Goal: Information Seeking & Learning: Learn about a topic

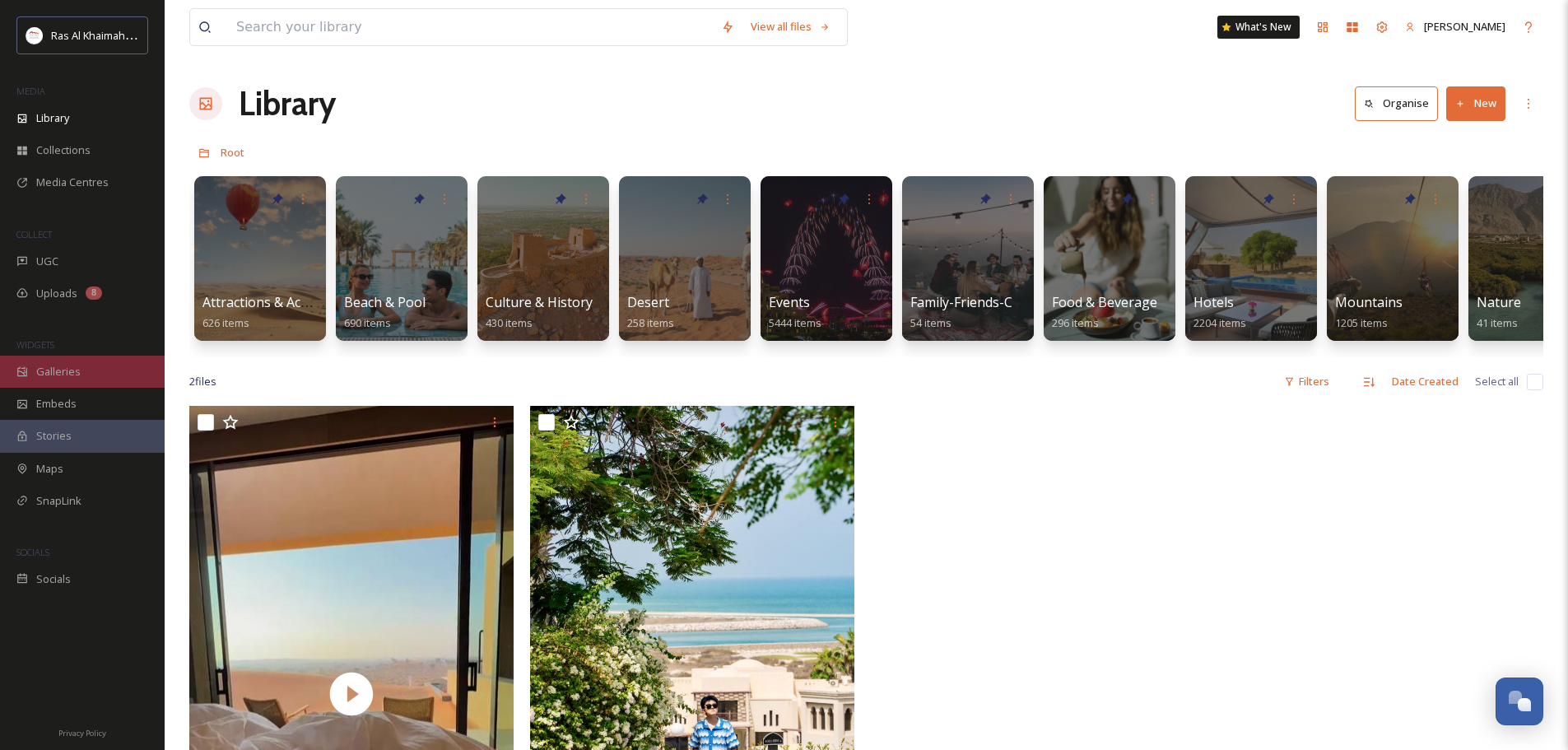
click at [73, 379] on span "Galleries" at bounding box center [58, 371] width 45 height 16
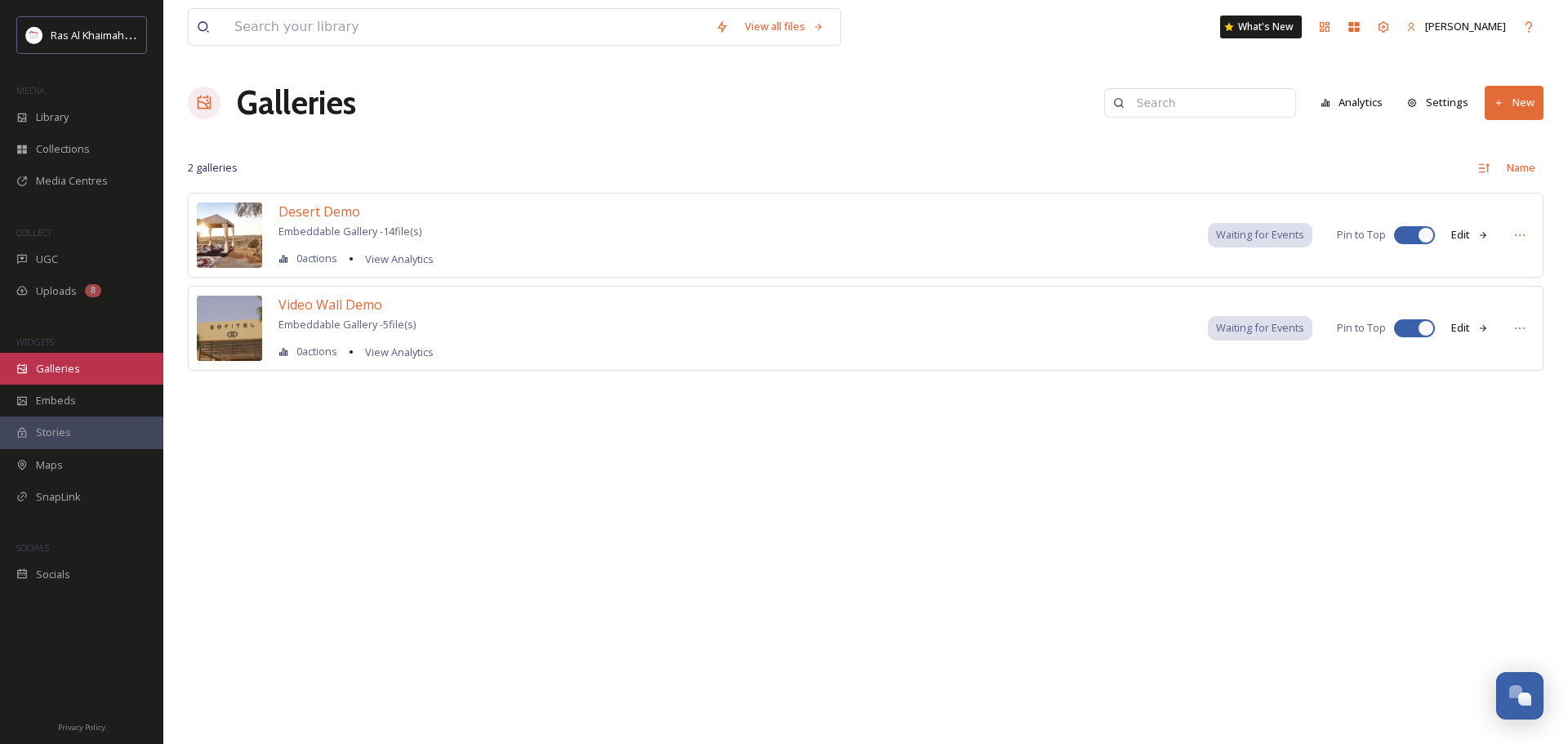
click at [50, 378] on div "Galleries" at bounding box center [81, 368] width 163 height 32
click at [65, 371] on span "Galleries" at bounding box center [58, 368] width 44 height 15
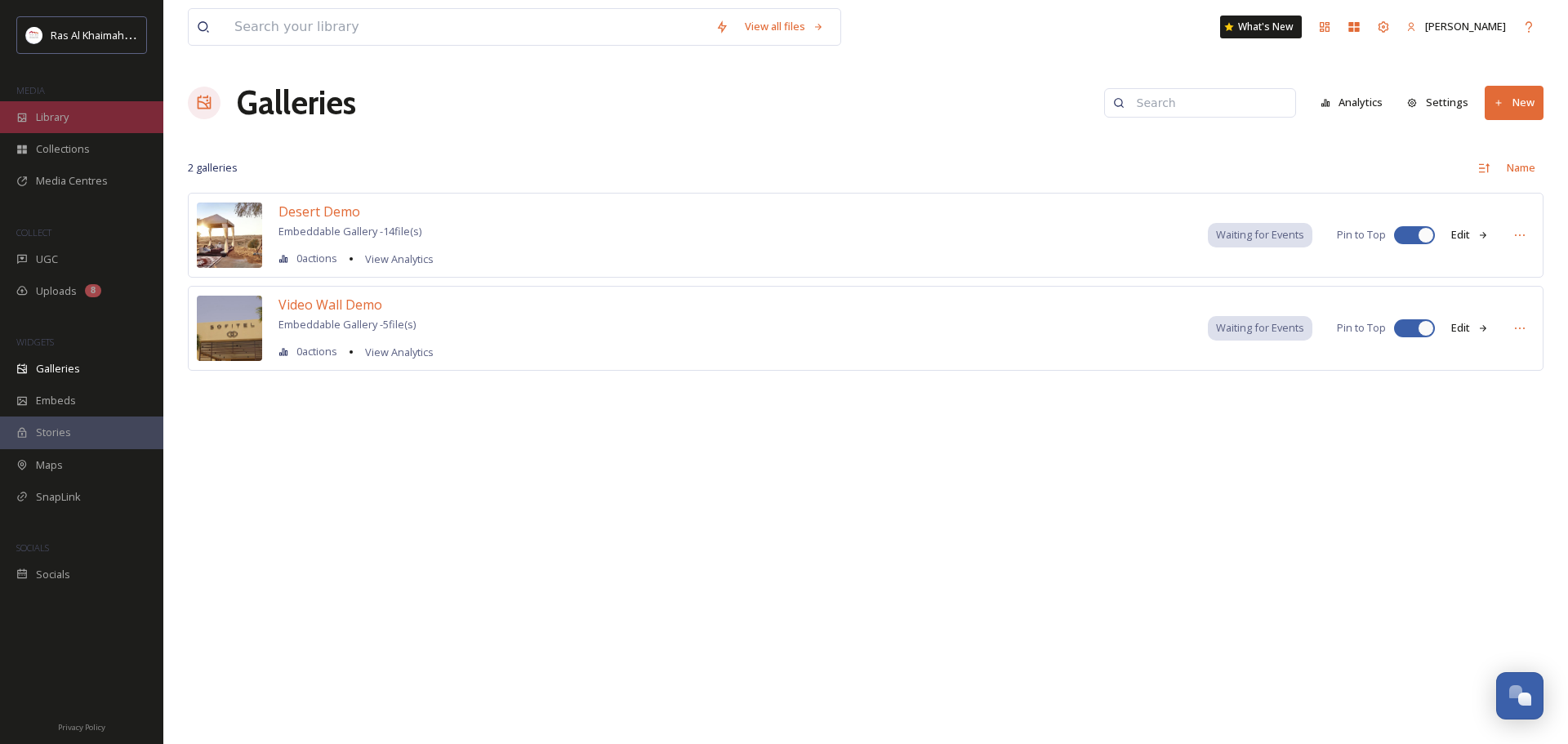
click at [64, 119] on span "Library" at bounding box center [52, 118] width 33 height 15
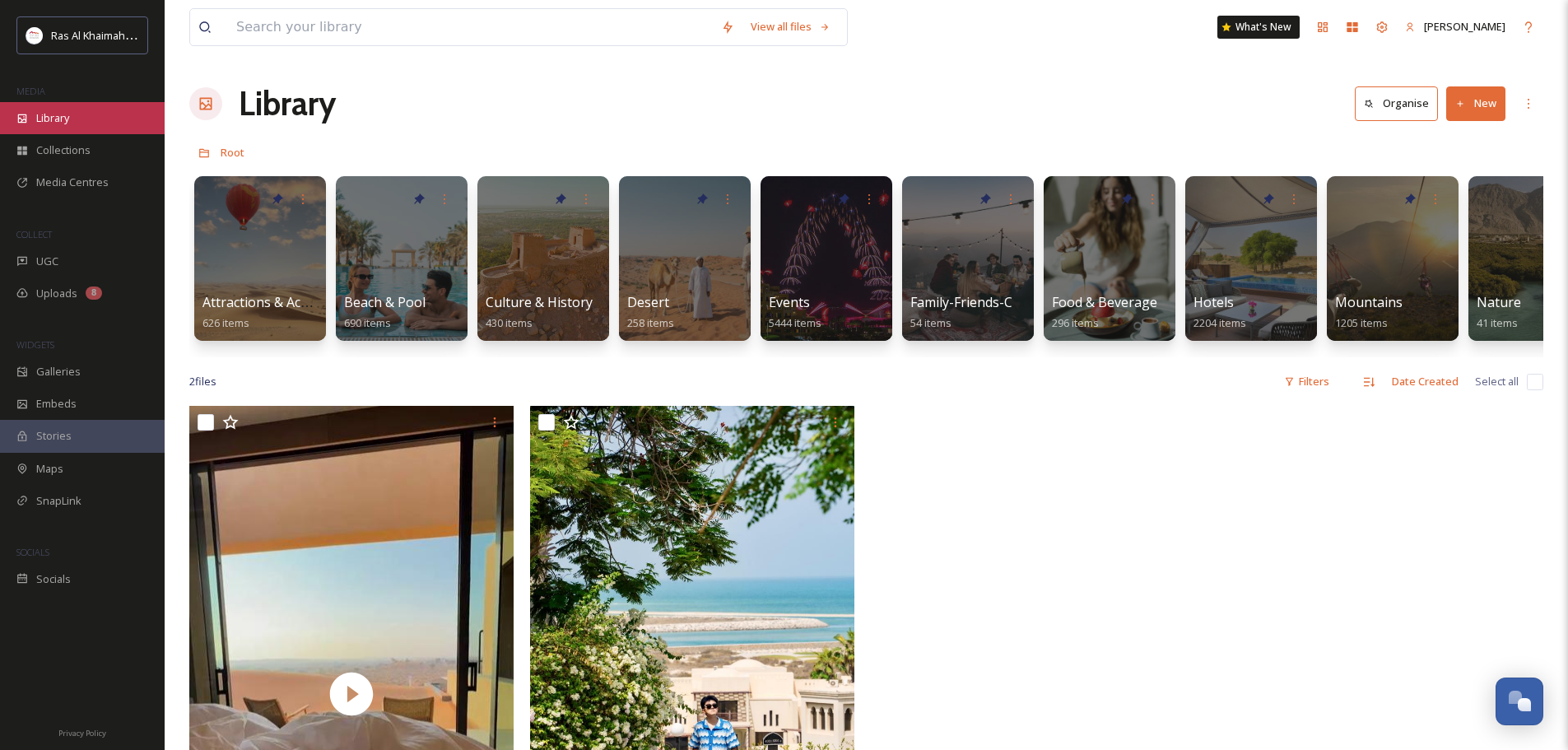
click at [77, 117] on div "Library" at bounding box center [82, 118] width 164 height 32
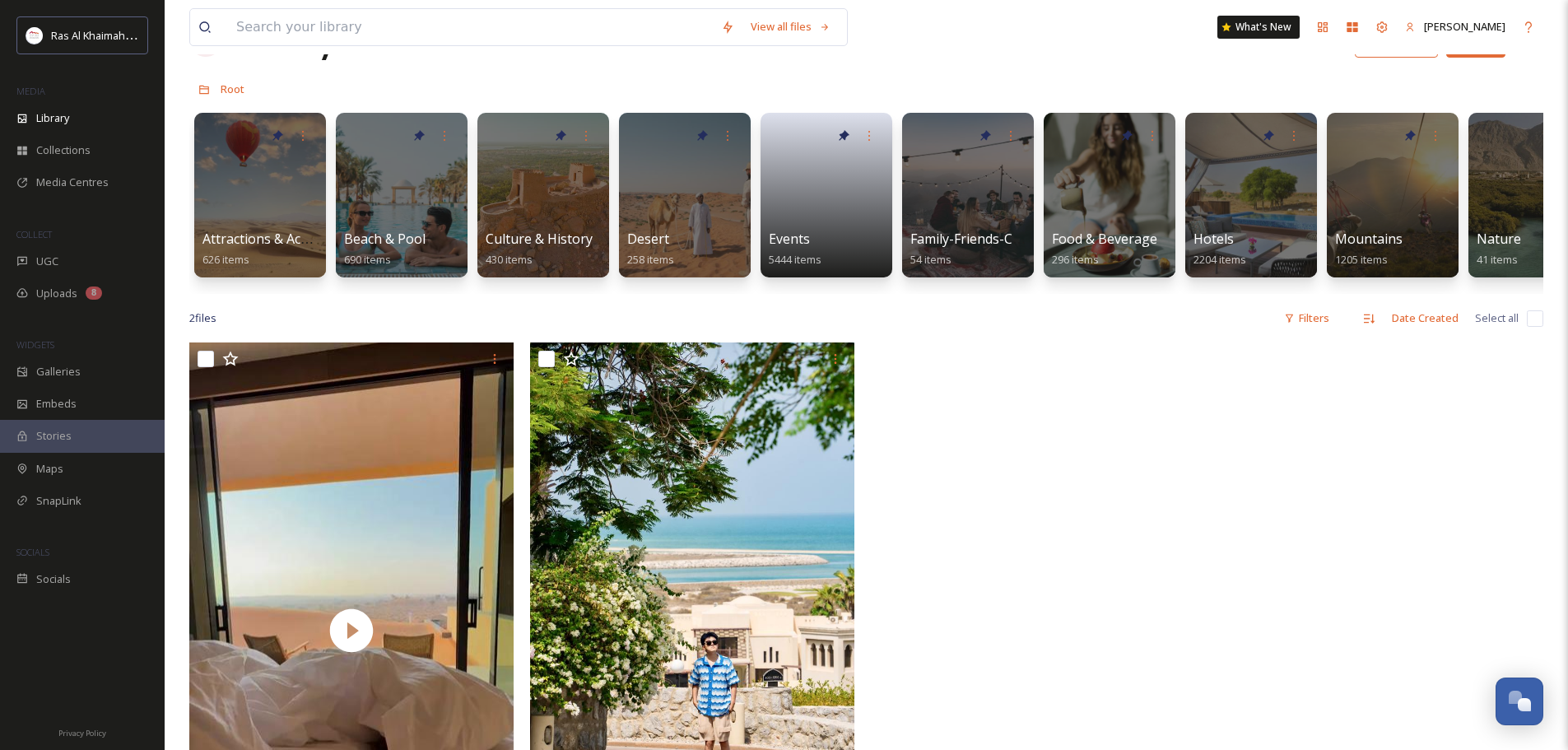
scroll to position [83, 0]
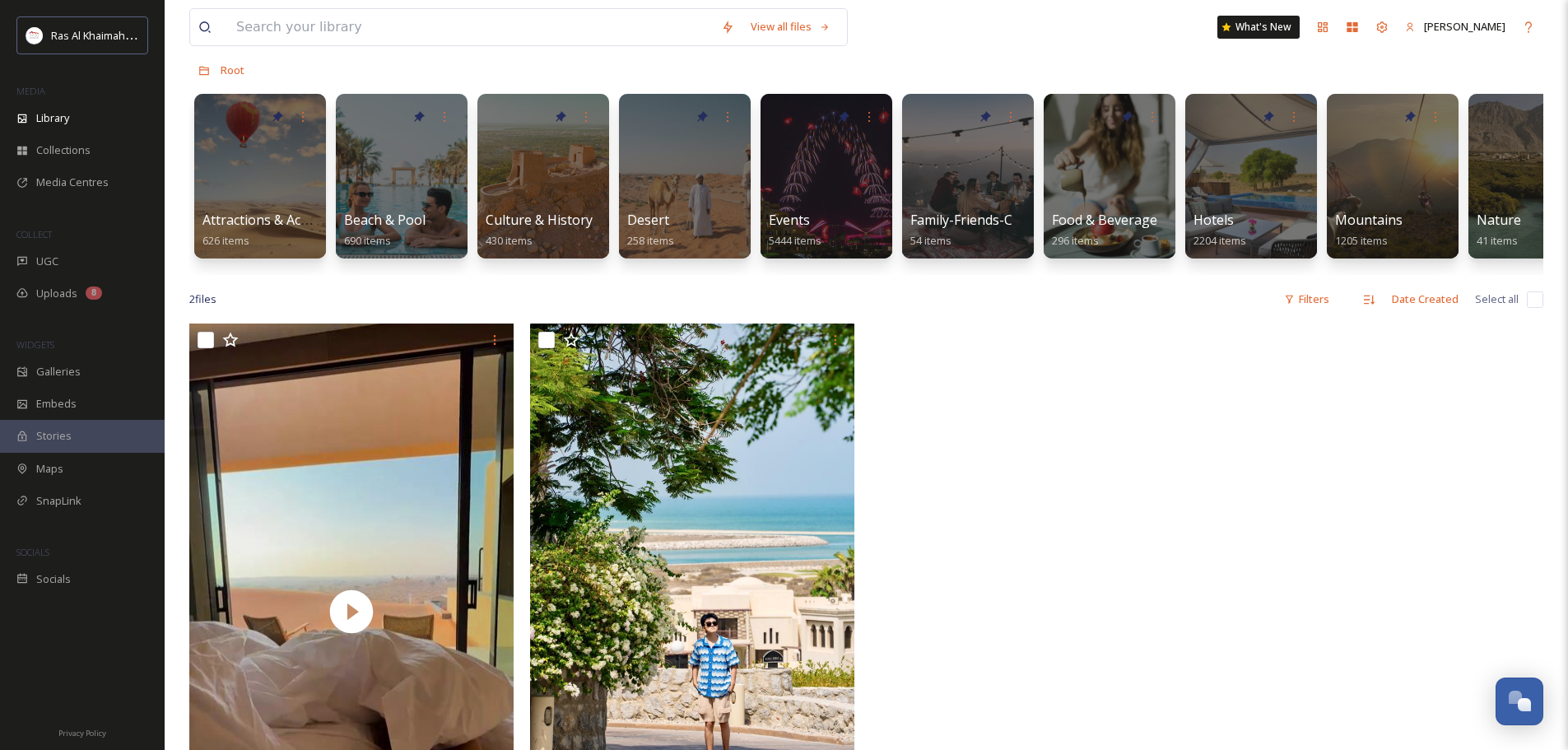
drag, startPoint x: 566, startPoint y: 288, endPoint x: 661, endPoint y: 291, distance: 95.0
click at [661, 291] on div "View all files What's New [PERSON_NAME] Library Organise New Root Your Selectio…" at bounding box center [866, 494] width 1403 height 1155
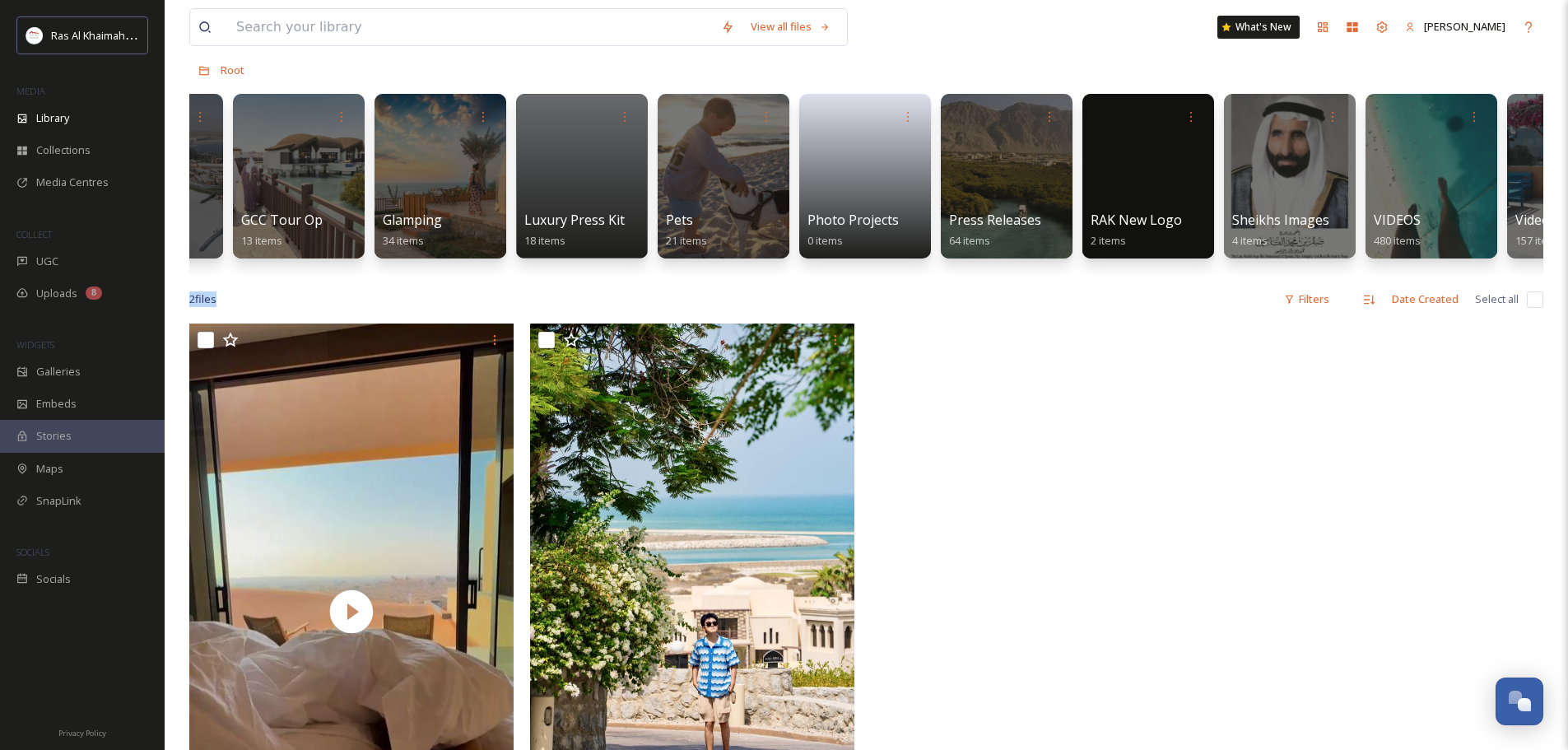
scroll to position [0, 2892]
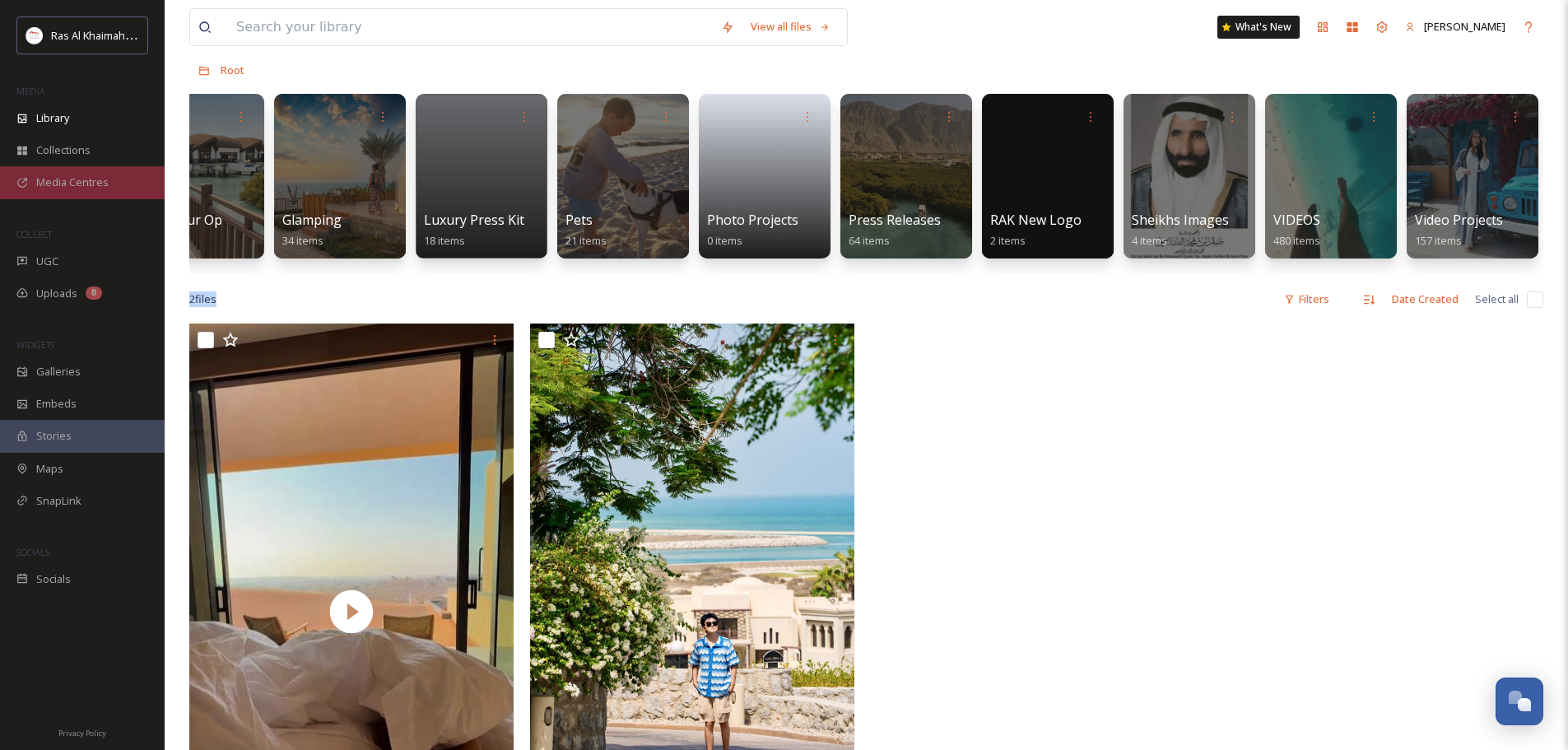
click at [78, 188] on span "Media Centres" at bounding box center [72, 183] width 73 height 16
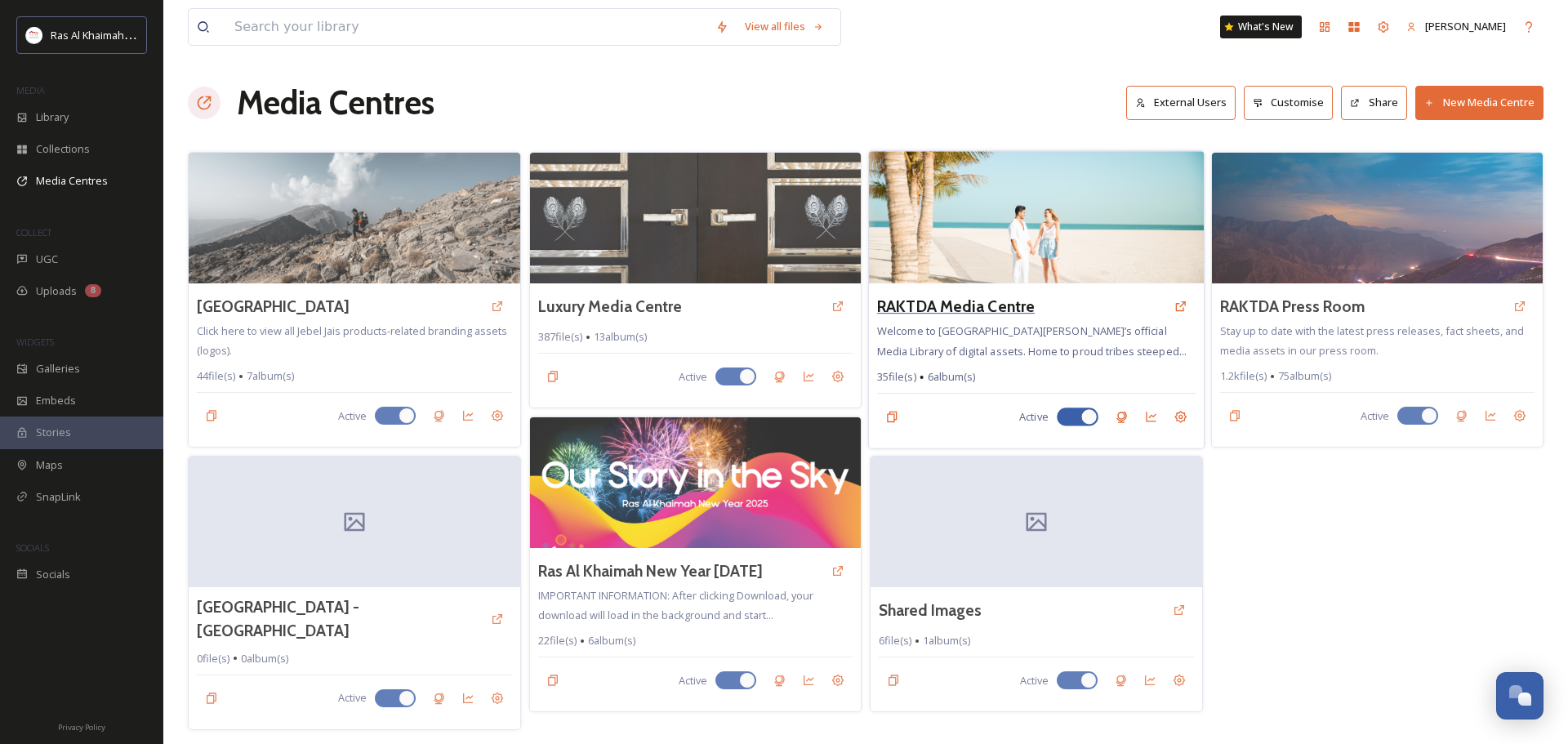
click at [782, 312] on h3 "RAKTDA Media Centre" at bounding box center [956, 306] width 157 height 24
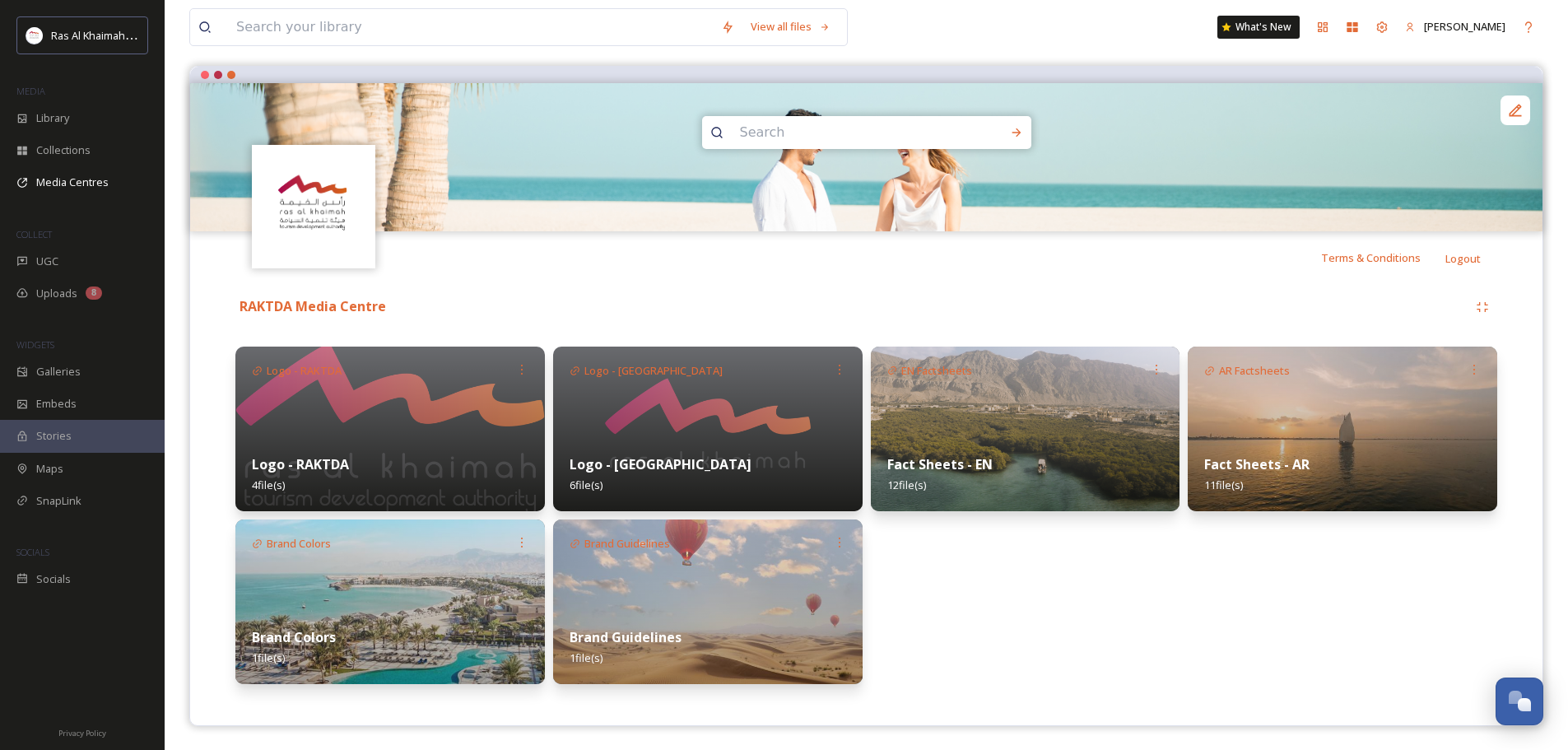
scroll to position [137, 0]
click at [306, 554] on div "Brand Colors" at bounding box center [291, 542] width 95 height 32
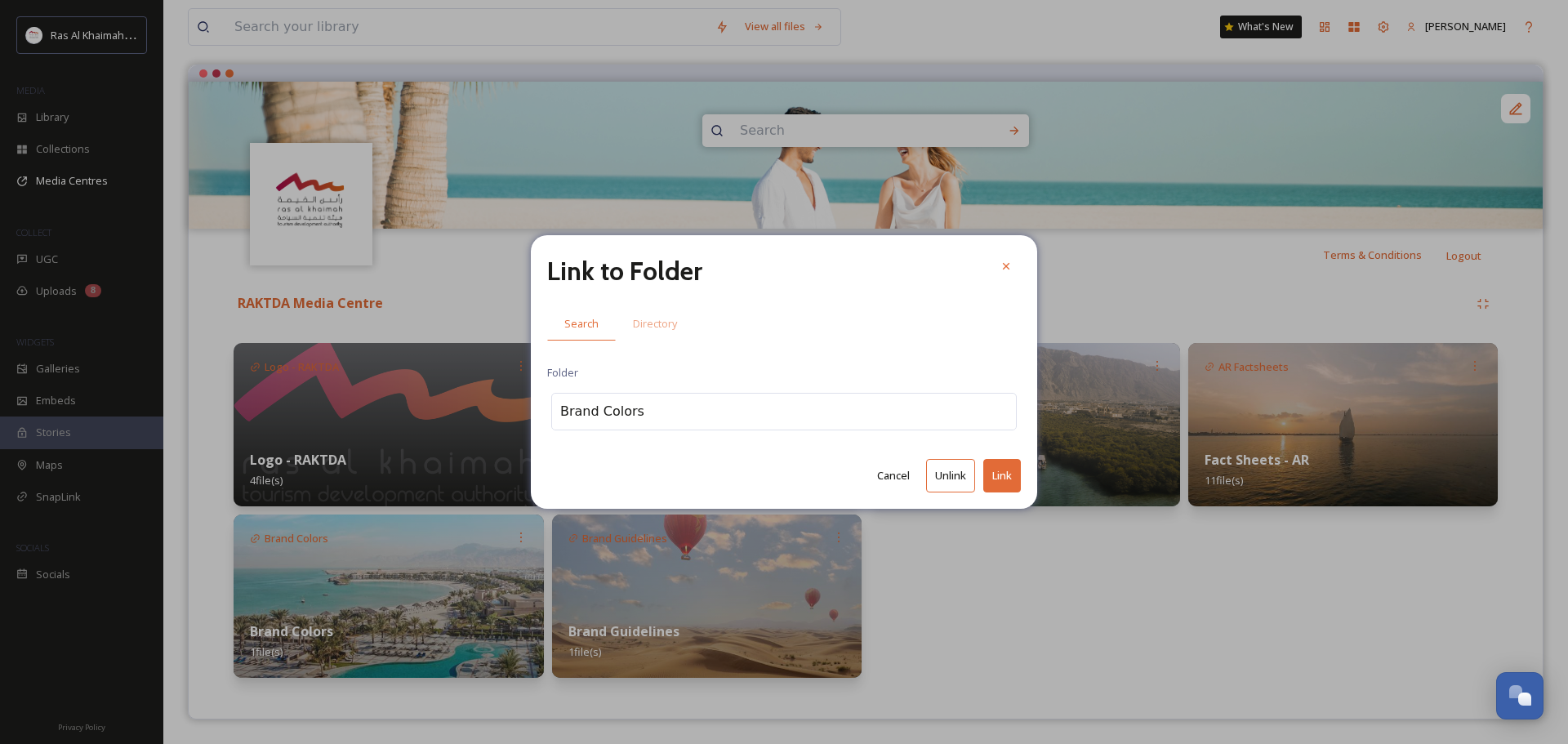
click at [782, 265] on div at bounding box center [1006, 266] width 29 height 29
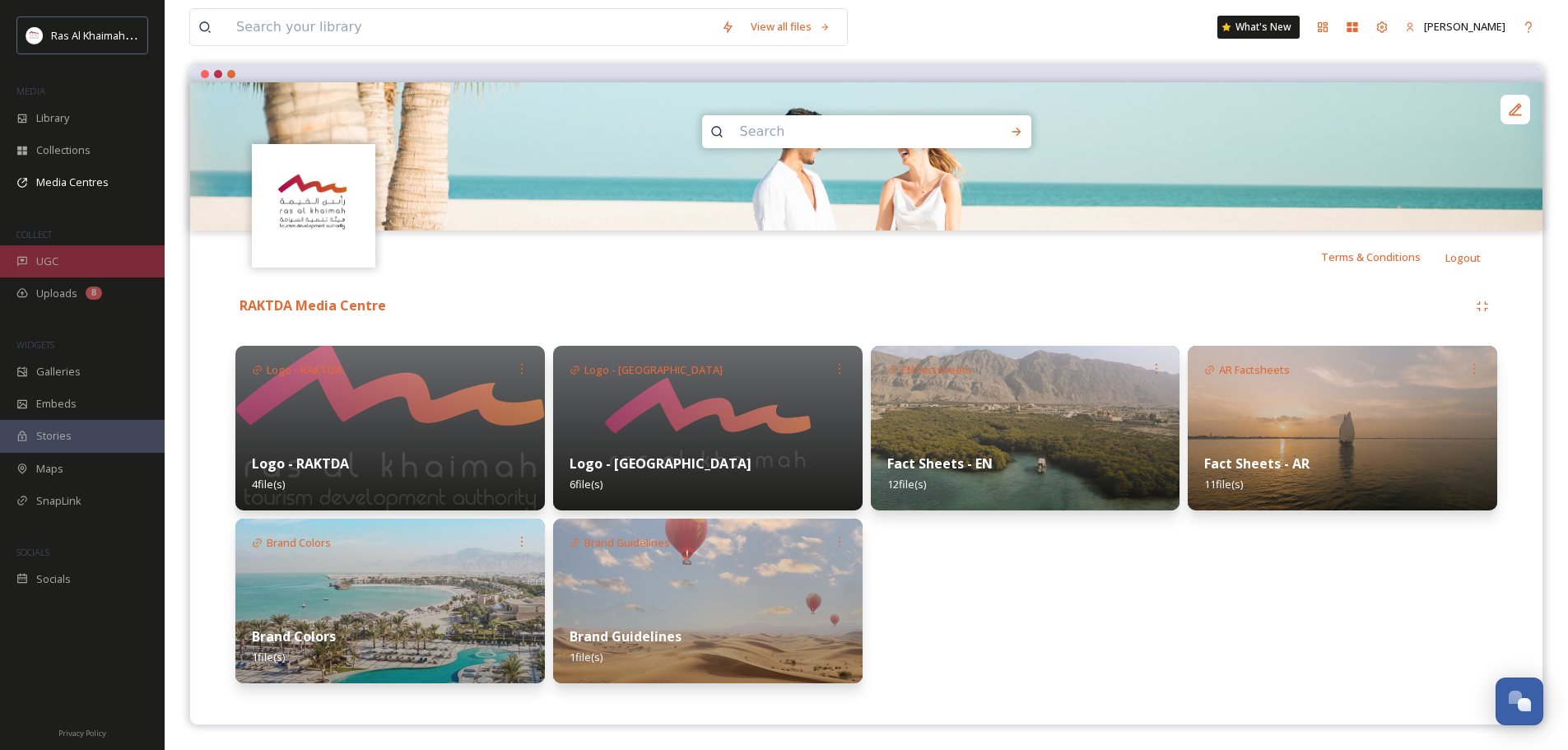
click at [60, 263] on div "UGC" at bounding box center [82, 260] width 164 height 32
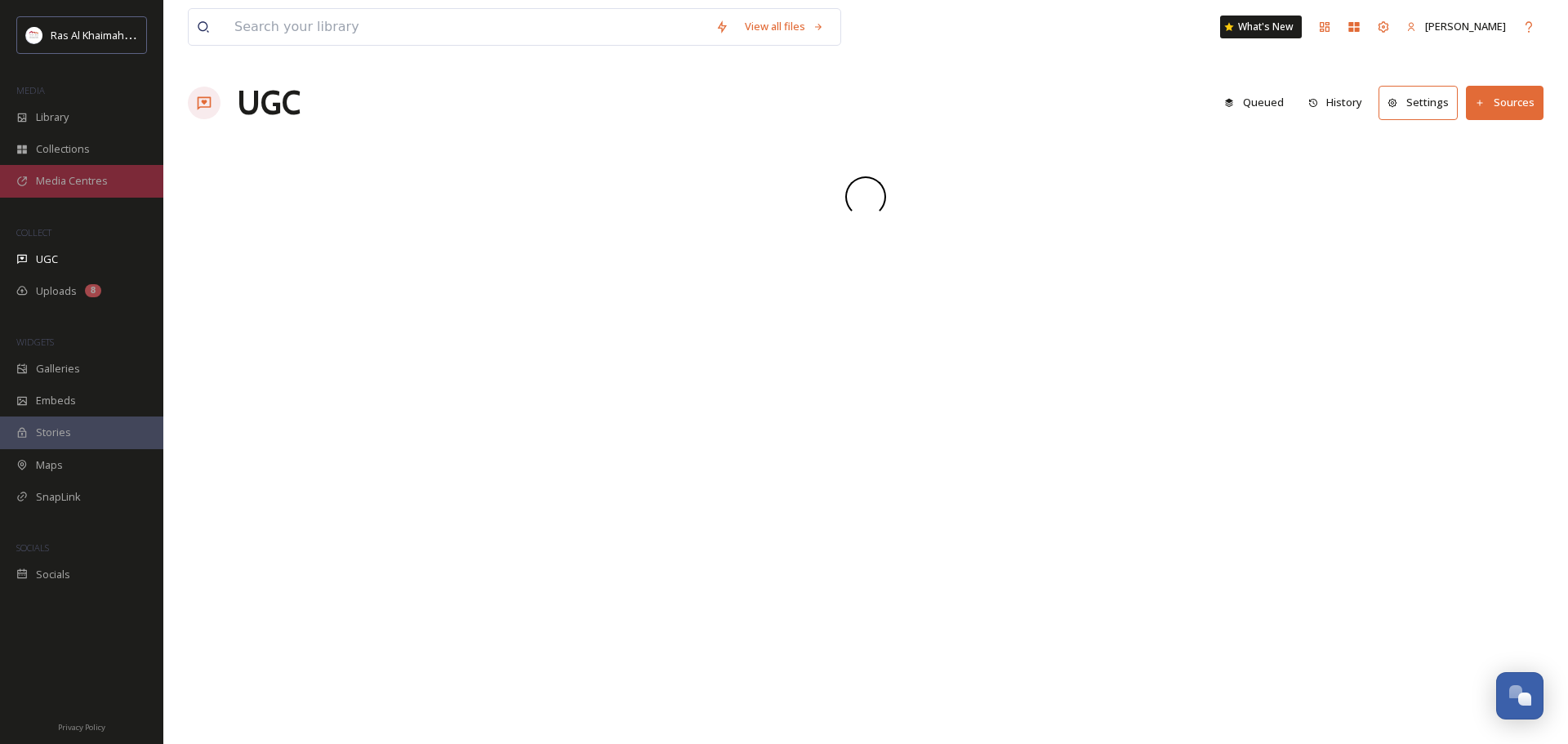
click at [73, 183] on span "Media Centres" at bounding box center [71, 181] width 72 height 15
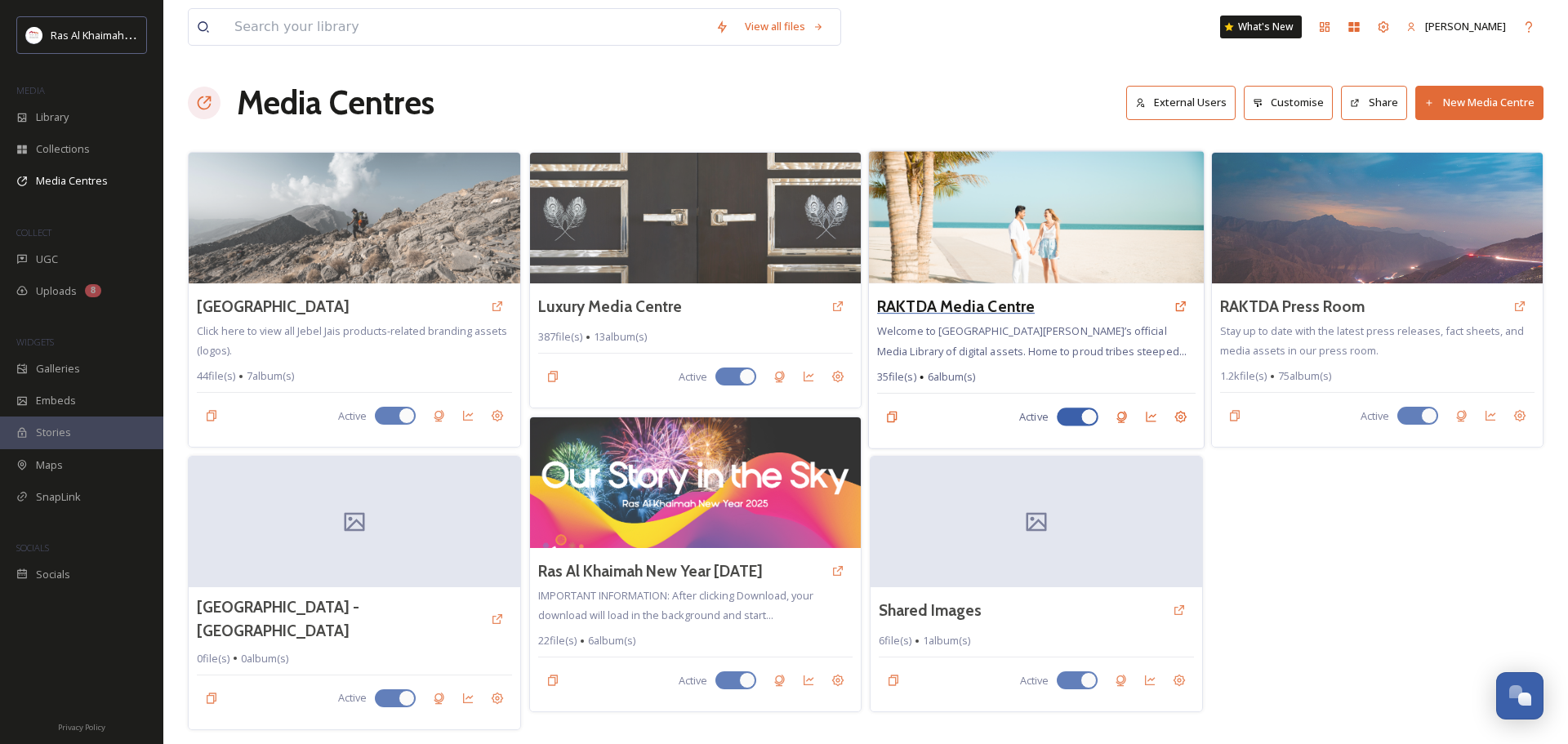
click at [782, 309] on h3 "RAKTDA Media Centre" at bounding box center [956, 306] width 157 height 24
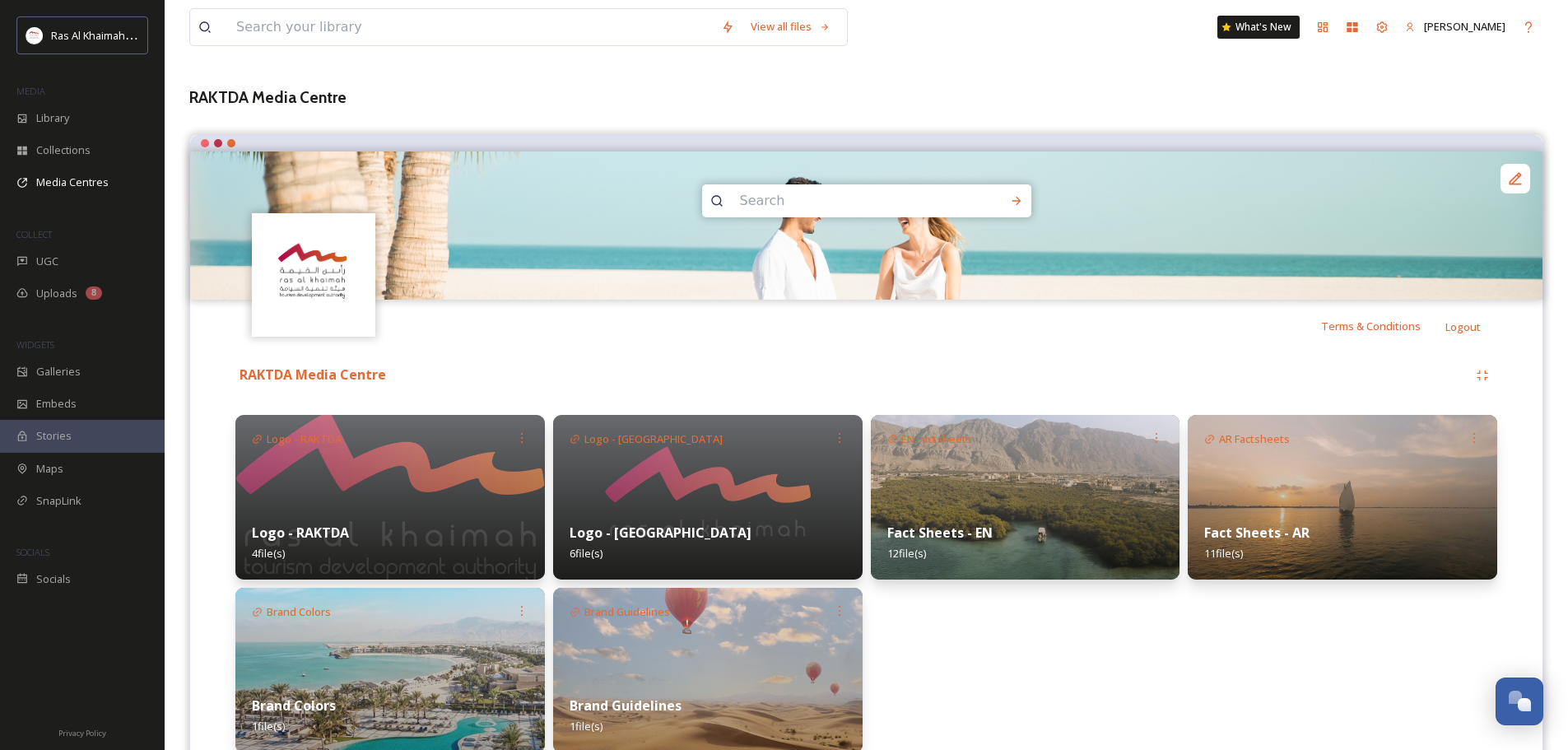
scroll to position [137, 0]
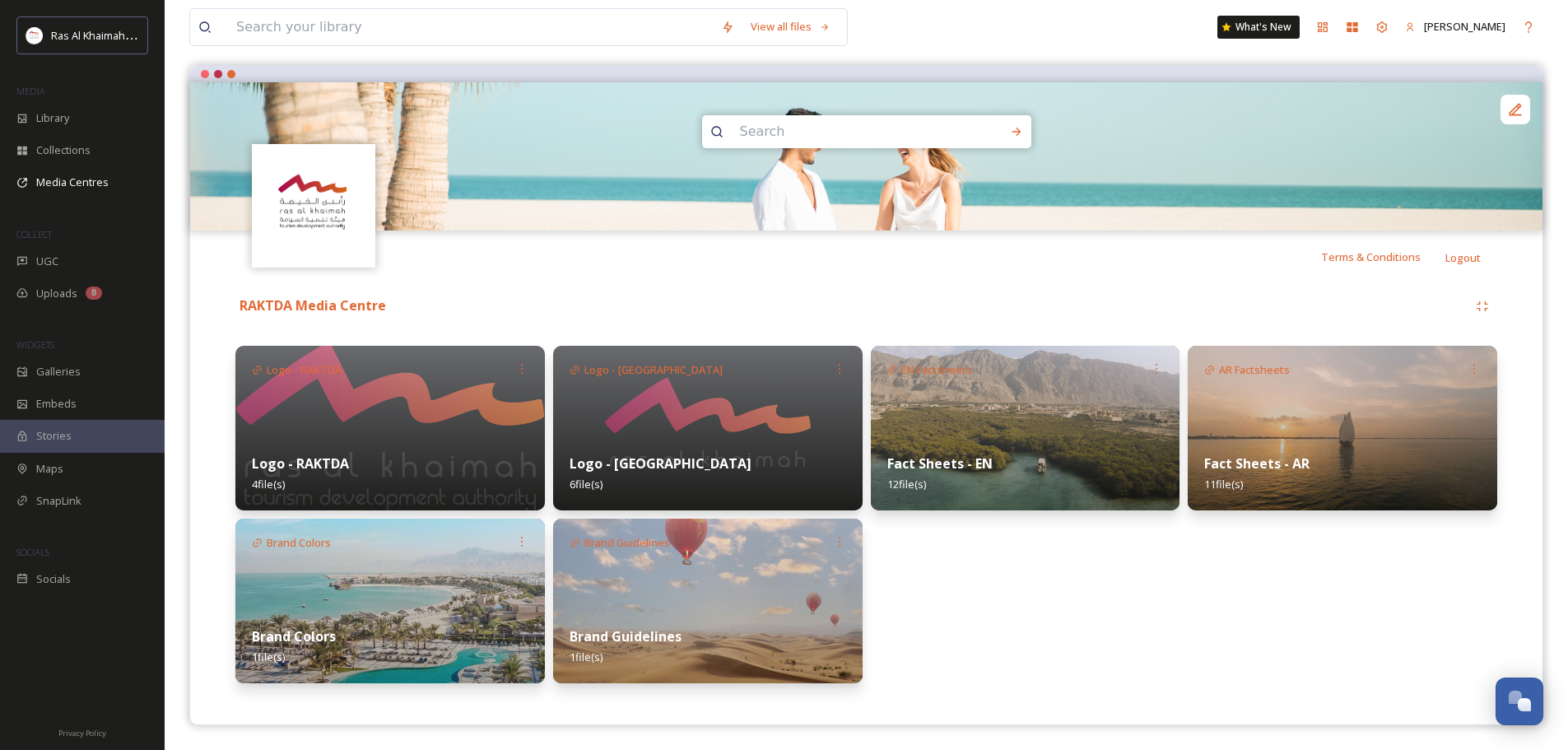
click at [372, 580] on img at bounding box center [390, 600] width 309 height 164
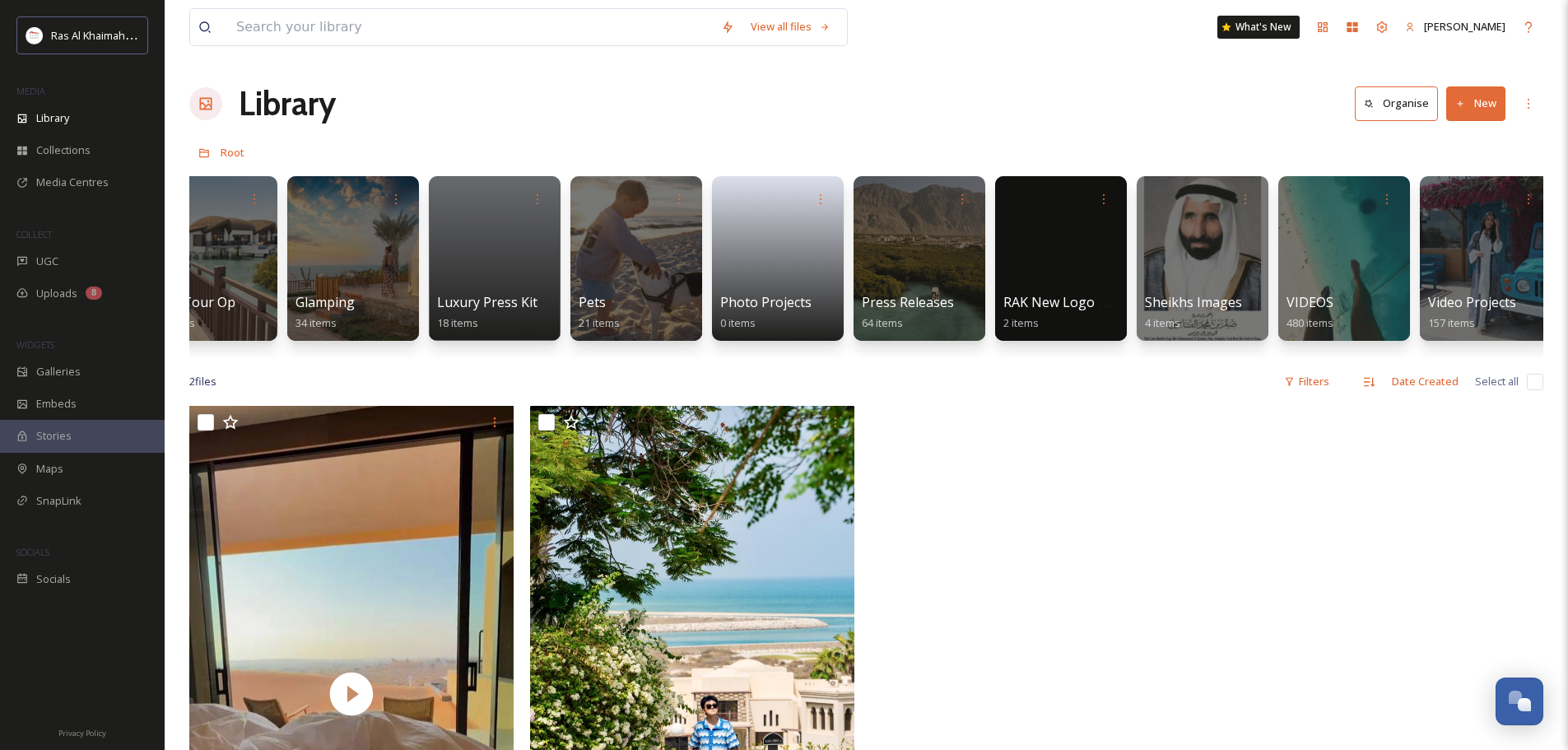
scroll to position [0, 2892]
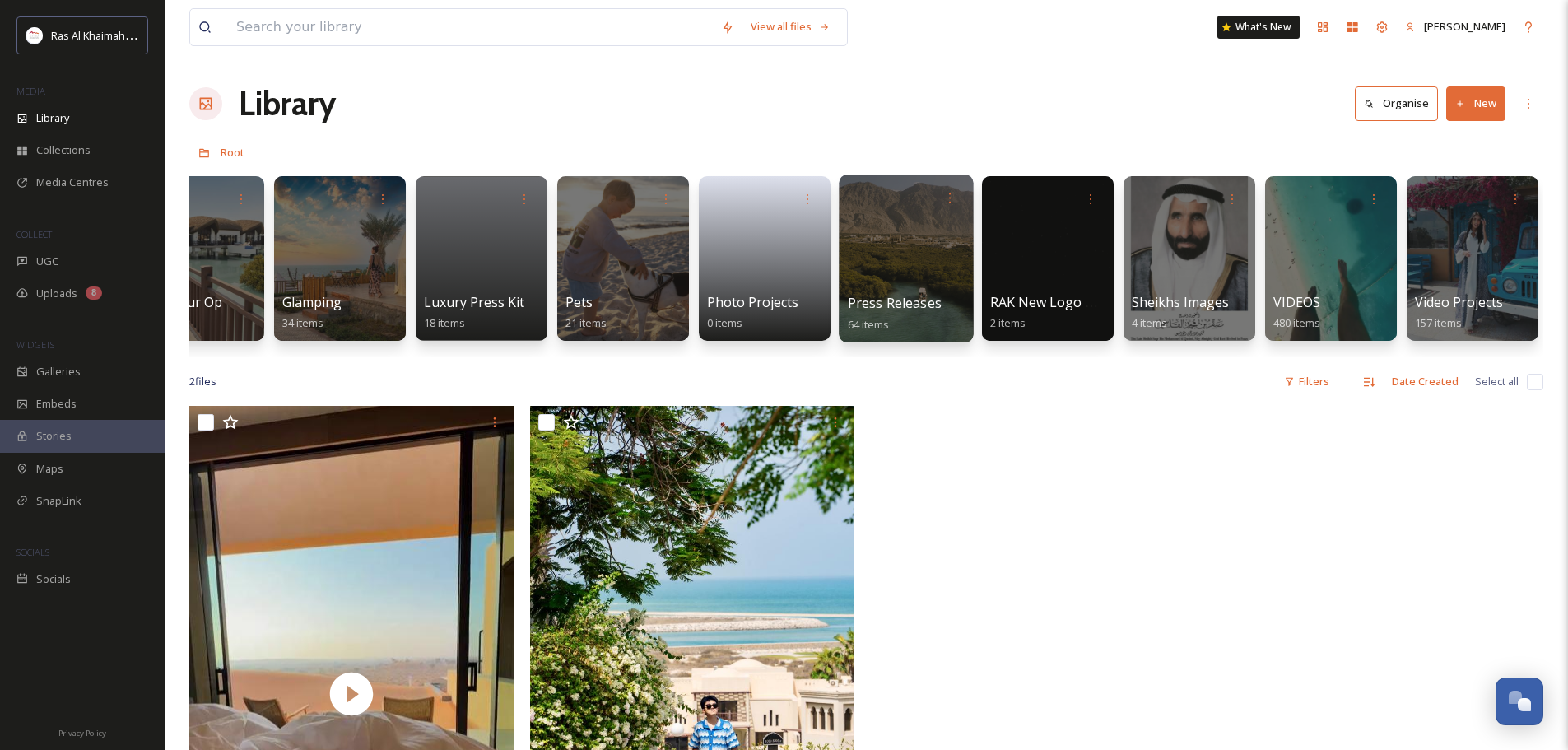
click at [915, 243] on div at bounding box center [905, 258] width 134 height 168
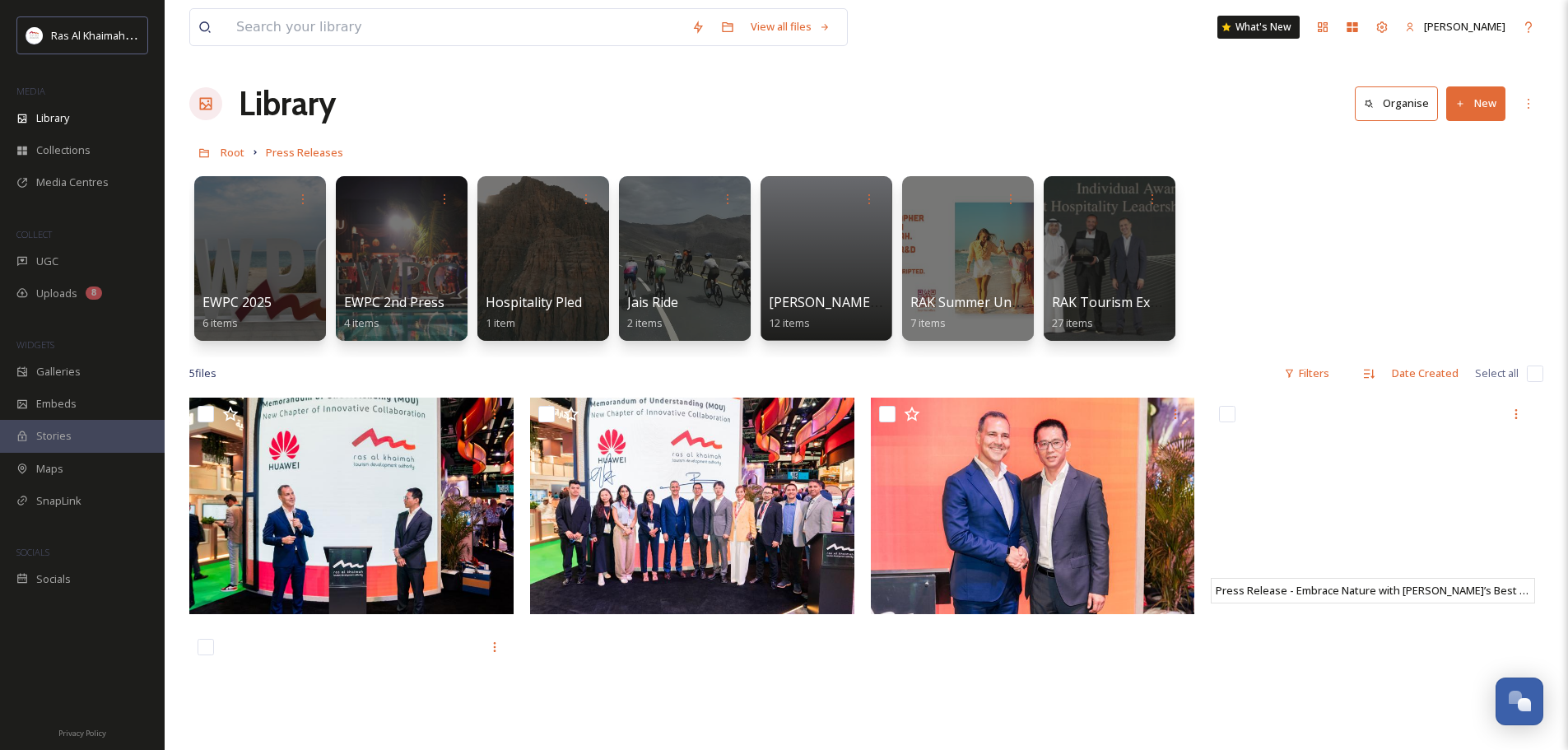
click at [1466, 107] on button "New" at bounding box center [1475, 103] width 59 height 34
click at [1441, 209] on span "Folder" at bounding box center [1456, 206] width 31 height 16
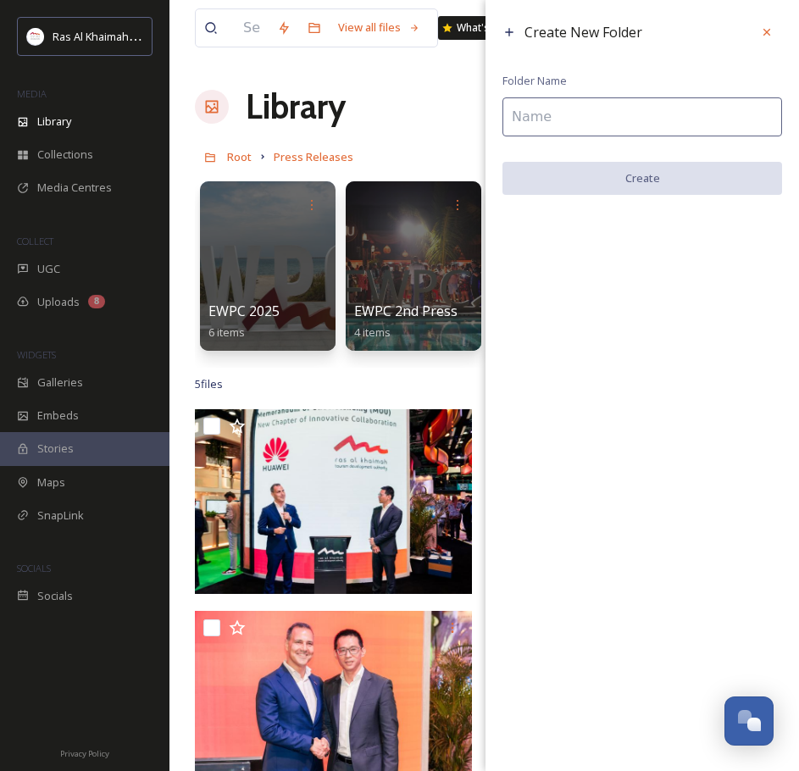
click at [647, 130] on input at bounding box center [642, 116] width 280 height 39
click at [776, 25] on div at bounding box center [766, 32] width 30 height 30
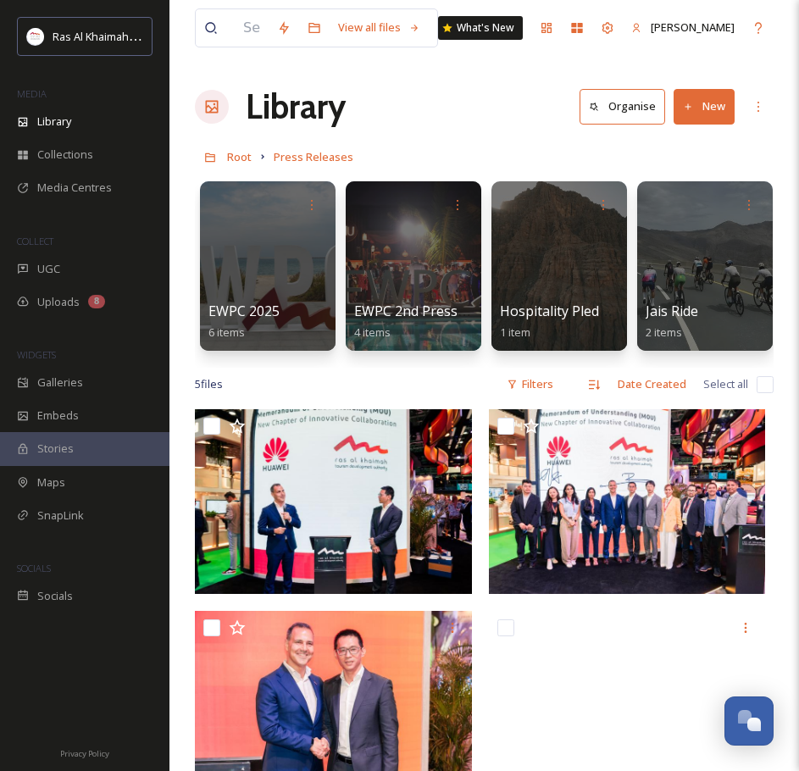
click at [693, 116] on button "New" at bounding box center [703, 106] width 61 height 35
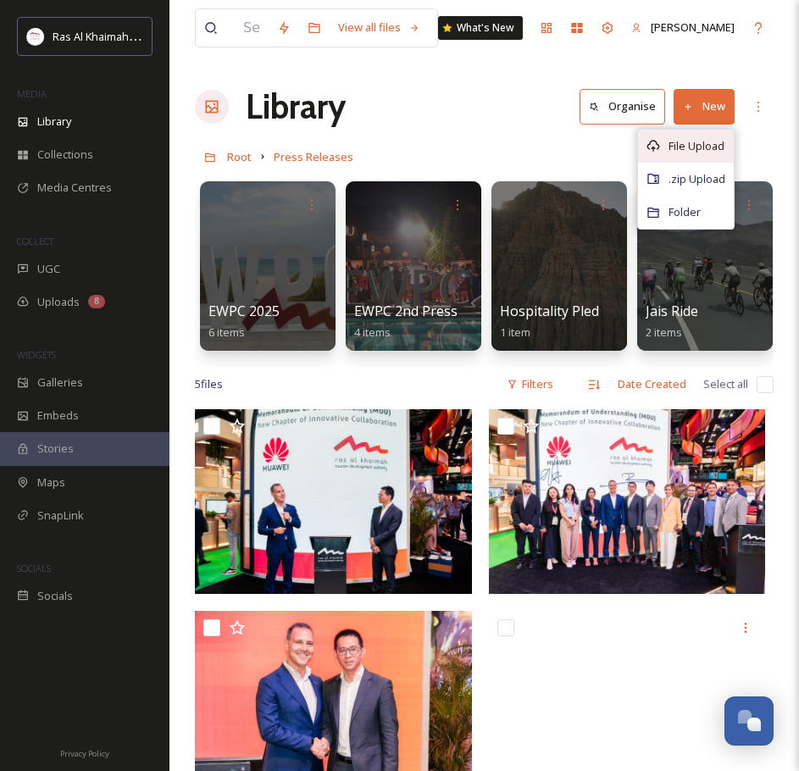
click at [680, 154] on div "File Upload" at bounding box center [686, 146] width 96 height 33
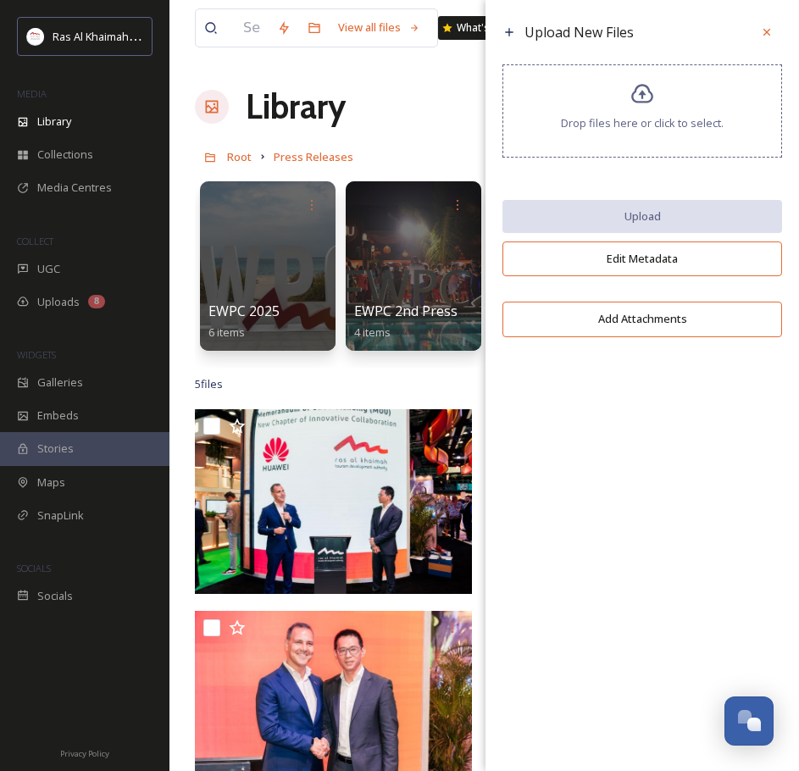
click at [619, 89] on div "Drop files here or click to select." at bounding box center [642, 110] width 280 height 93
click at [607, 114] on div "Drop files here or click to select." at bounding box center [642, 110] width 280 height 93
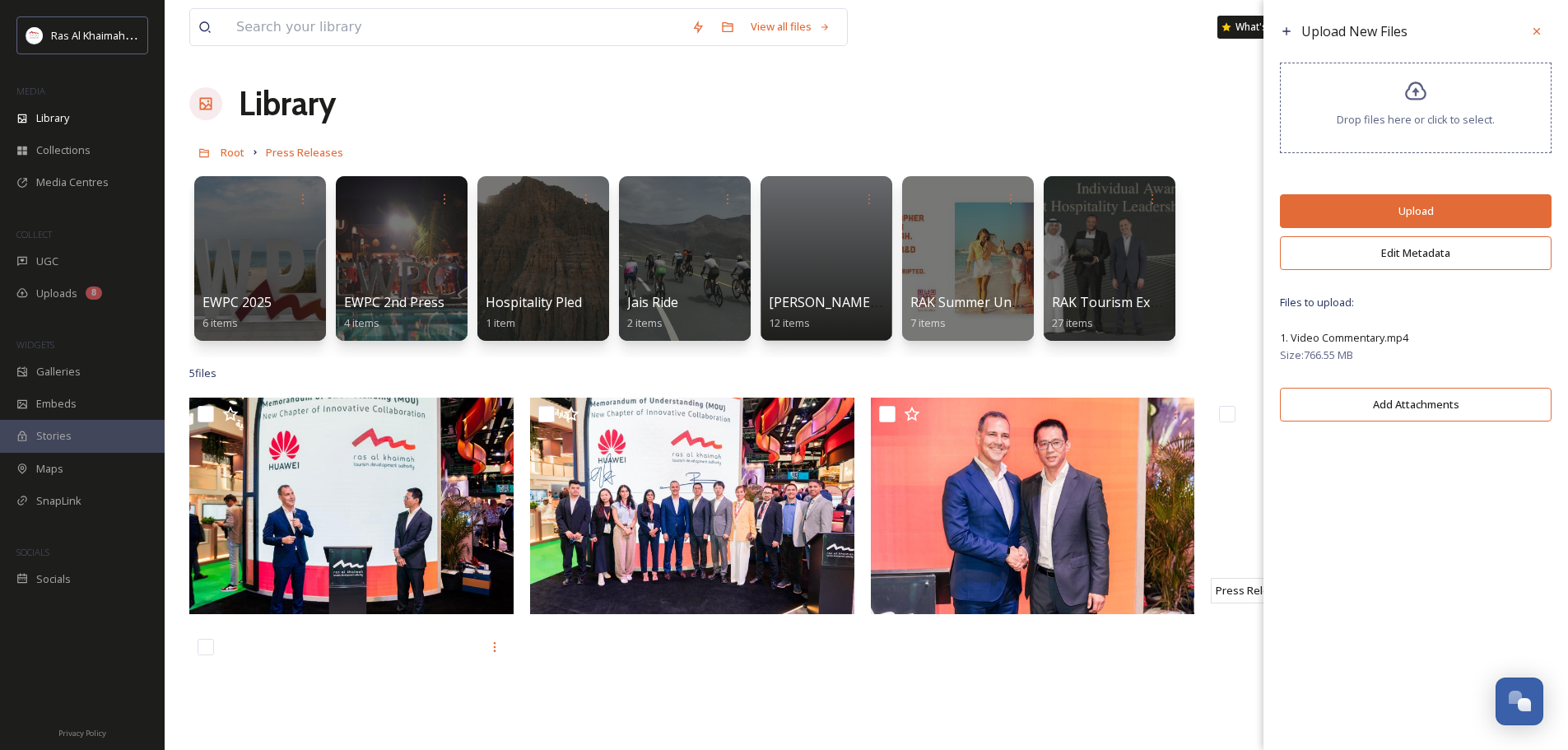
click at [1339, 219] on button "Upload" at bounding box center [1415, 211] width 272 height 34
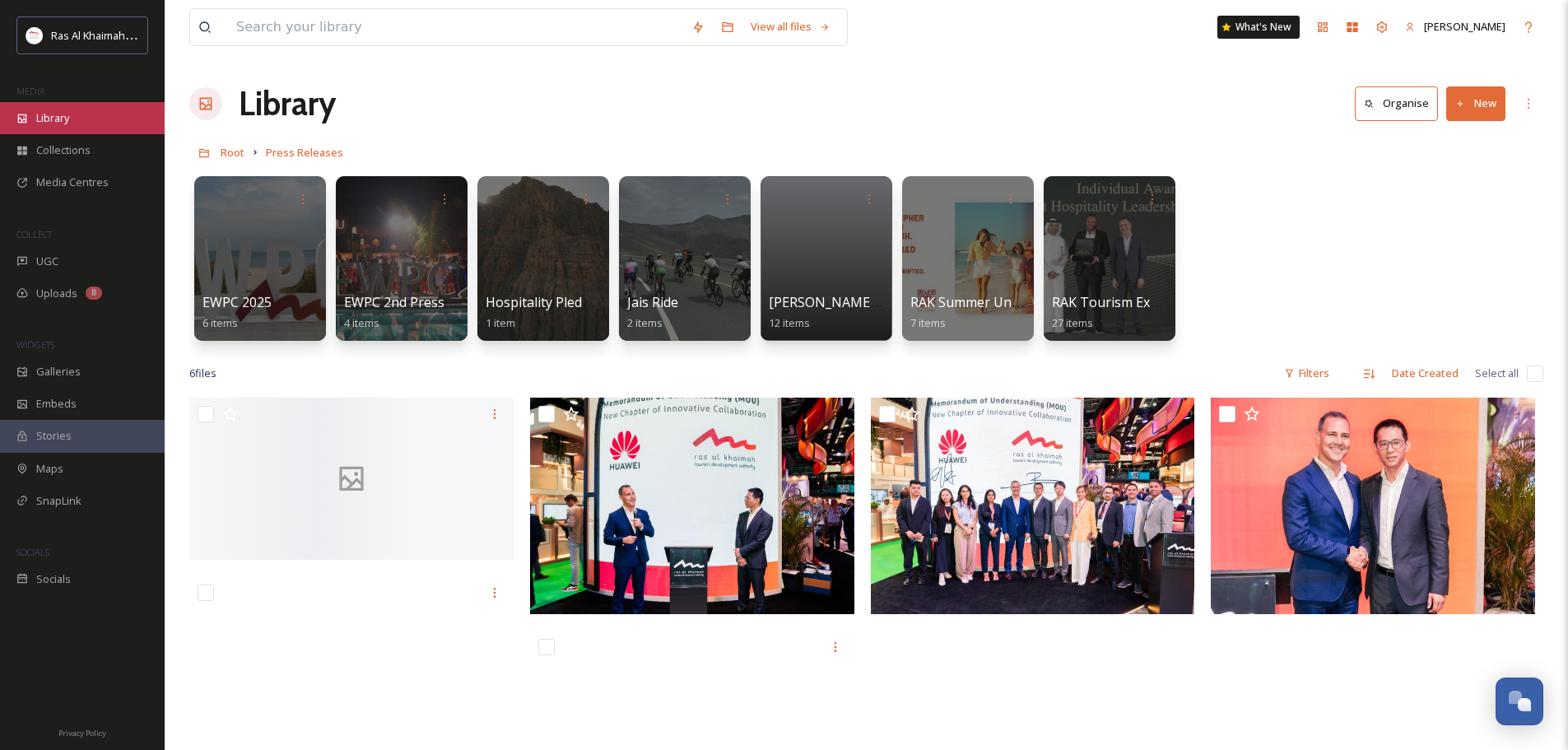
click at [67, 108] on div "Library" at bounding box center [82, 118] width 164 height 32
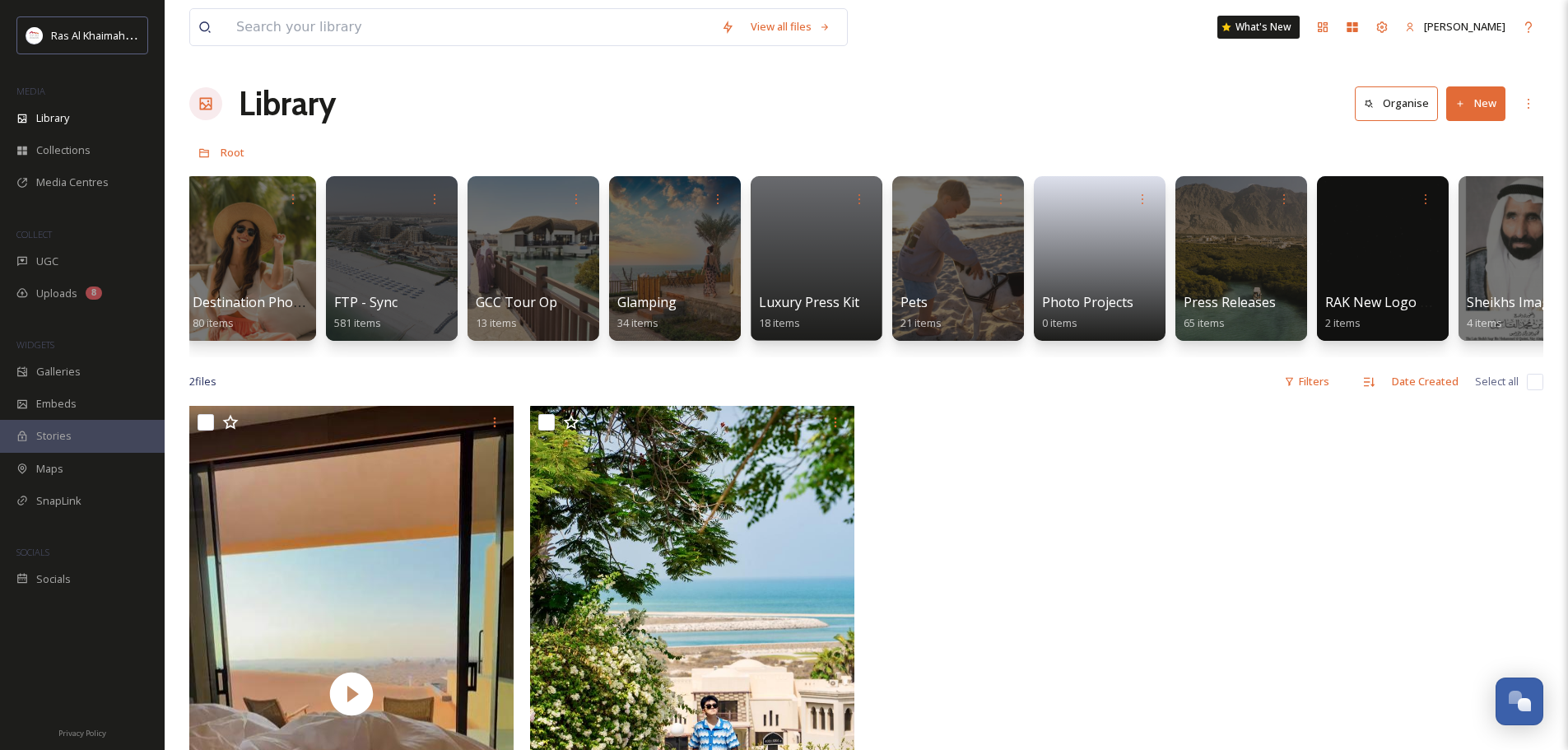
scroll to position [0, 2892]
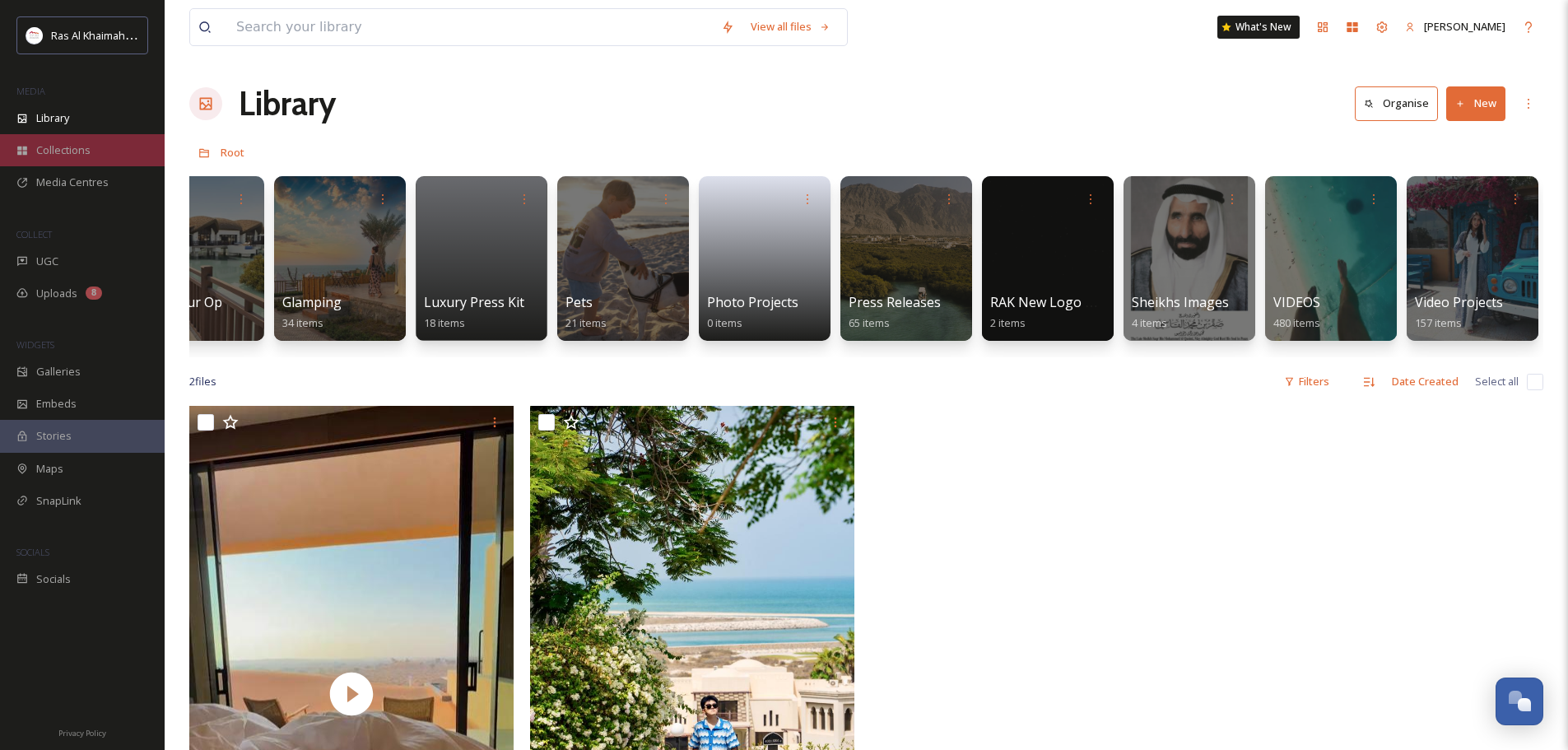
click at [73, 135] on div "Collections" at bounding box center [82, 150] width 164 height 32
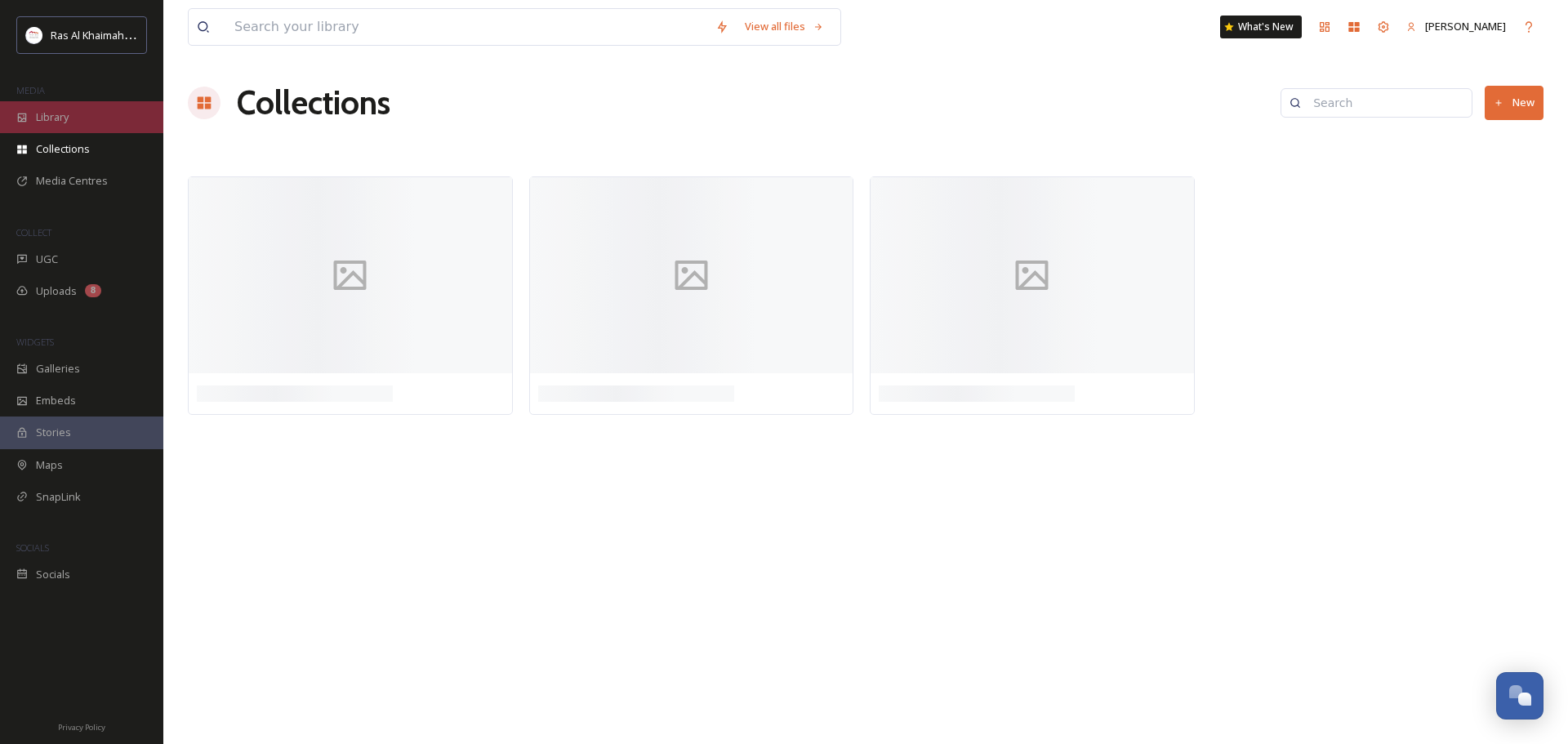
click at [72, 118] on div "Library" at bounding box center [81, 117] width 163 height 32
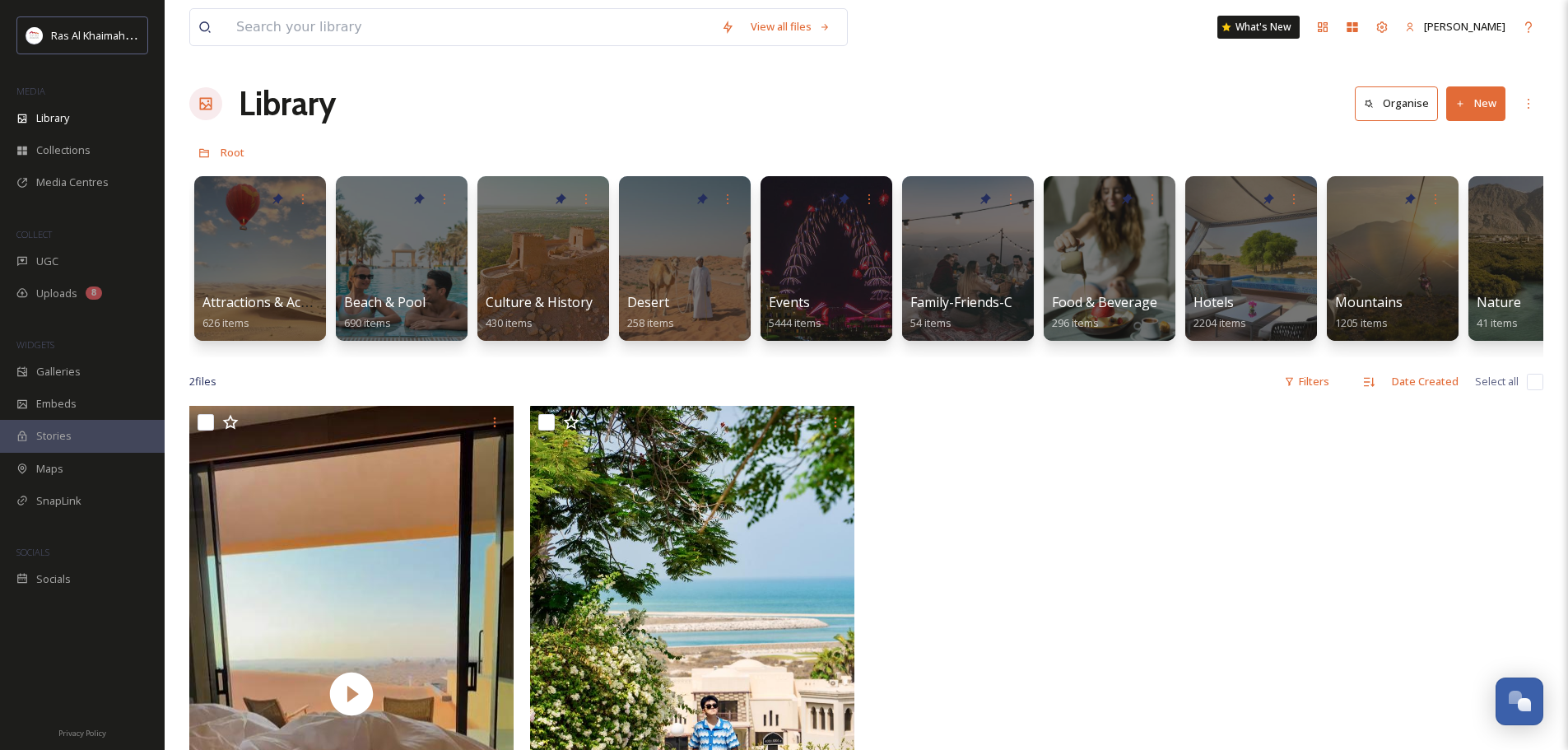
click at [971, 84] on div "Library Organise New" at bounding box center [866, 103] width 1353 height 50
click at [48, 143] on span "Collections" at bounding box center [63, 151] width 54 height 16
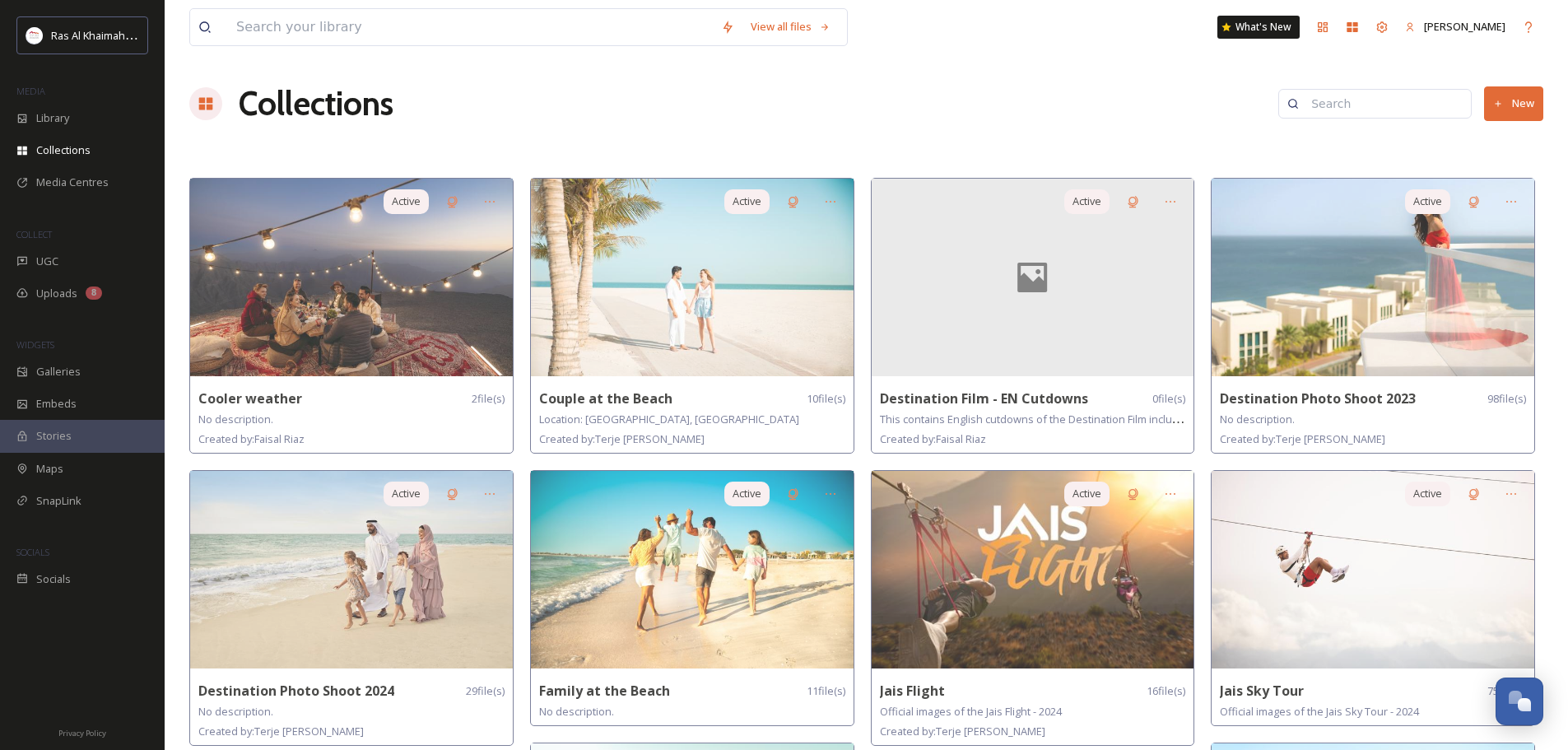
click at [94, 181] on span "Media Centres" at bounding box center [72, 183] width 73 height 16
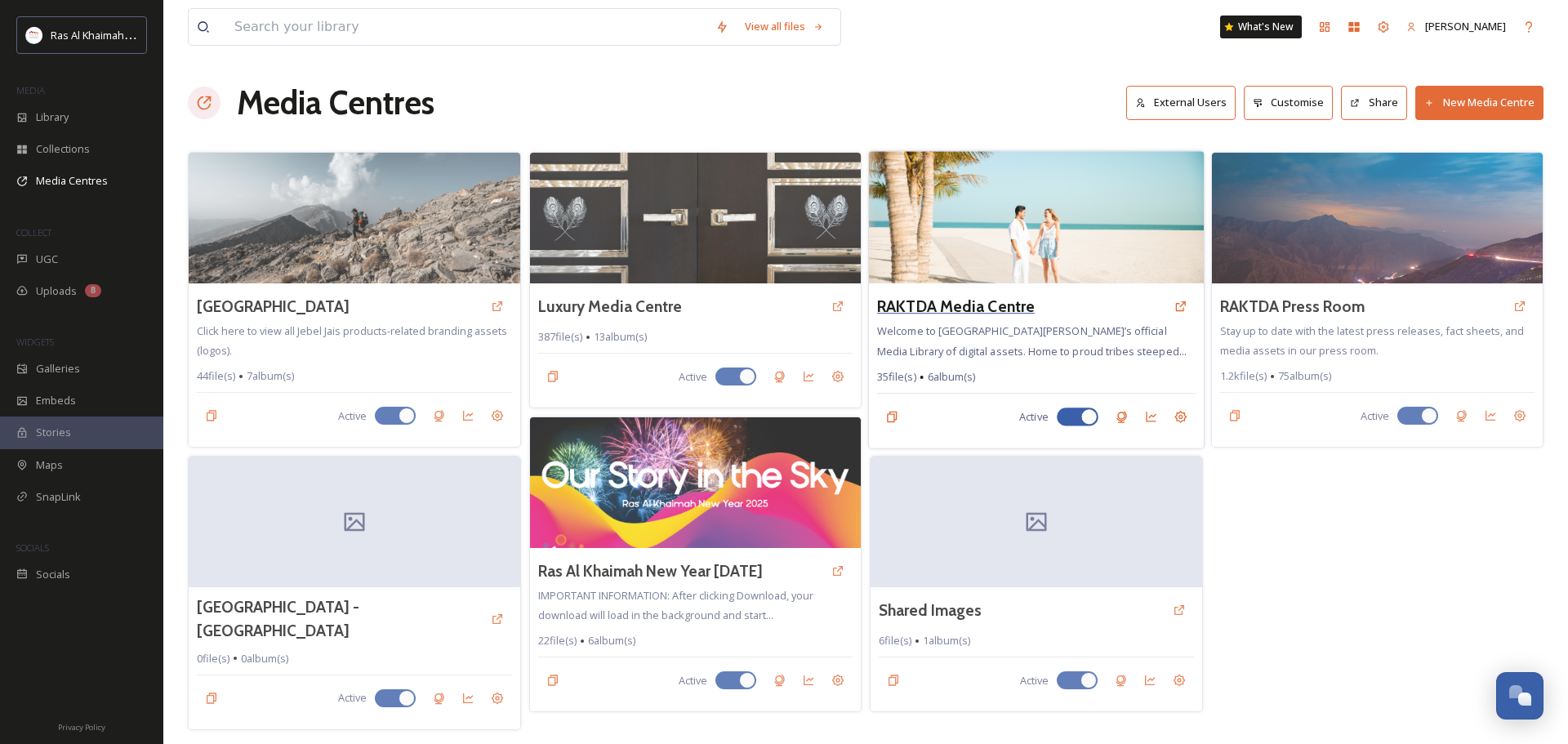
click at [991, 312] on h3 "RAKTDA Media Centre" at bounding box center [956, 306] width 157 height 24
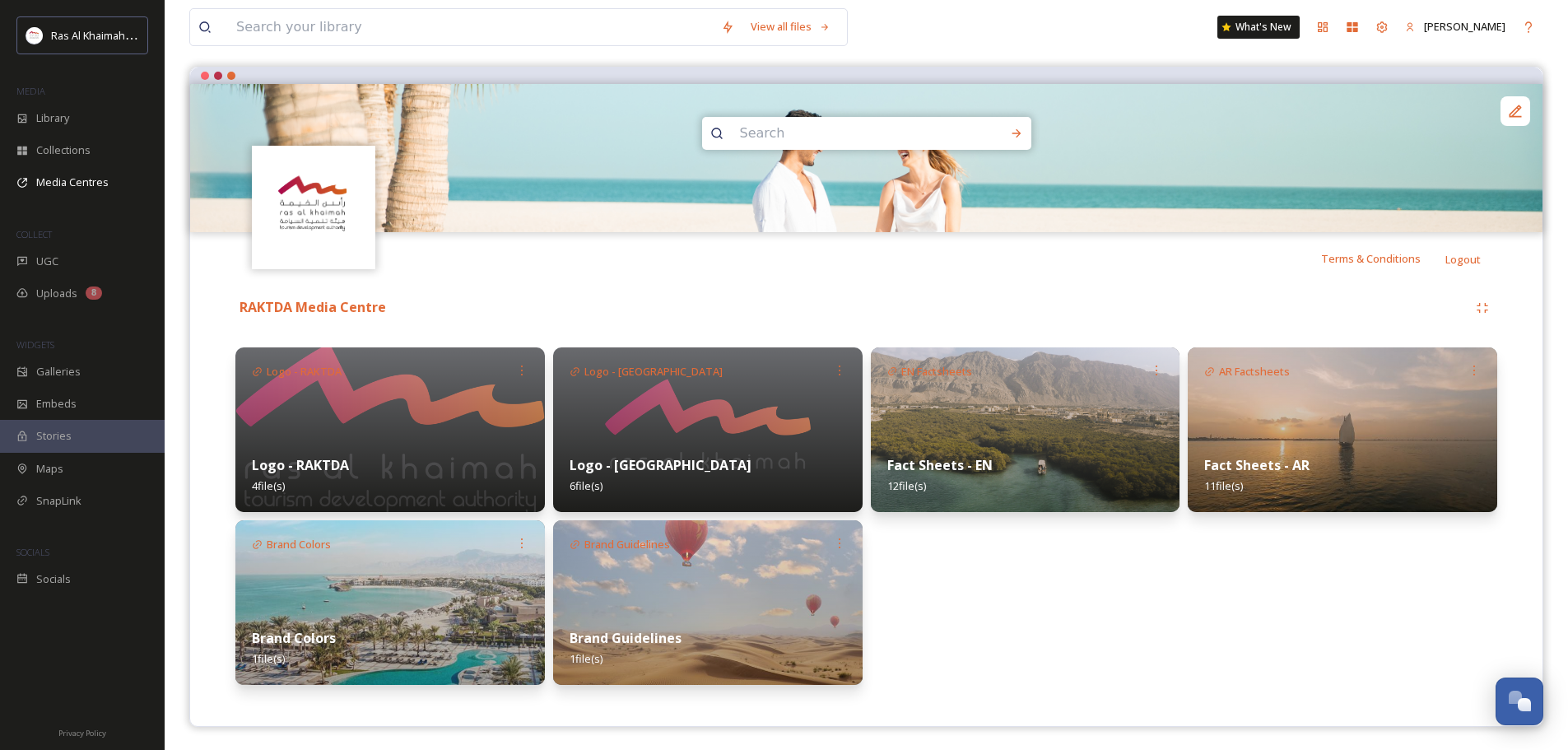
scroll to position [137, 0]
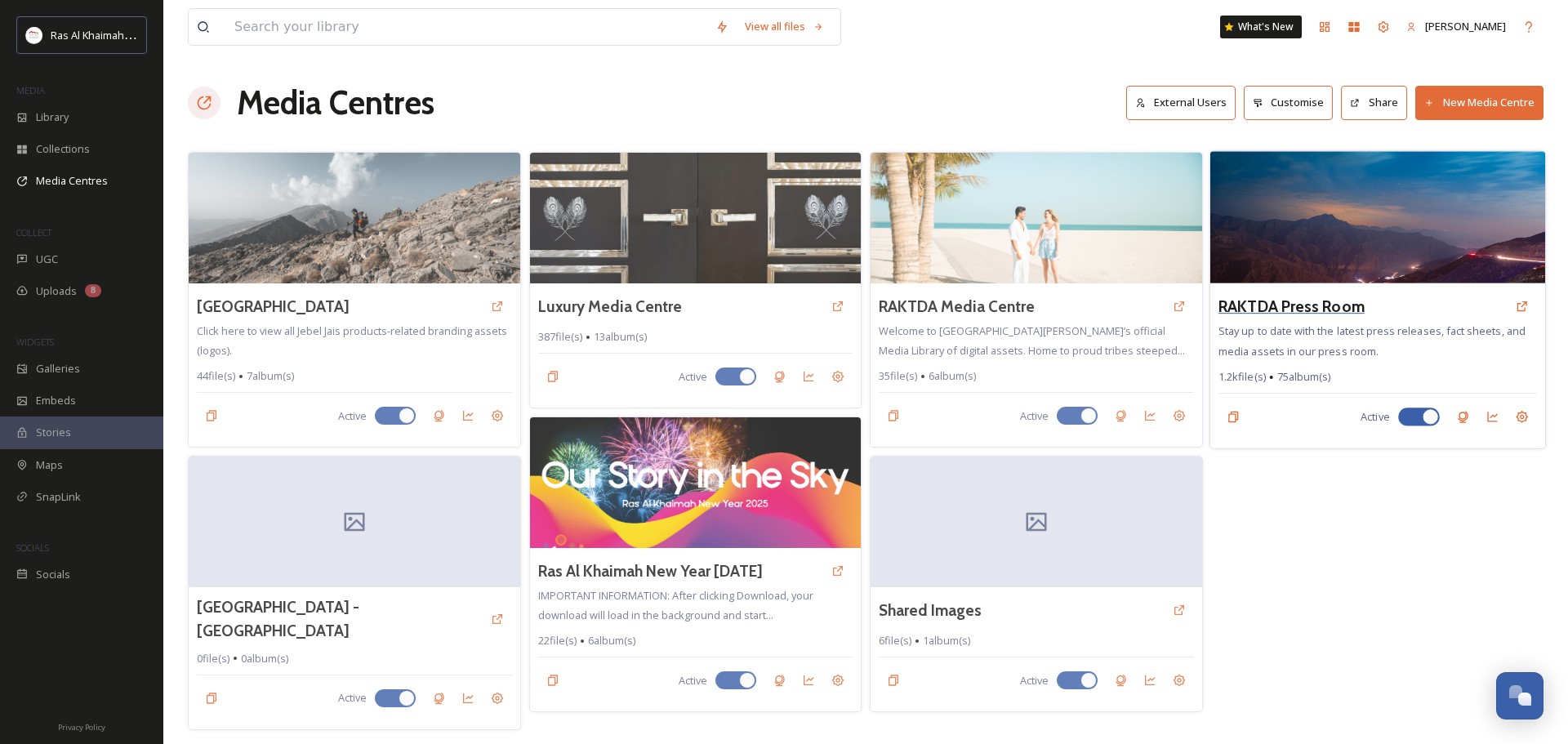
click at [1295, 306] on h3 "RAKTDA Press Room" at bounding box center [1292, 306] width 147 height 24
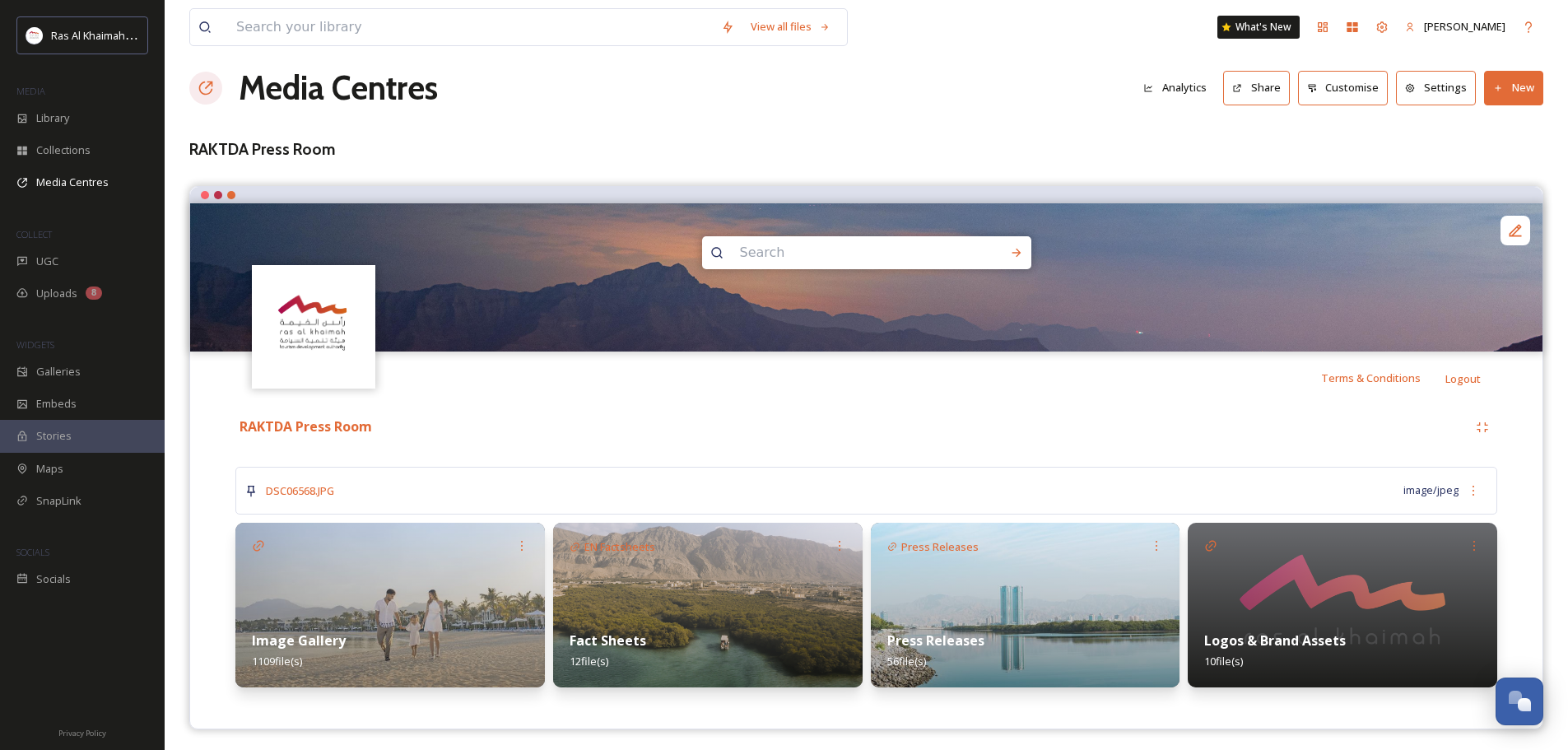
scroll to position [19, 0]
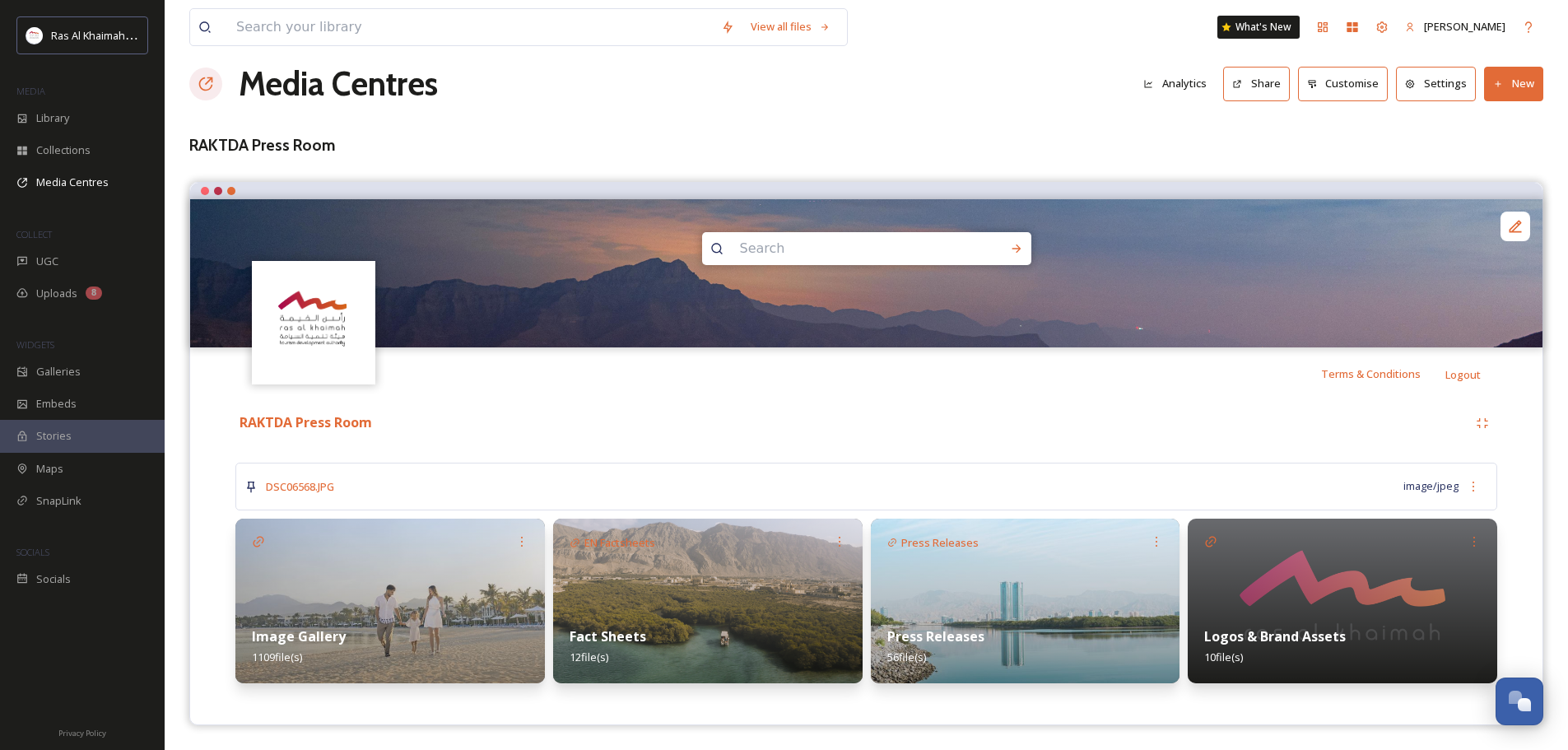
click at [987, 562] on div "Press Releases" at bounding box center [933, 543] width 125 height 49
click at [935, 637] on strong "Press Releases" at bounding box center [936, 635] width 97 height 18
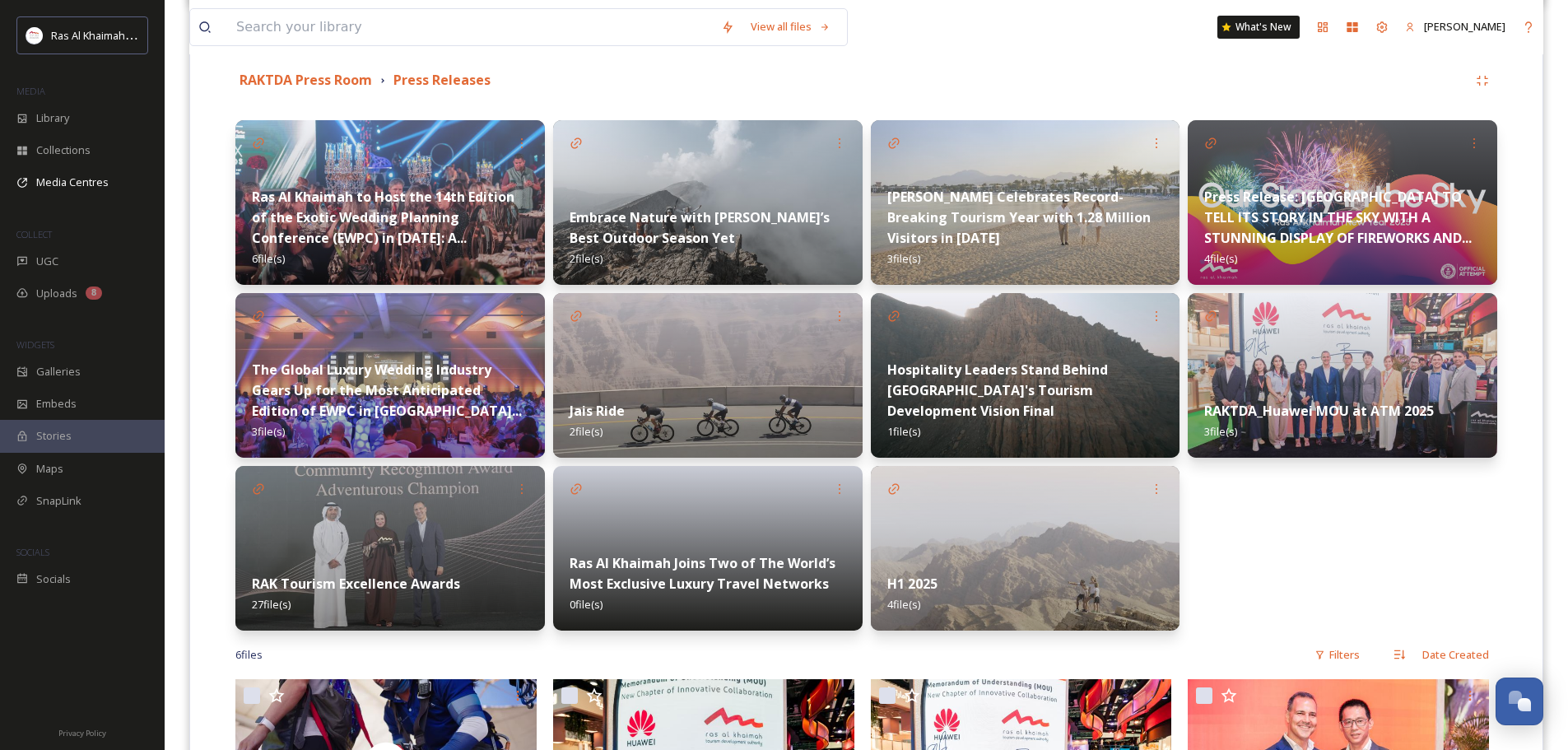
scroll to position [391, 0]
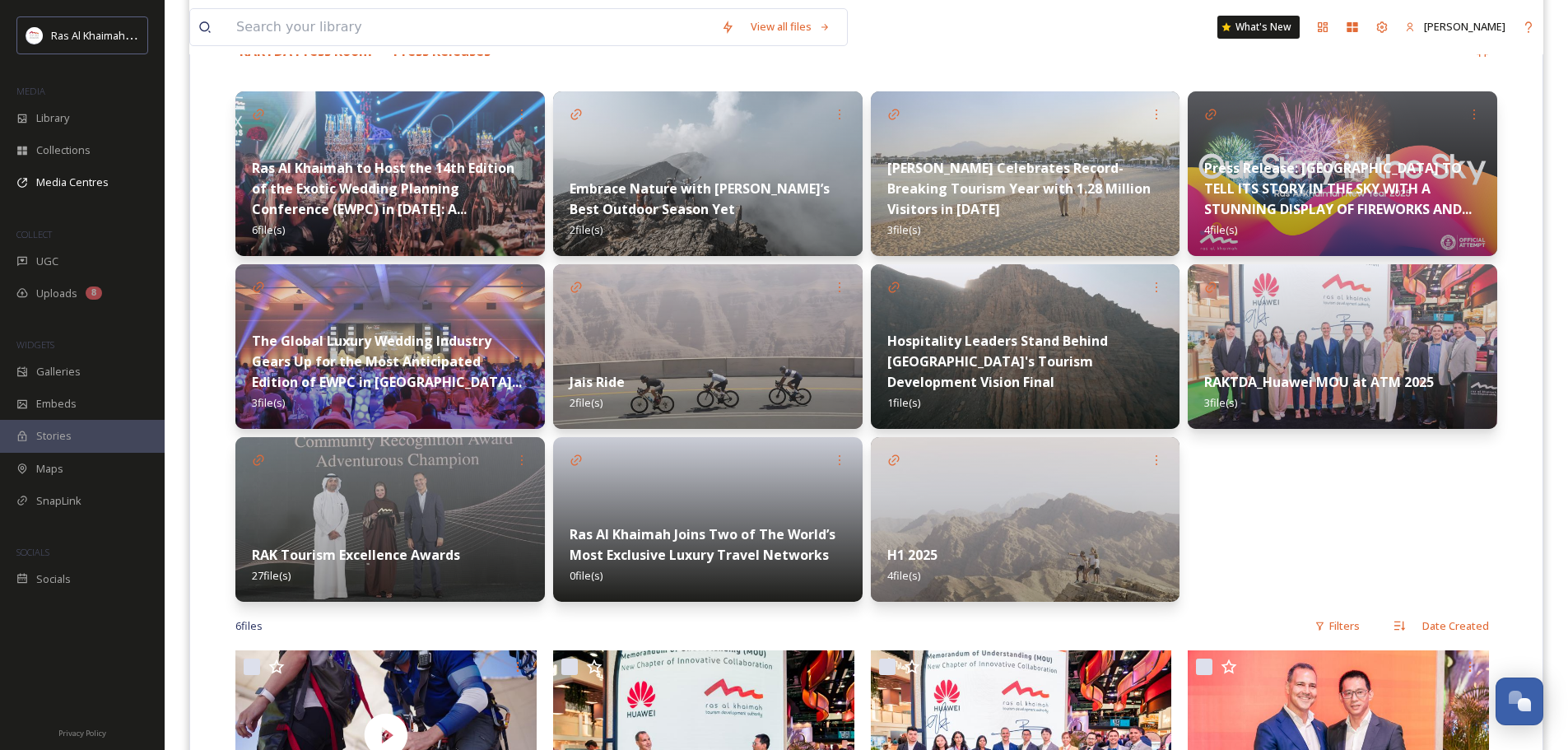
click at [761, 556] on strong "Ras Al Khaimah Joins Two of The World’s Most Exclusive Luxury Travel Networks" at bounding box center [702, 544] width 266 height 39
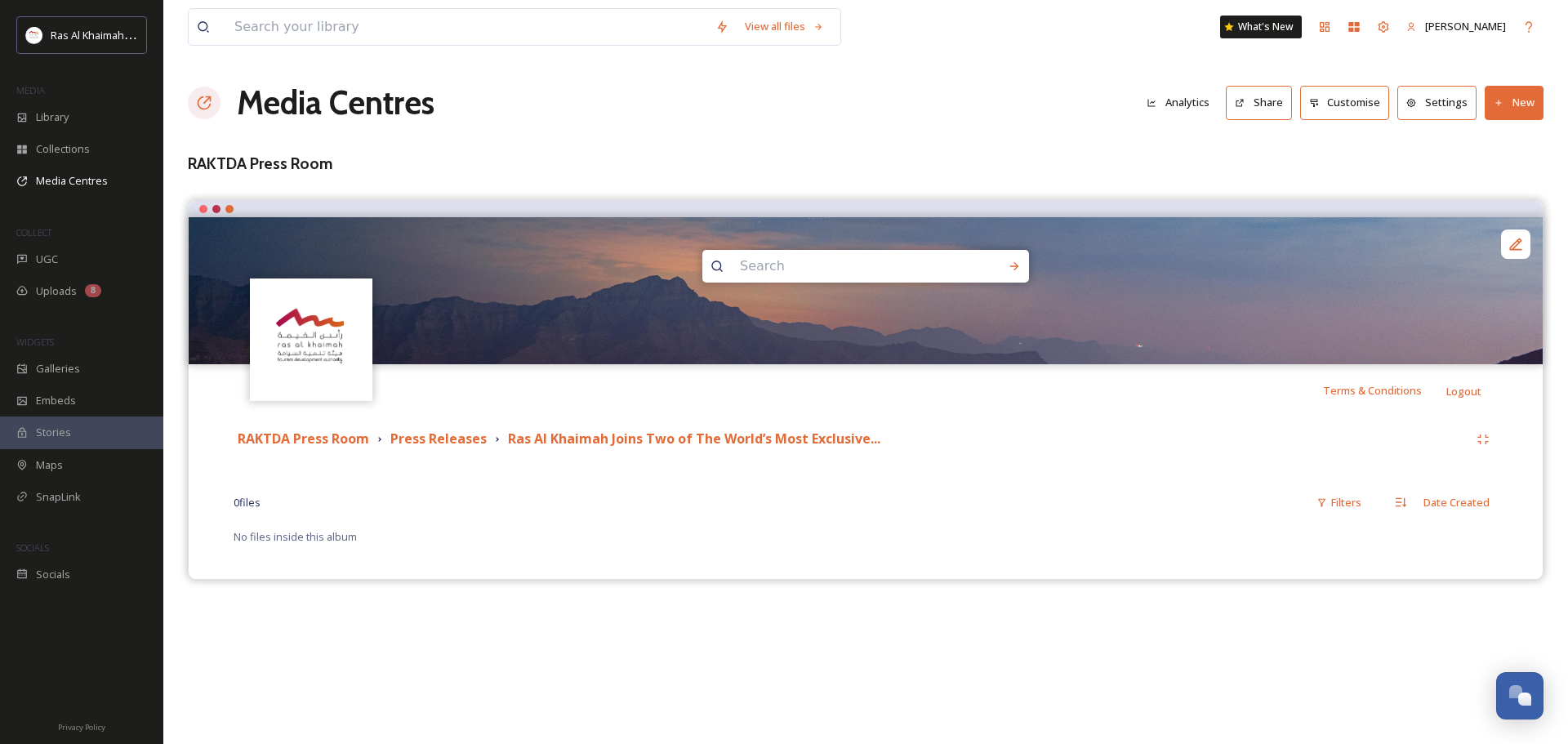
click at [1502, 104] on icon at bounding box center [1499, 103] width 11 height 11
click at [1485, 133] on span "Add Files" at bounding box center [1504, 141] width 44 height 15
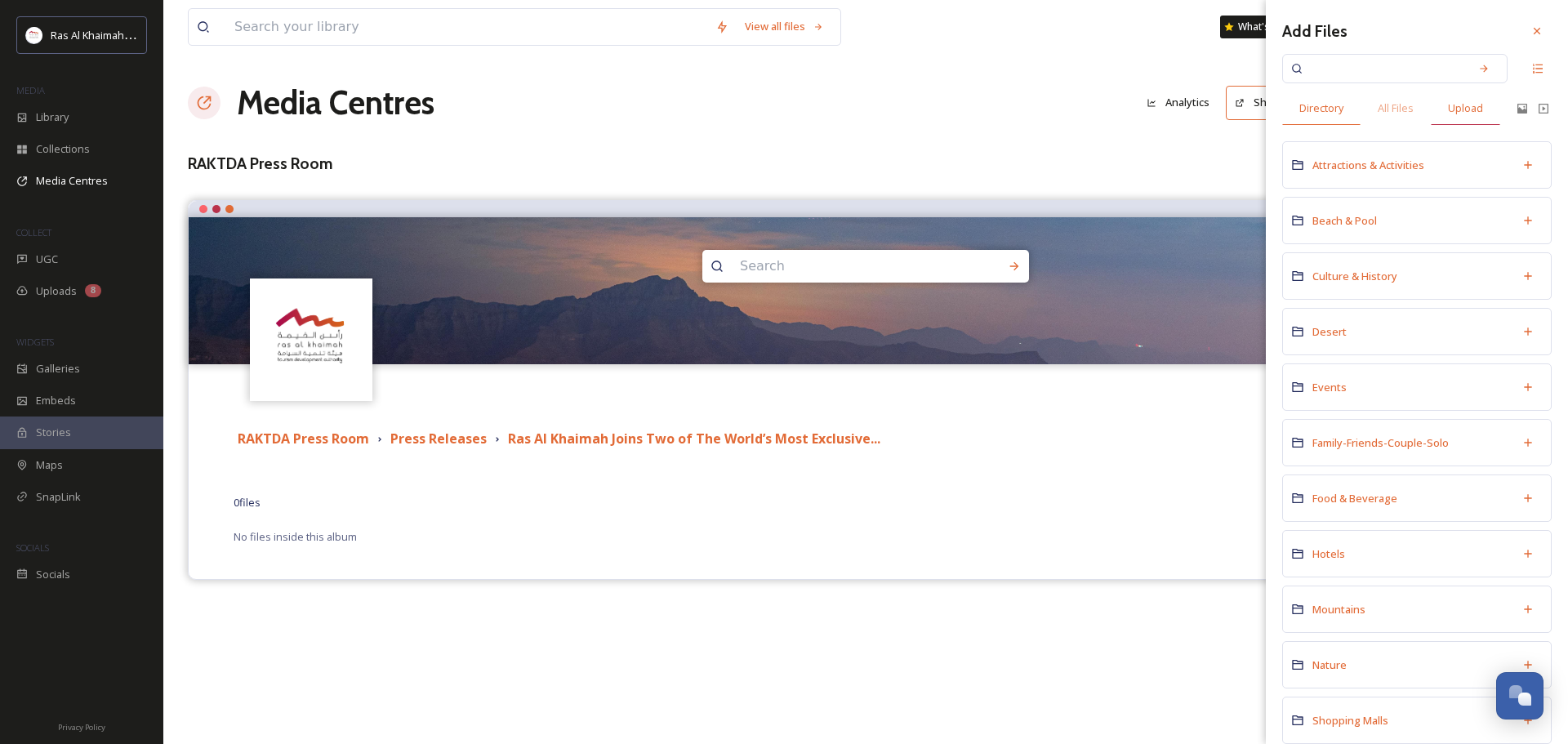
click at [1452, 118] on div "Upload" at bounding box center [1466, 108] width 69 height 34
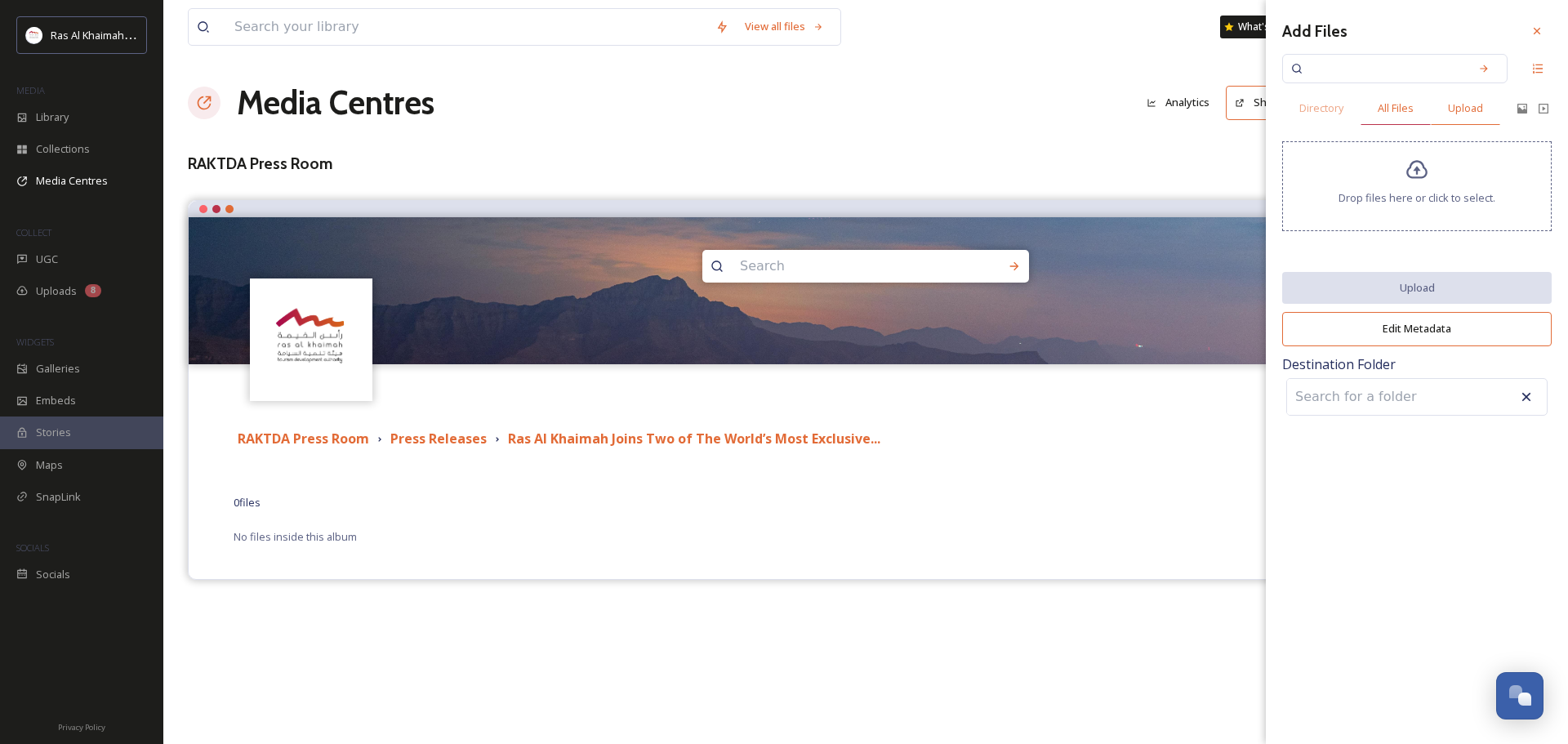
click at [1392, 111] on span "All Files" at bounding box center [1395, 108] width 36 height 15
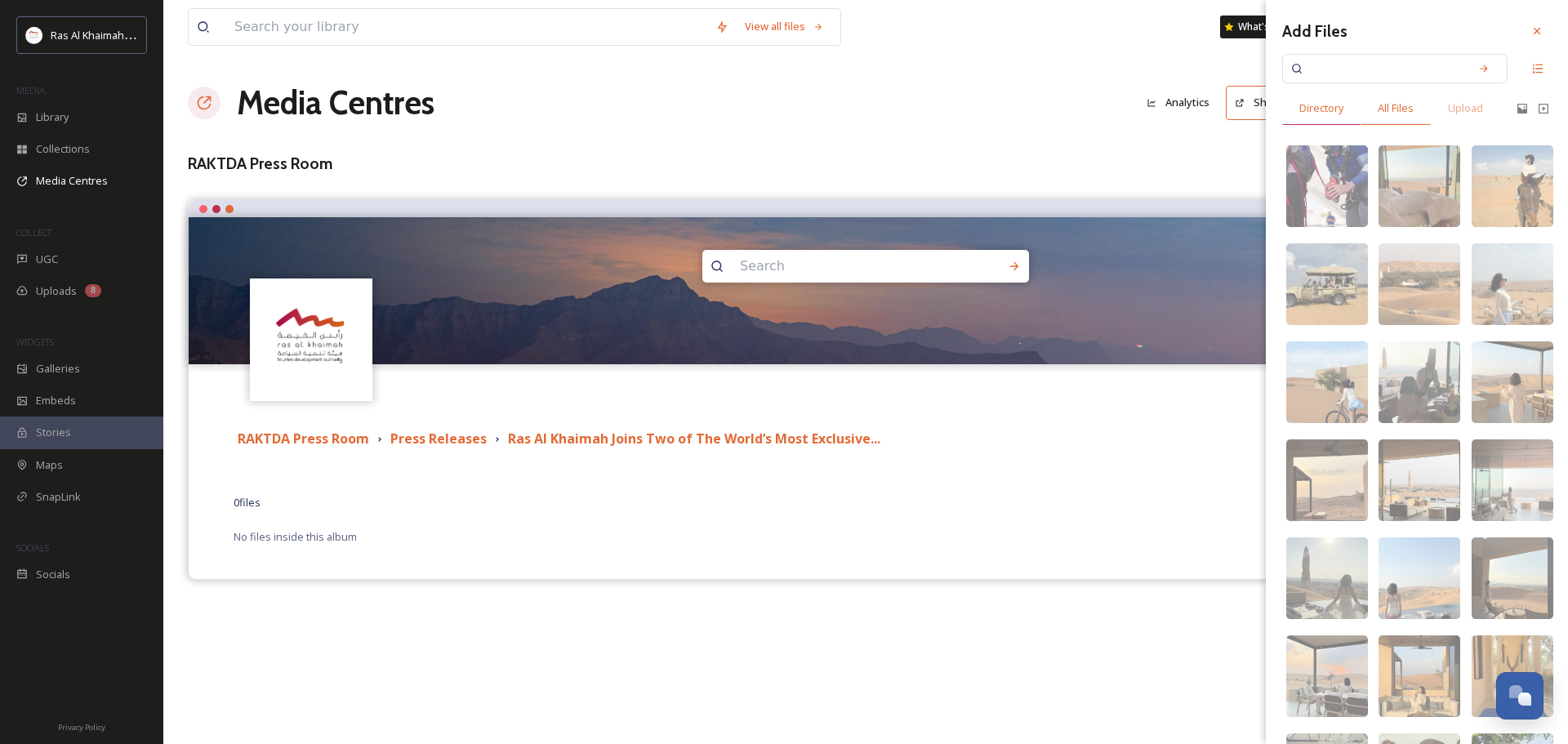
click at [1322, 122] on div "Directory" at bounding box center [1321, 108] width 78 height 34
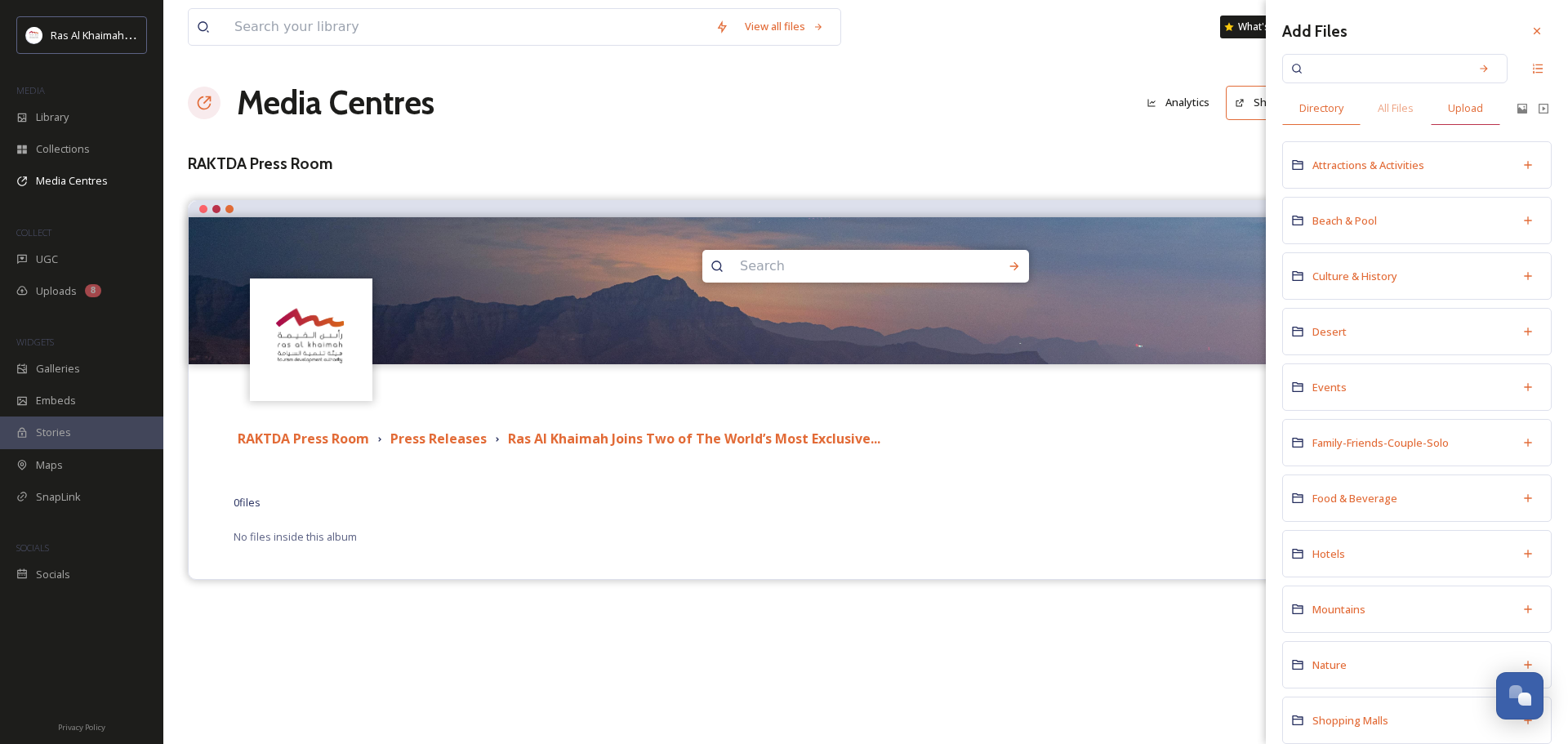
click at [1467, 118] on div "Upload" at bounding box center [1466, 108] width 69 height 34
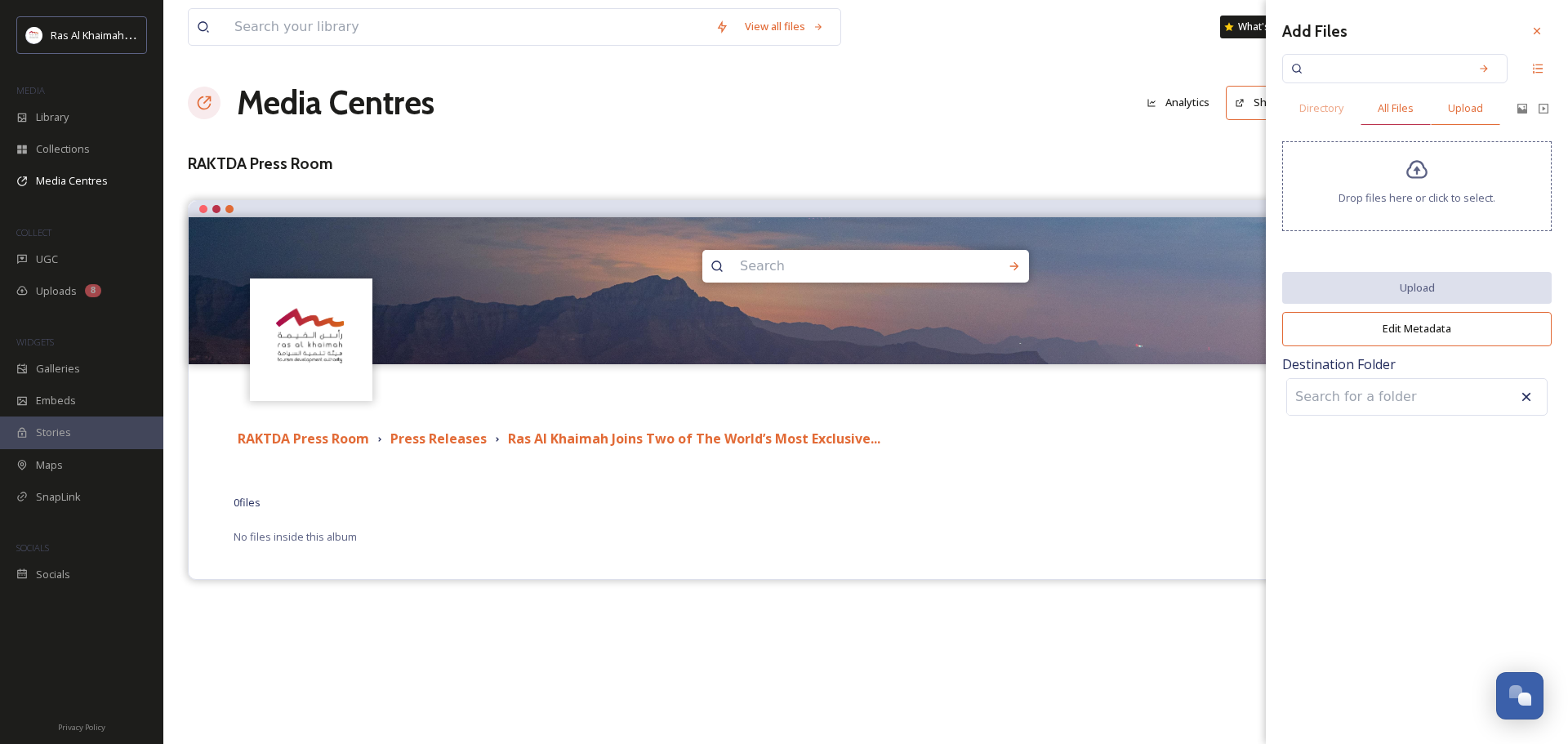
click at [1396, 111] on span "All Files" at bounding box center [1395, 108] width 36 height 15
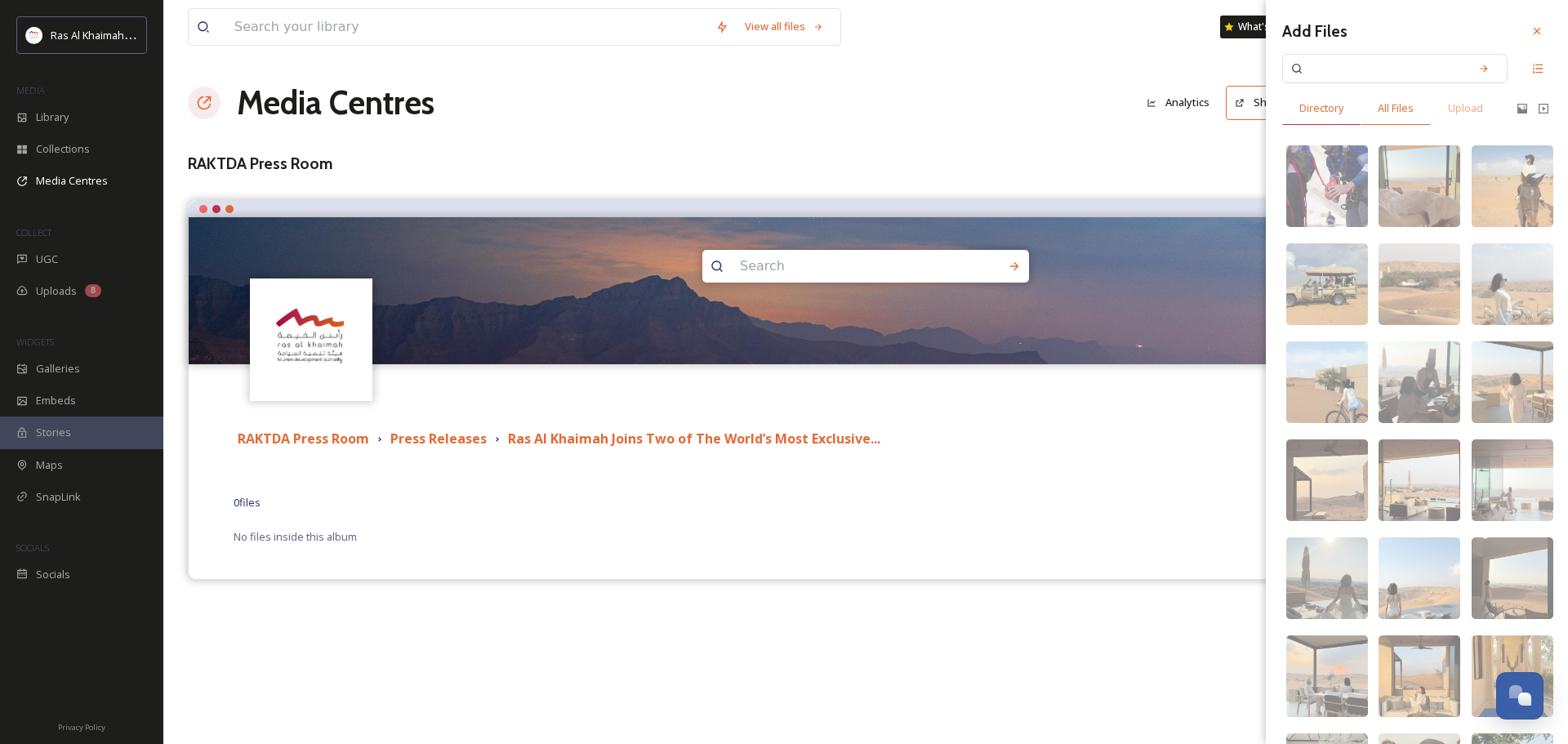
click at [1331, 108] on span "Directory" at bounding box center [1322, 108] width 44 height 15
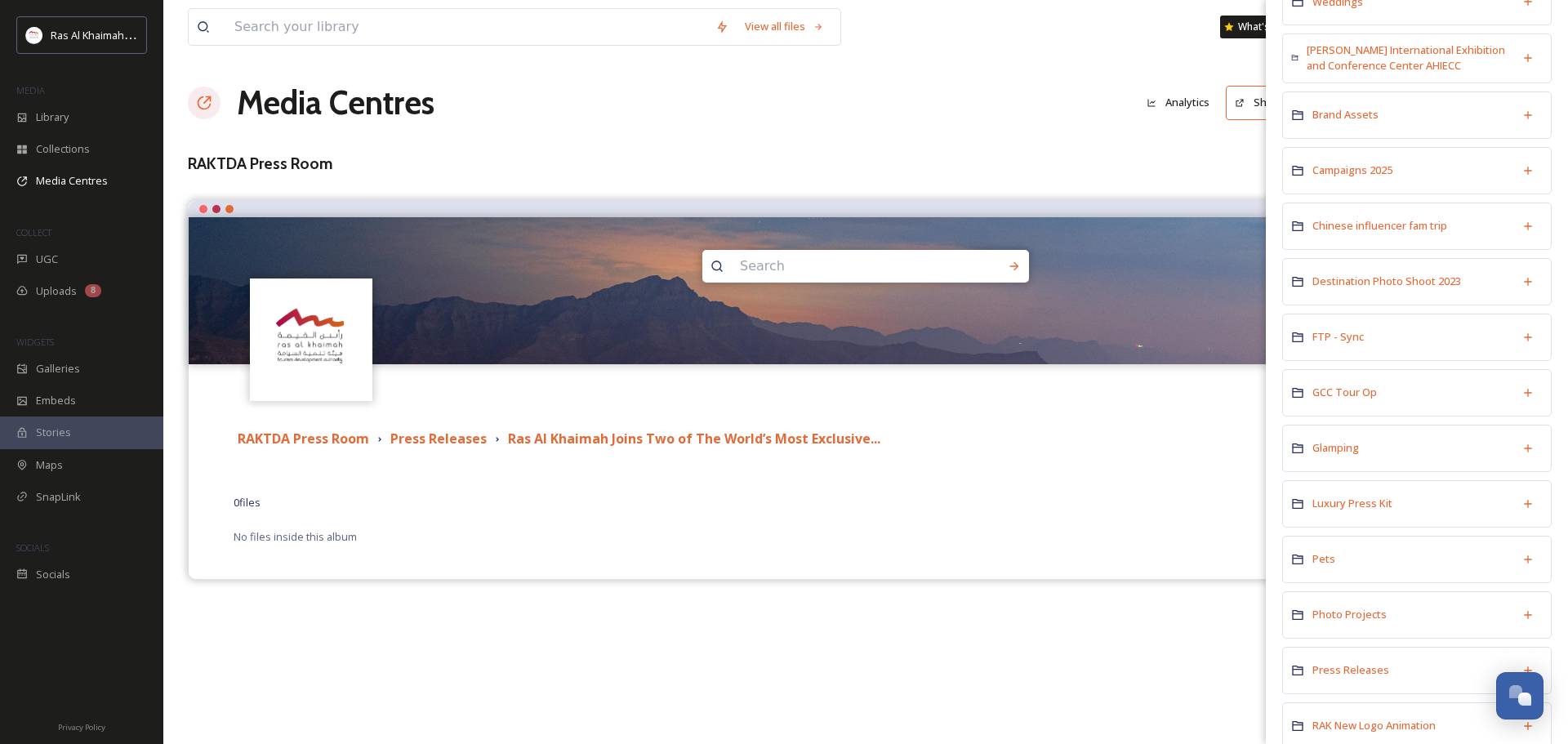
scroll to position [979, 0]
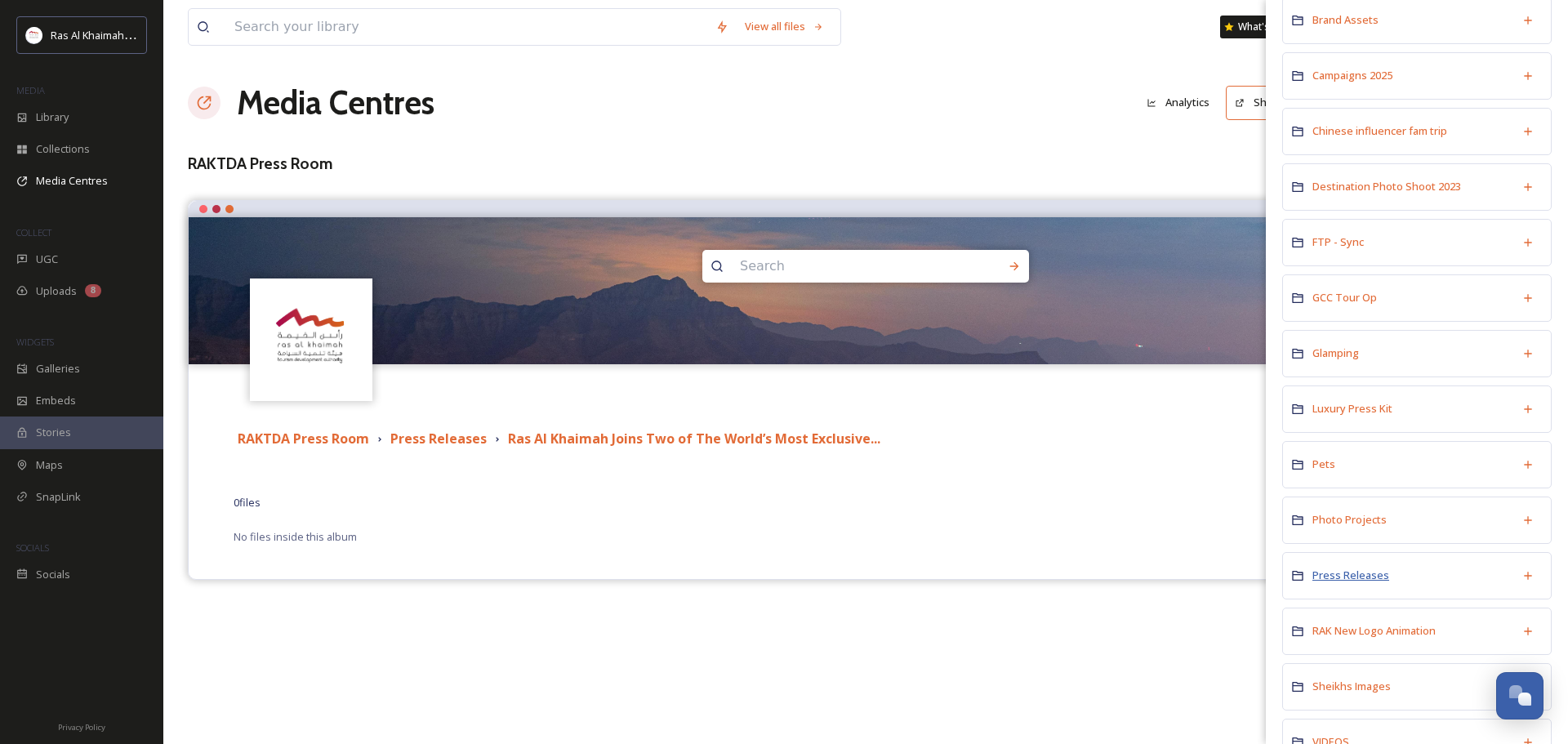
click at [1362, 575] on span "Press Releases" at bounding box center [1351, 574] width 77 height 14
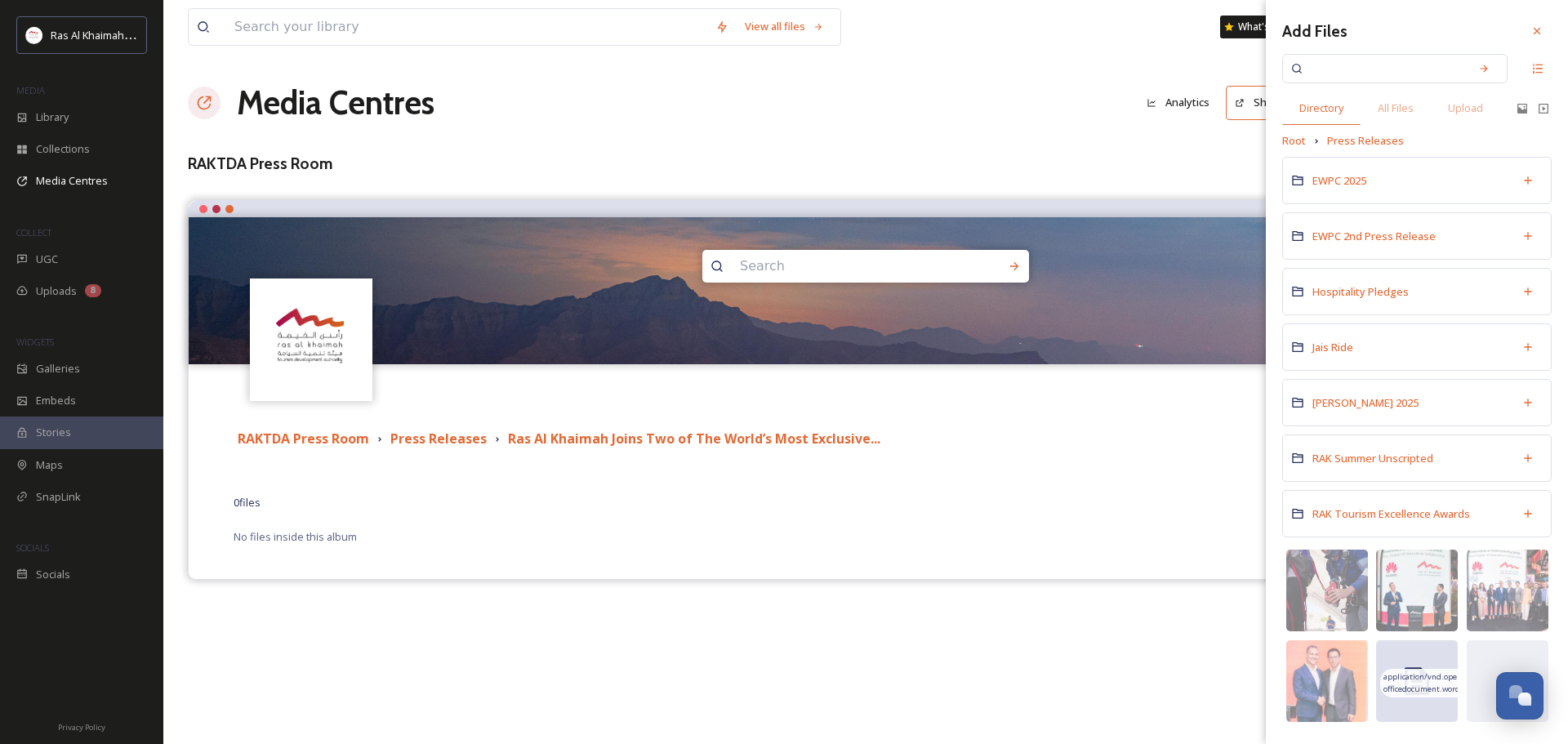
click at [1445, 661] on div at bounding box center [1417, 680] width 82 height 82
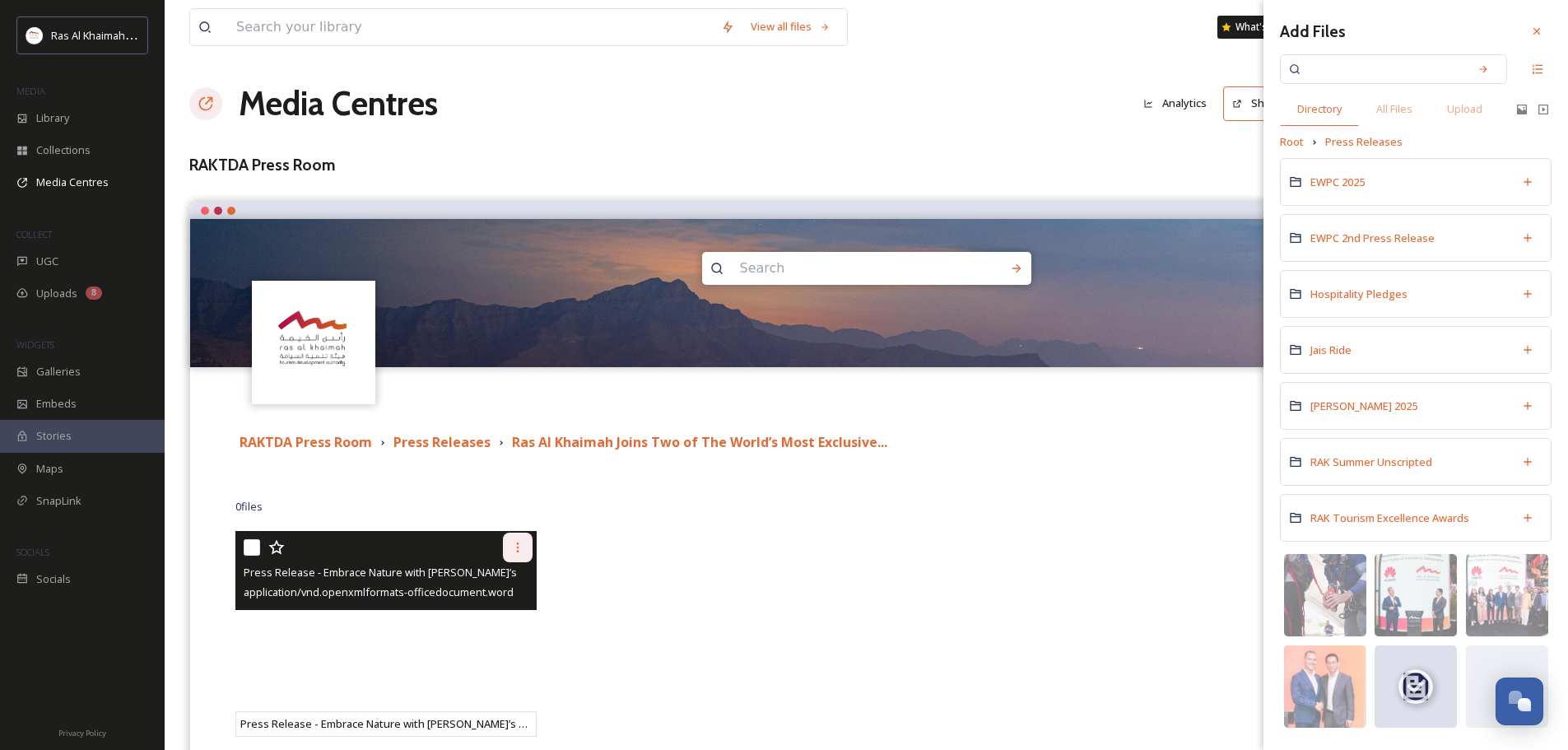
click at [525, 557] on div at bounding box center [518, 547] width 29 height 29
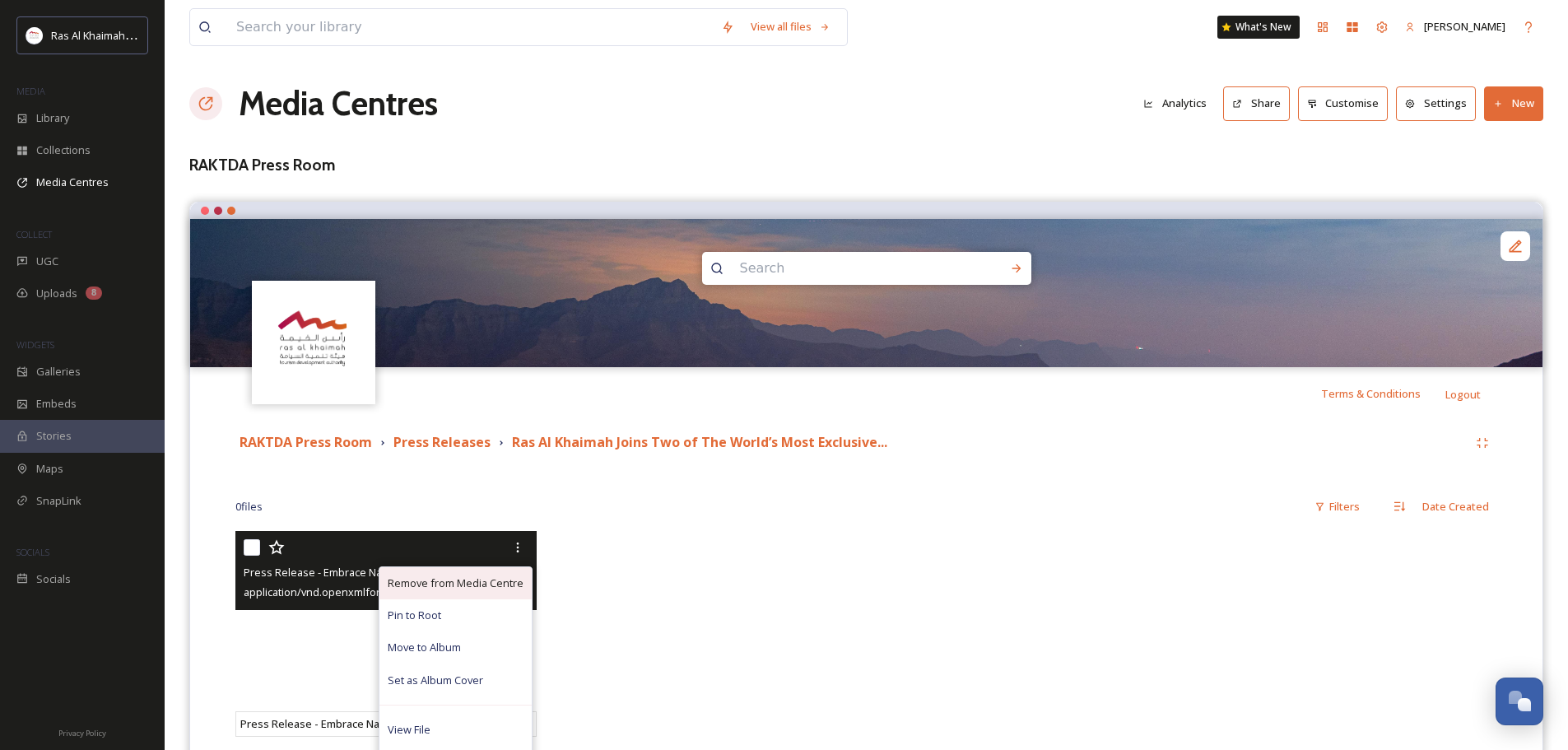
click at [488, 589] on span "Remove from Media Centre" at bounding box center [456, 583] width 136 height 16
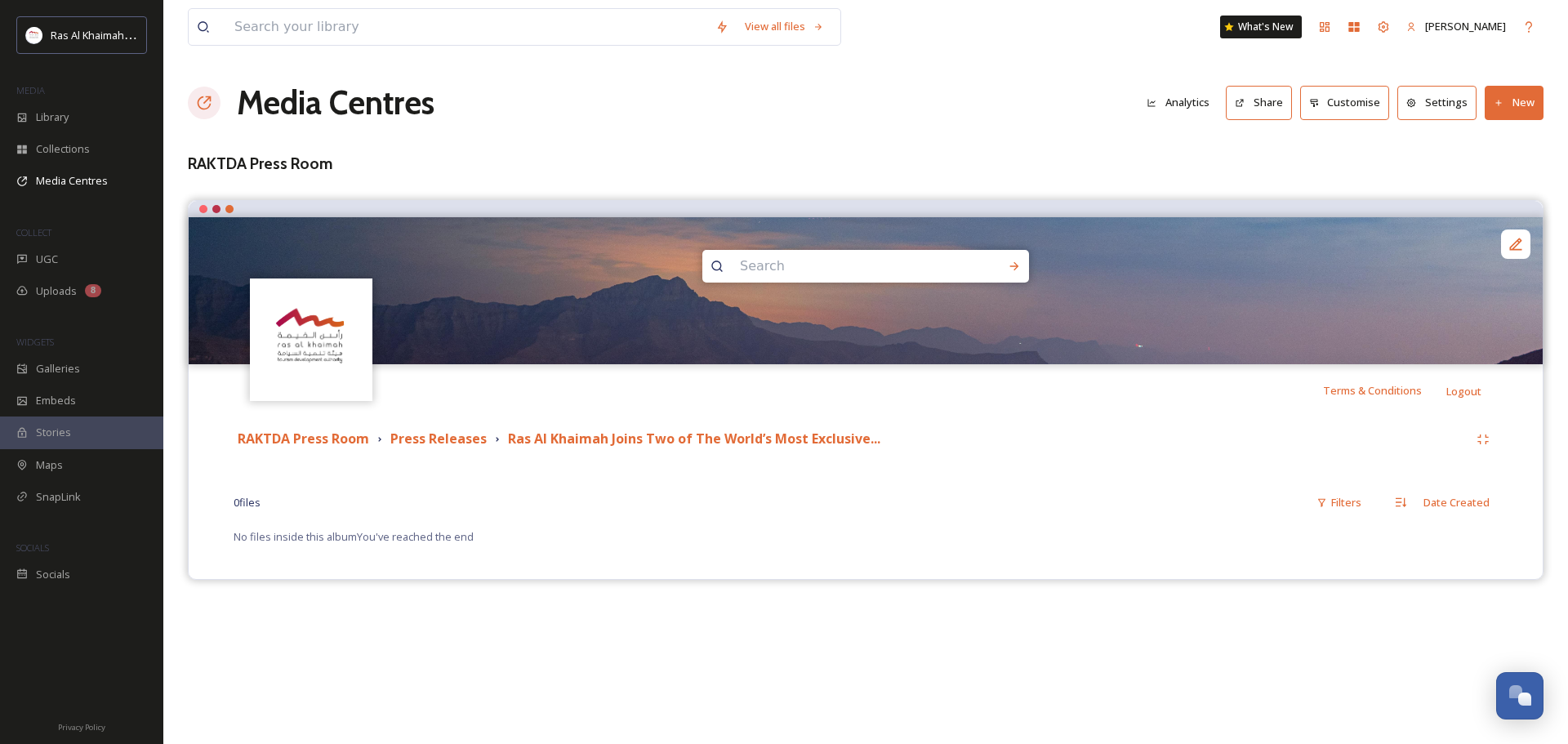
click at [1501, 98] on icon at bounding box center [1499, 103] width 11 height 11
click at [1493, 139] on span "Add Files" at bounding box center [1504, 141] width 44 height 15
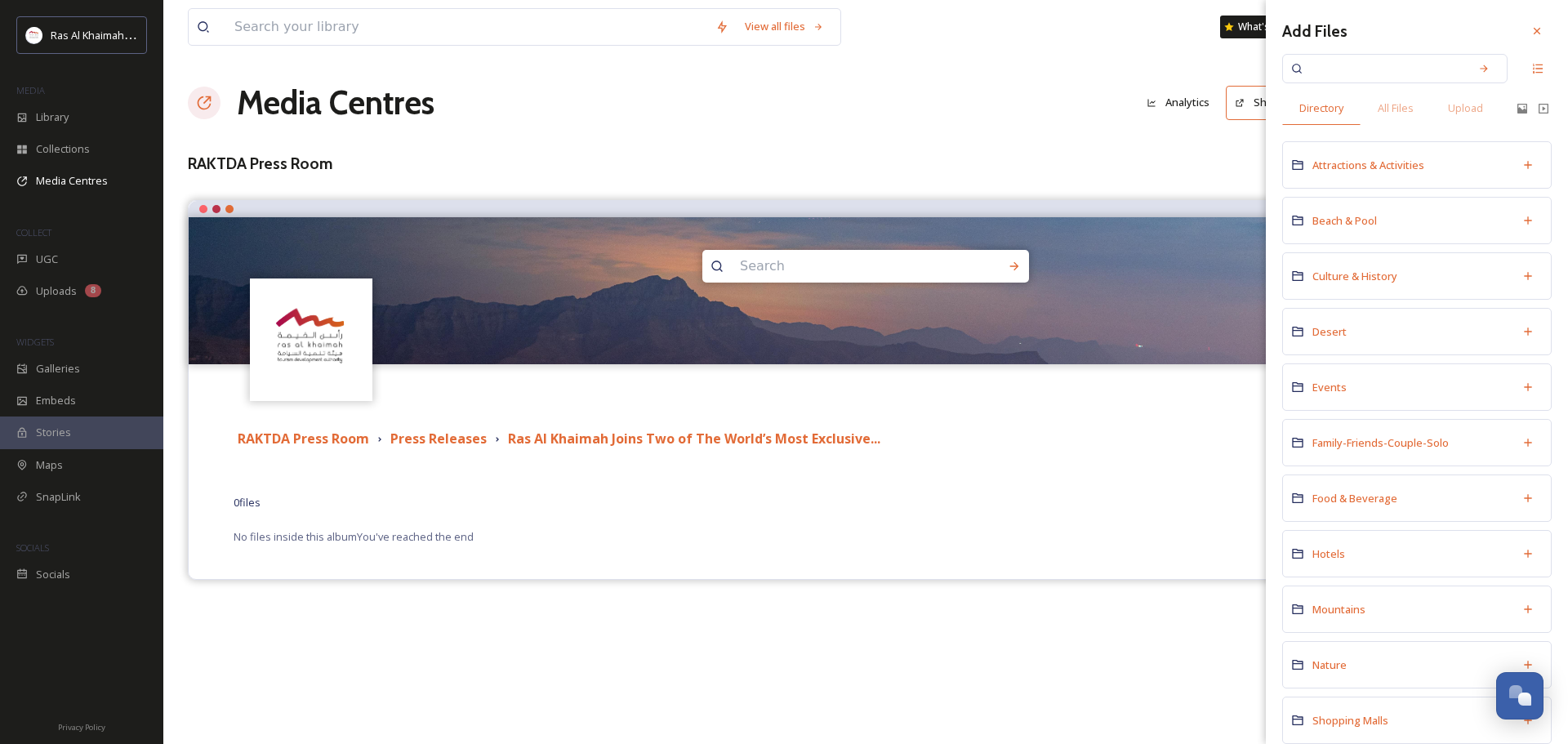
click at [1535, 115] on div "Directory All Files Upload" at bounding box center [1418, 108] width 270 height 34
click at [1539, 104] on icon at bounding box center [1544, 109] width 10 height 10
click at [1389, 117] on div "All Files" at bounding box center [1395, 108] width 70 height 34
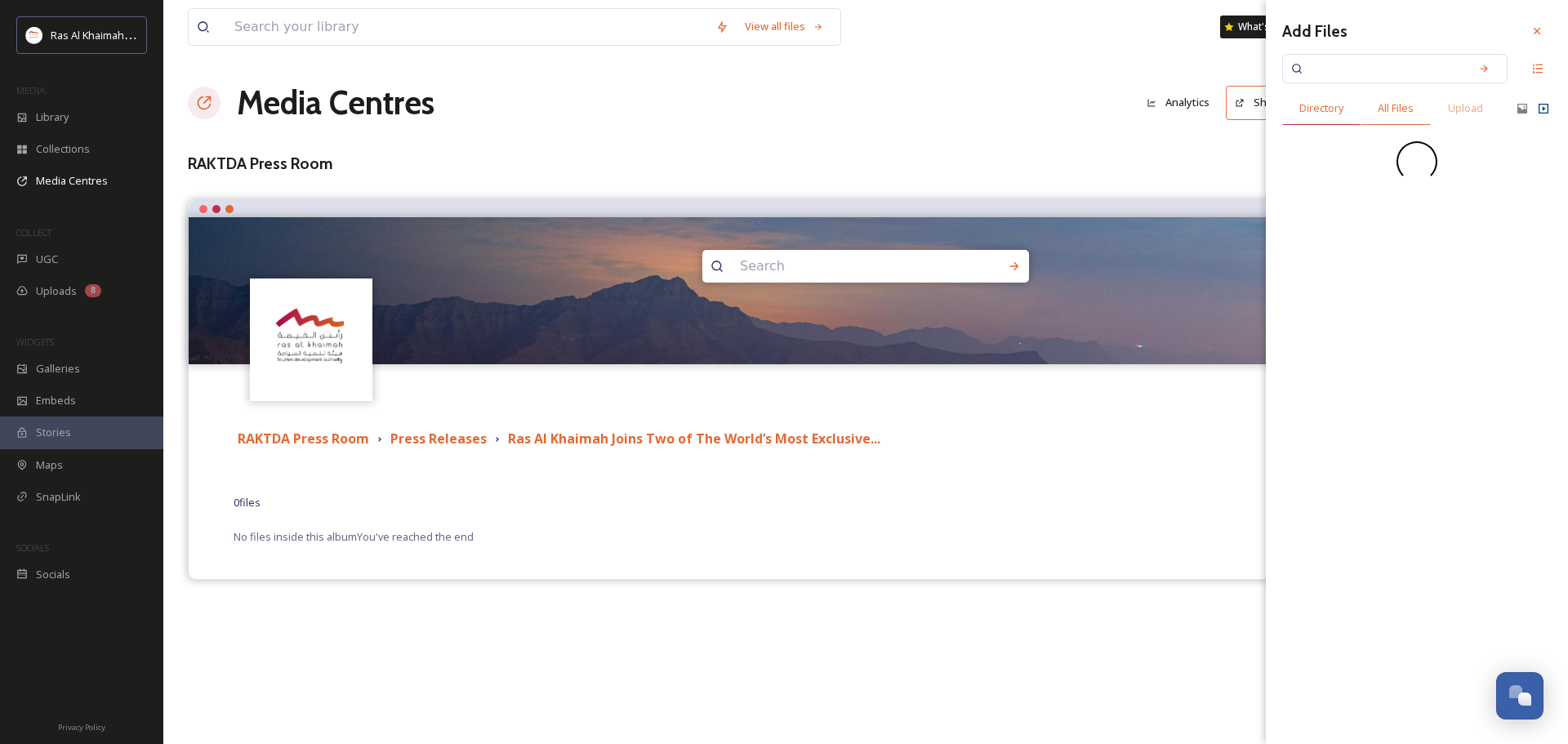
click at [1332, 120] on div "Directory" at bounding box center [1321, 108] width 78 height 34
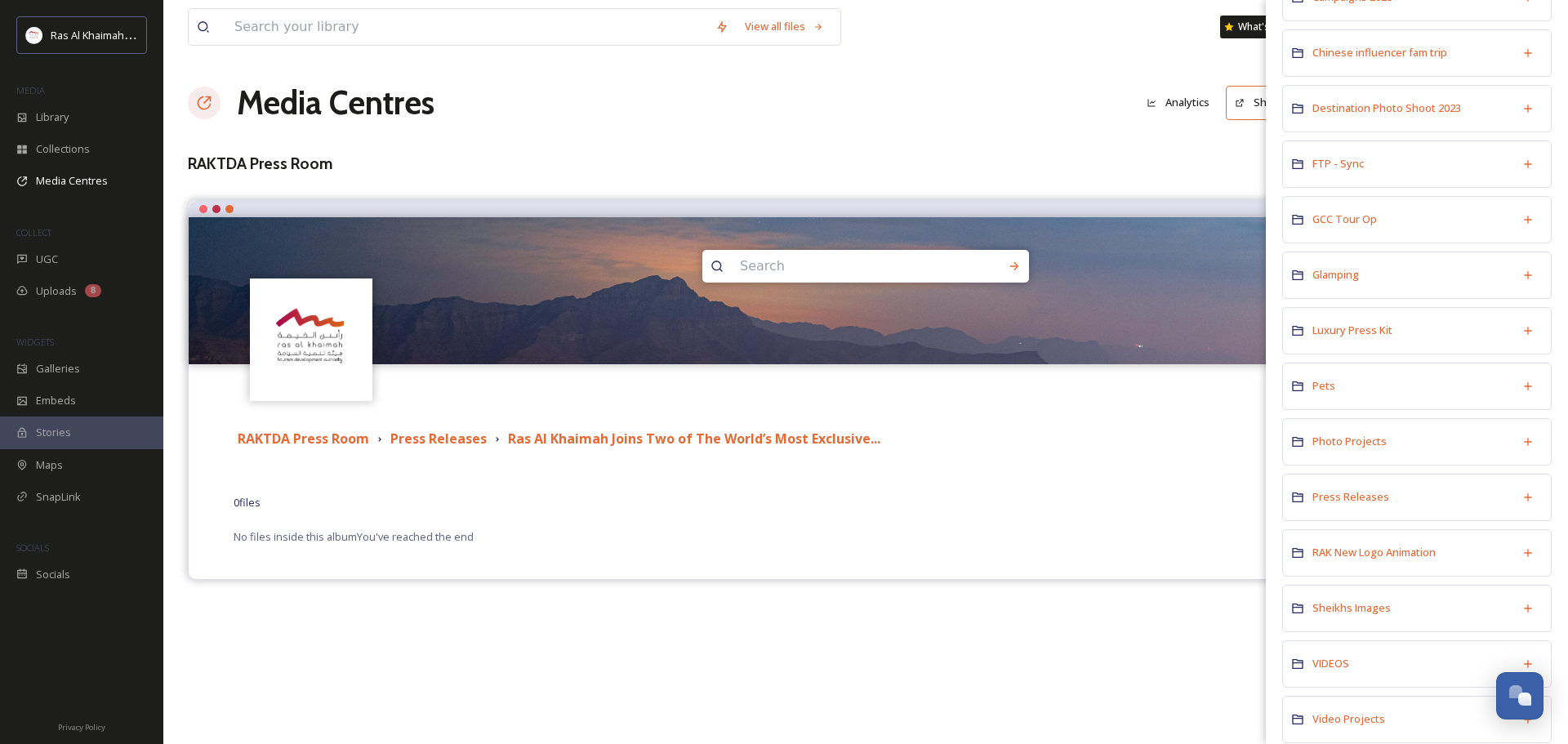
scroll to position [1061, 0]
click at [1358, 489] on span "Press Releases" at bounding box center [1351, 492] width 77 height 14
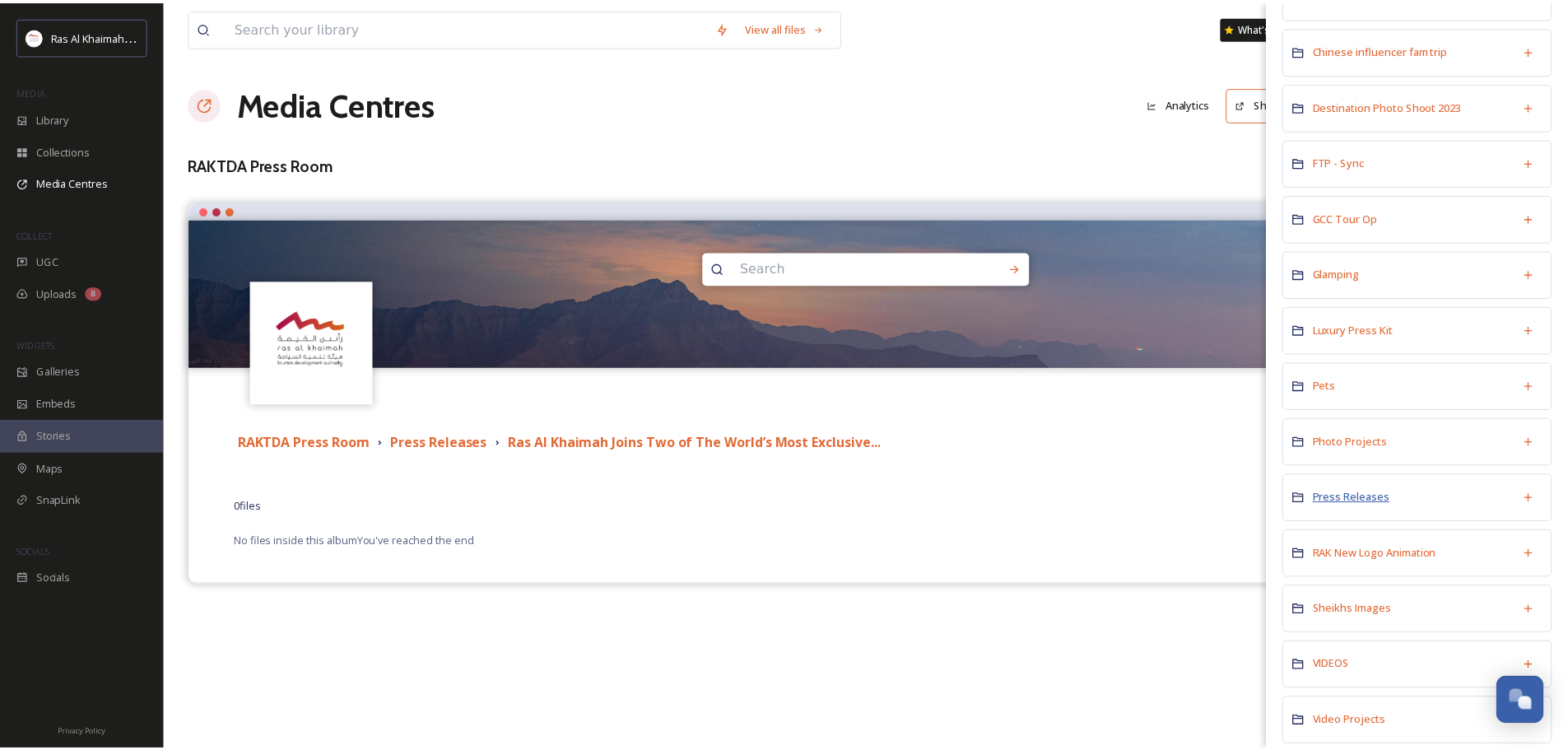
scroll to position [0, 0]
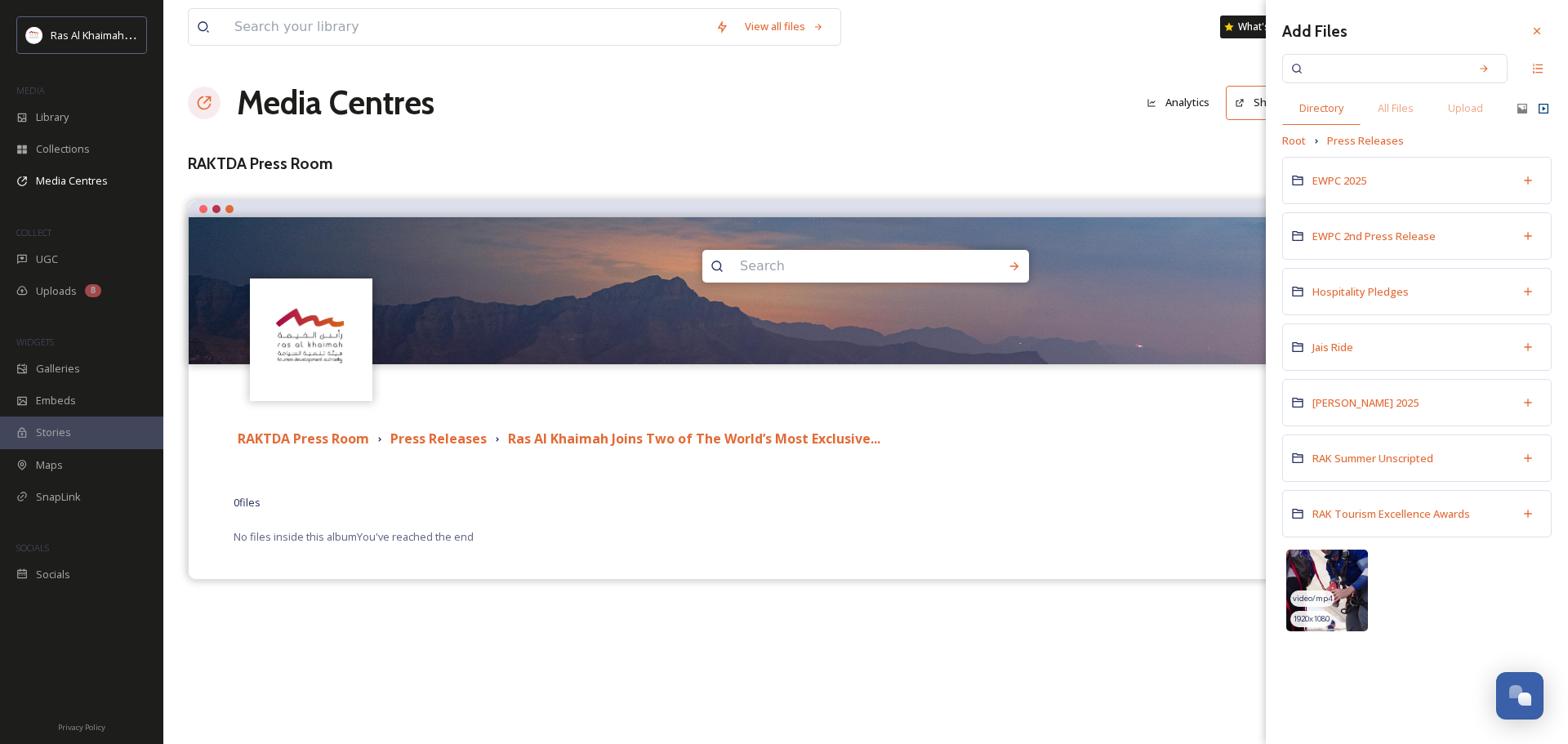
click at [1345, 577] on img at bounding box center [1327, 590] width 82 height 82
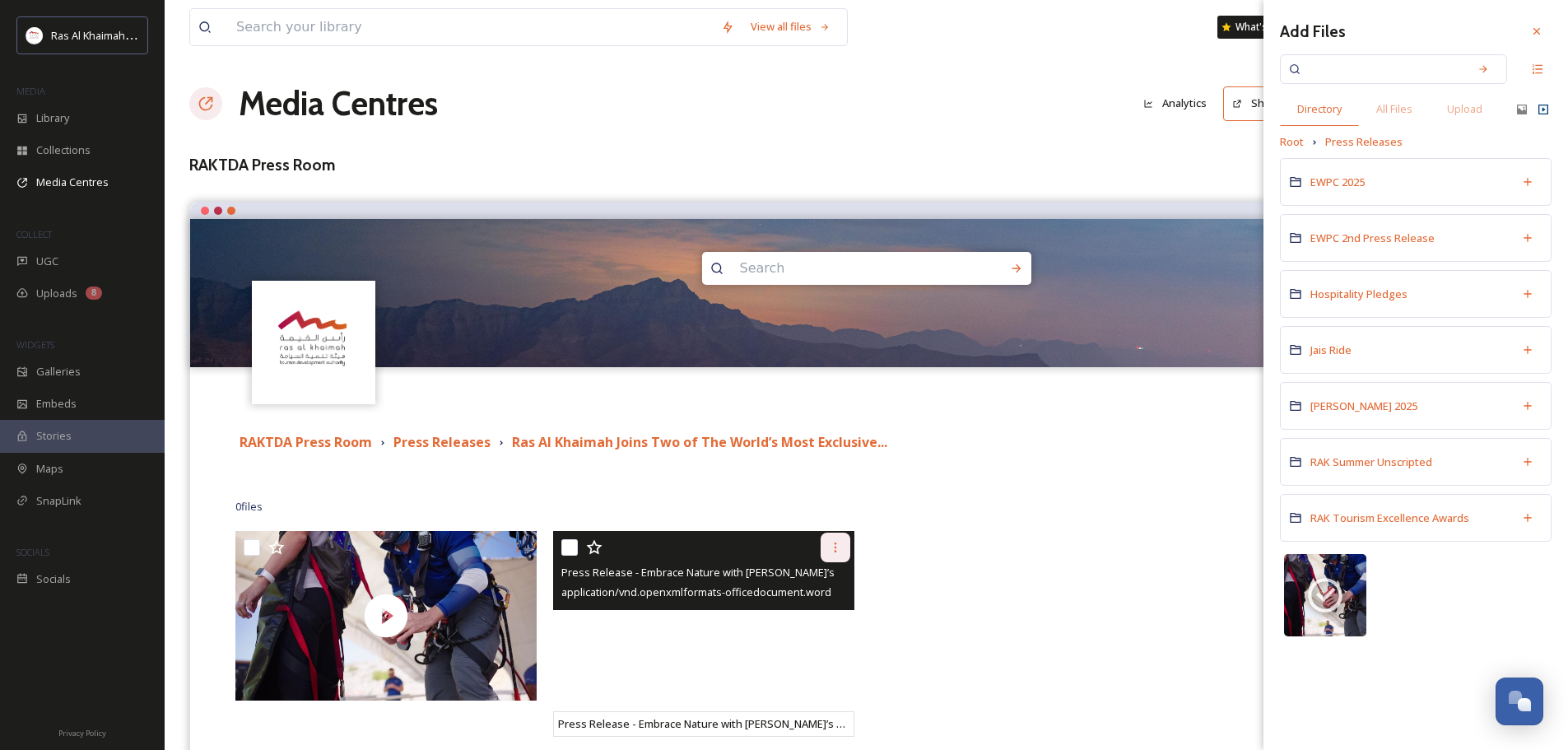
click at [832, 553] on icon at bounding box center [835, 548] width 14 height 14
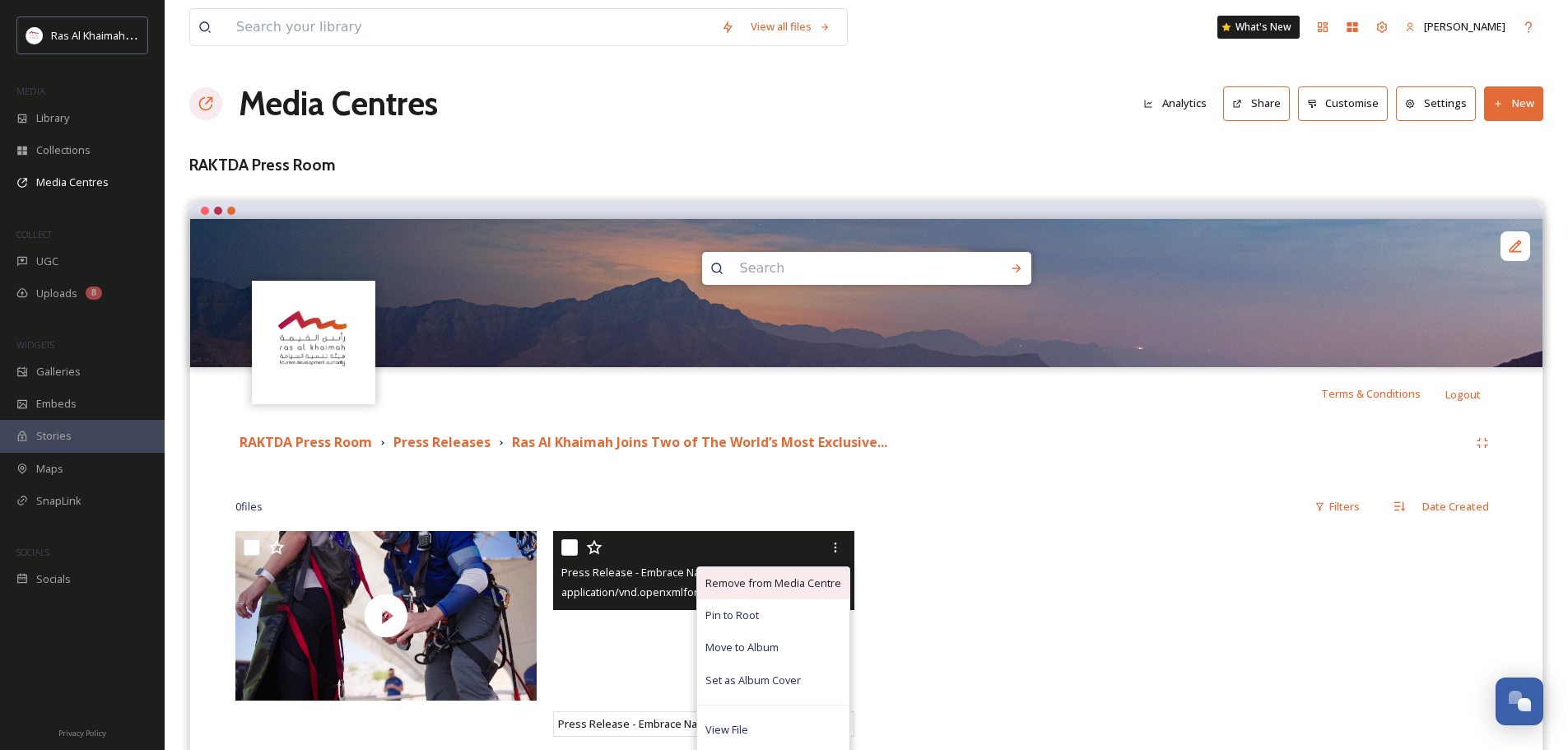
click at [762, 589] on span "Remove from Media Centre" at bounding box center [773, 583] width 136 height 16
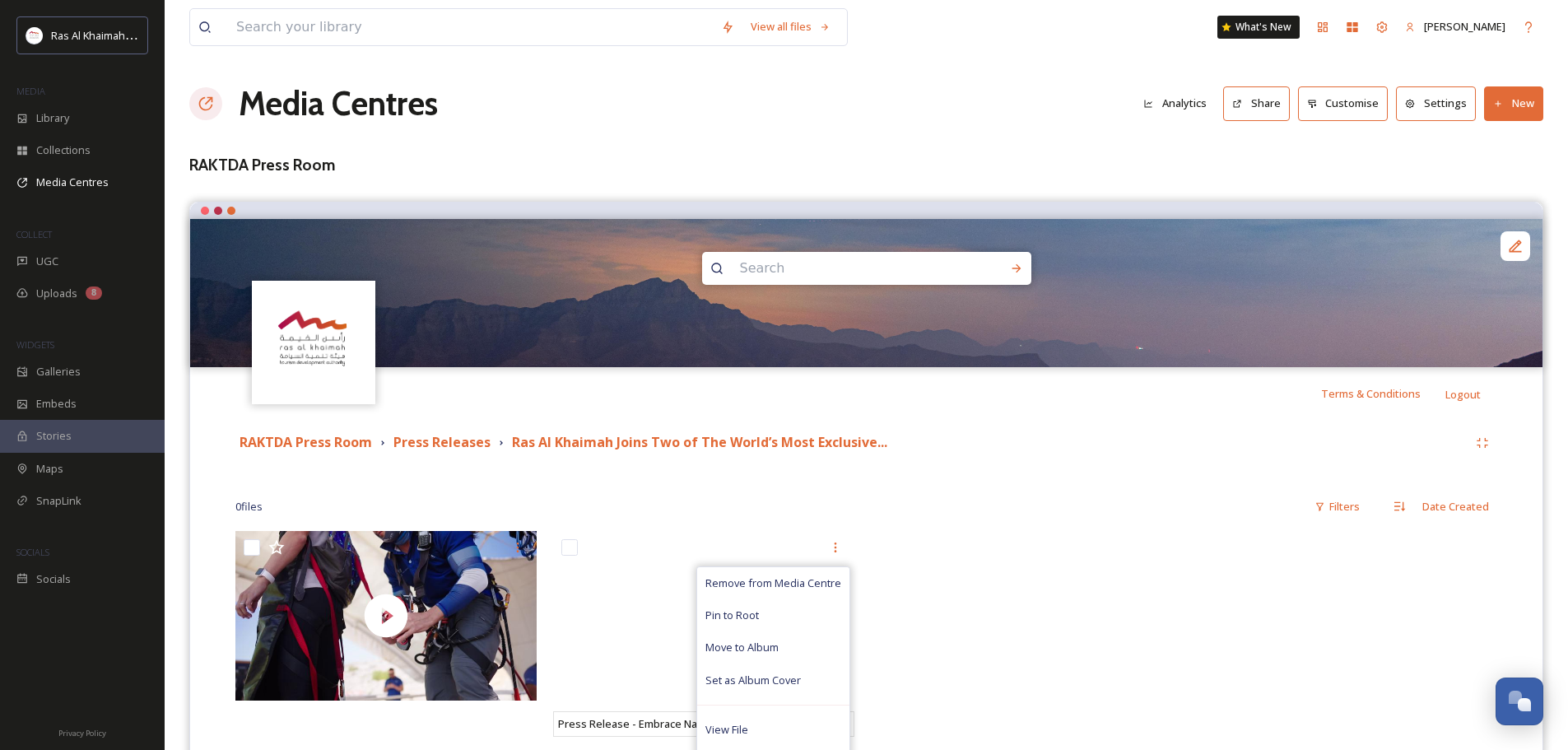
click at [1092, 555] on div at bounding box center [1025, 637] width 309 height 214
click at [1509, 106] on button "New" at bounding box center [1513, 103] width 59 height 34
click at [1504, 146] on span "Add Files" at bounding box center [1503, 142] width 45 height 16
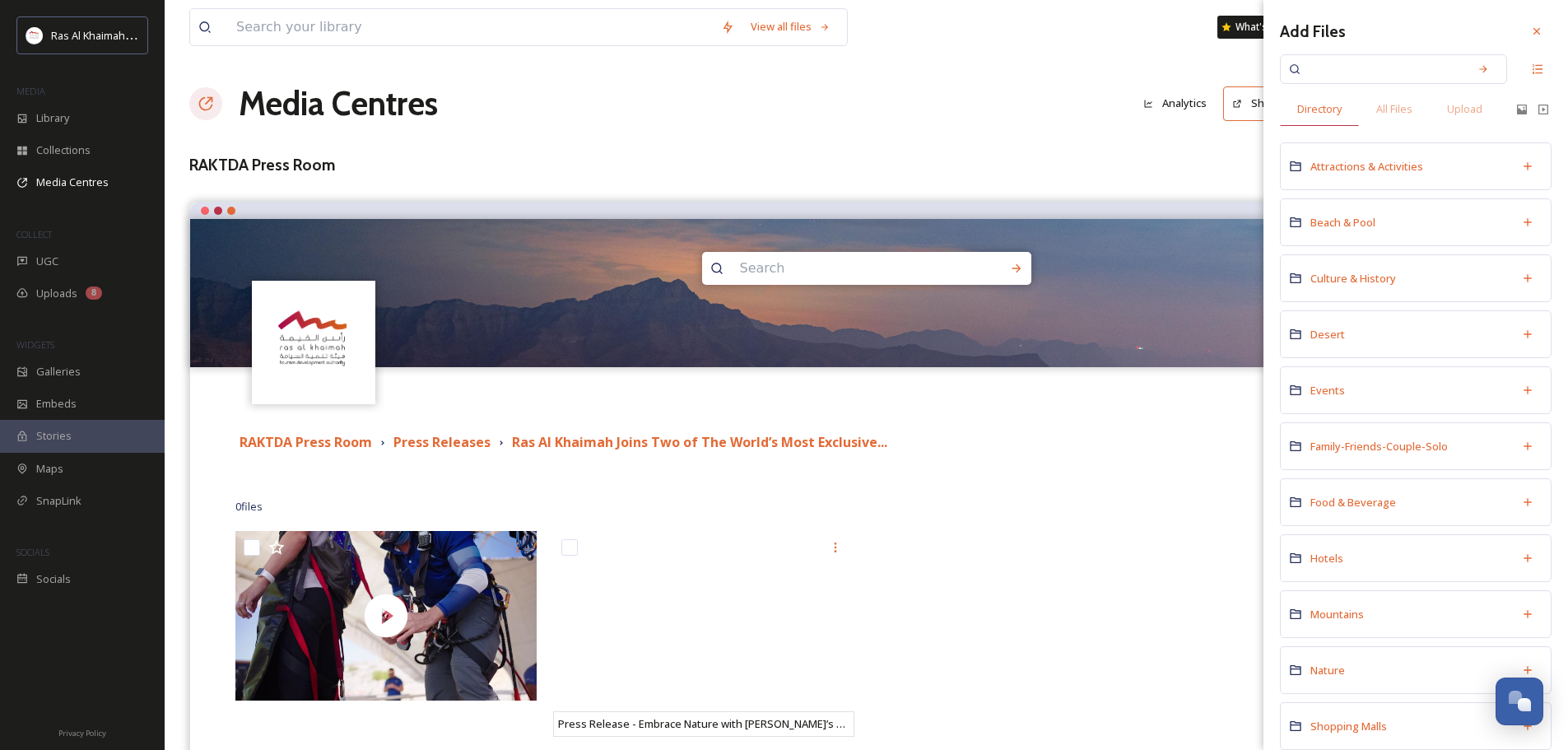
click at [1330, 116] on span "Directory" at bounding box center [1319, 109] width 45 height 16
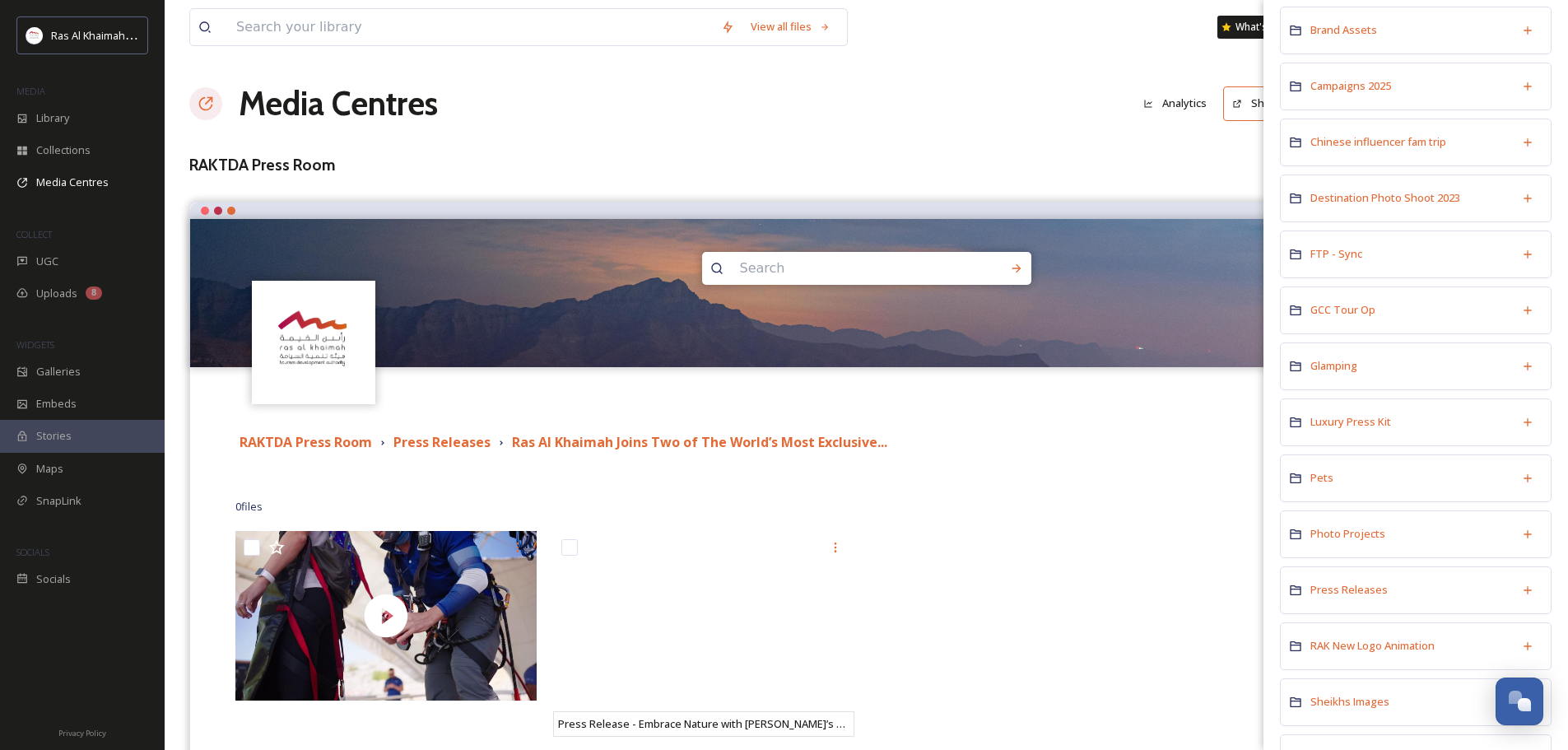
scroll to position [987, 0]
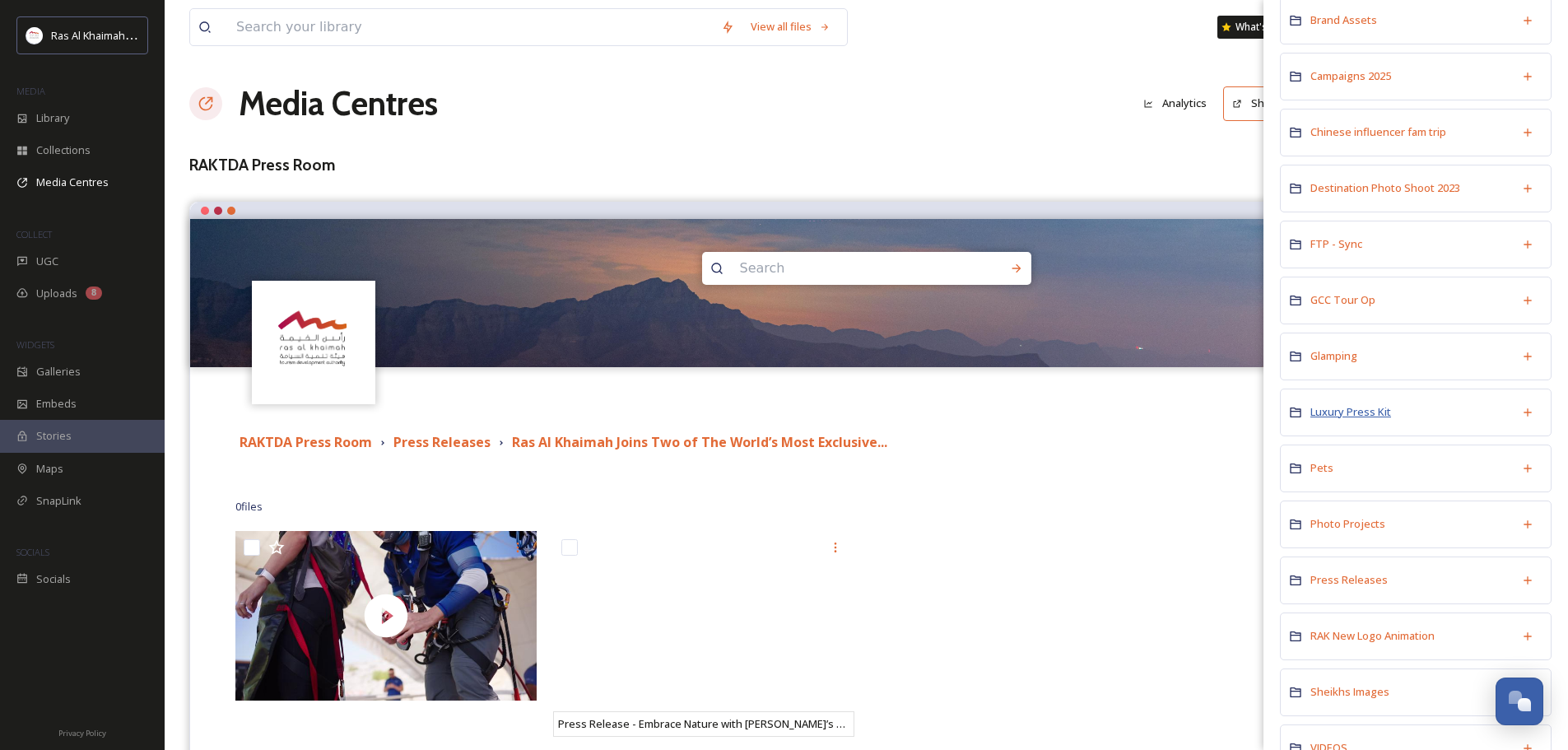
click at [1355, 406] on span "Luxury Press Kit" at bounding box center [1350, 411] width 81 height 15
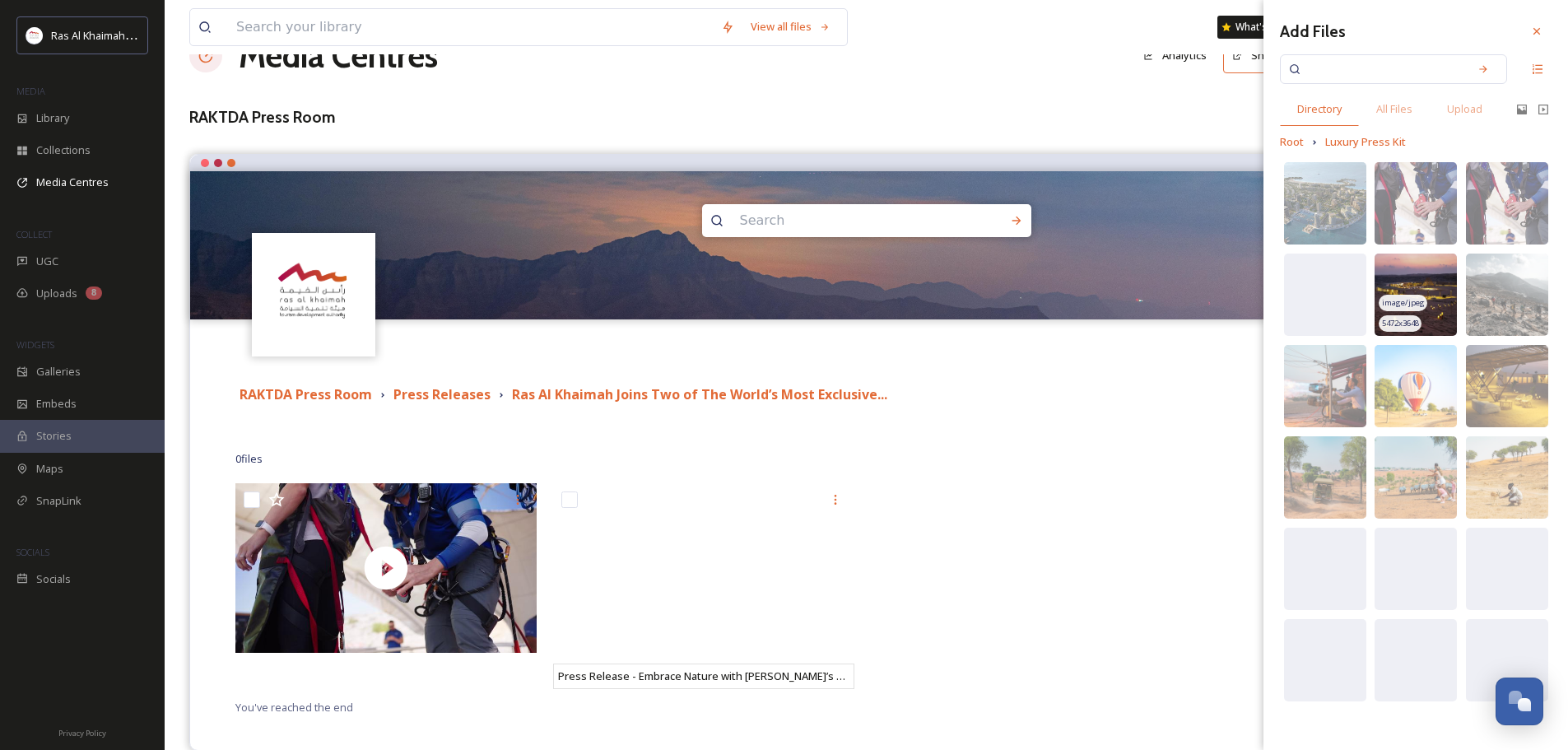
scroll to position [73, 0]
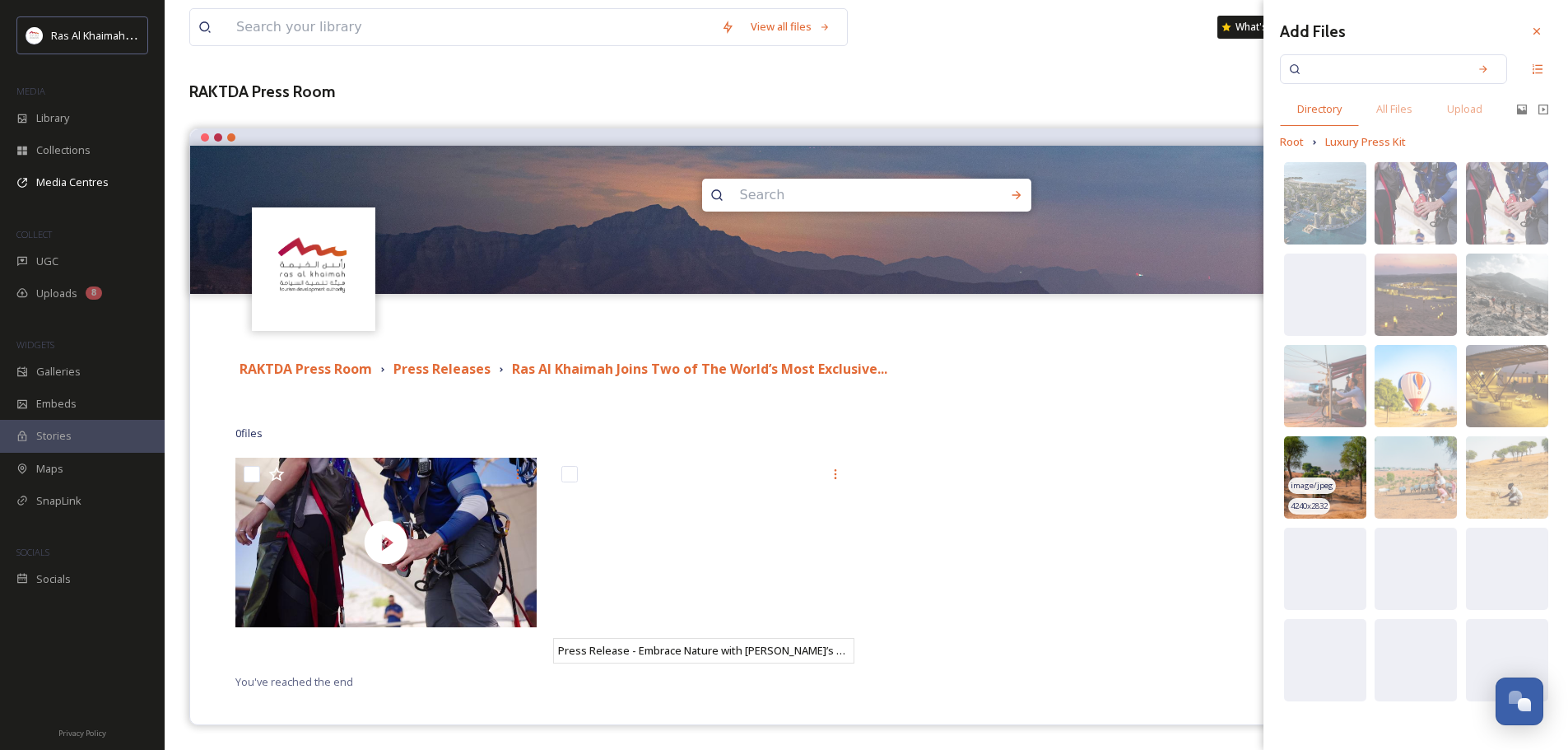
click at [1342, 463] on img at bounding box center [1324, 477] width 83 height 83
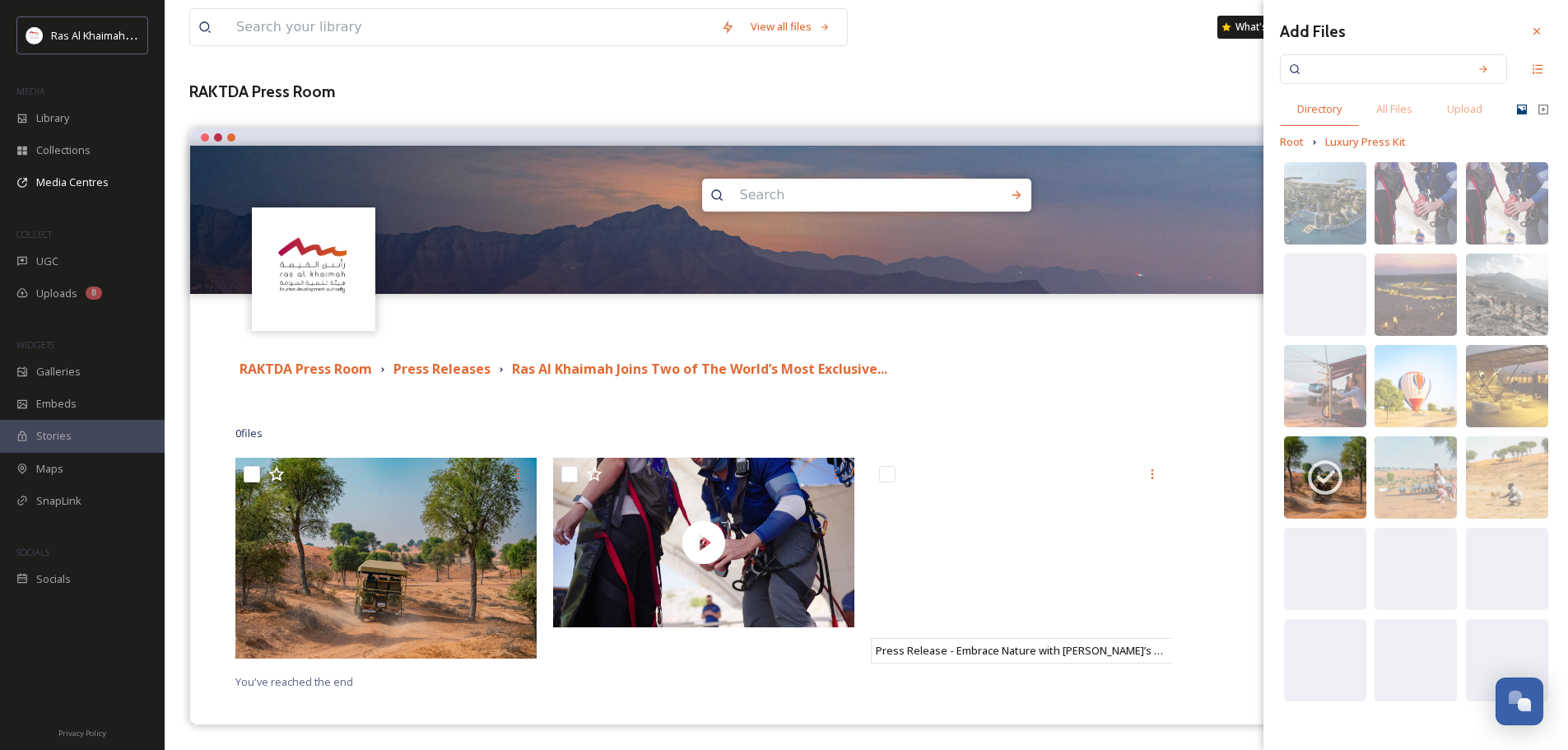
click at [1520, 113] on icon at bounding box center [1521, 110] width 10 height 10
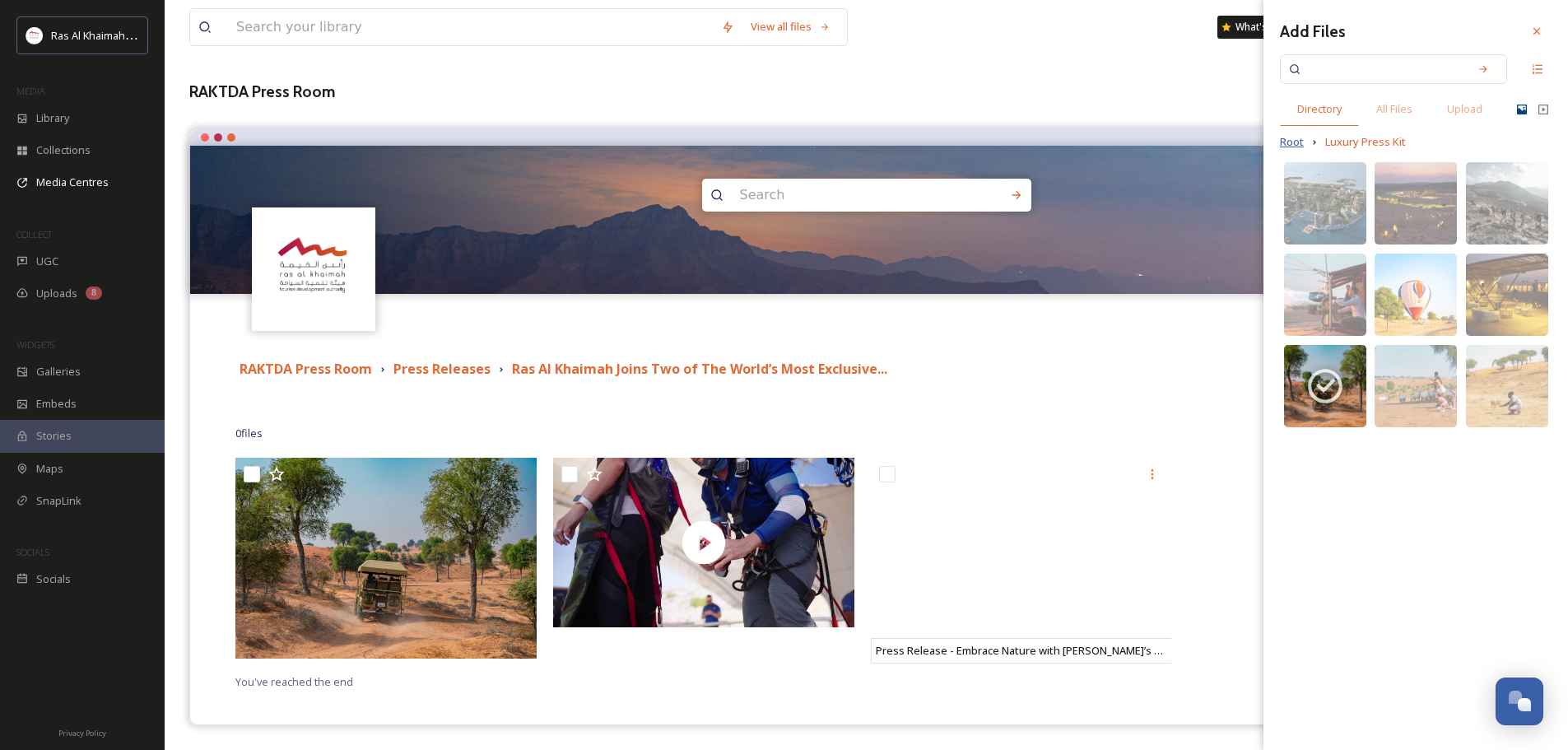
click at [1294, 147] on span "Root" at bounding box center [1291, 142] width 24 height 16
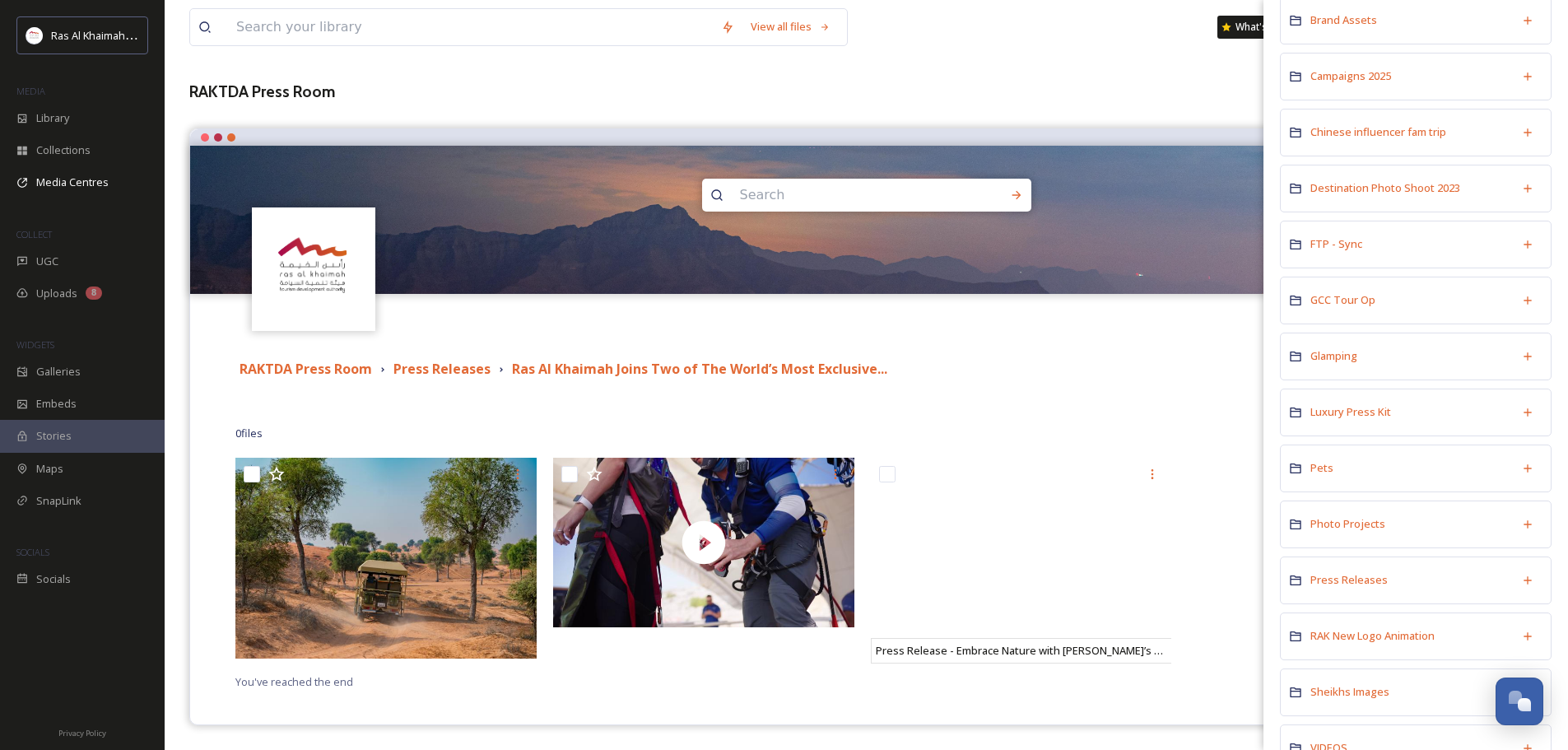
scroll to position [1181, 0]
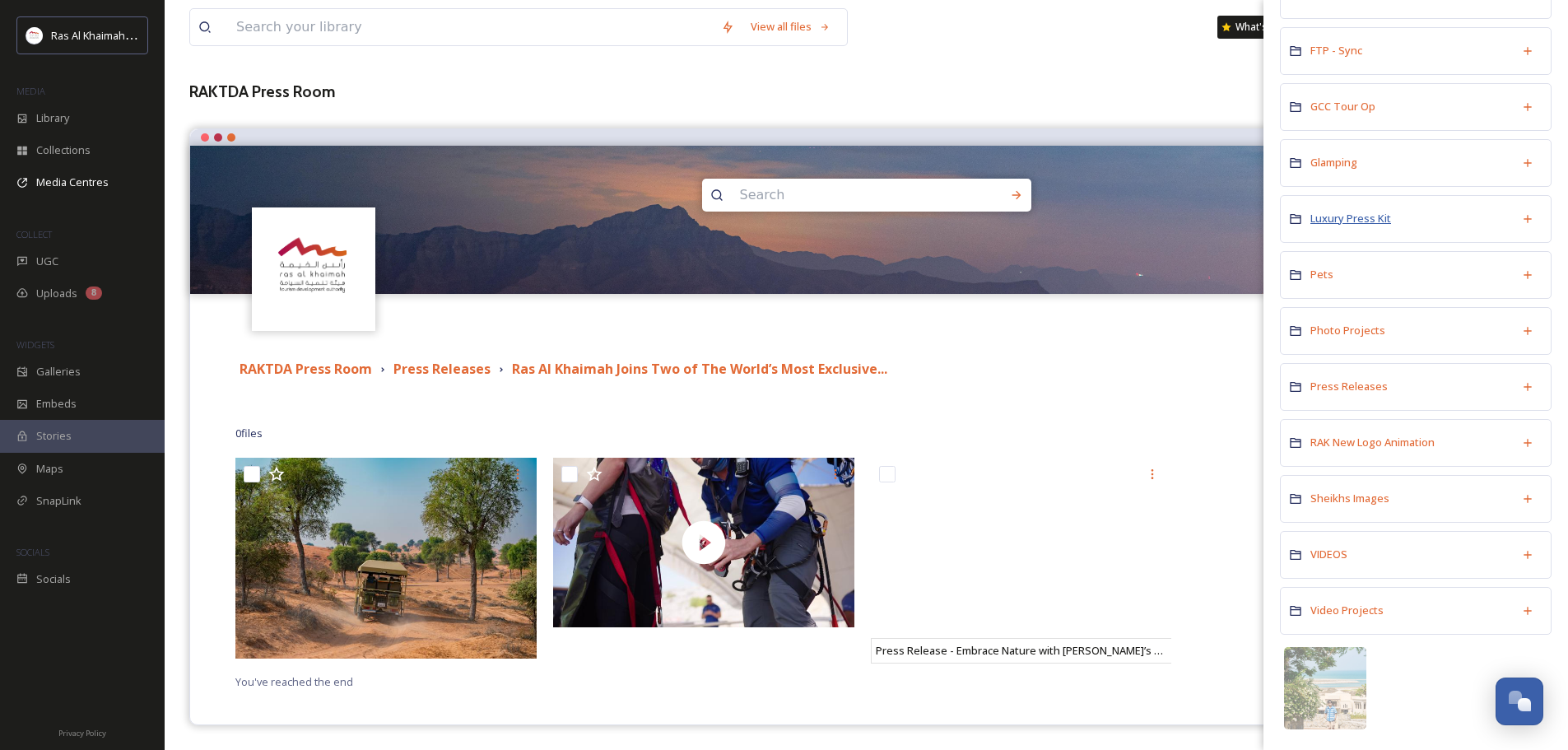
click at [1349, 219] on span "Luxury Press Kit" at bounding box center [1350, 218] width 81 height 15
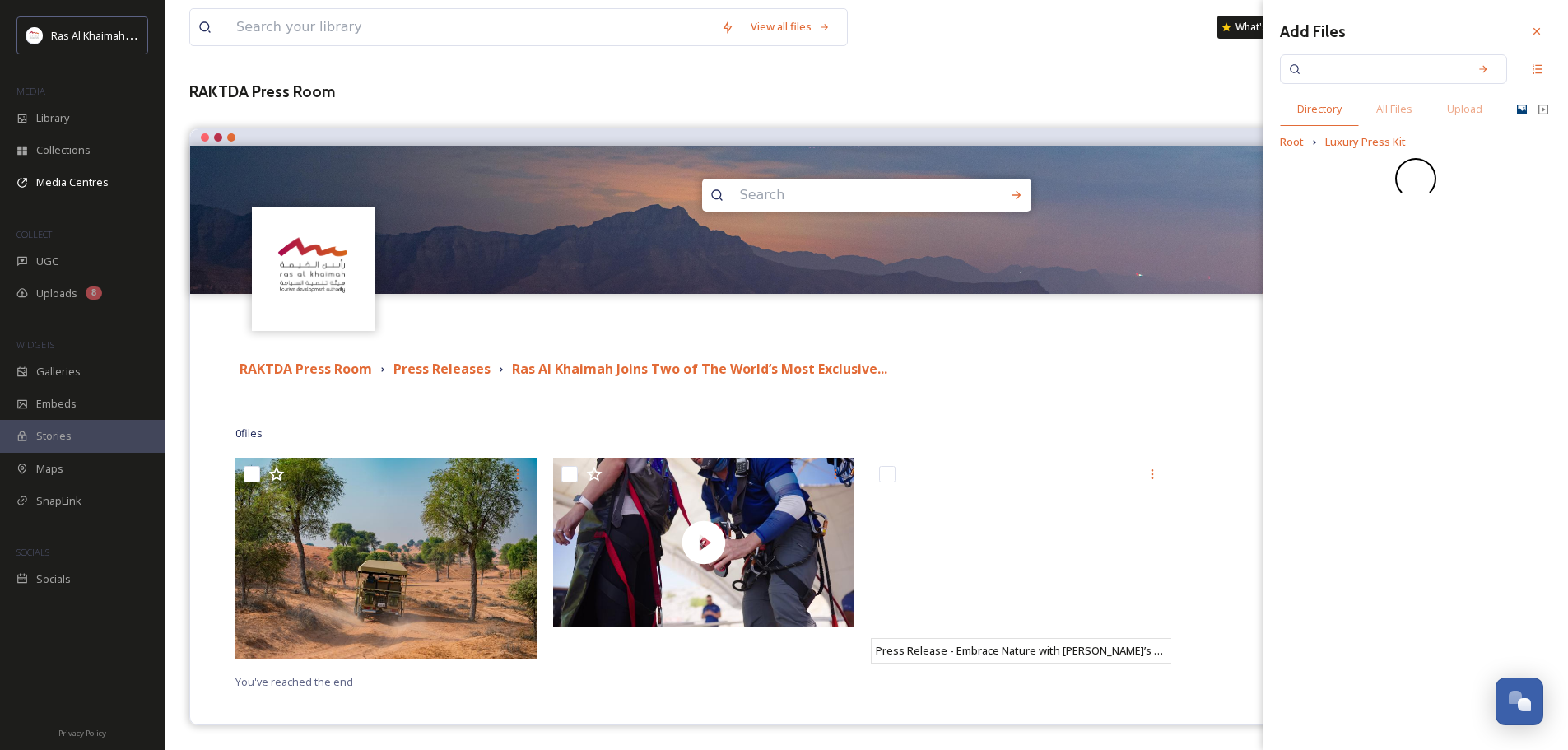
scroll to position [0, 0]
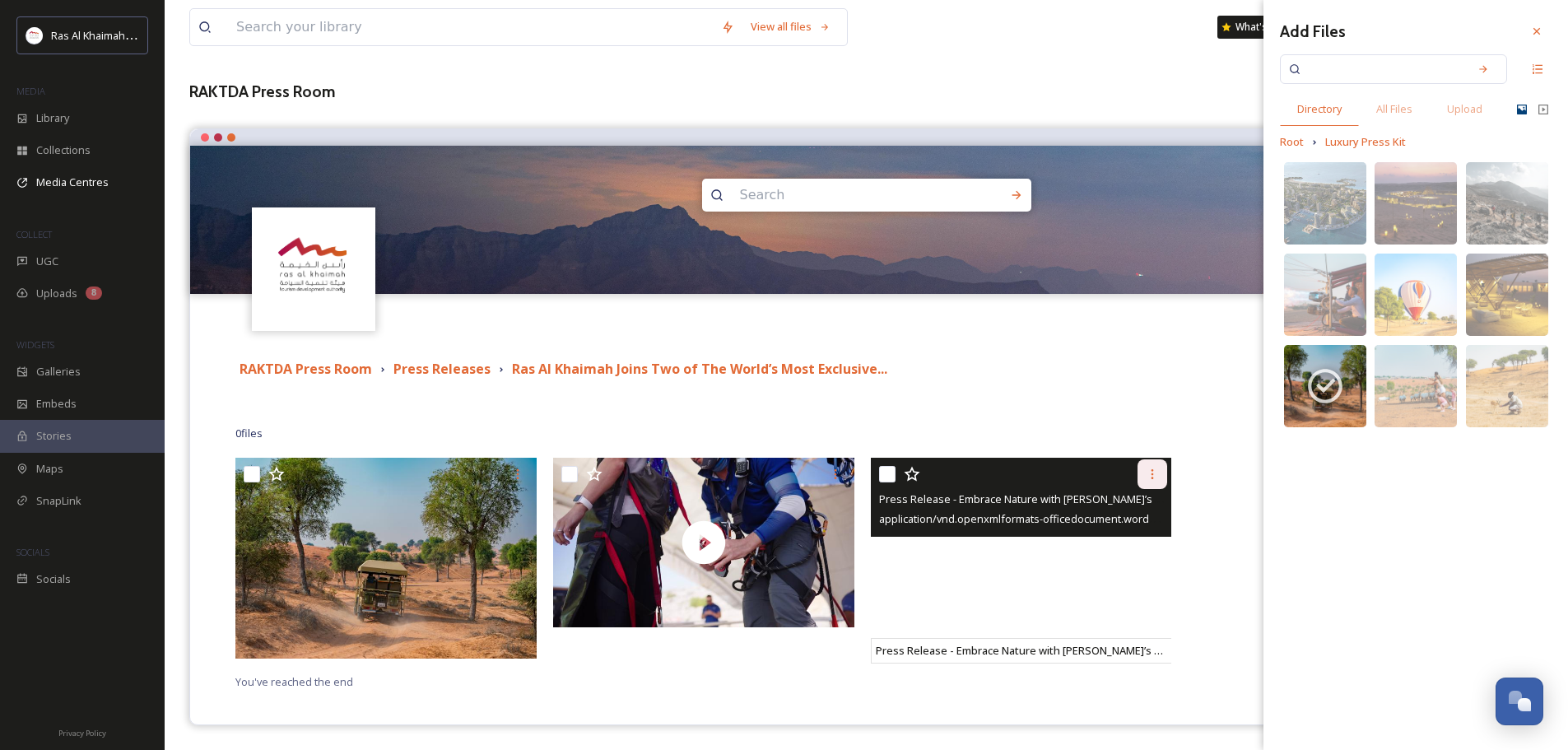
click at [1159, 477] on div at bounding box center [1152, 474] width 29 height 29
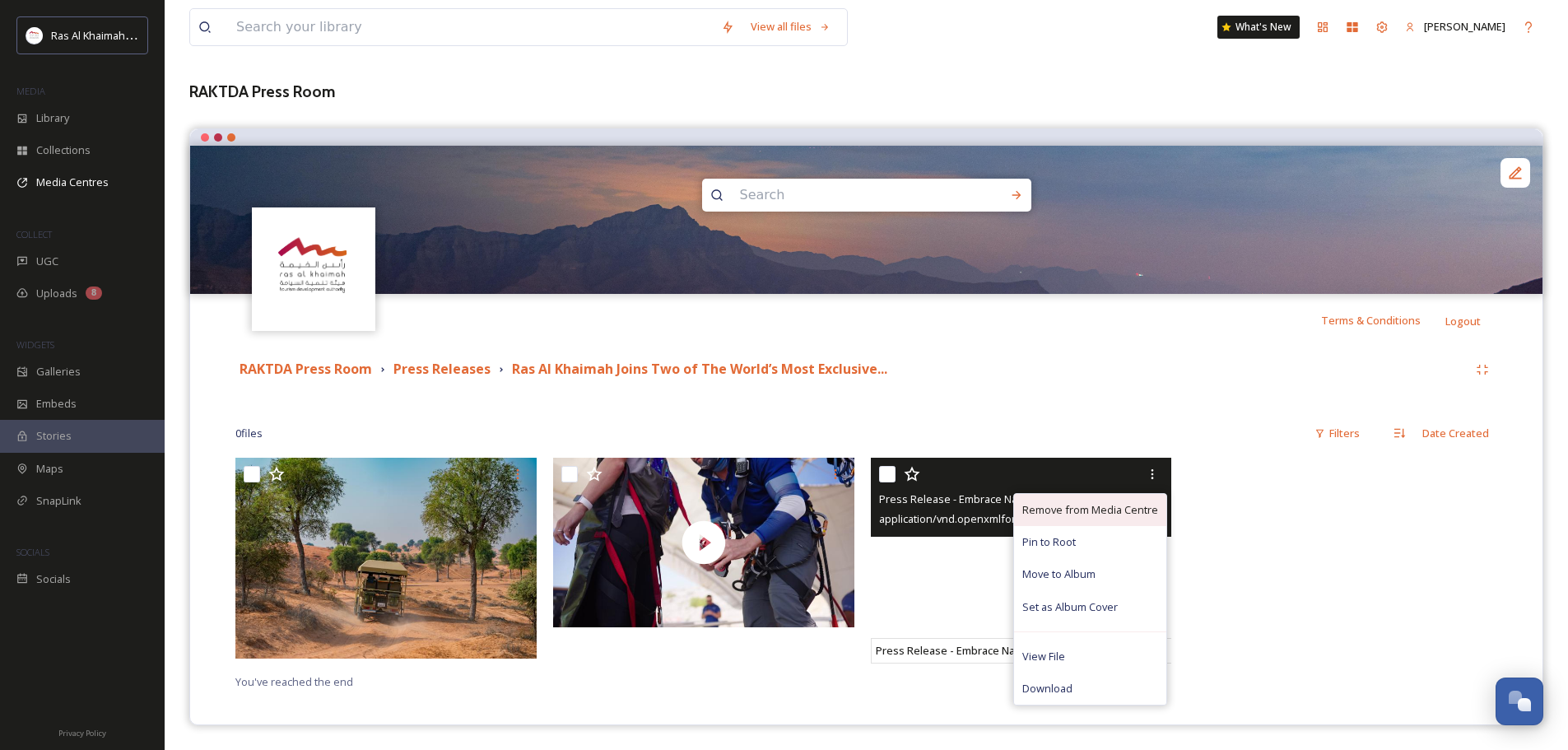
click at [1070, 515] on span "Remove from Media Centre" at bounding box center [1090, 510] width 136 height 16
click at [1095, 506] on span "Remove from Media Centre" at bounding box center [1090, 510] width 136 height 16
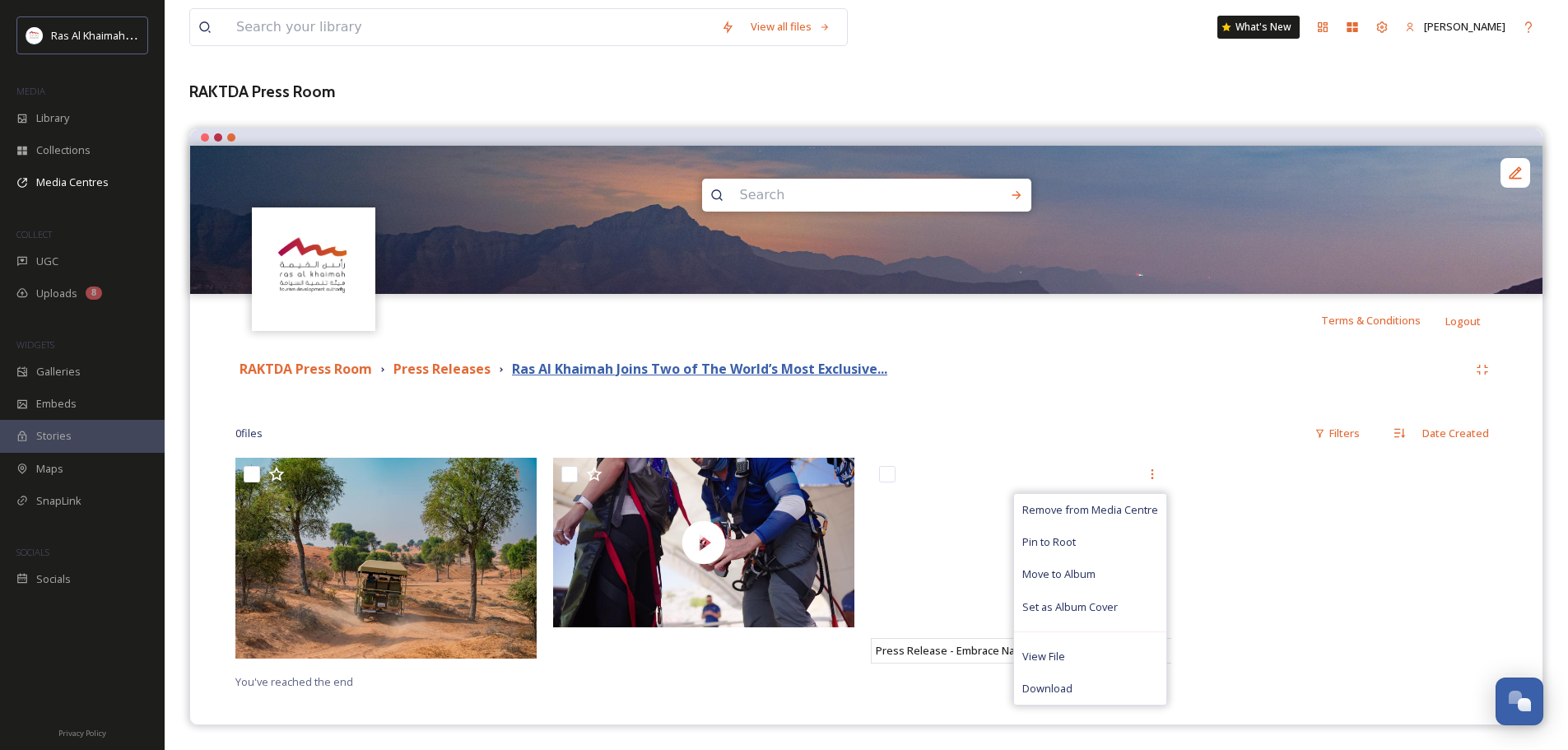
click at [605, 367] on strong "Ras Al Khaimah Joins Two of The World’s Most Exclusive..." at bounding box center [699, 368] width 375 height 18
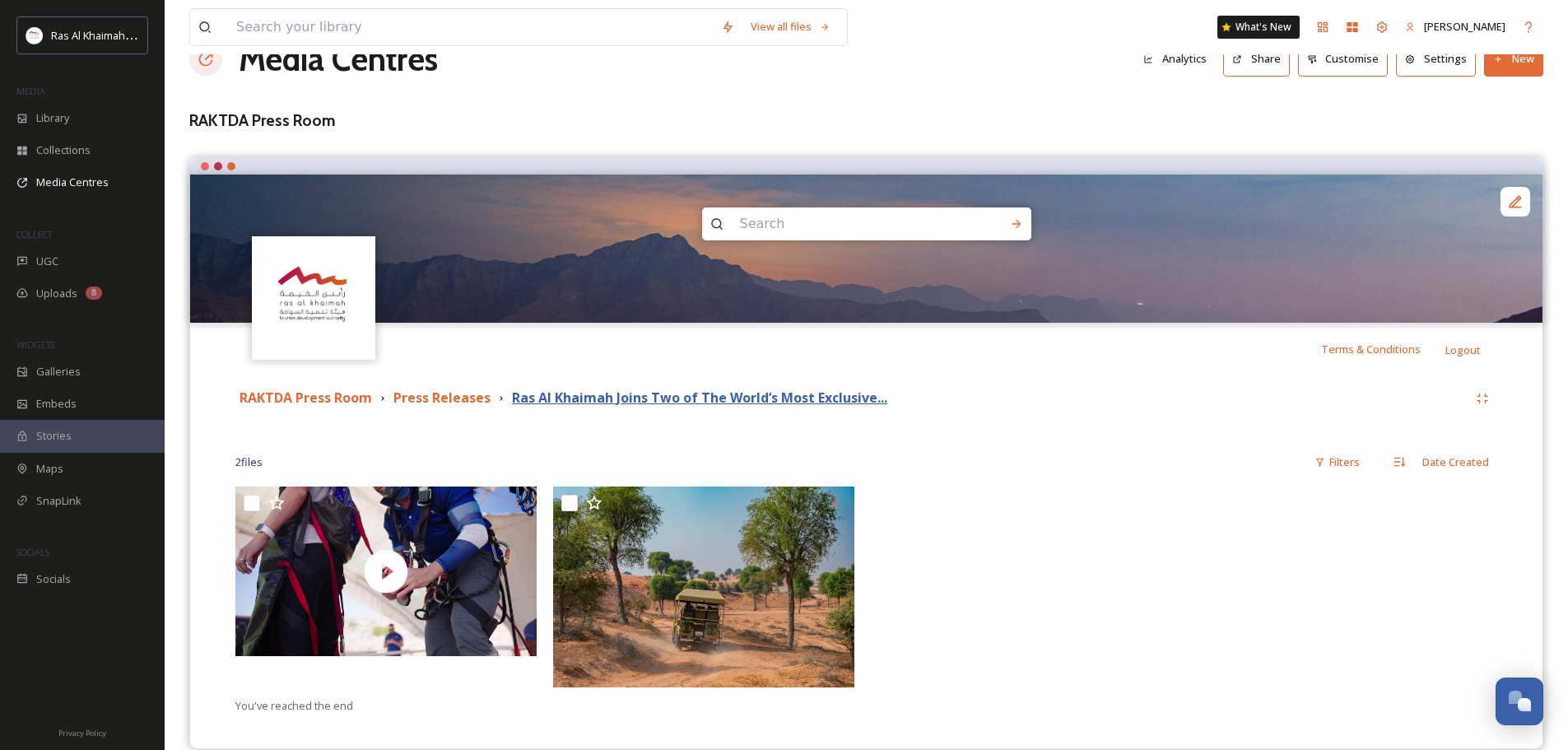
scroll to position [68, 0]
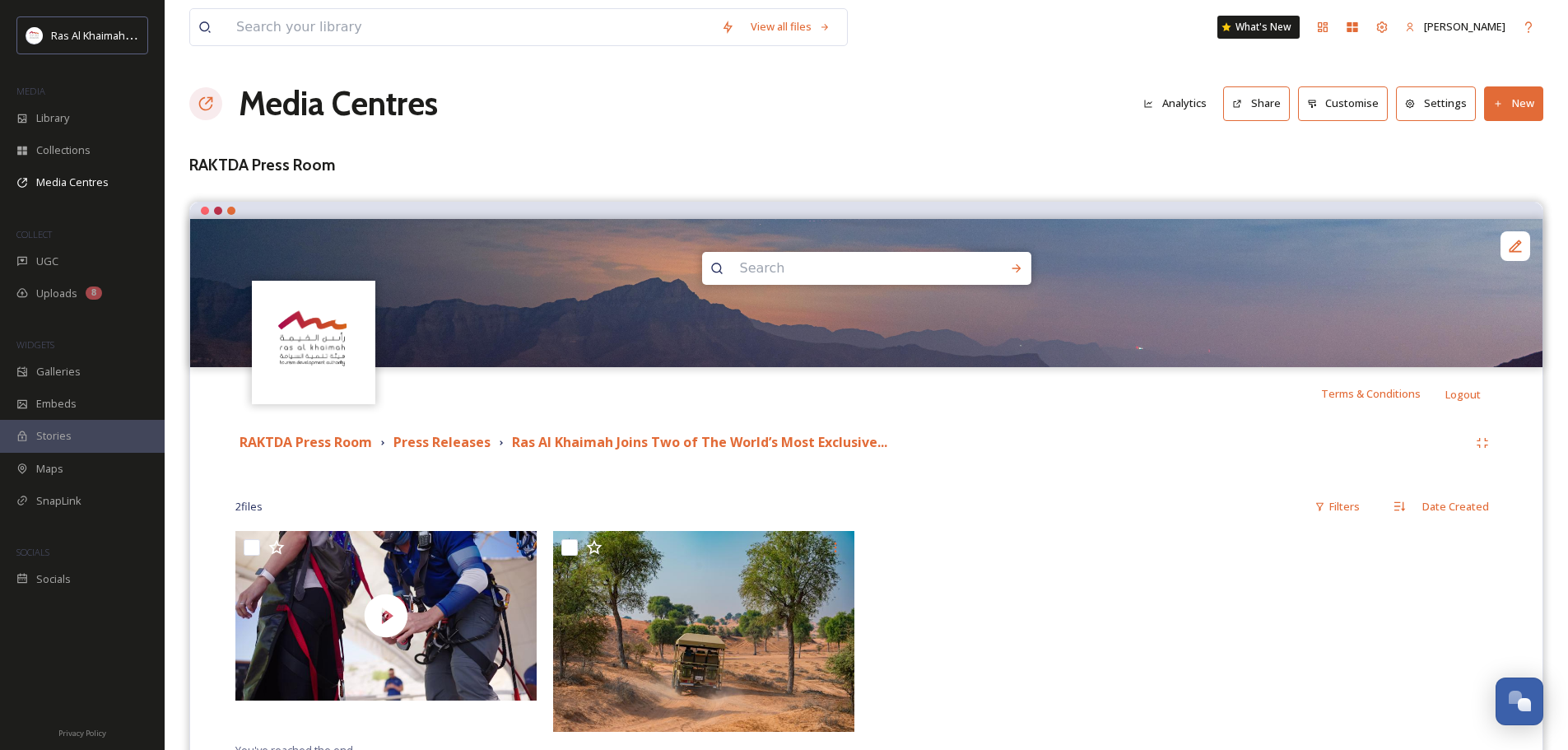
click at [1490, 105] on button "New" at bounding box center [1513, 103] width 59 height 34
click at [1489, 136] on span "Add Files" at bounding box center [1503, 142] width 45 height 16
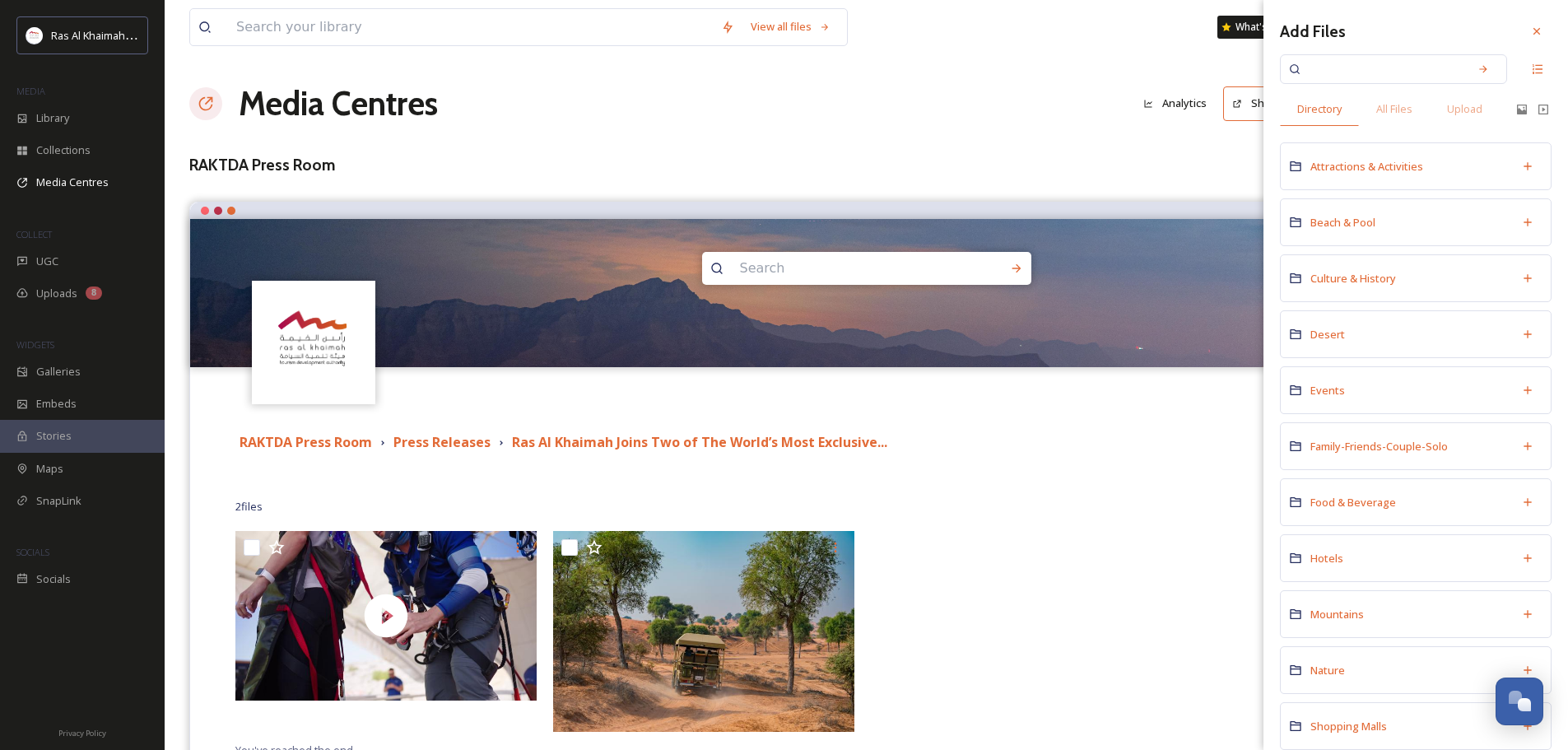
click at [1391, 67] on input at bounding box center [1382, 69] width 155 height 36
click at [1340, 556] on span "Hotels" at bounding box center [1327, 558] width 33 height 15
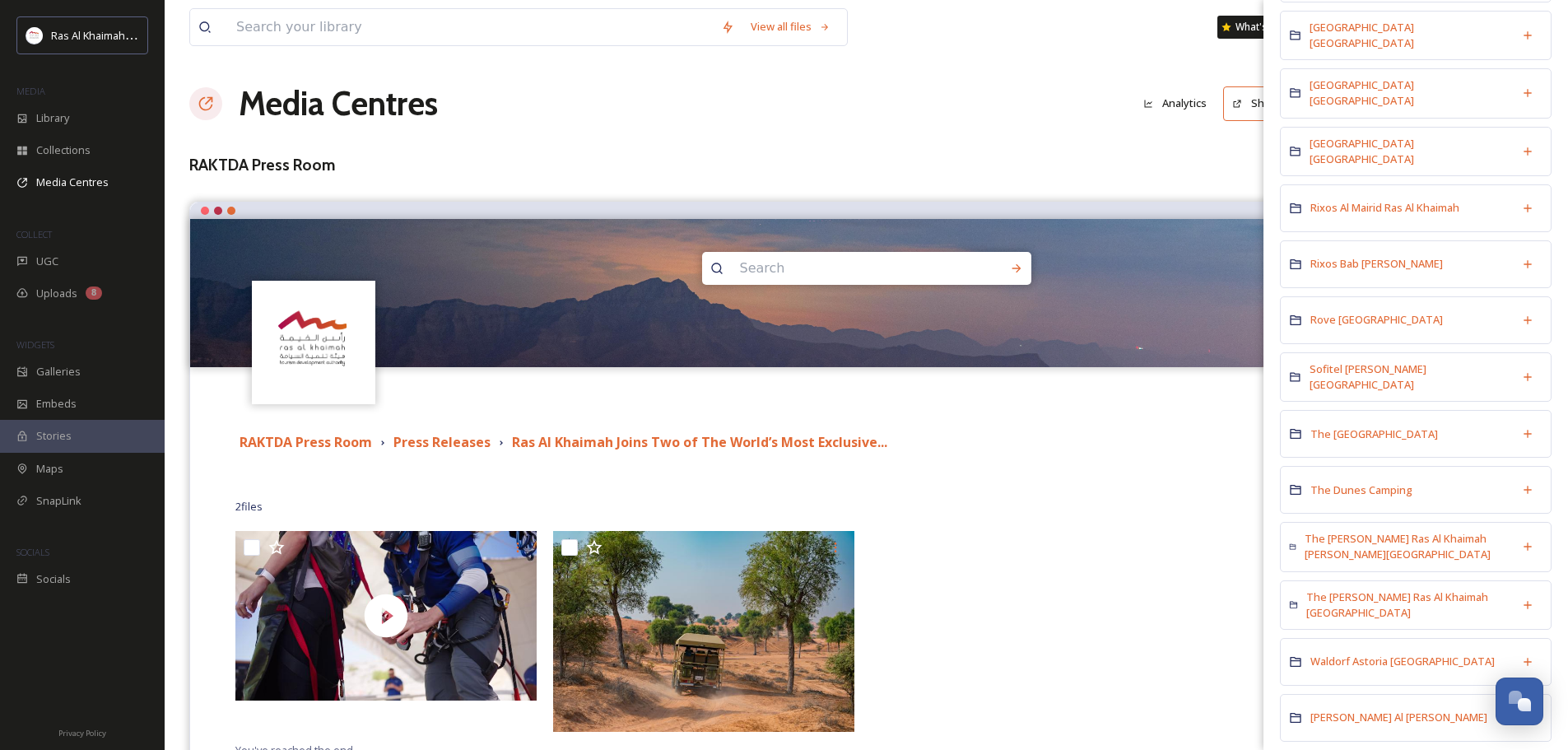
scroll to position [737, 0]
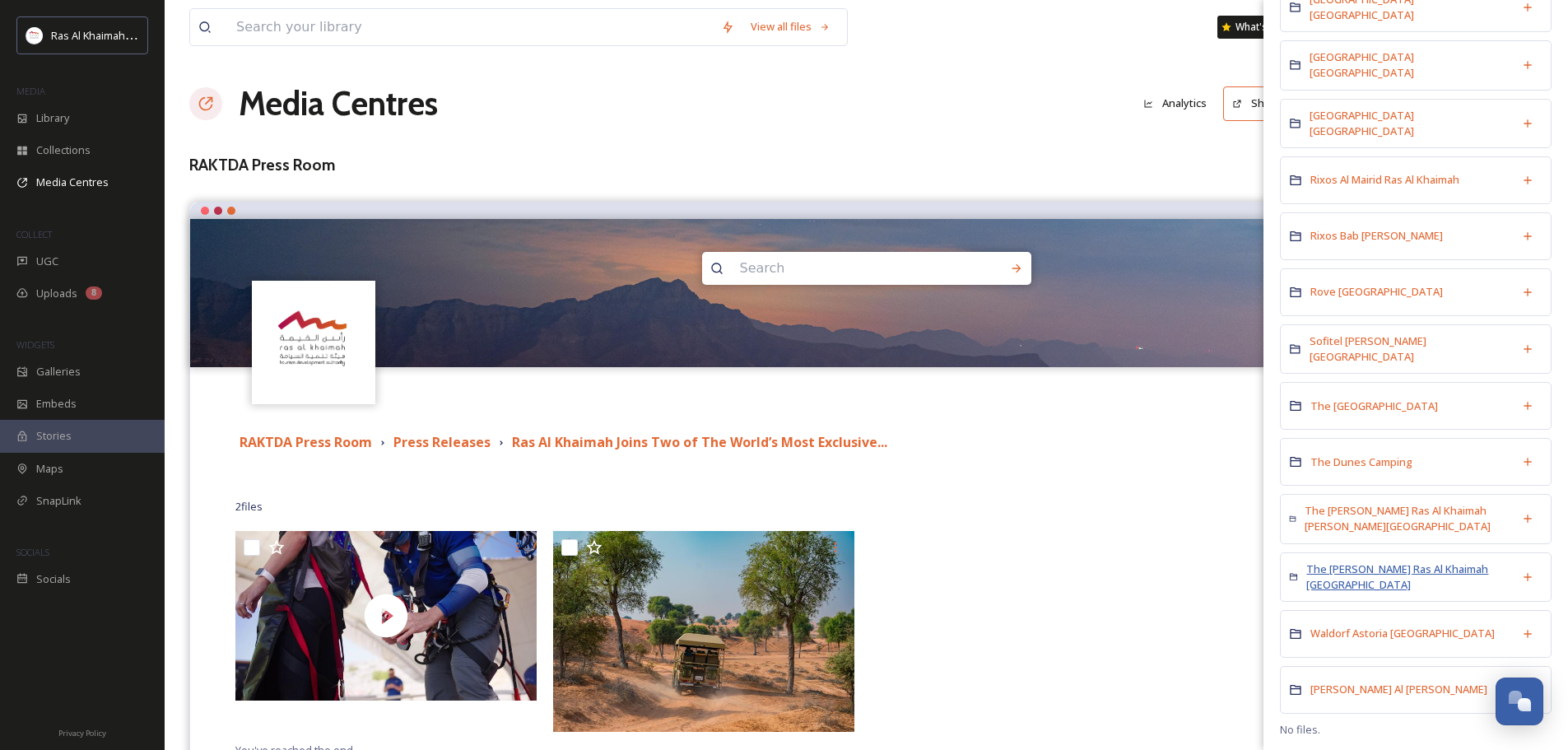
click at [1358, 572] on span "The Ritz-Carlton Ras Al Khaimah Al Wadi Desert" at bounding box center [1409, 577] width 207 height 31
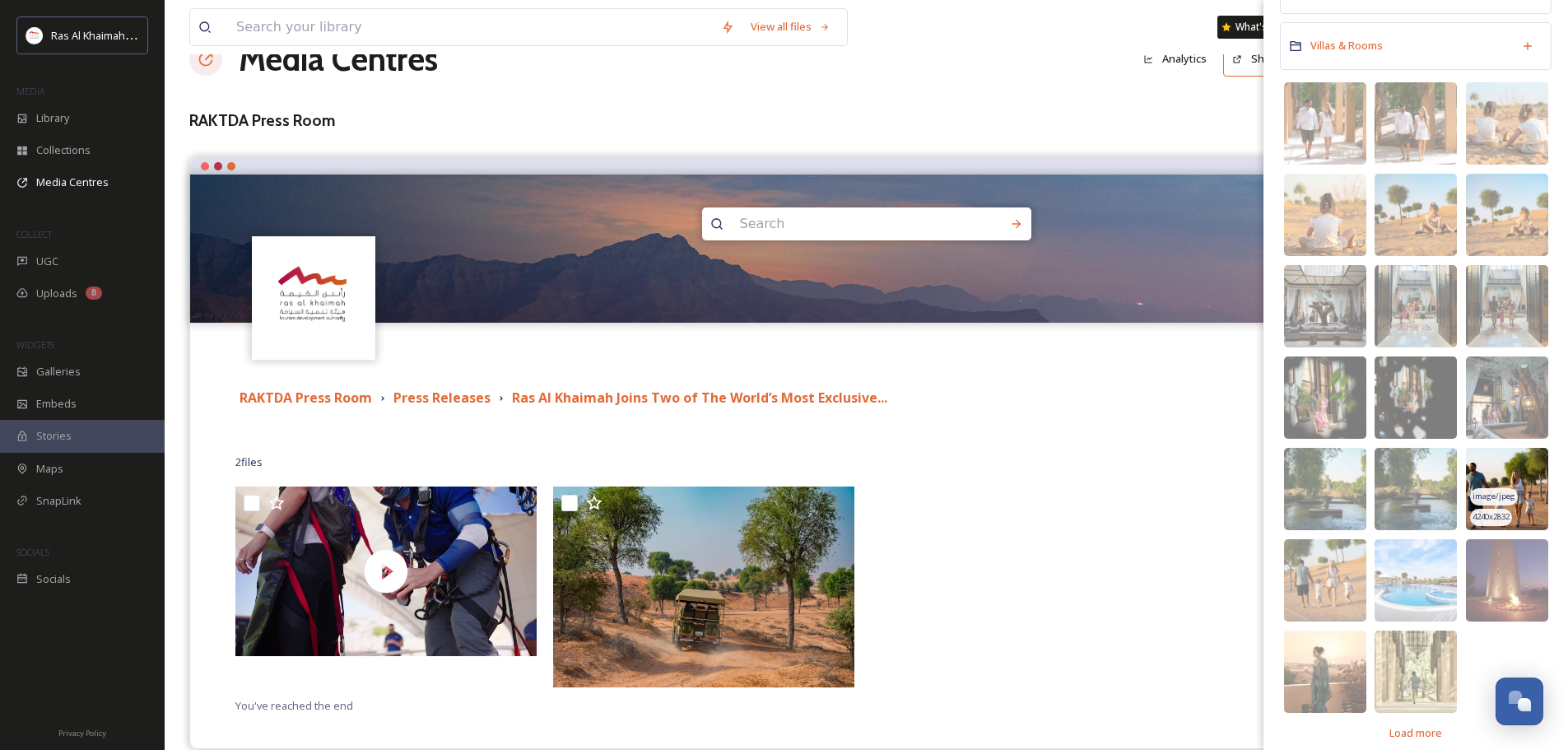
scroll to position [68, 0]
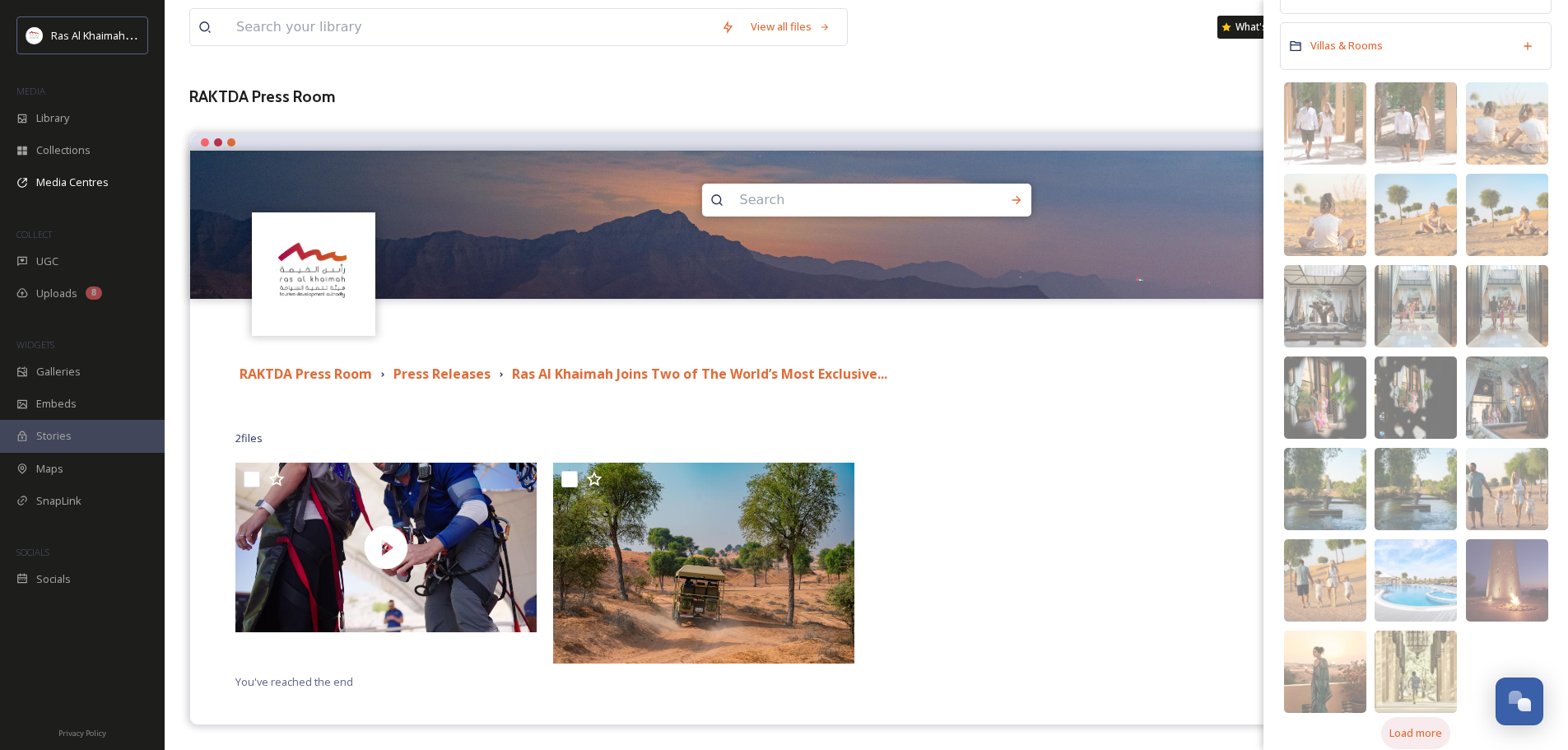
click at [1415, 725] on span "Load more" at bounding box center [1415, 733] width 52 height 16
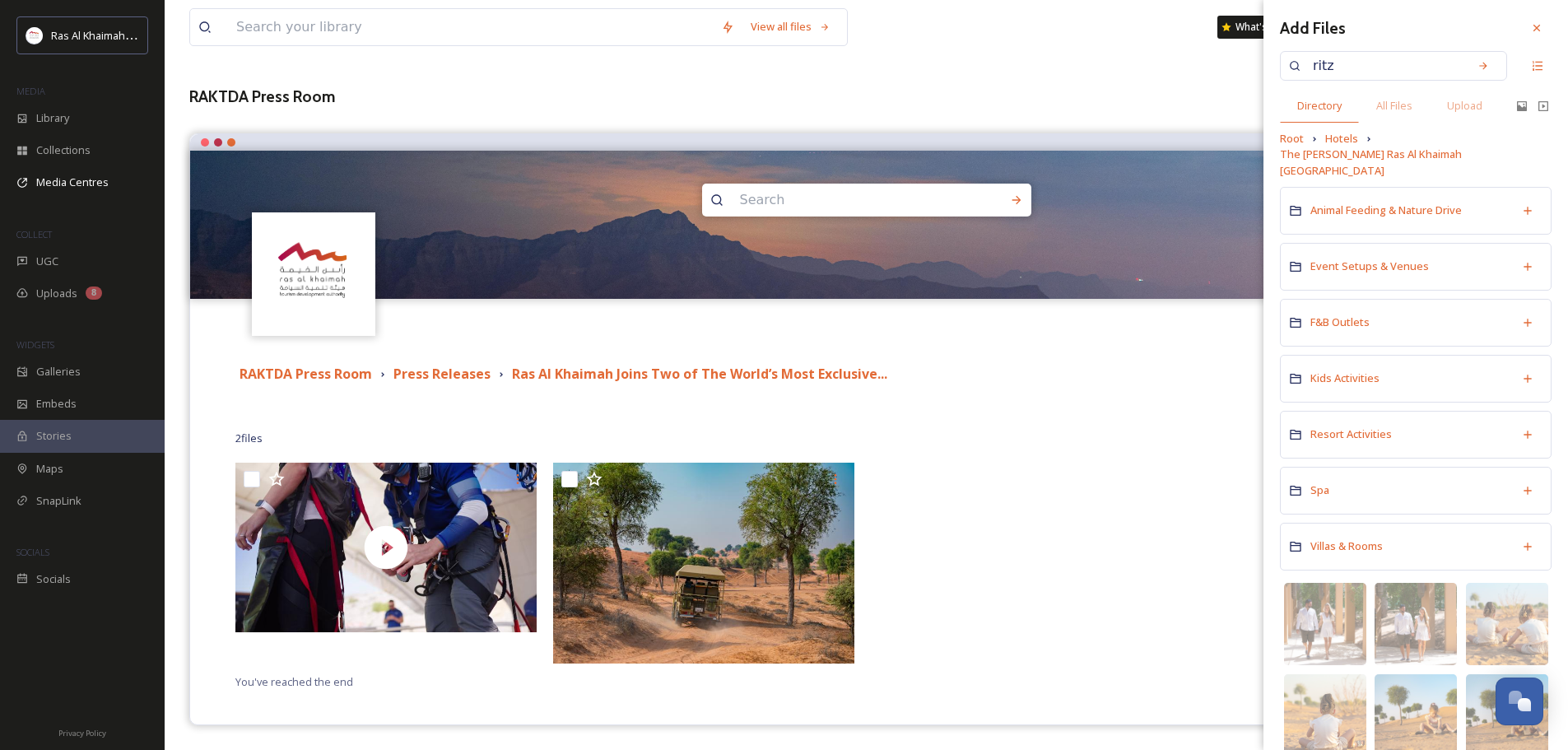
scroll to position [0, 0]
click at [1346, 541] on span "Villas & Rooms" at bounding box center [1346, 548] width 73 height 15
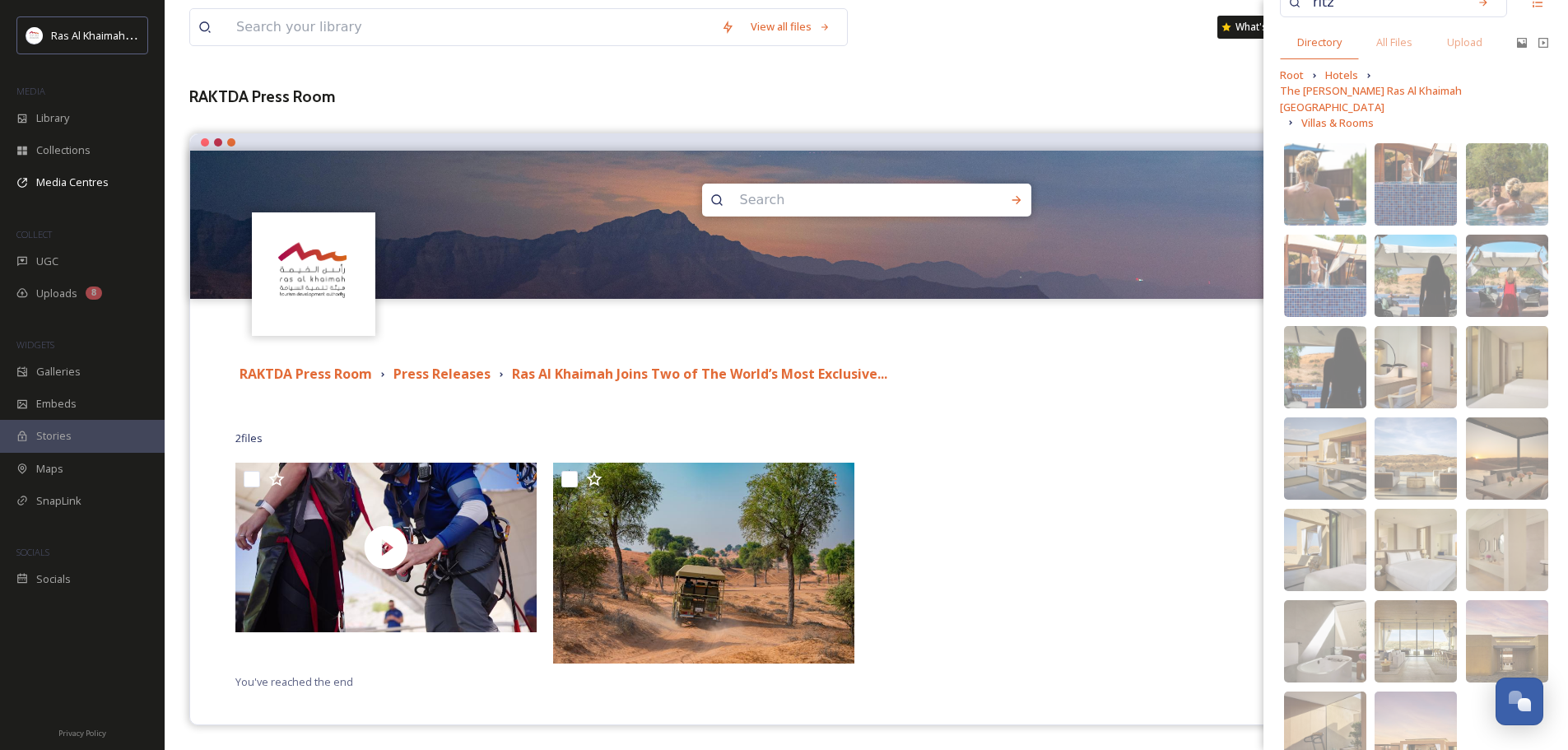
scroll to position [127, 0]
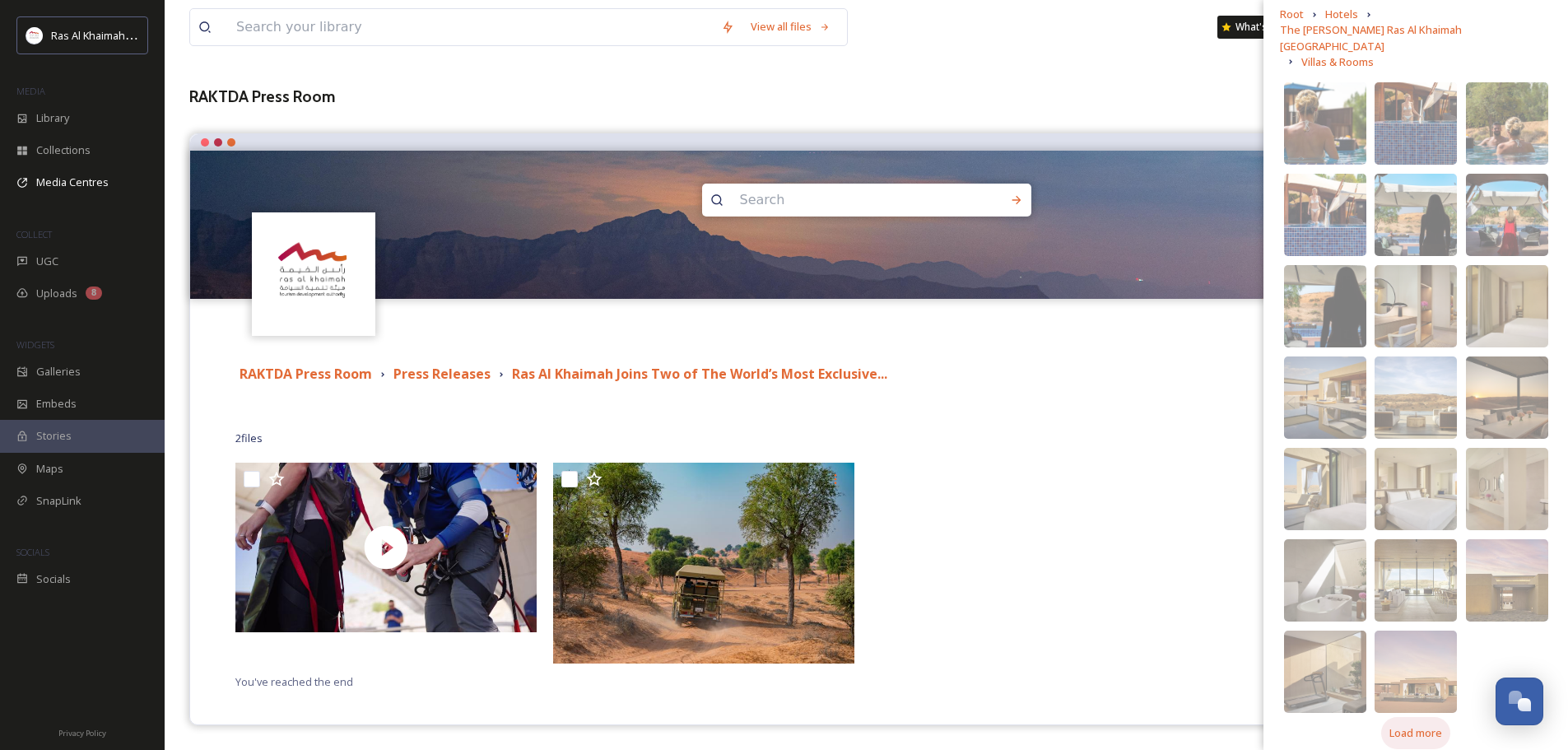
click at [1415, 726] on div "Load more" at bounding box center [1415, 733] width 69 height 32
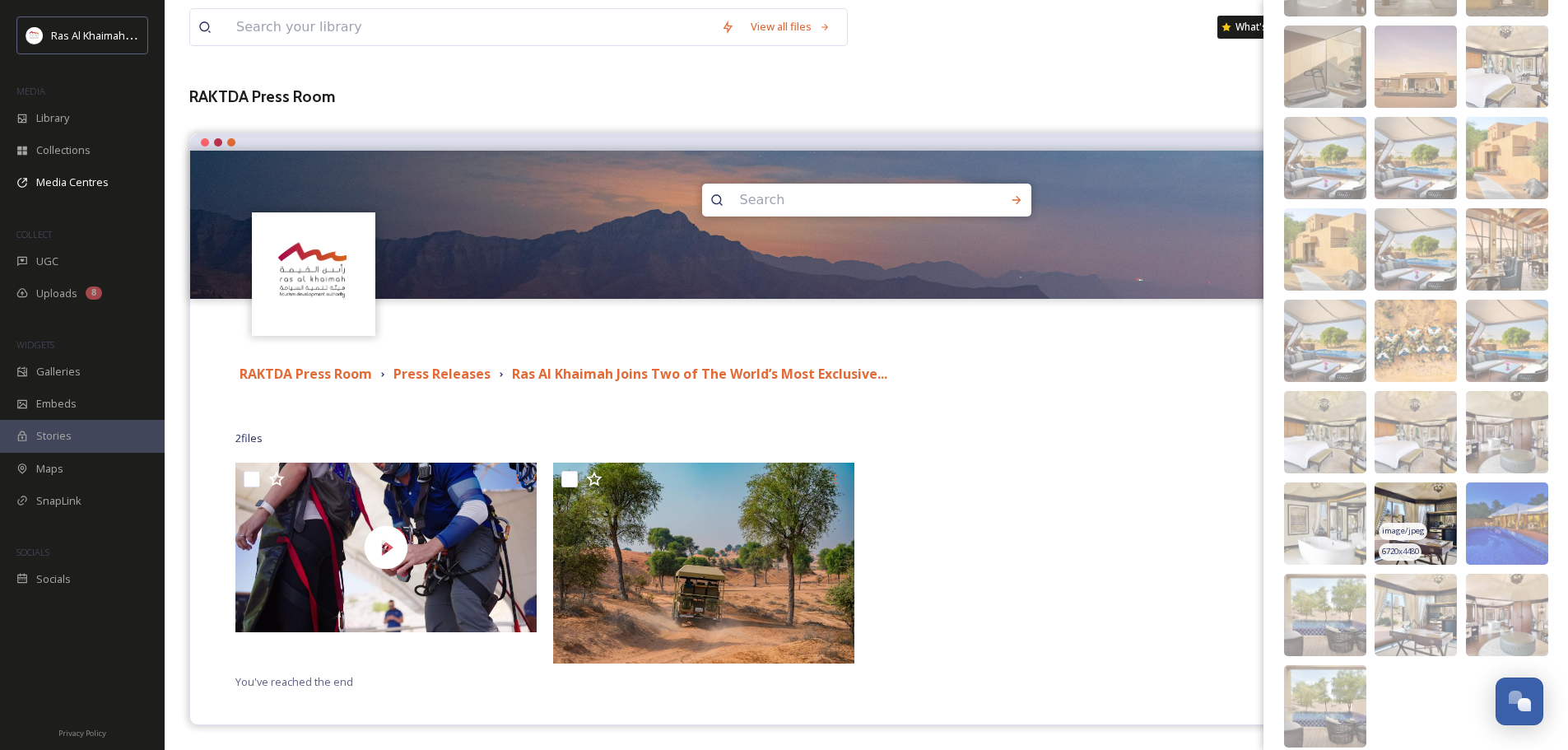
scroll to position [767, 0]
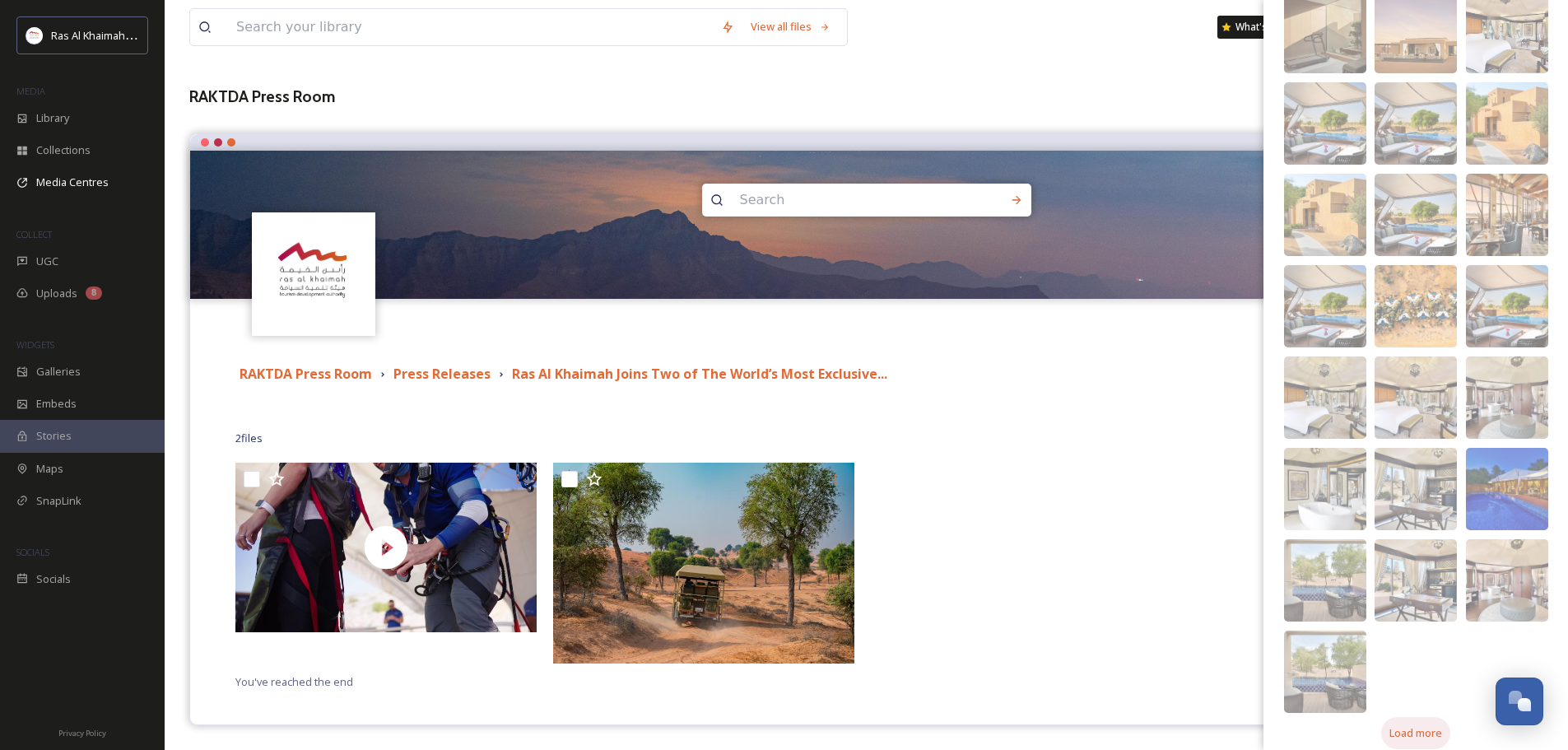
click at [1415, 725] on span "Load more" at bounding box center [1415, 733] width 52 height 16
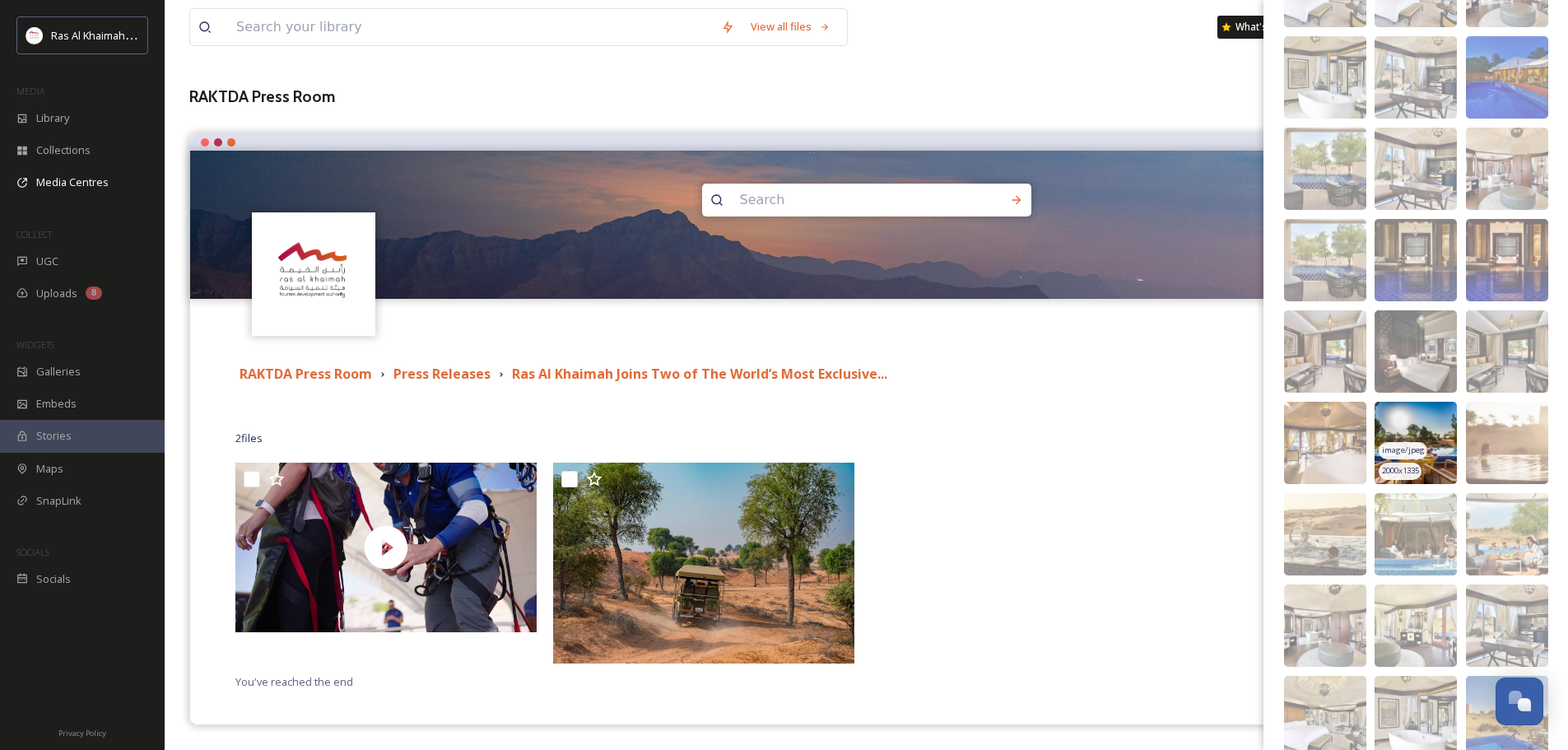
scroll to position [1315, 0]
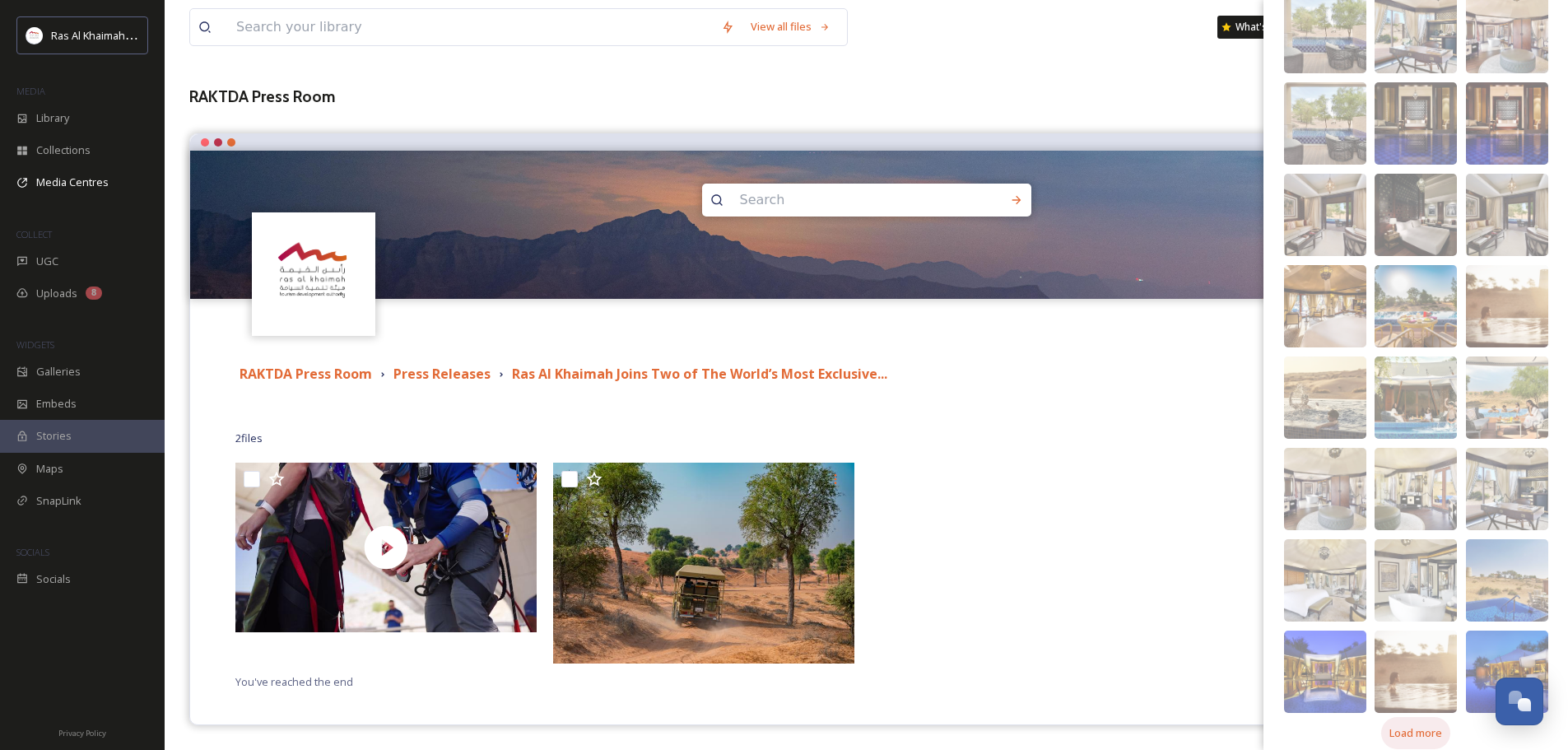
click at [1413, 725] on span "Load more" at bounding box center [1415, 733] width 52 height 16
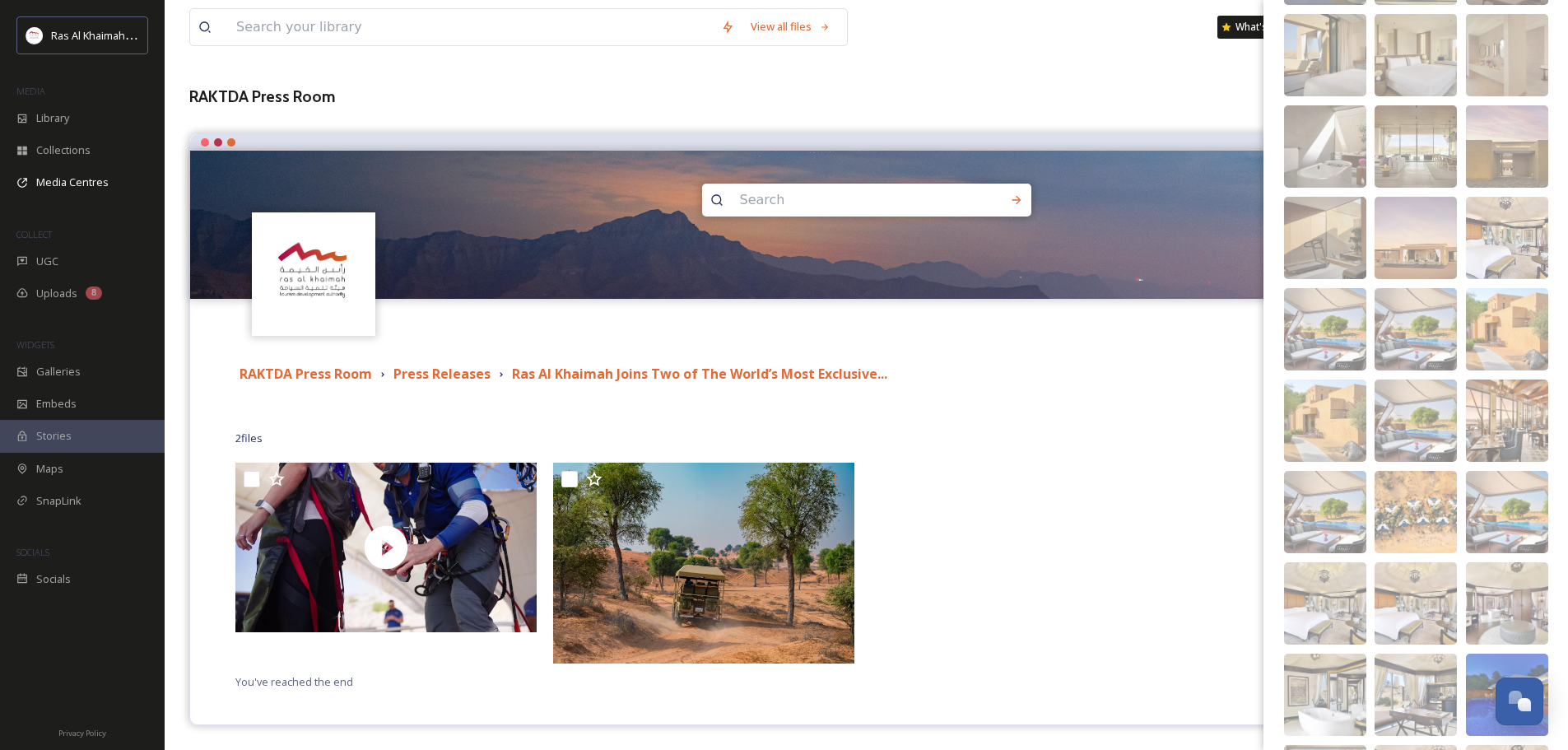
scroll to position [561, 0]
click at [1434, 210] on img at bounding box center [1415, 238] width 83 height 83
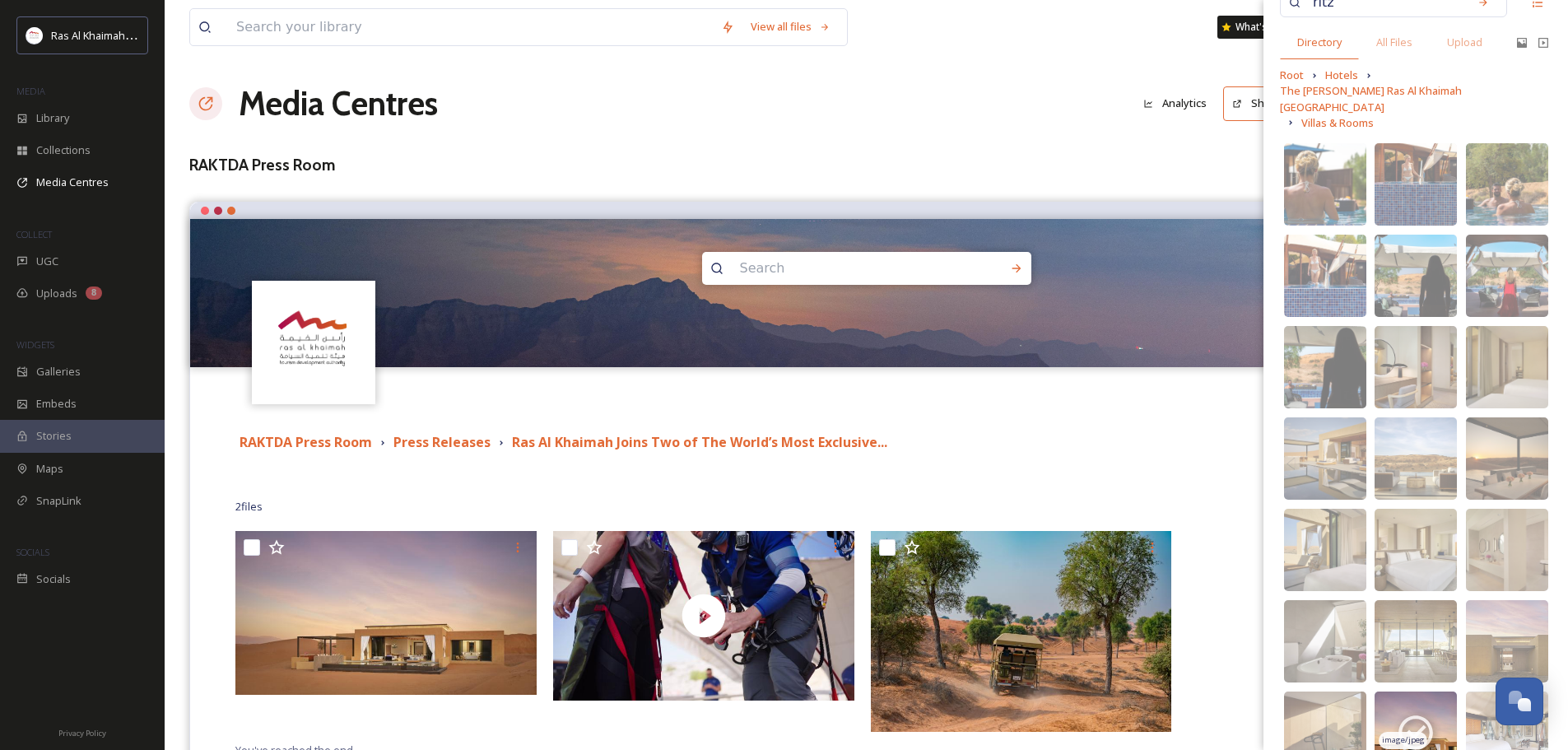
scroll to position [0, 0]
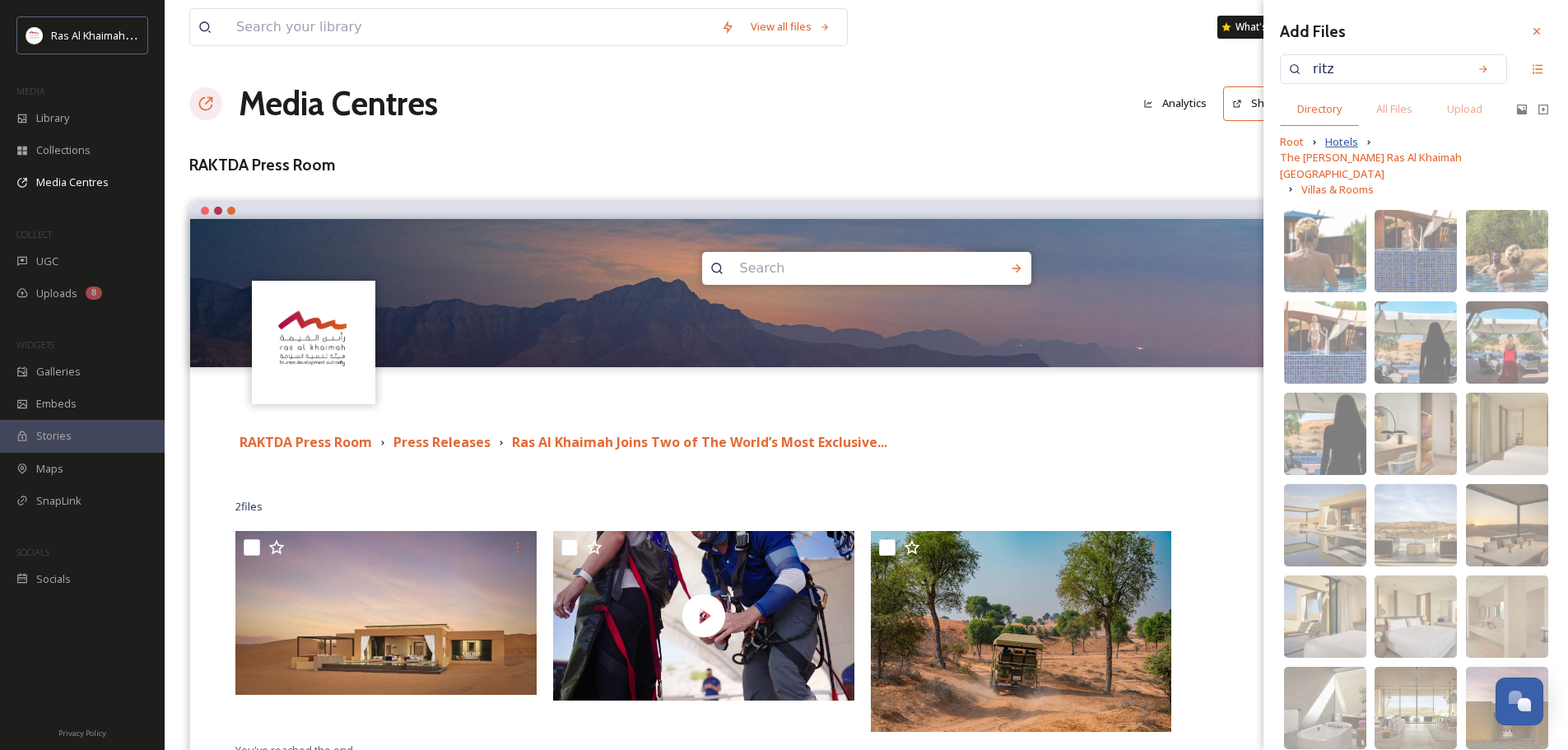
click at [1335, 144] on span "Hotels" at bounding box center [1342, 142] width 33 height 16
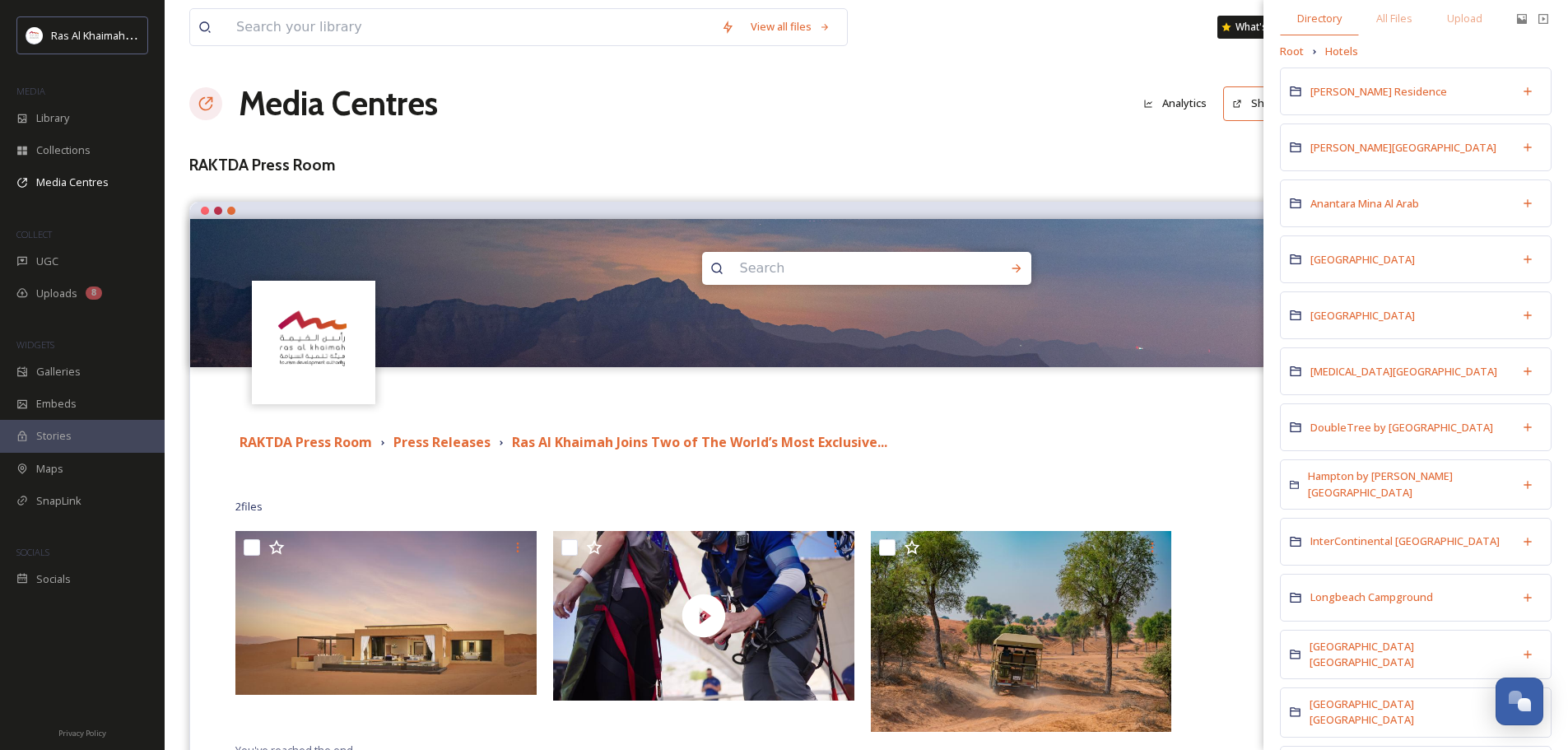
scroll to position [83, 0]
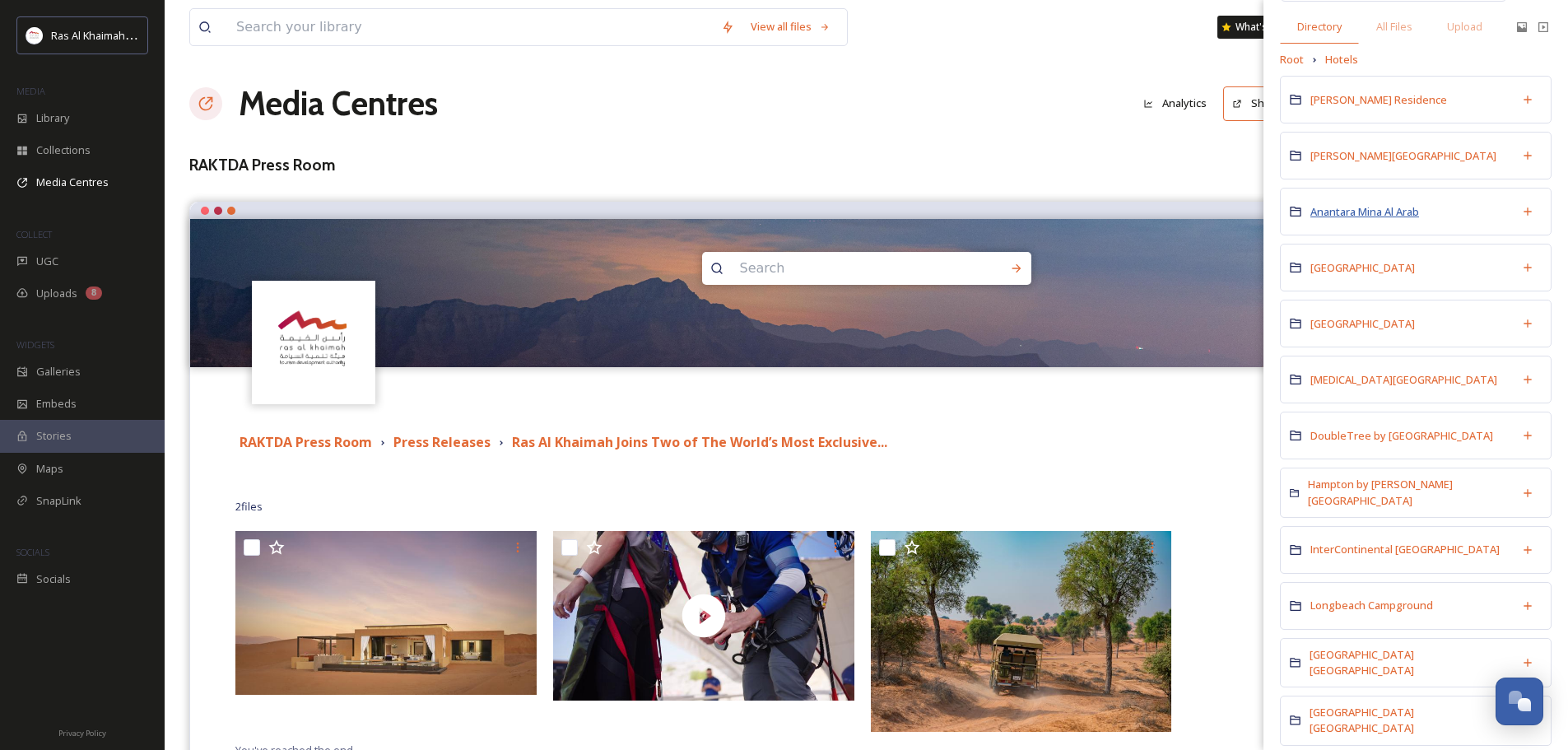
click at [1355, 219] on span "Anantara Mina Al Arab" at bounding box center [1365, 212] width 109 height 16
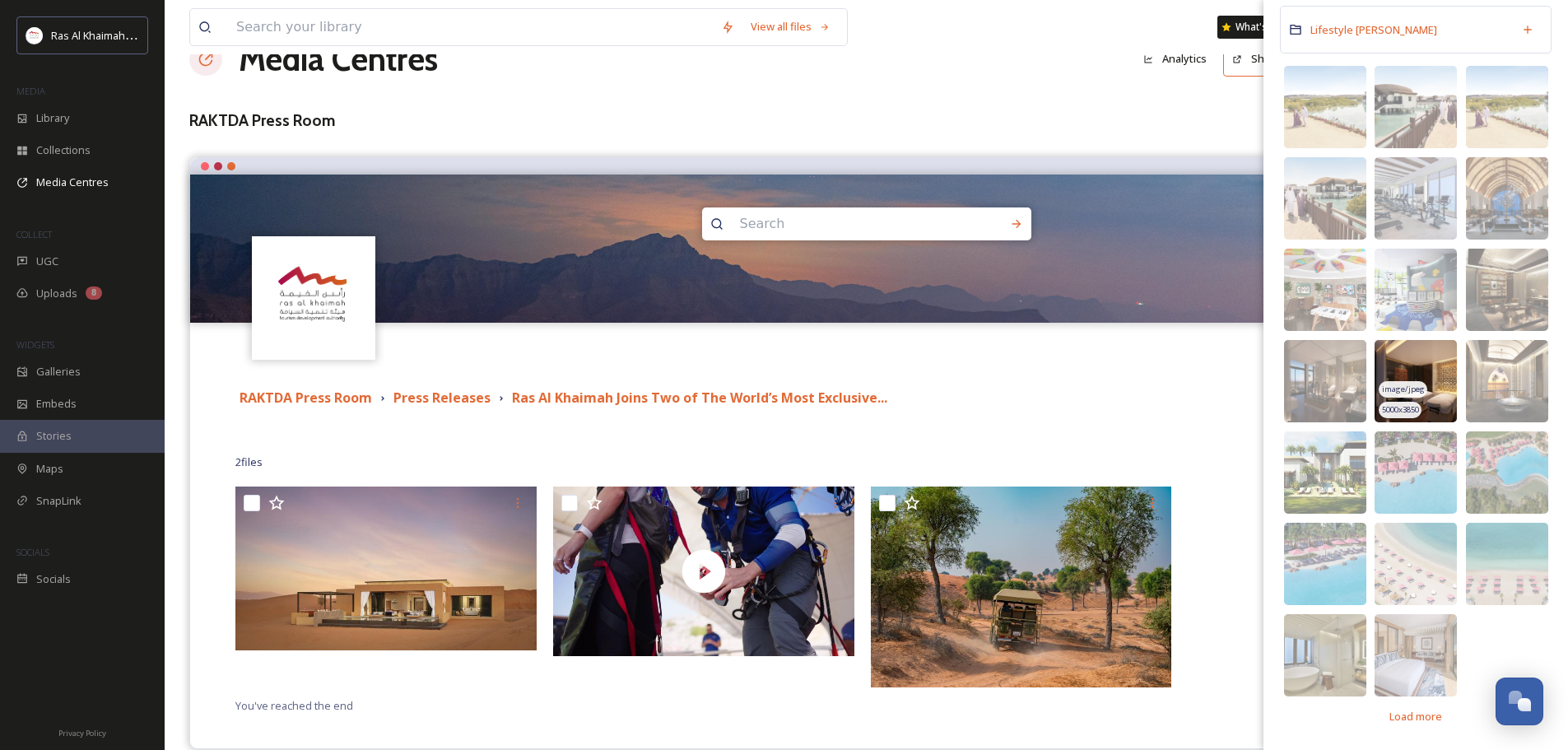
scroll to position [68, 0]
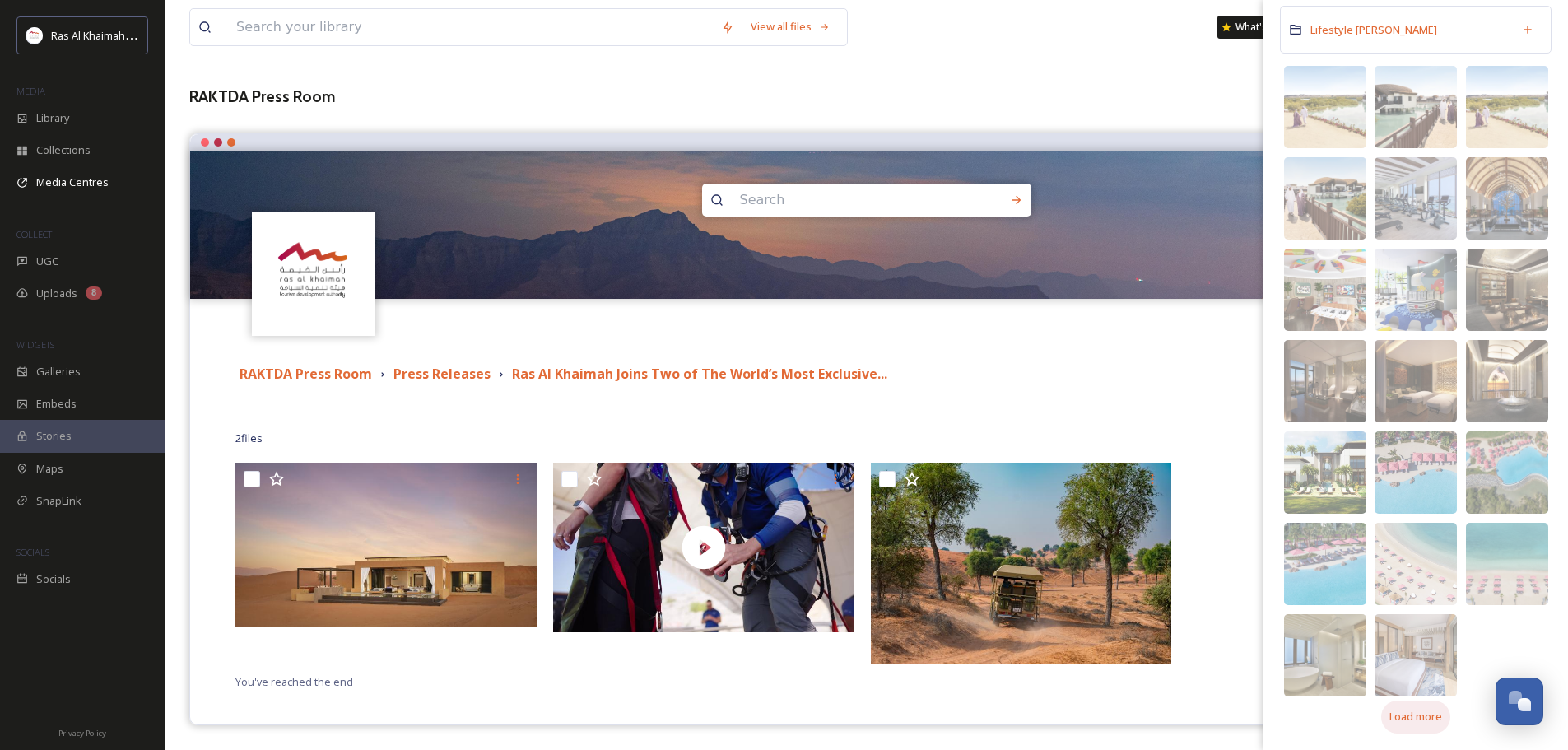
click at [1428, 721] on span "Load more" at bounding box center [1415, 716] width 52 height 16
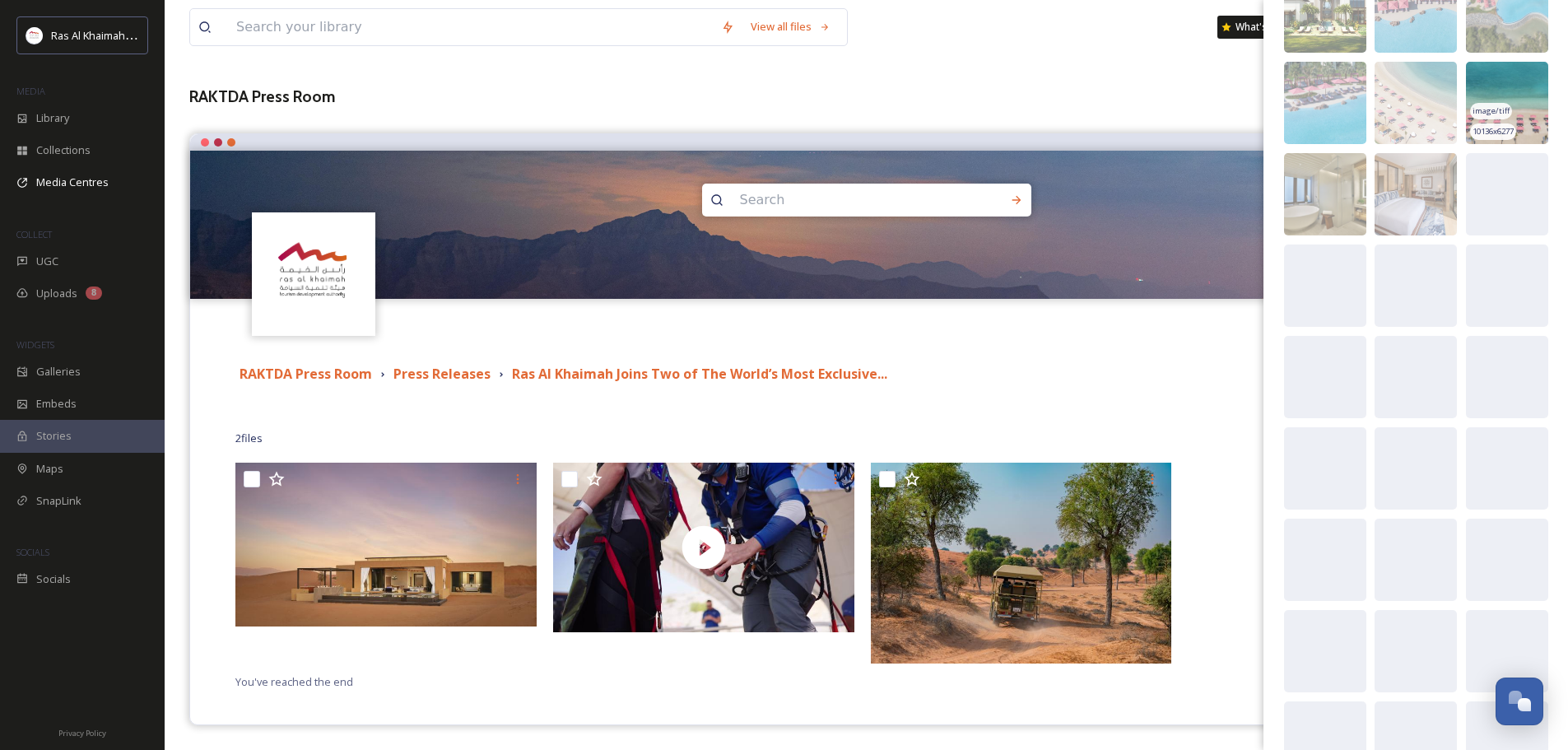
scroll to position [792, 0]
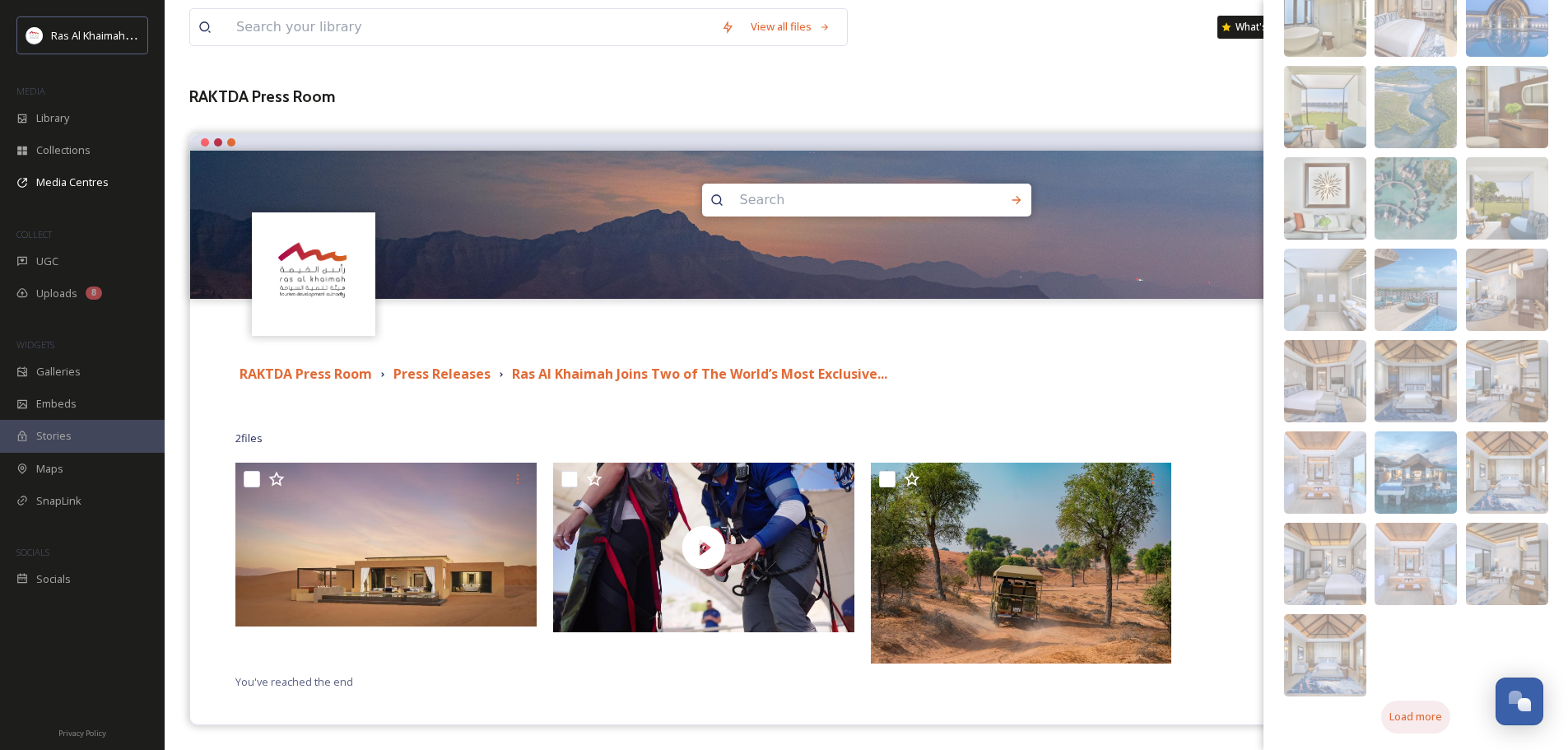
click at [1415, 711] on span "Load more" at bounding box center [1415, 716] width 52 height 16
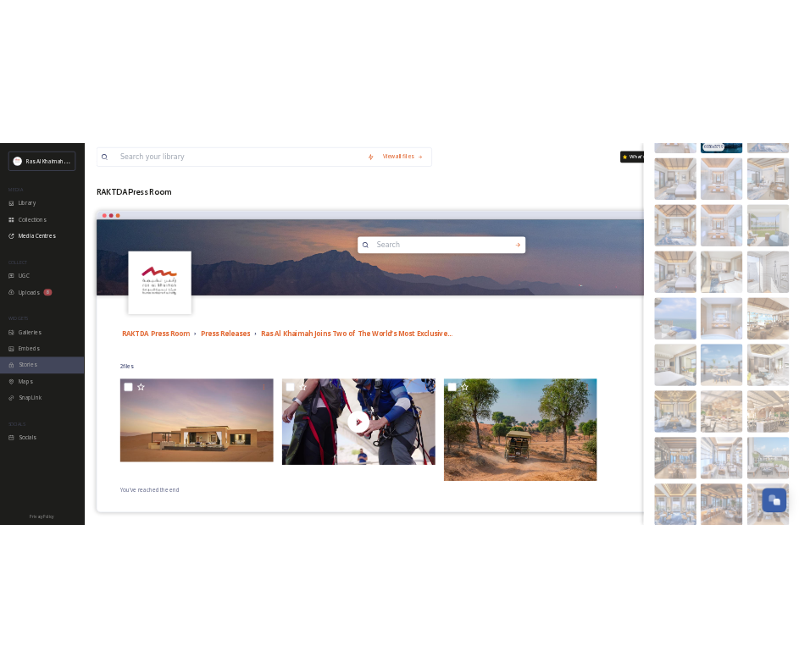
scroll to position [1379, 0]
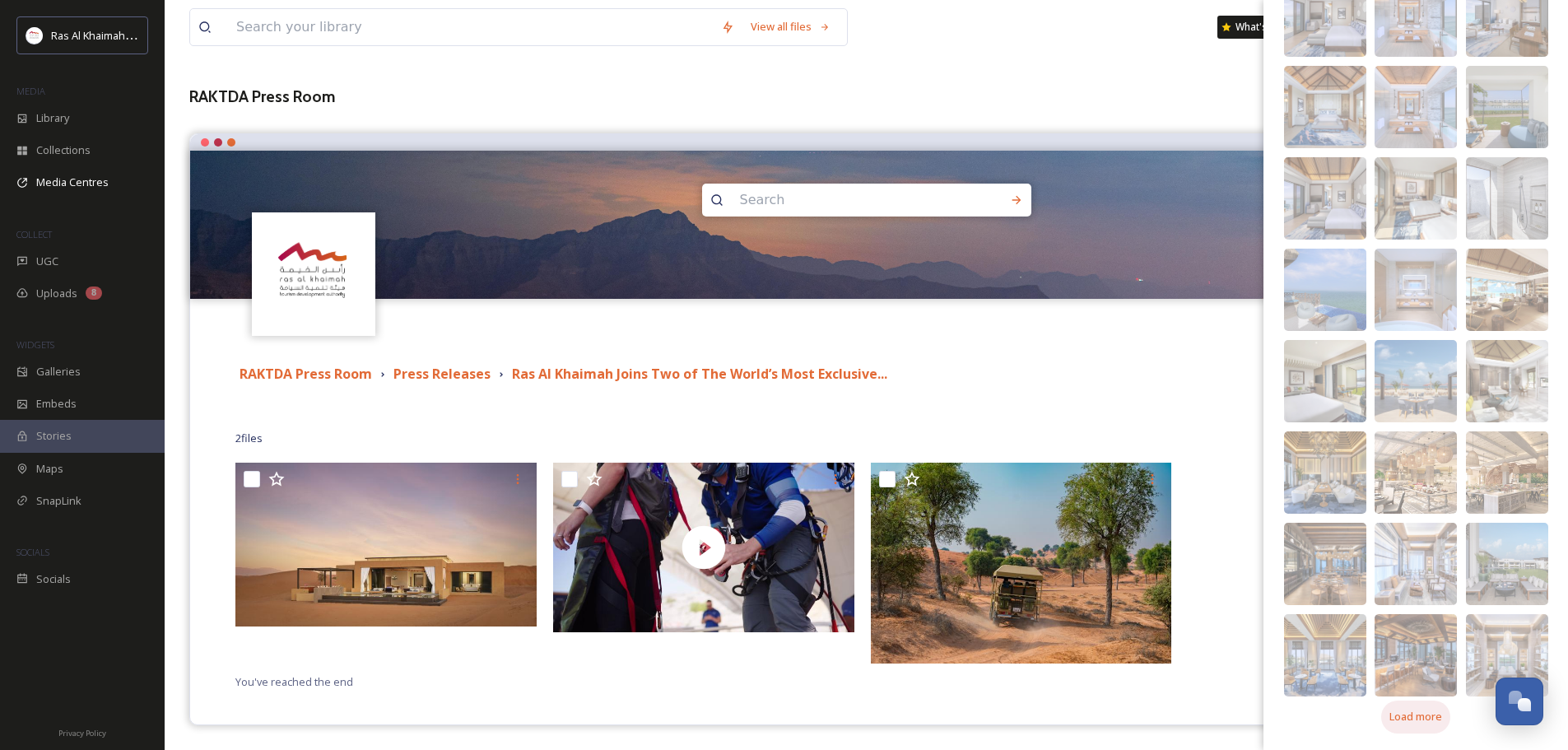
click at [1418, 723] on span "Load more" at bounding box center [1415, 716] width 52 height 16
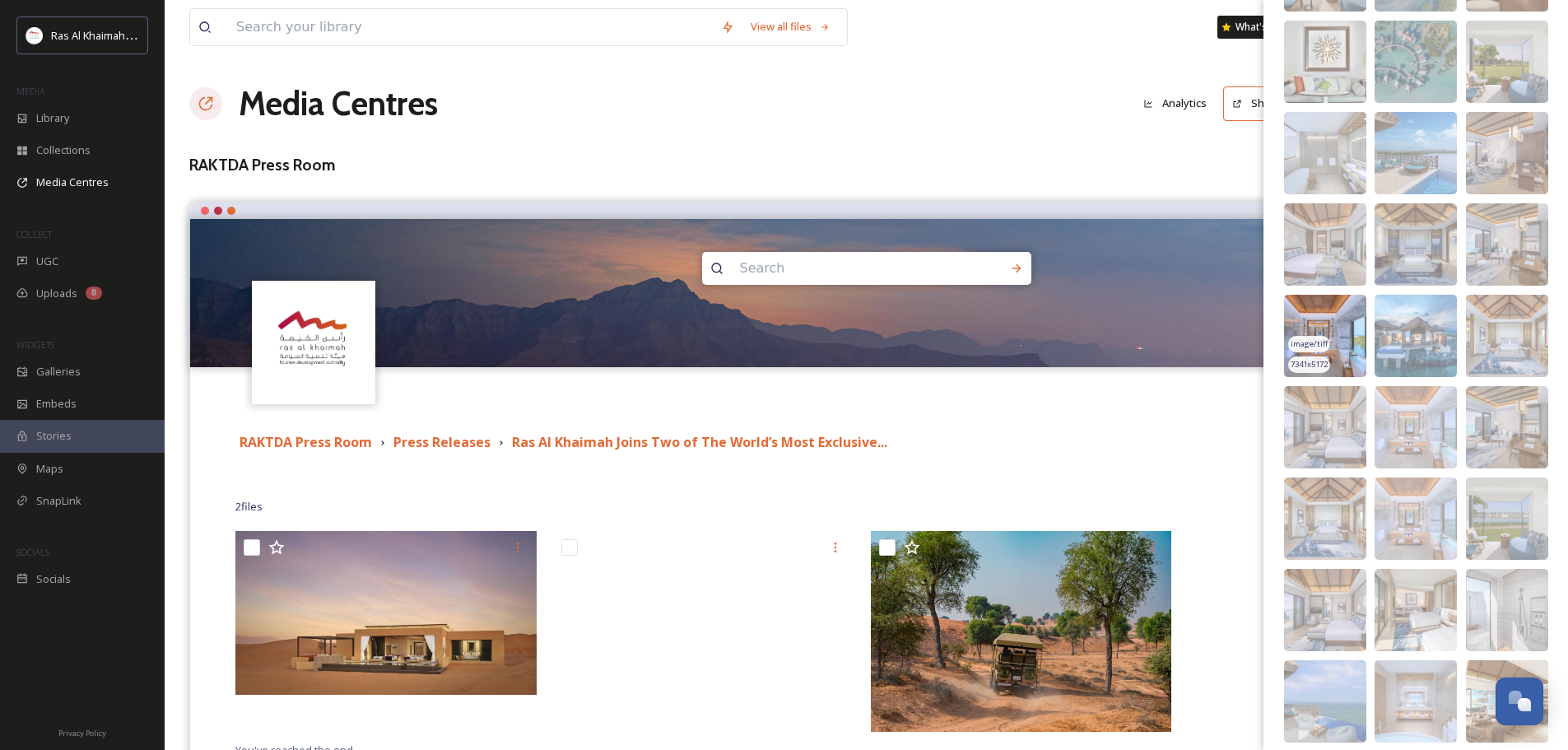
scroll to position [517, 0]
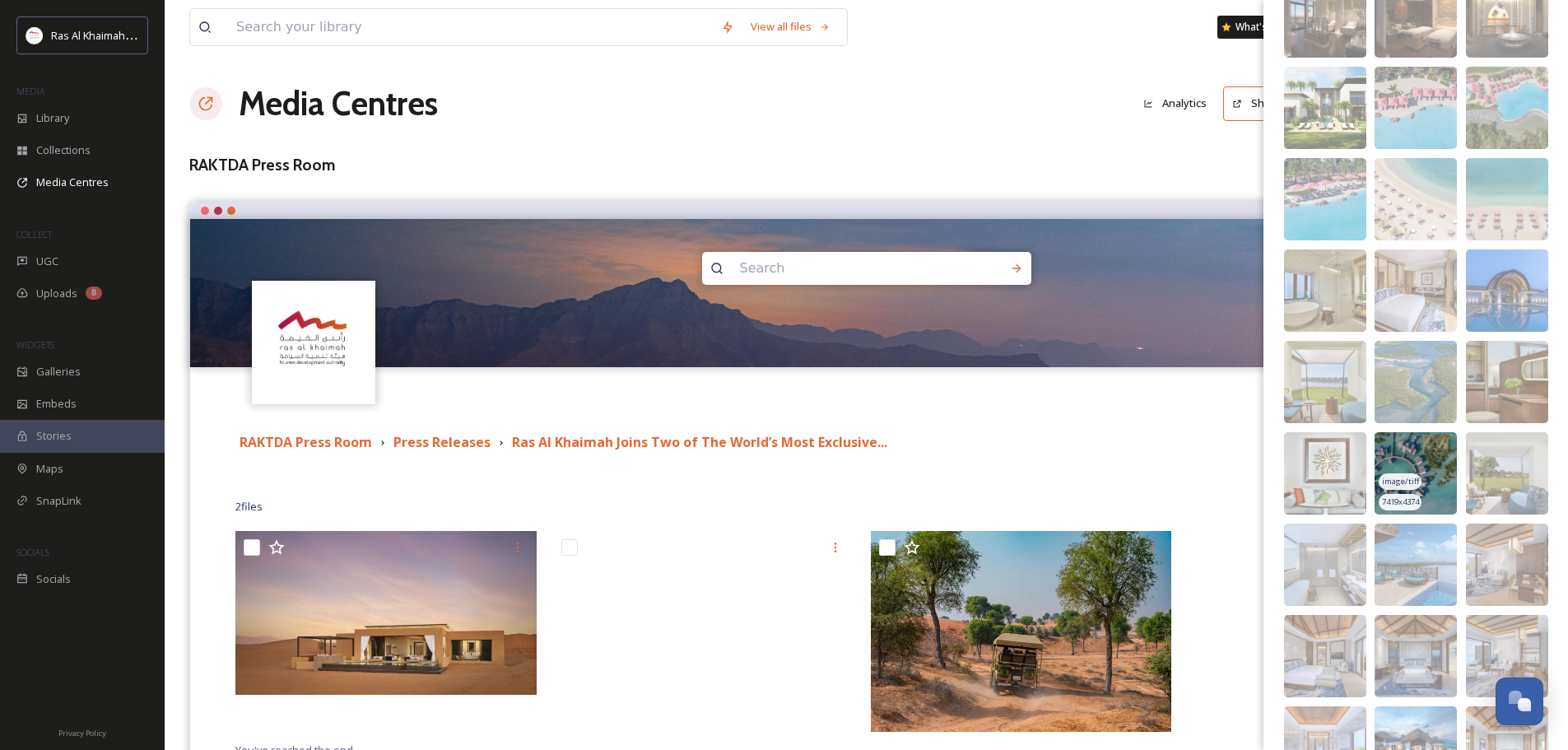
click at [1428, 461] on img at bounding box center [1415, 473] width 83 height 83
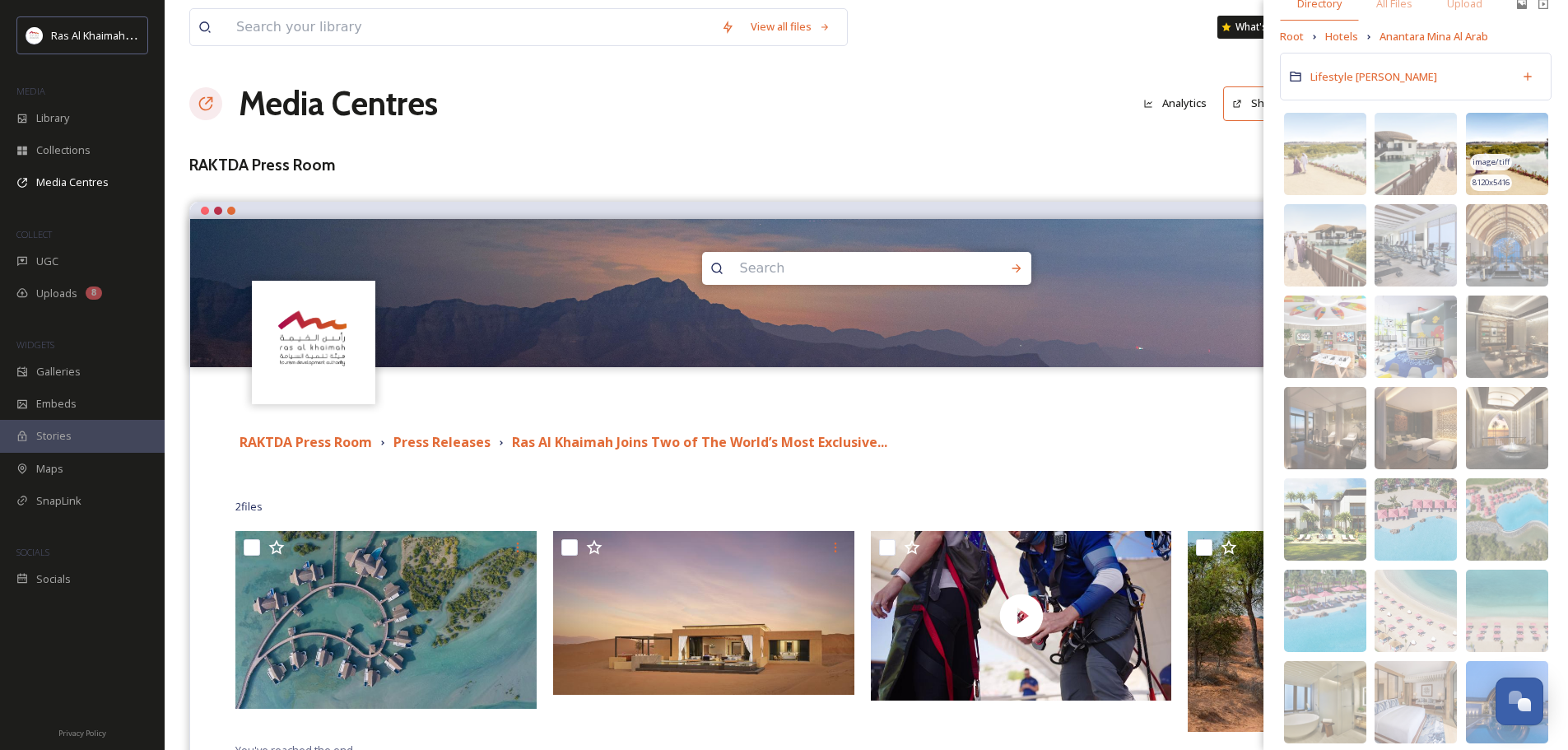
scroll to position [0, 0]
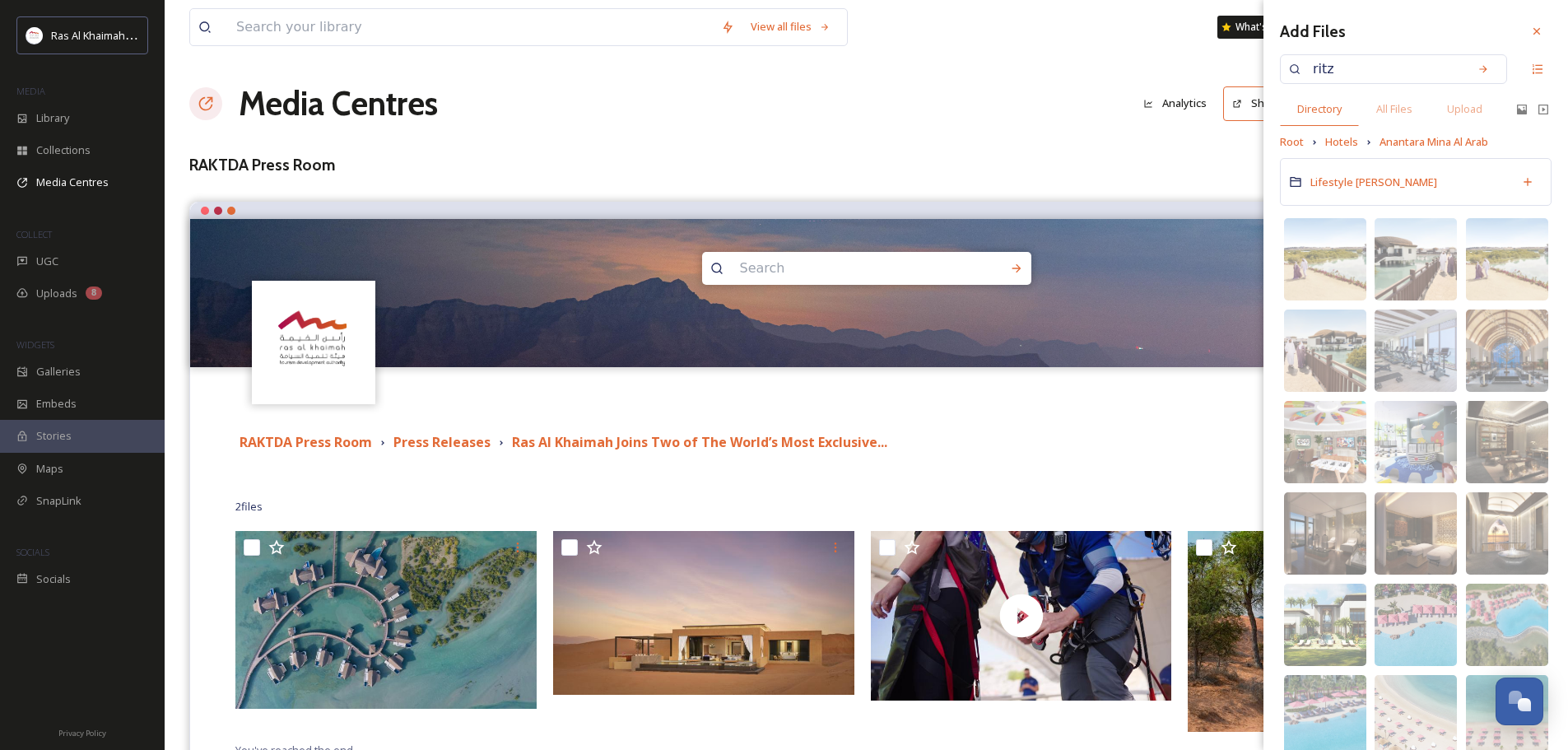
click at [1359, 71] on input "ritz" at bounding box center [1382, 69] width 155 height 36
drag, startPoint x: 1359, startPoint y: 71, endPoint x: 1284, endPoint y: 70, distance: 75.0
click at [1284, 70] on div "ritz" at bounding box center [1393, 69] width 227 height 29
click at [1343, 143] on span "Hotels" at bounding box center [1342, 142] width 33 height 16
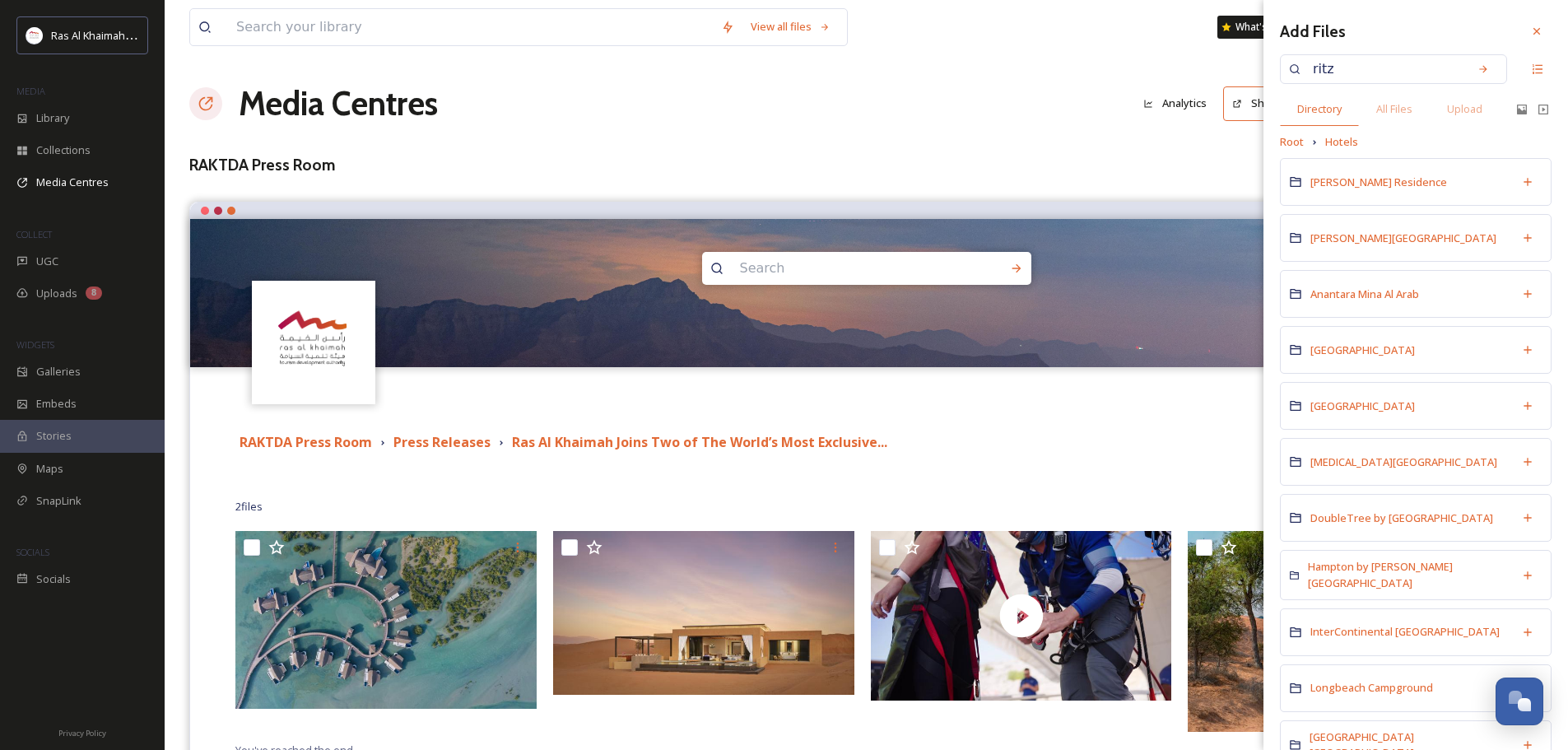
click at [1336, 76] on input "ritz" at bounding box center [1382, 69] width 155 height 36
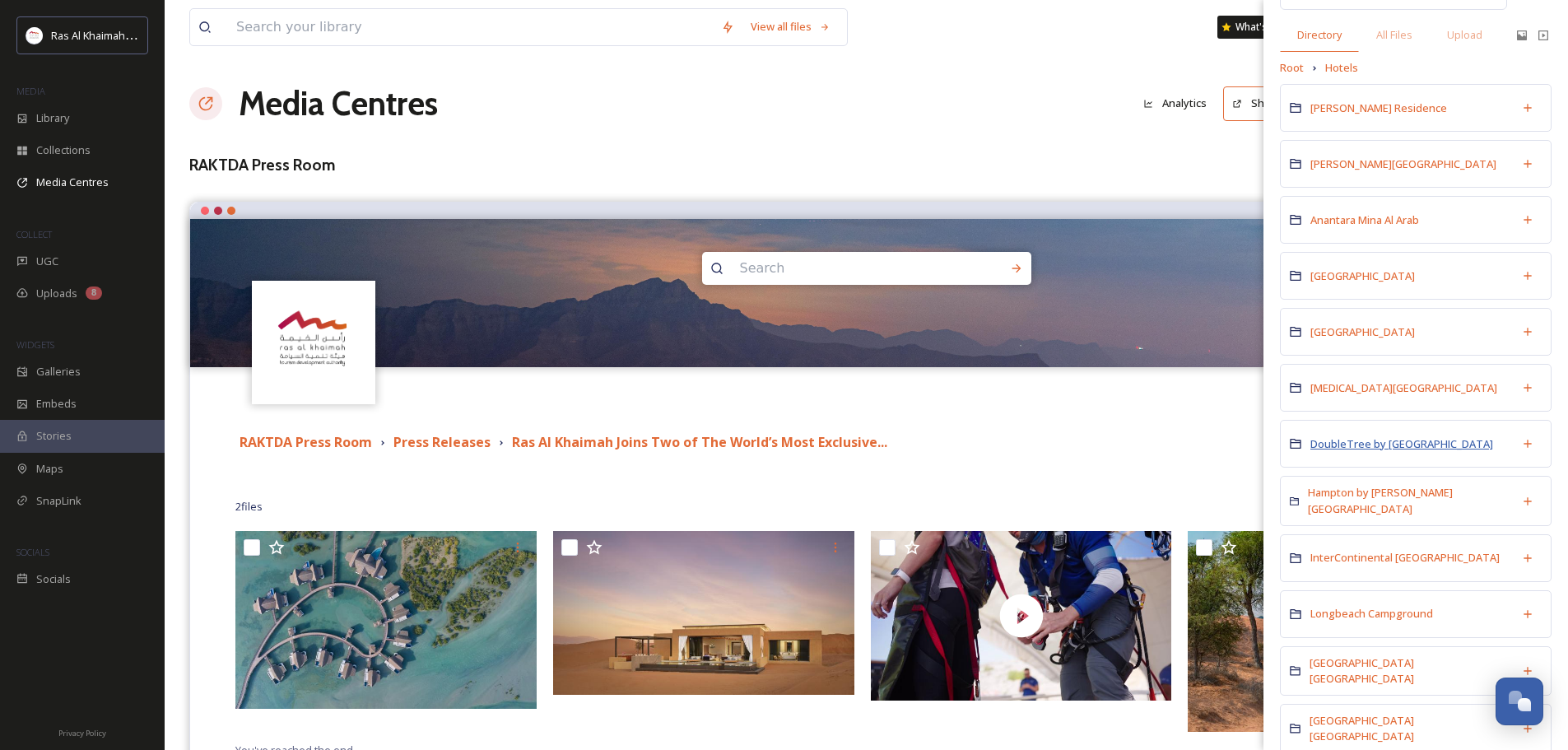
scroll to position [164, 0]
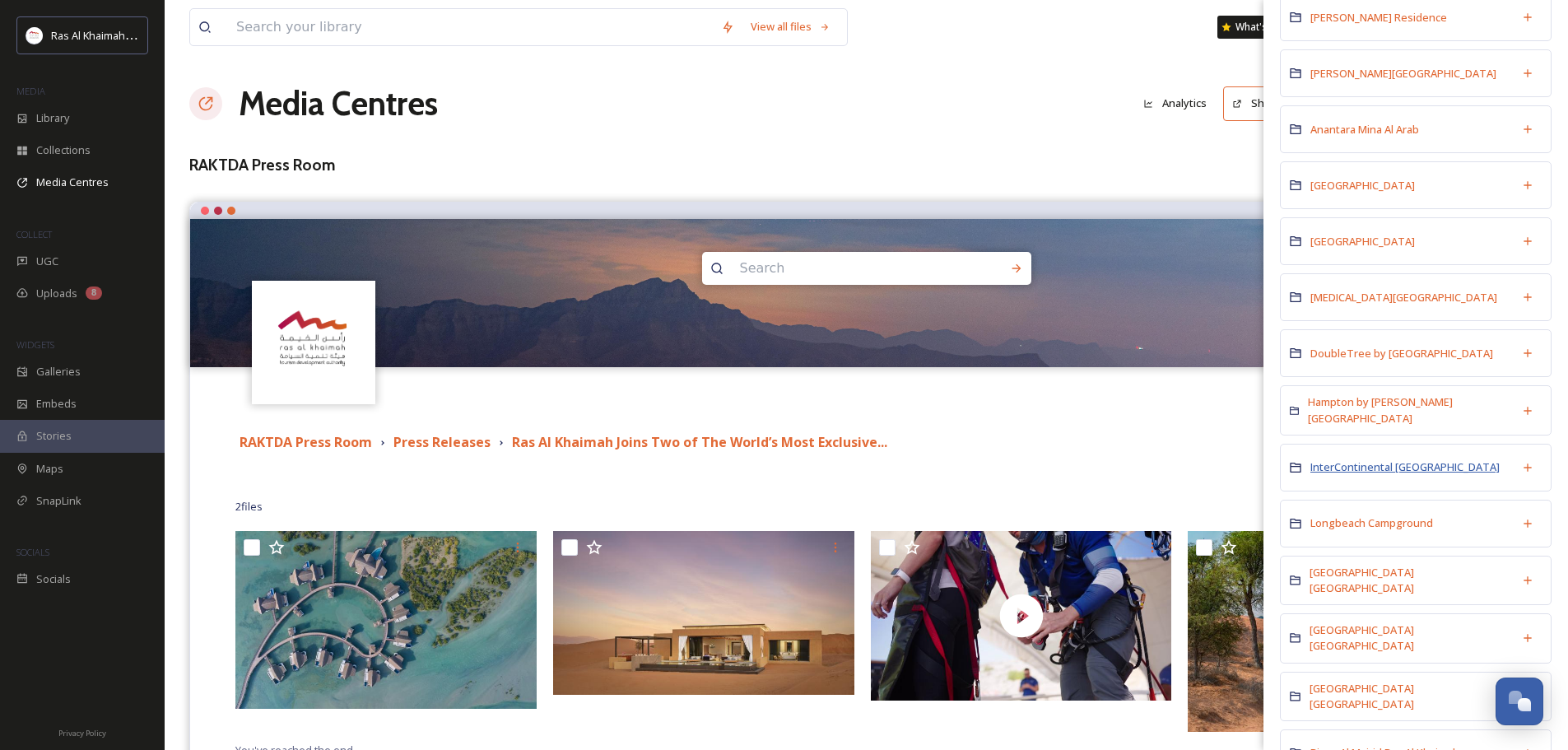
type input "intercont"
click at [1354, 460] on span "InterContinental Ras Al Khaimah Resort and Spa" at bounding box center [1405, 466] width 189 height 15
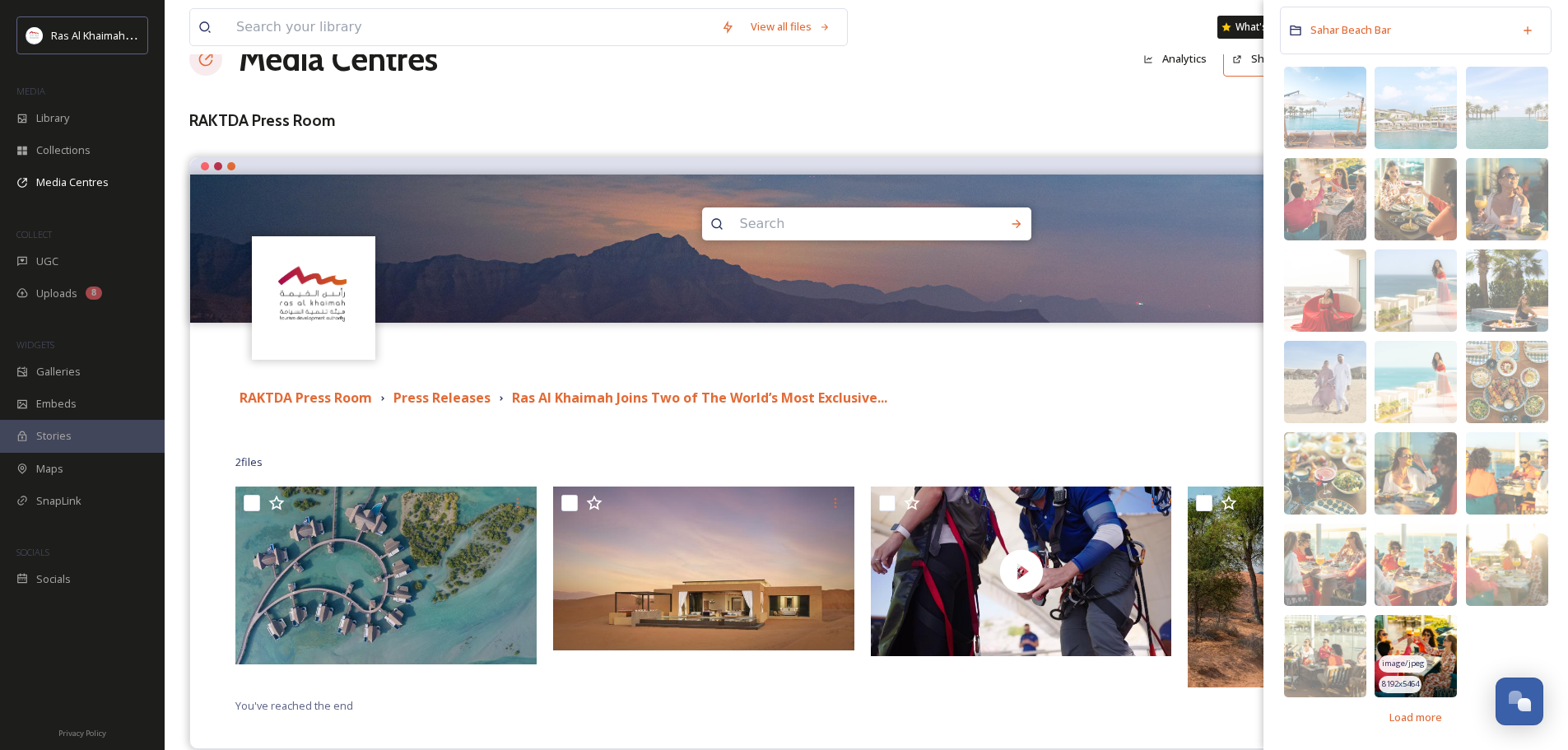
scroll to position [68, 0]
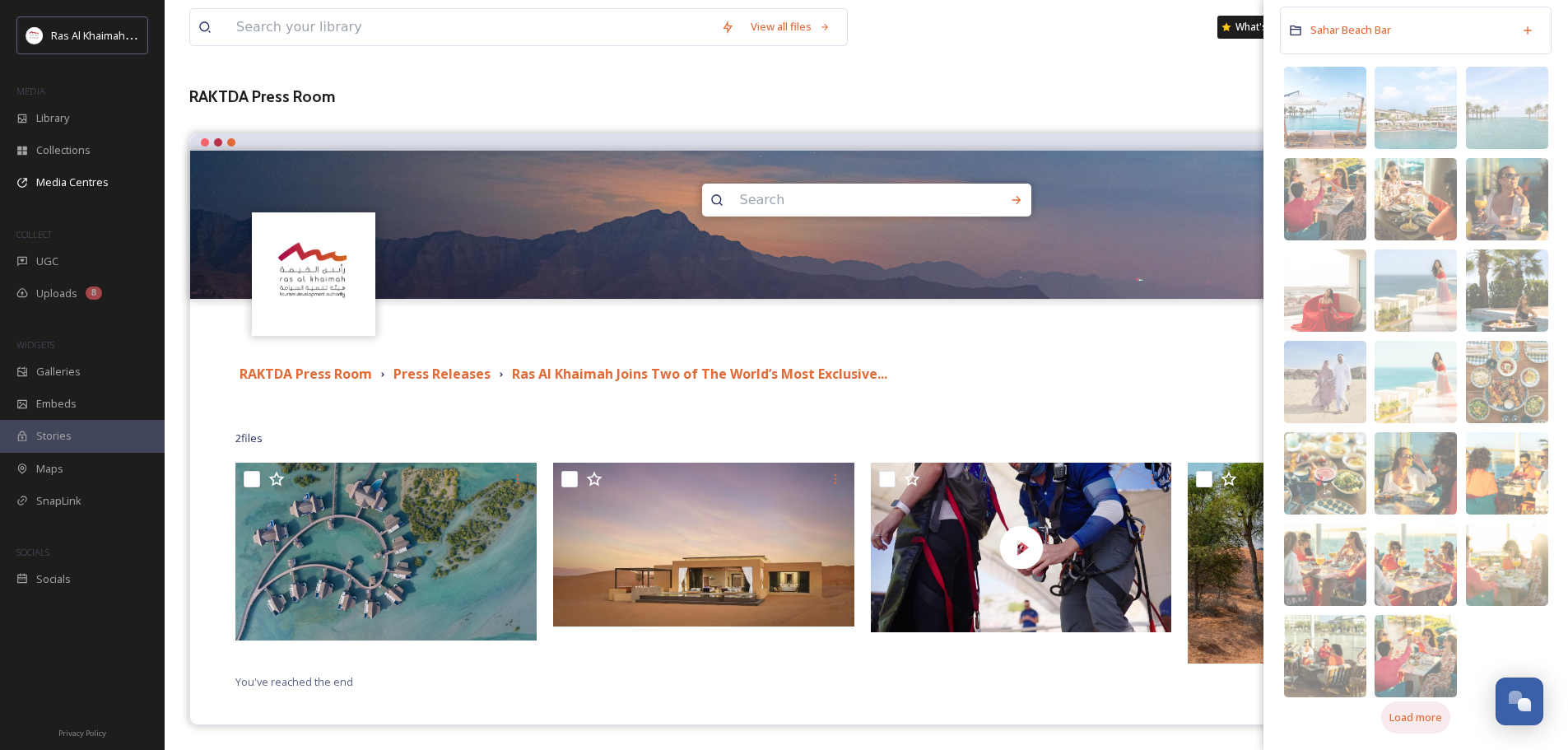
click at [1423, 721] on span "Load more" at bounding box center [1415, 717] width 52 height 16
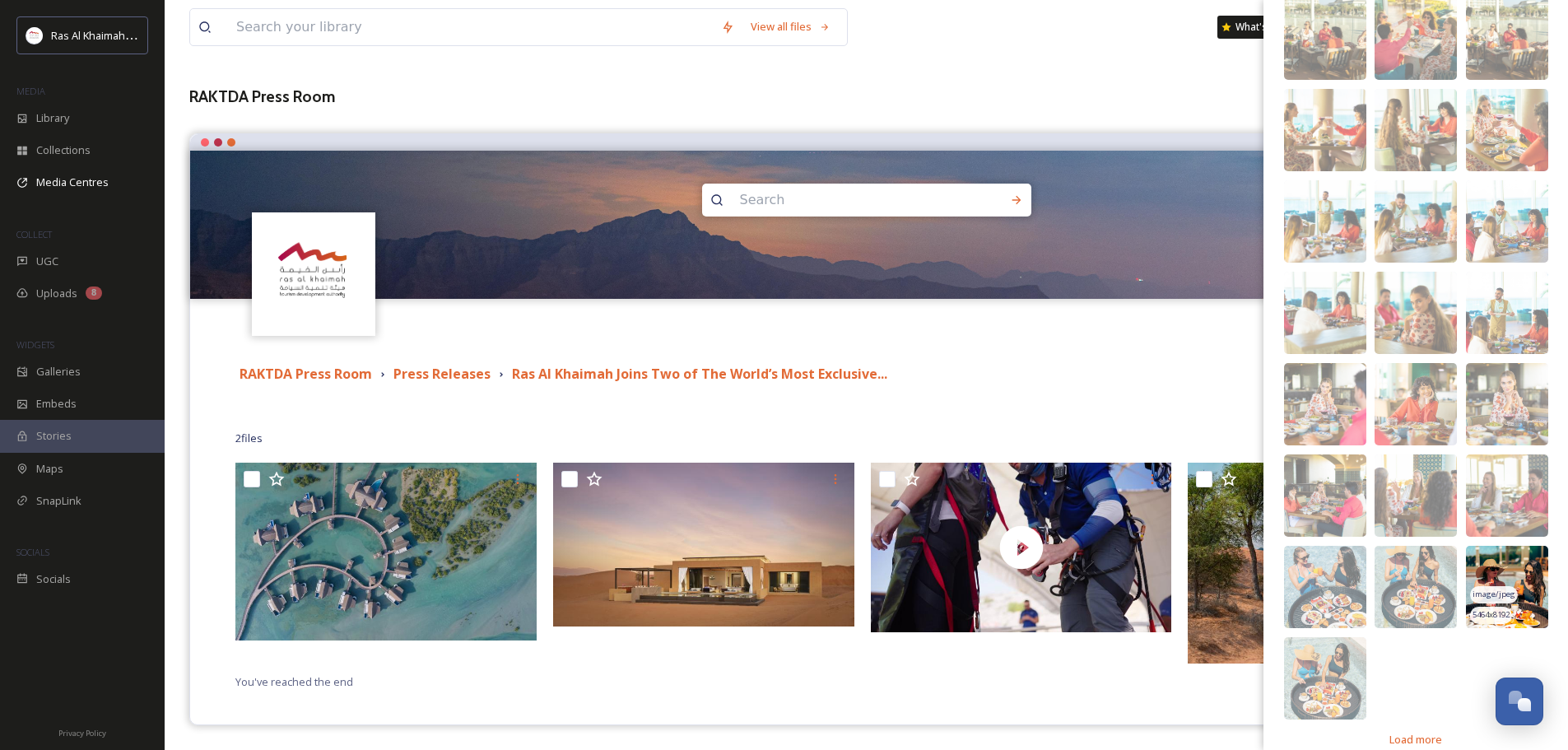
scroll to position [807, 0]
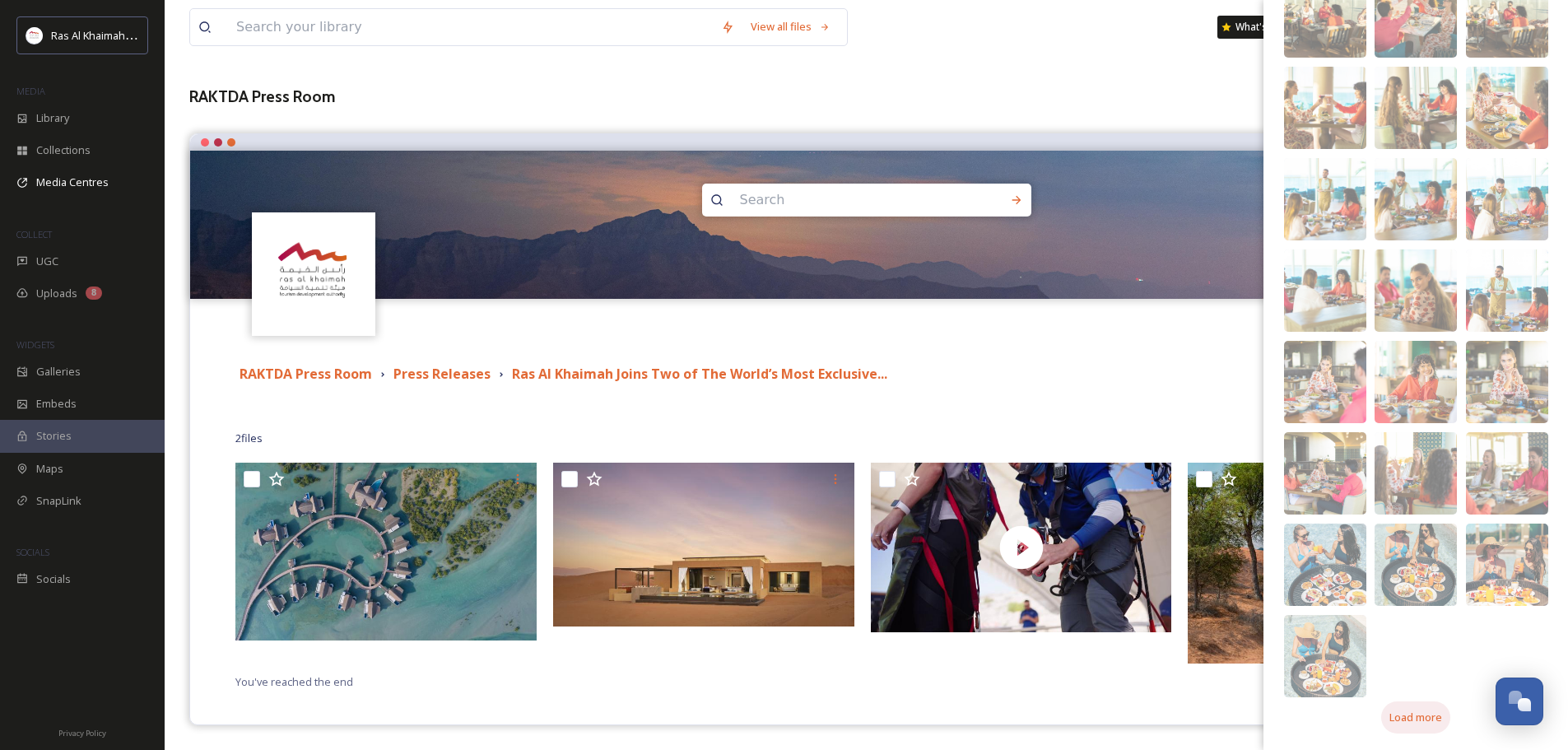
click at [1433, 711] on span "Load more" at bounding box center [1415, 717] width 52 height 16
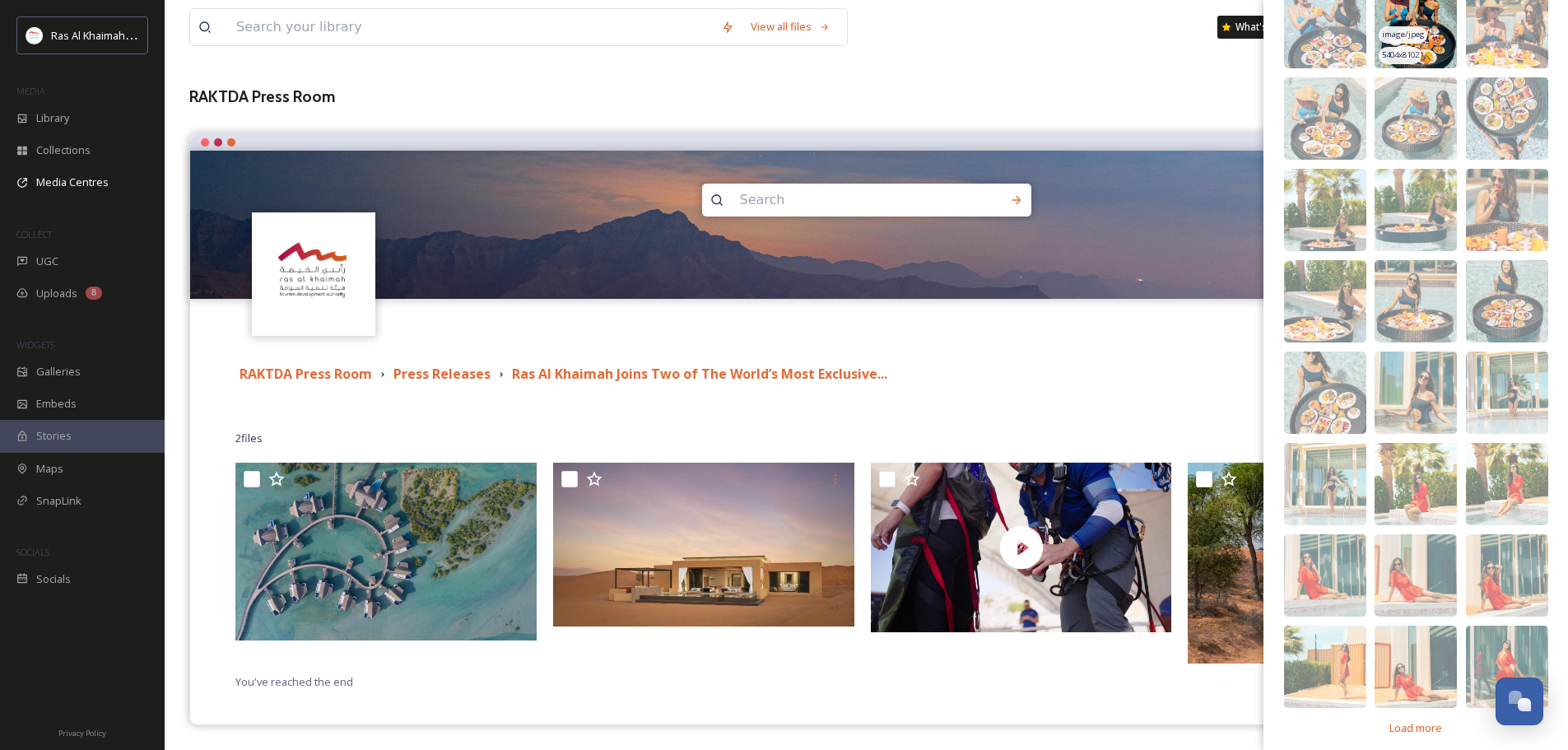
scroll to position [1355, 0]
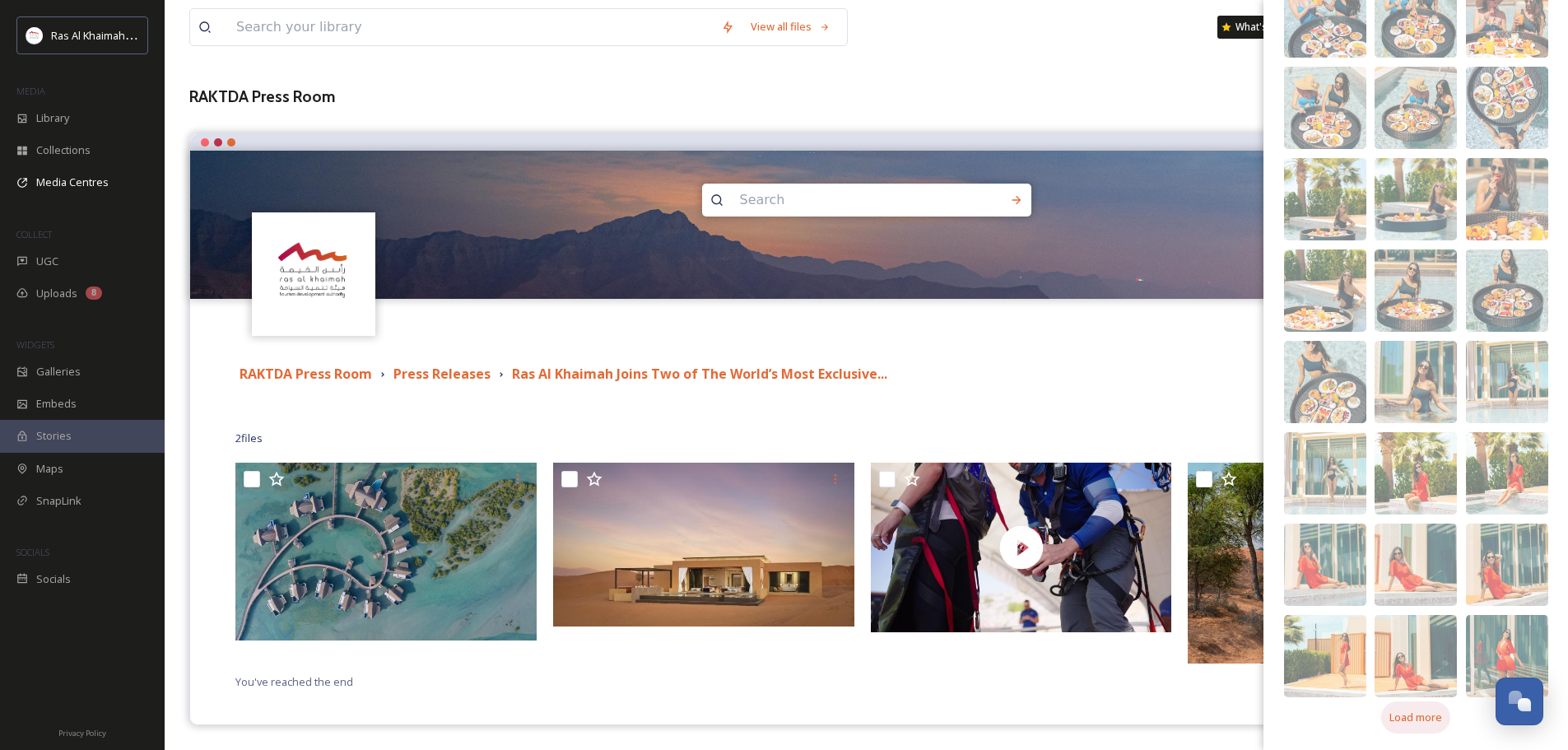
click at [1402, 713] on span "Load more" at bounding box center [1415, 717] width 52 height 16
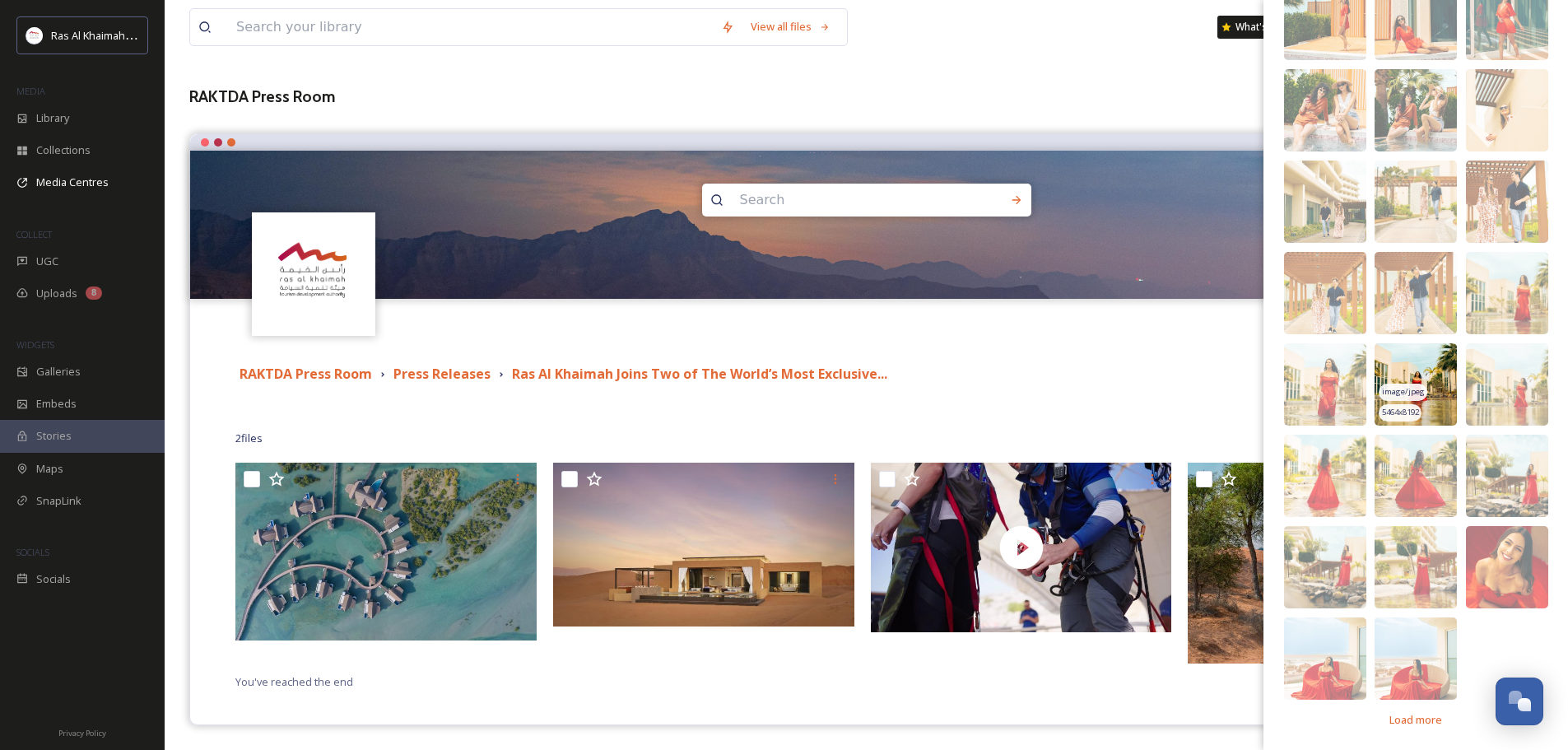
scroll to position [1994, 0]
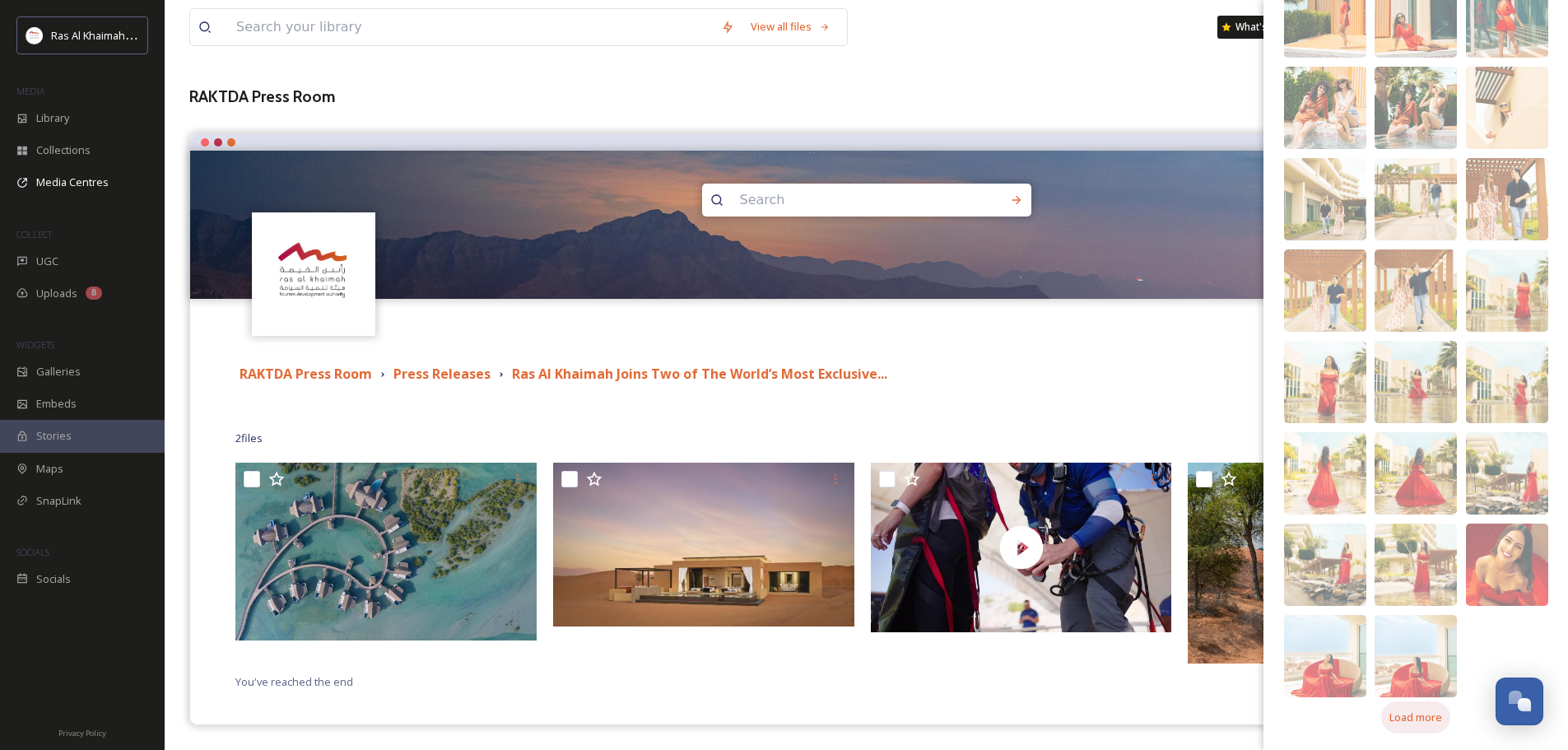
click at [1407, 709] on span "Load more" at bounding box center [1415, 717] width 52 height 16
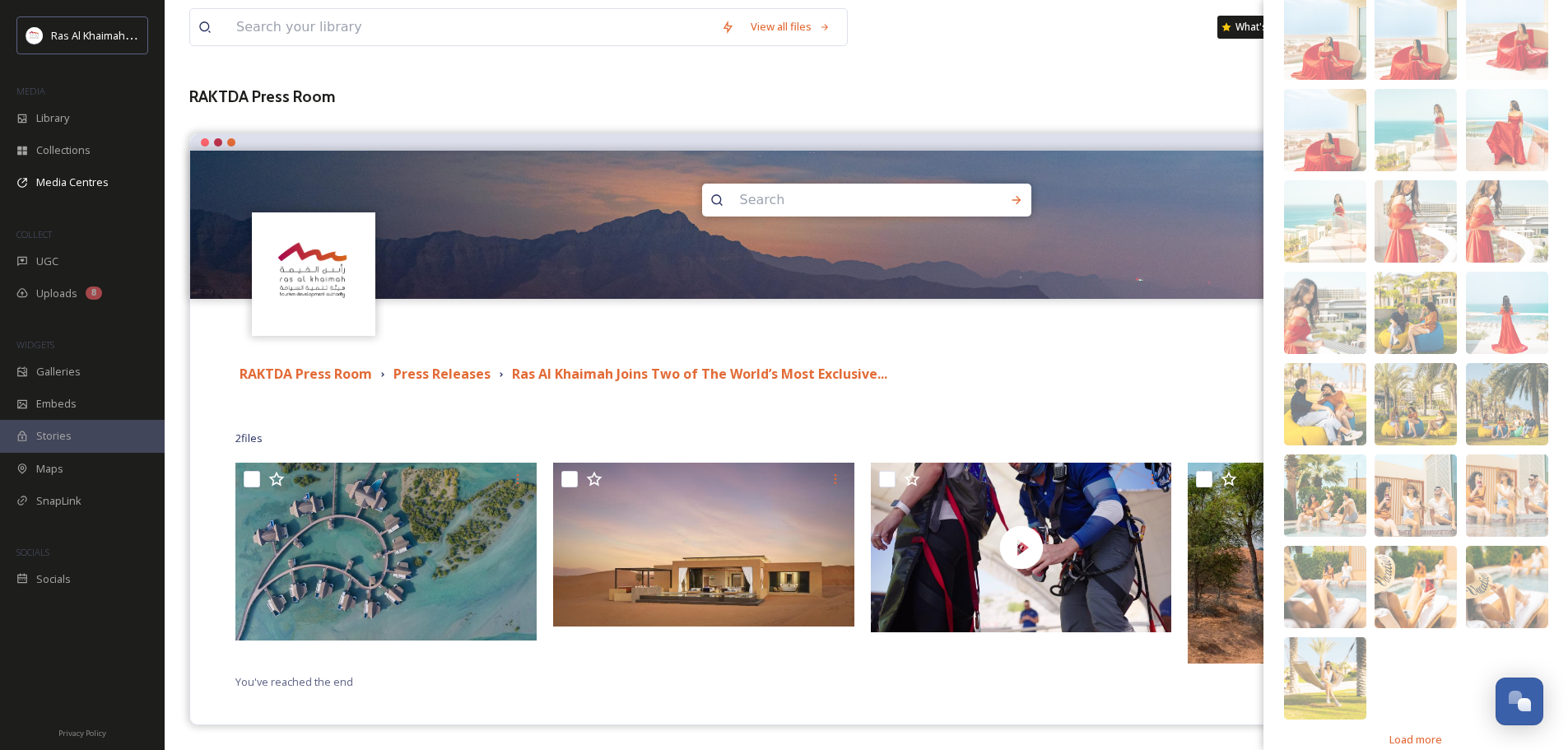
scroll to position [2634, 0]
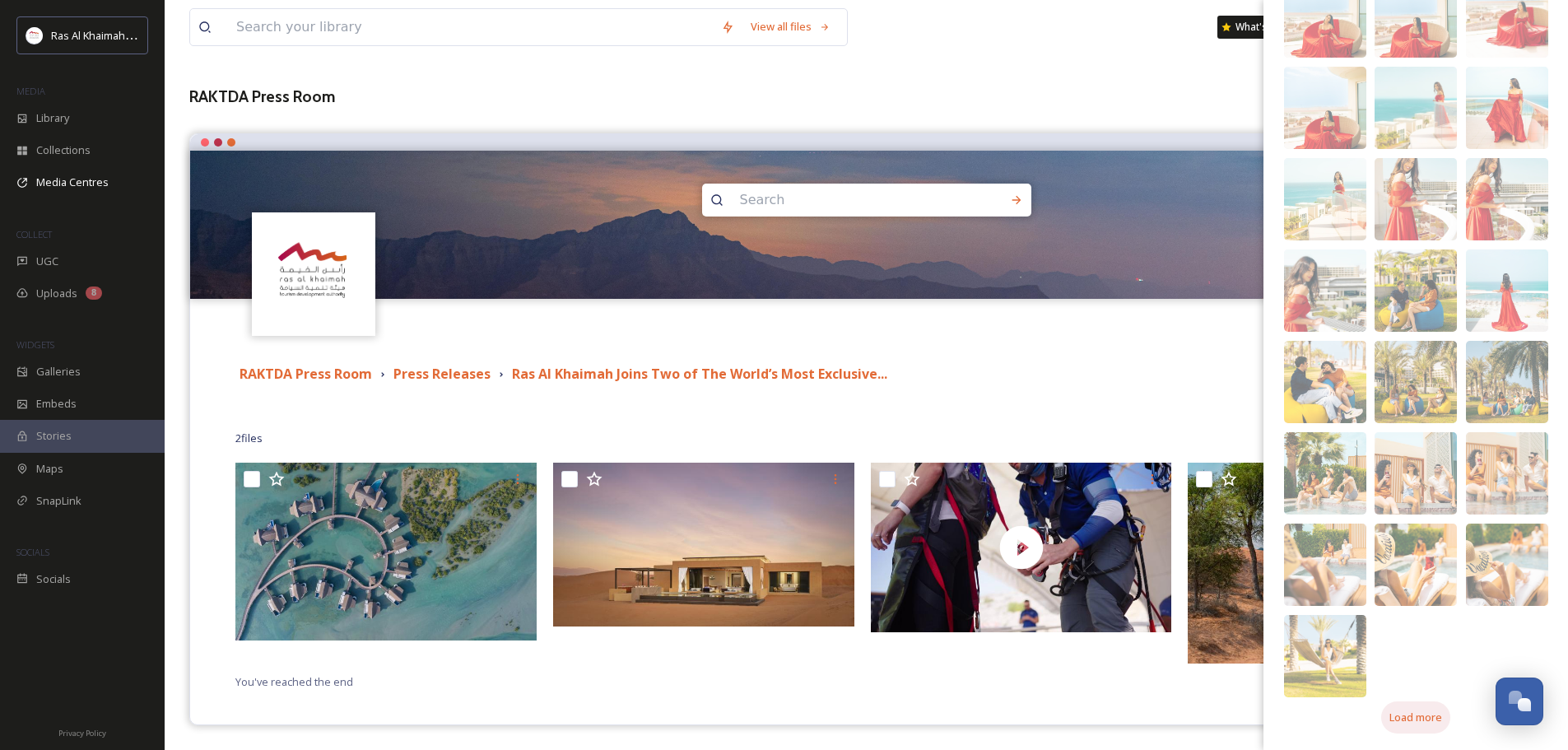
click at [1427, 732] on div "Load more" at bounding box center [1415, 717] width 69 height 32
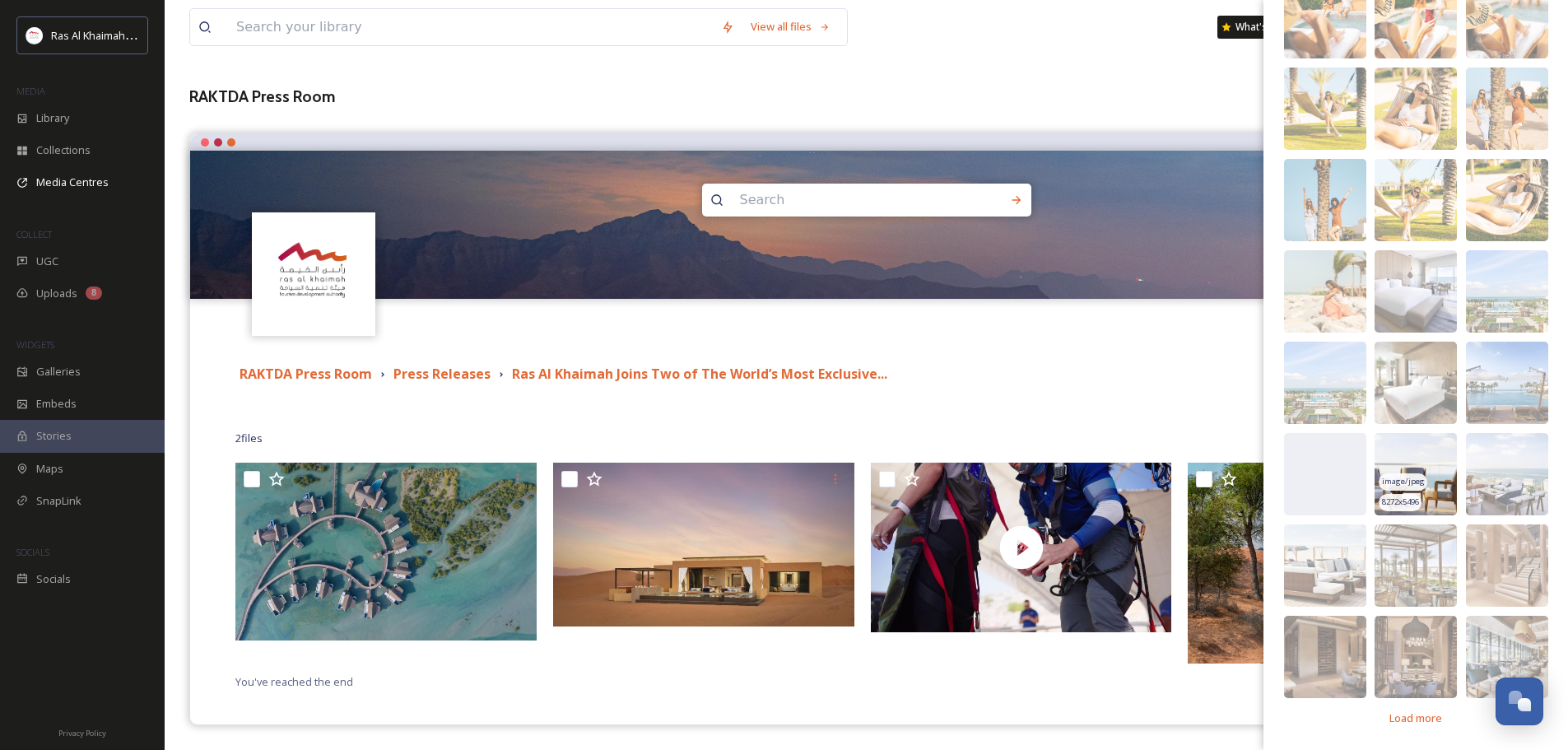
scroll to position [3183, 0]
click at [1426, 711] on span "Load more" at bounding box center [1415, 717] width 52 height 16
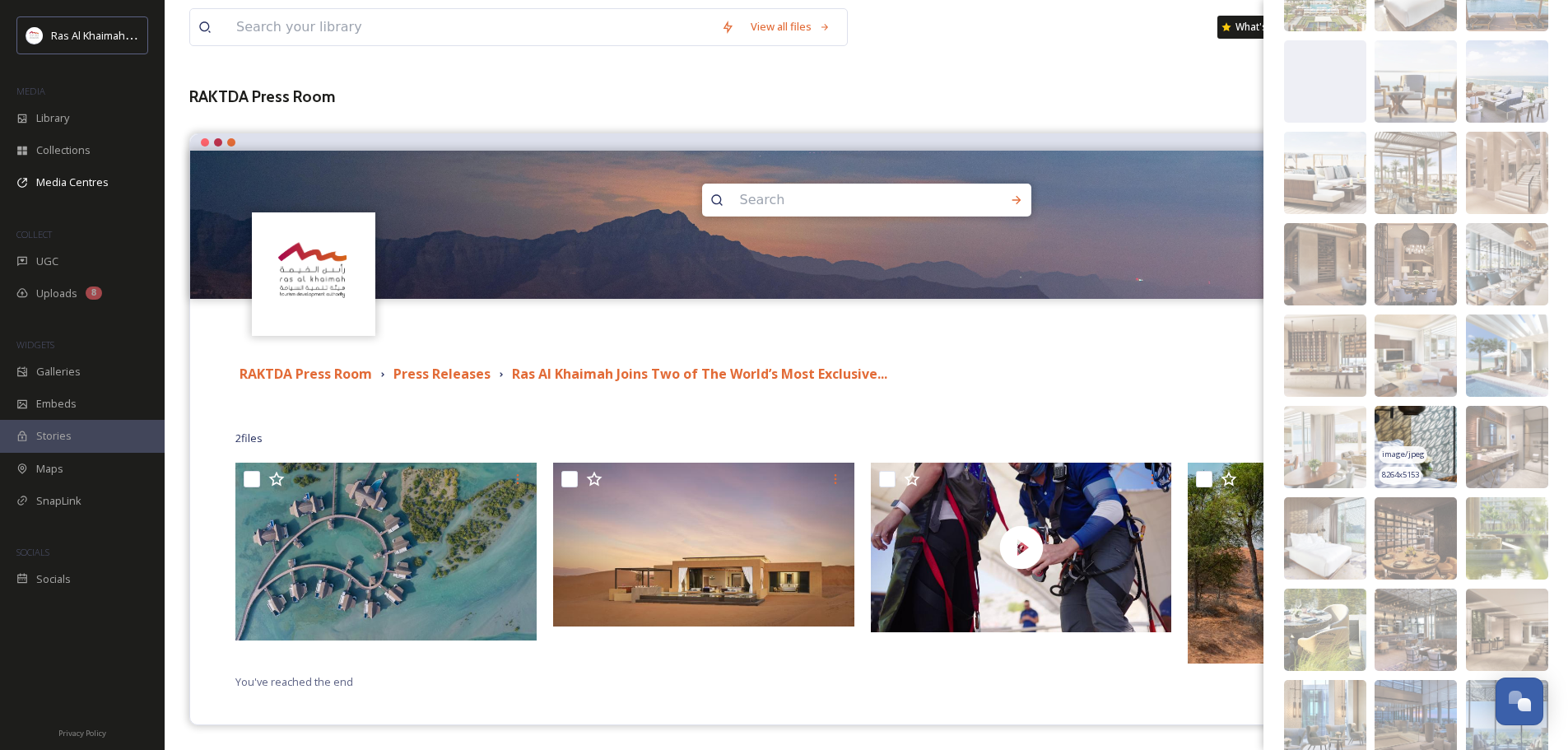
scroll to position [3676, 0]
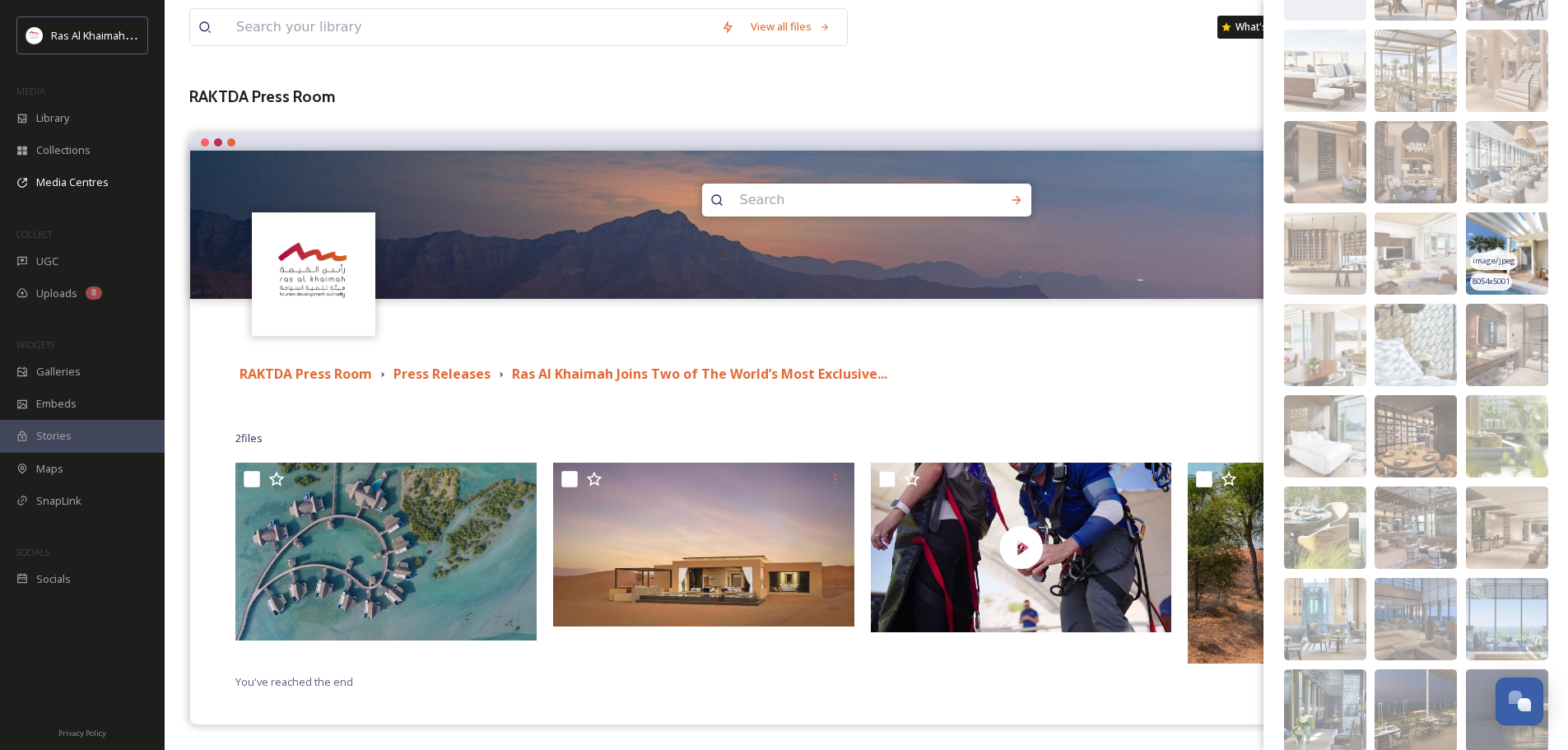
click at [1528, 278] on img at bounding box center [1507, 254] width 83 height 83
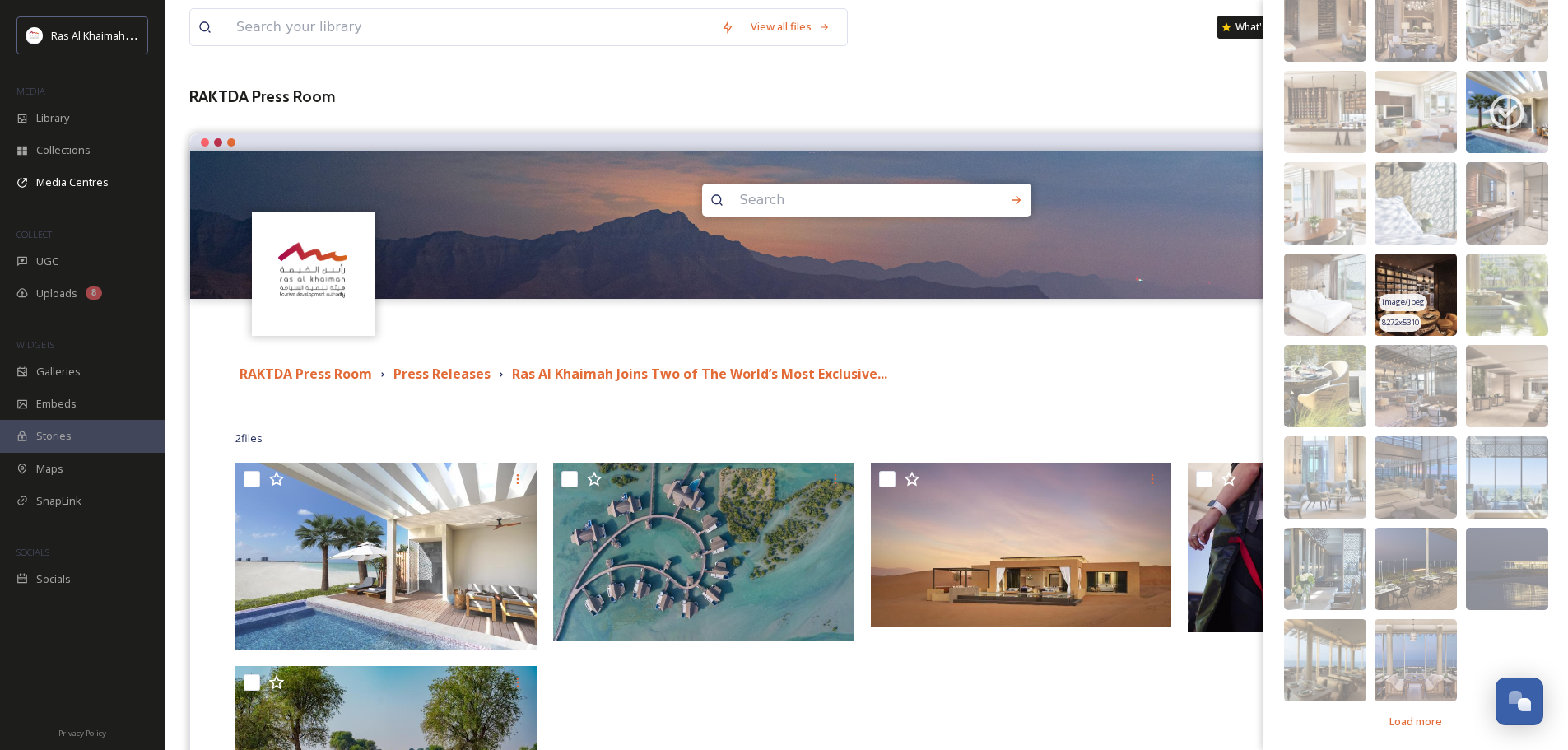
scroll to position [3822, 0]
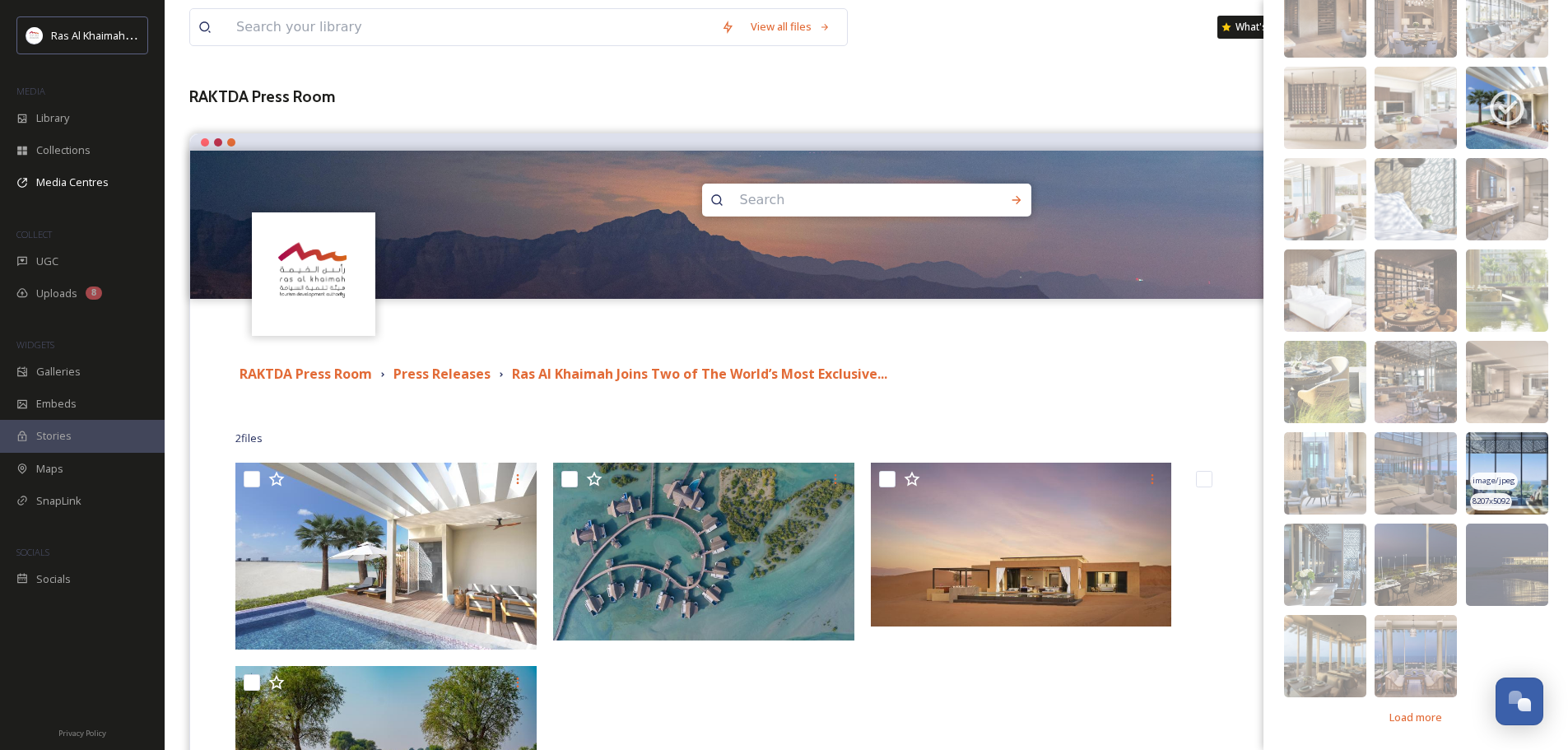
click at [1525, 465] on img at bounding box center [1507, 473] width 83 height 83
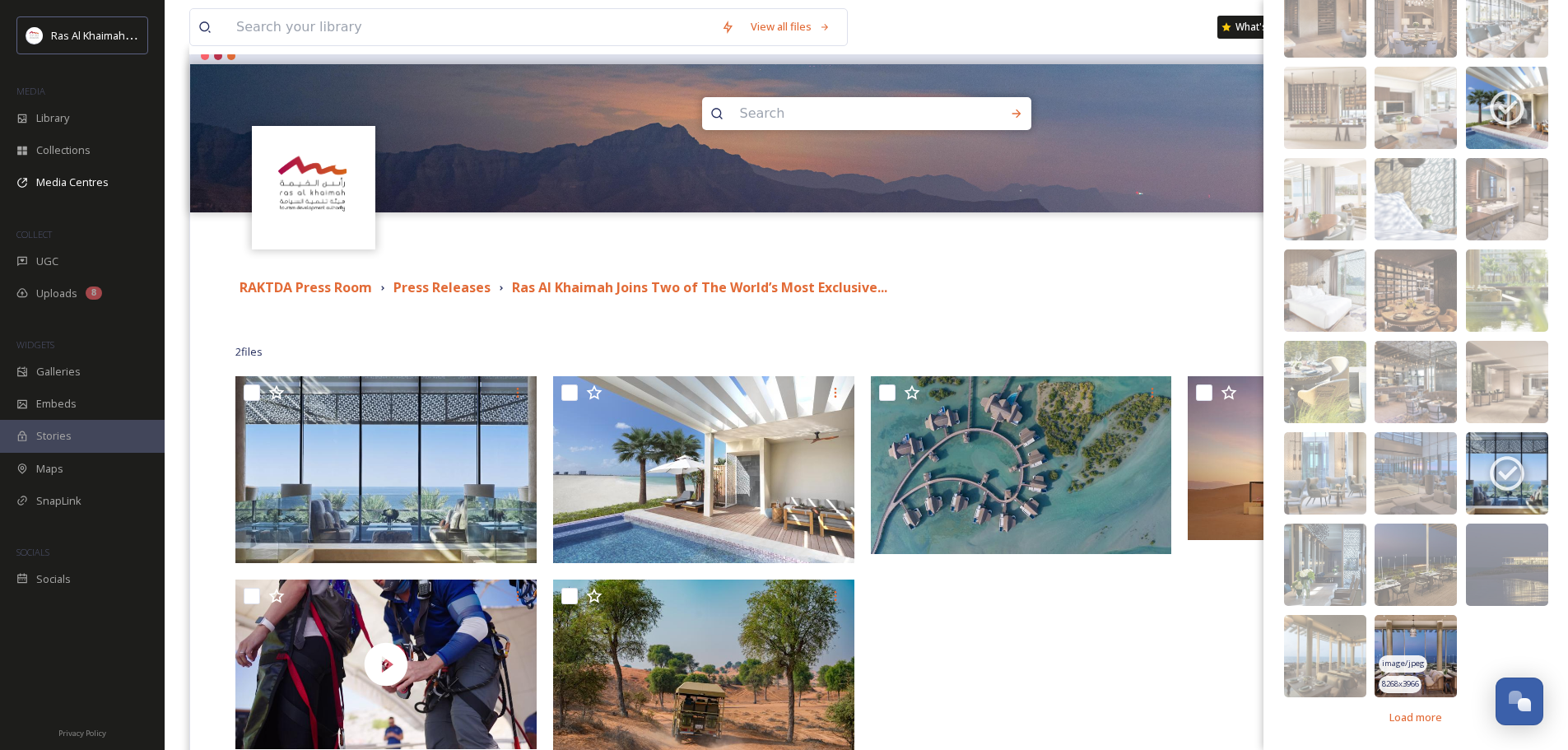
scroll to position [272, 0]
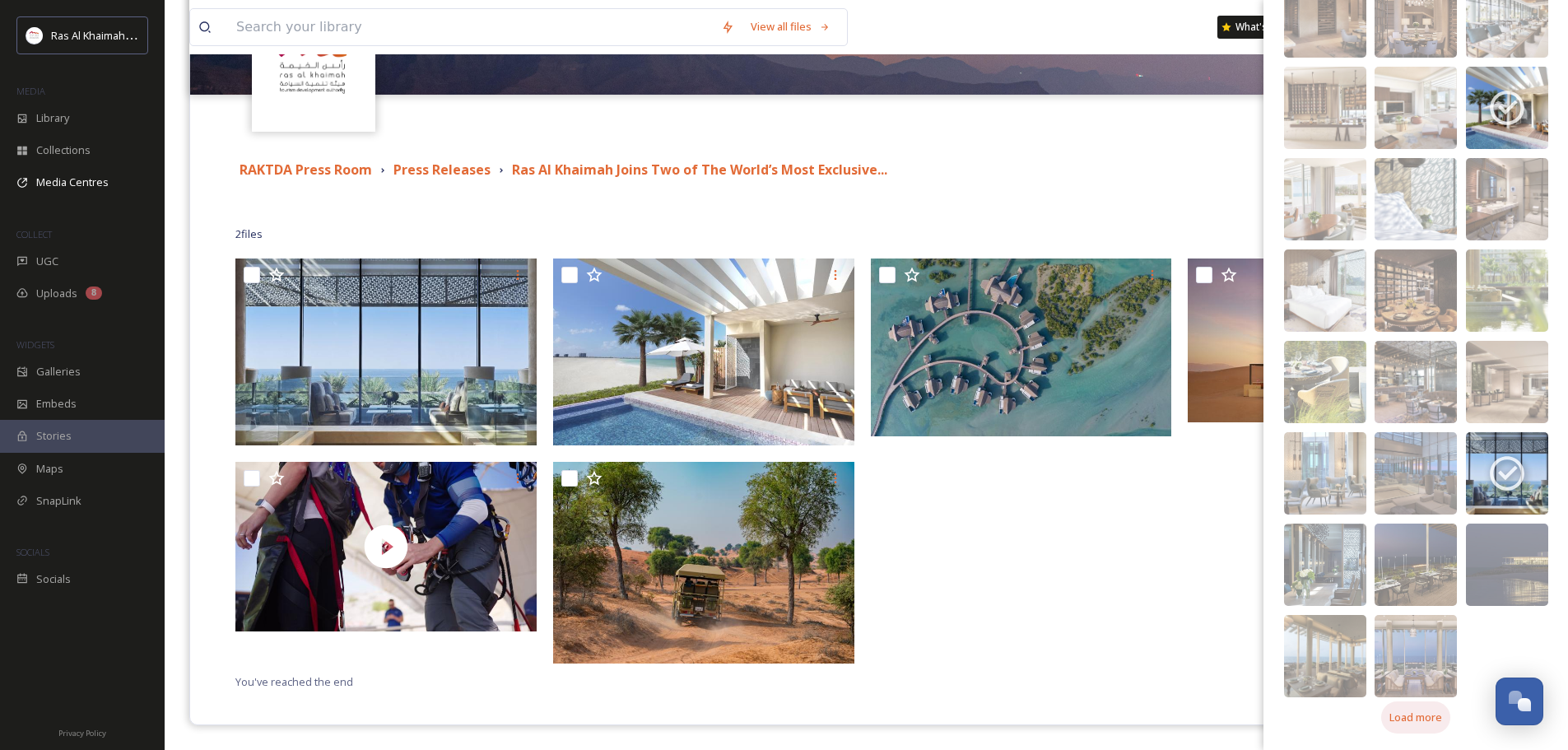
click at [1419, 715] on span "Load more" at bounding box center [1415, 717] width 52 height 16
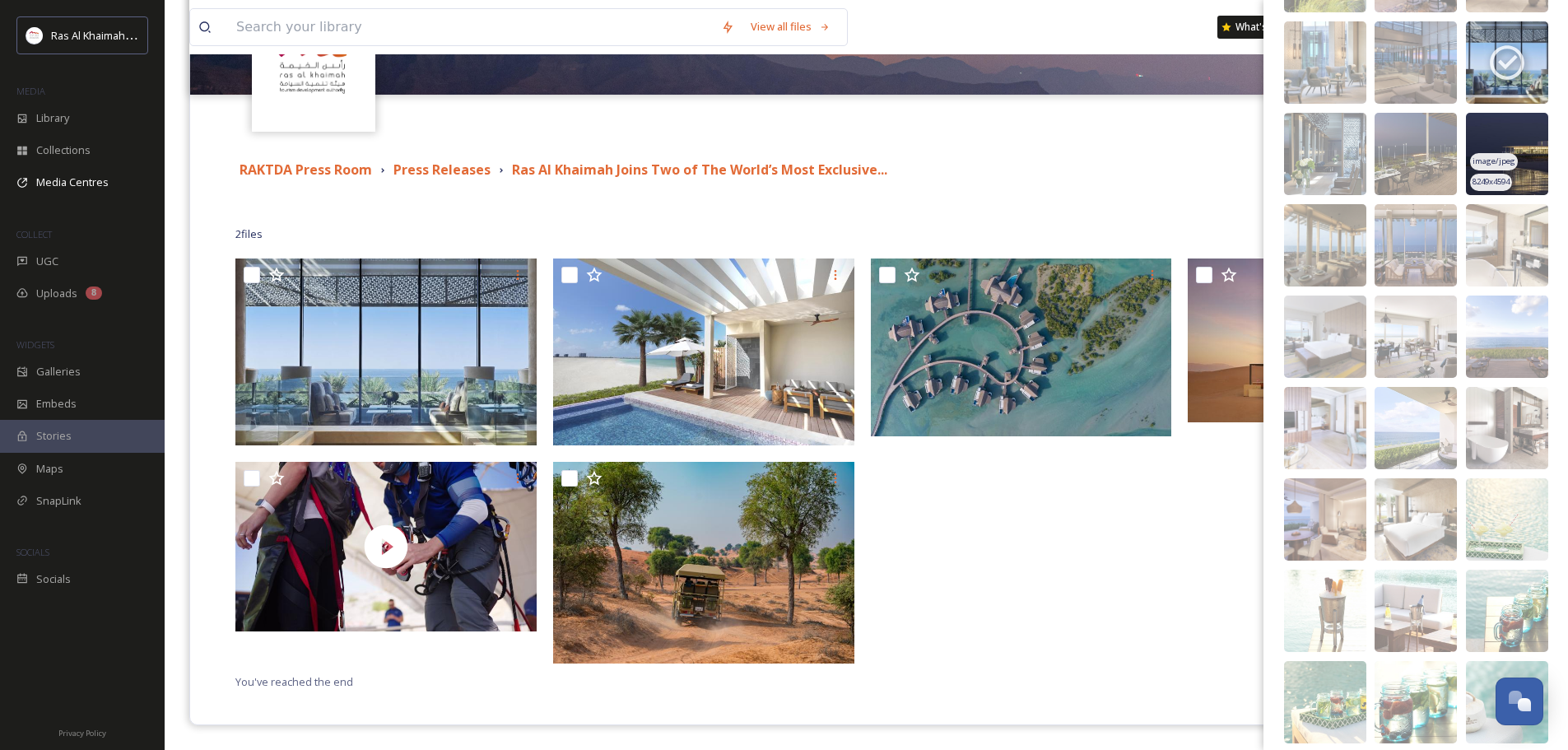
scroll to position [4233, 0]
click at [1496, 305] on img at bounding box center [1507, 335] width 83 height 83
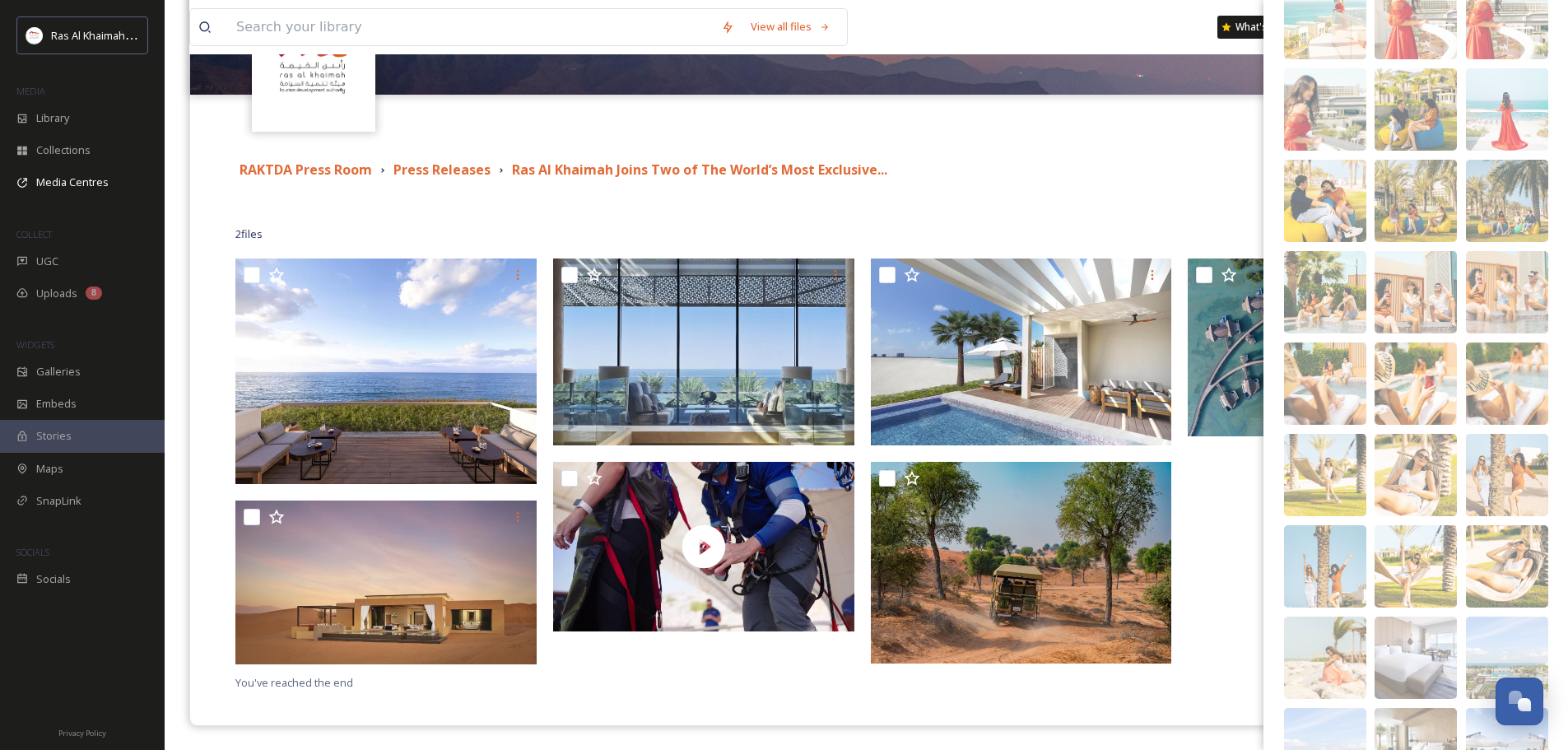
scroll to position [2587, 0]
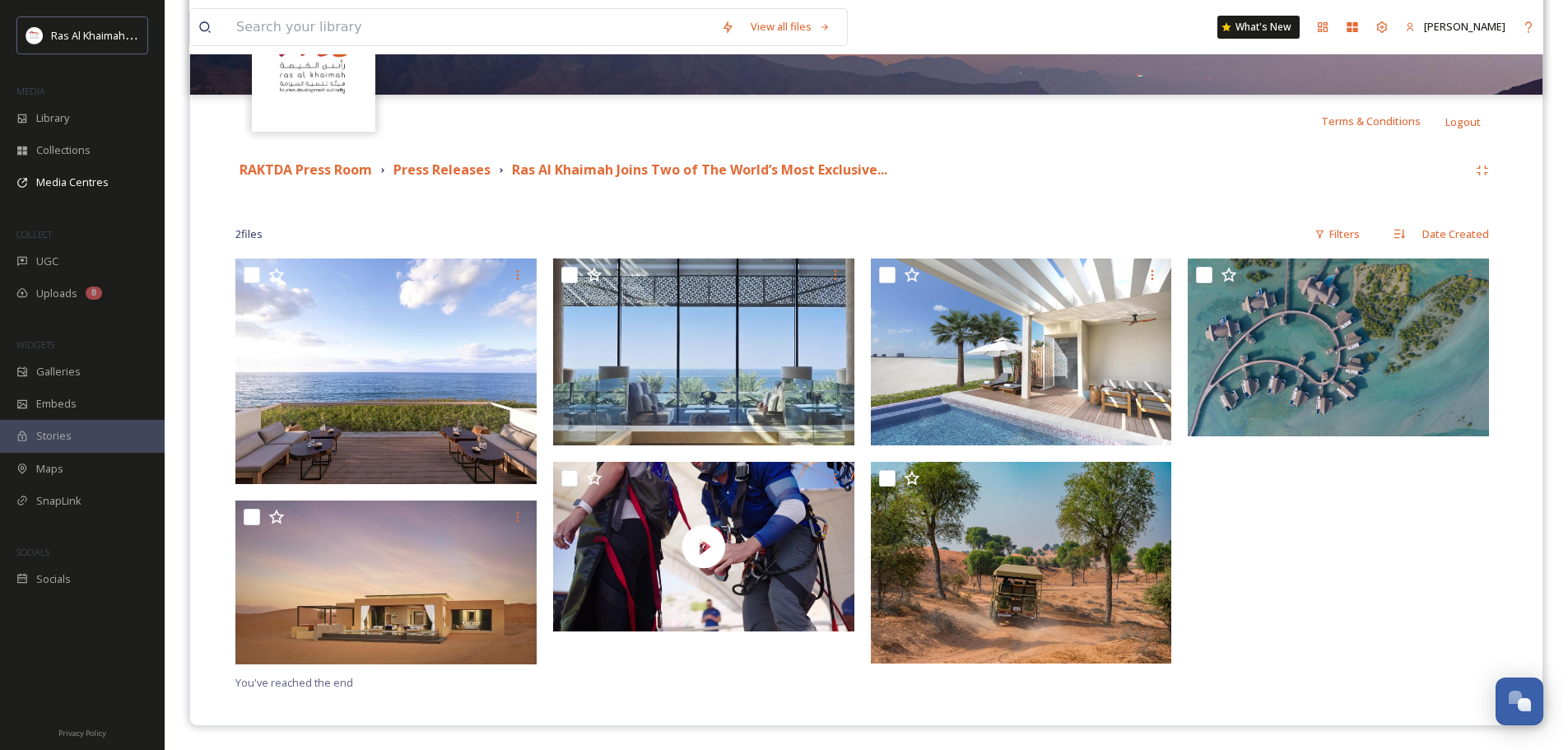
click at [1138, 153] on div "RAKTDA Press Room Press Releases Ras Al Khaimah Joins Two of The World’s Most E…" at bounding box center [866, 424] width 1327 height 553
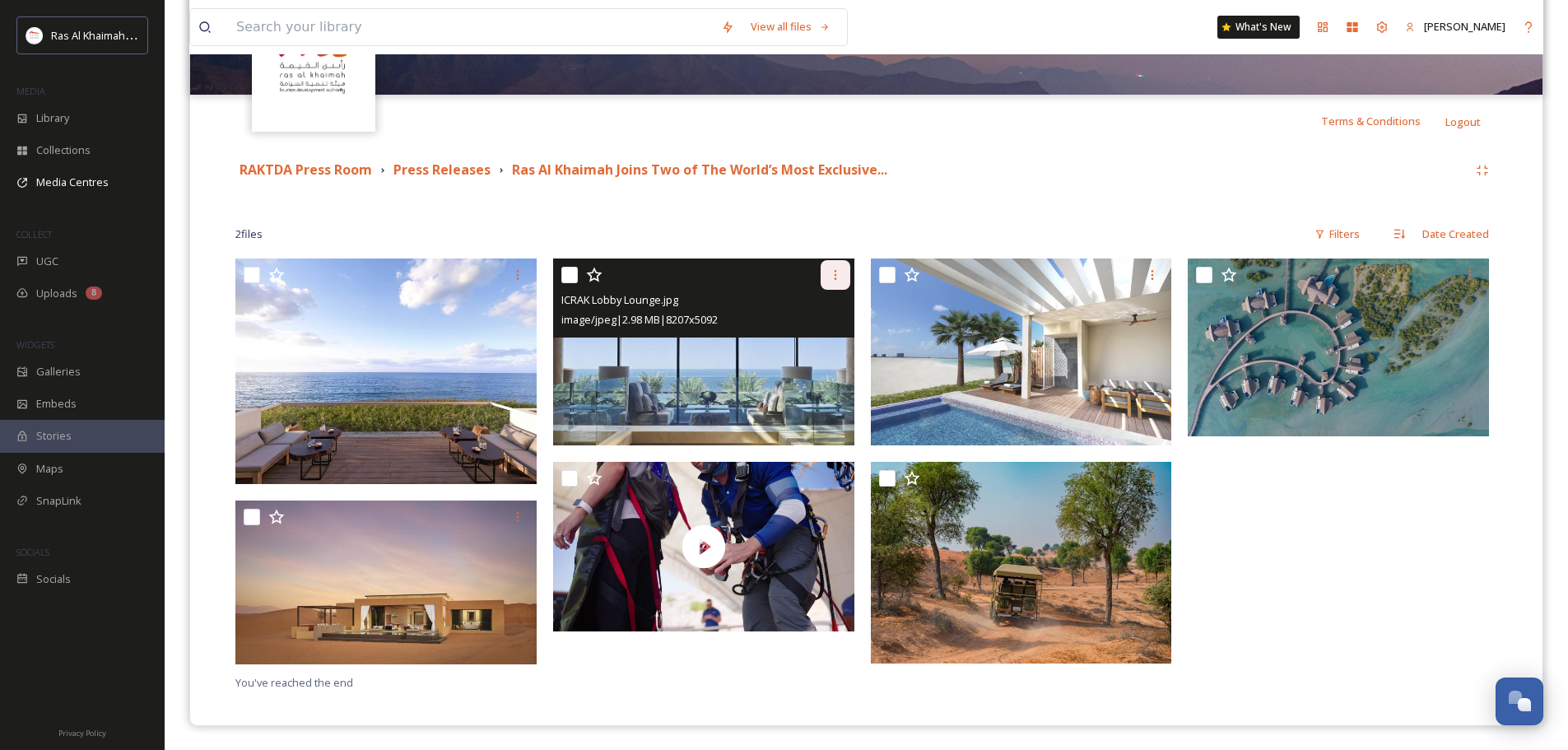
click at [836, 279] on icon at bounding box center [835, 275] width 14 height 14
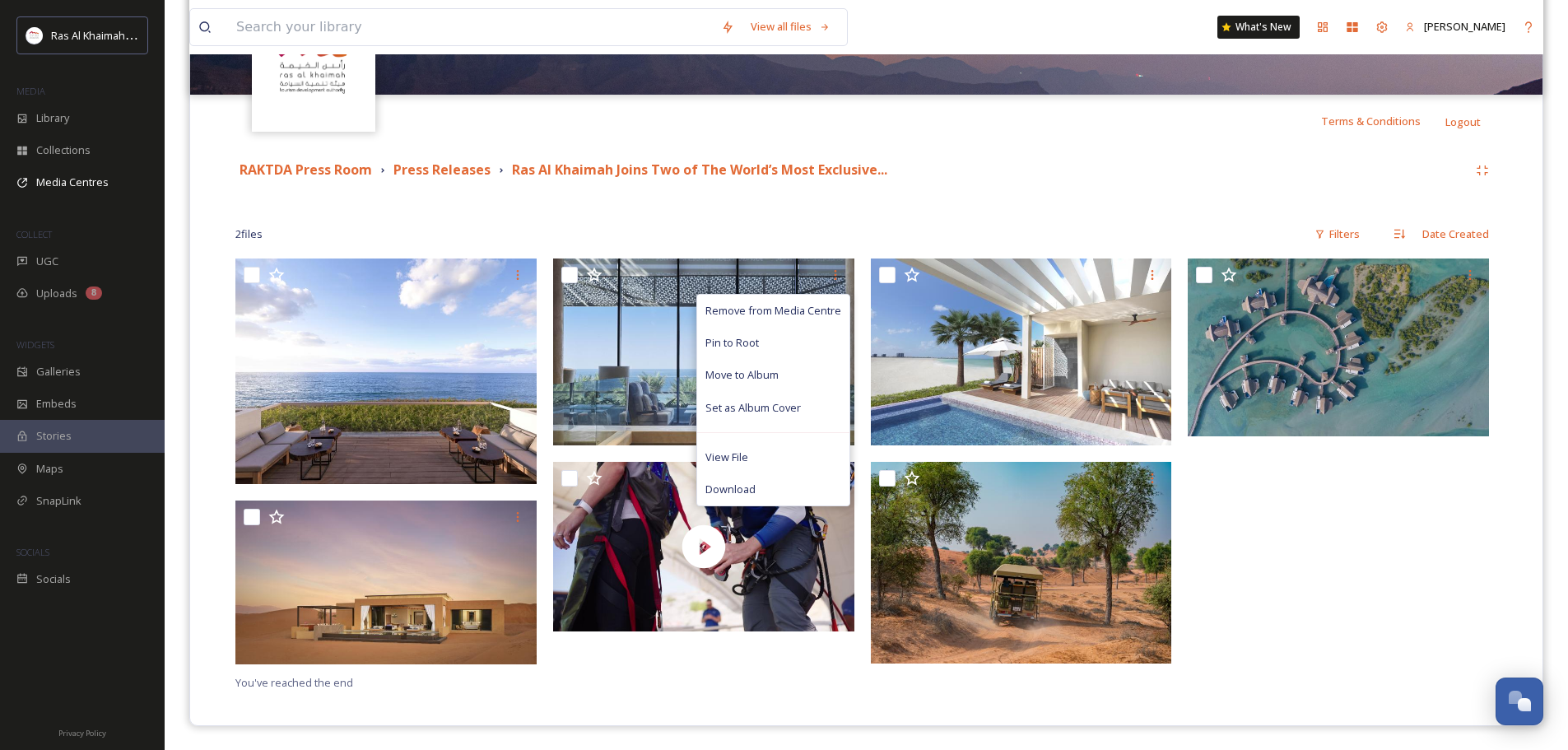
click at [1220, 501] on div at bounding box center [1342, 465] width 309 height 414
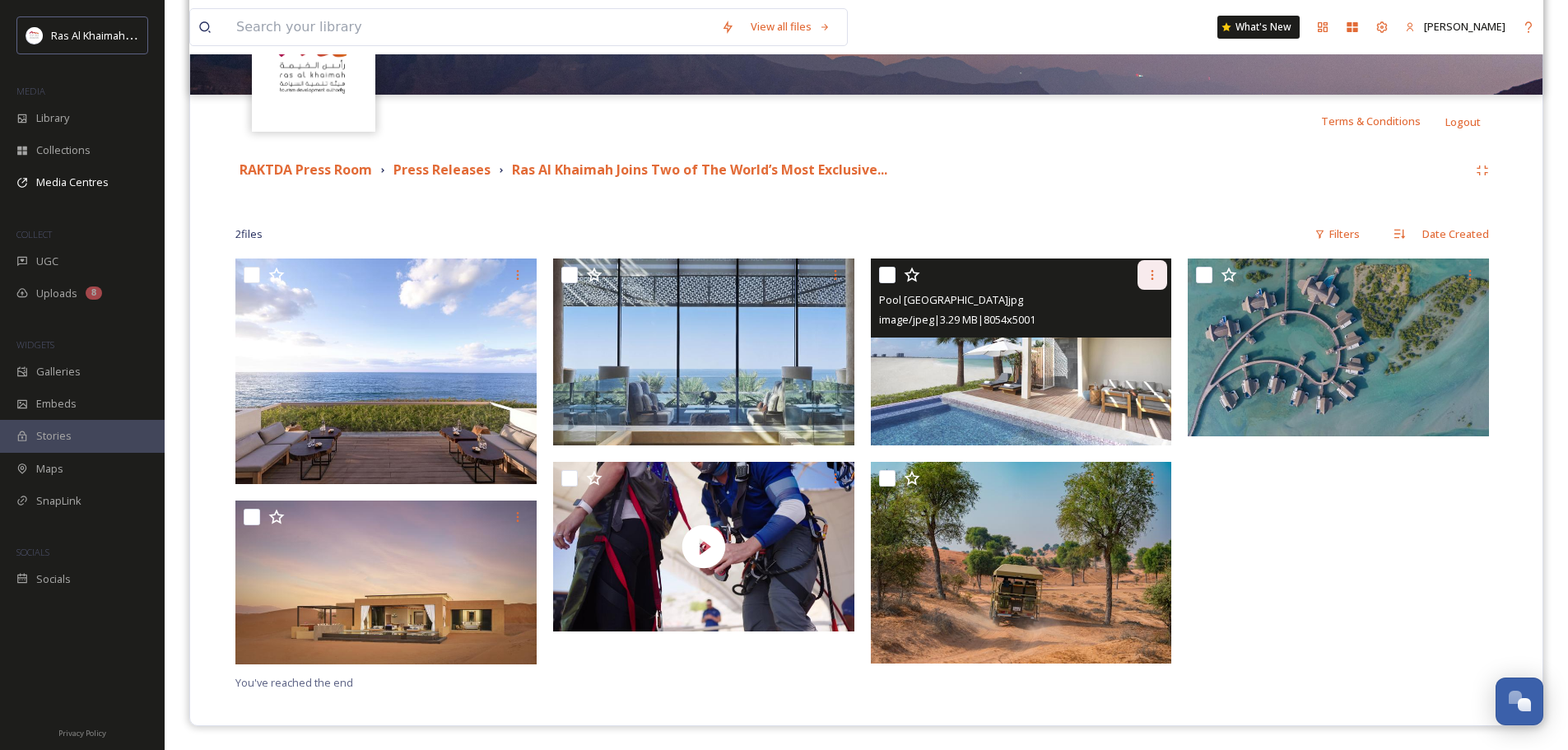
click at [1156, 261] on div at bounding box center [1152, 275] width 29 height 29
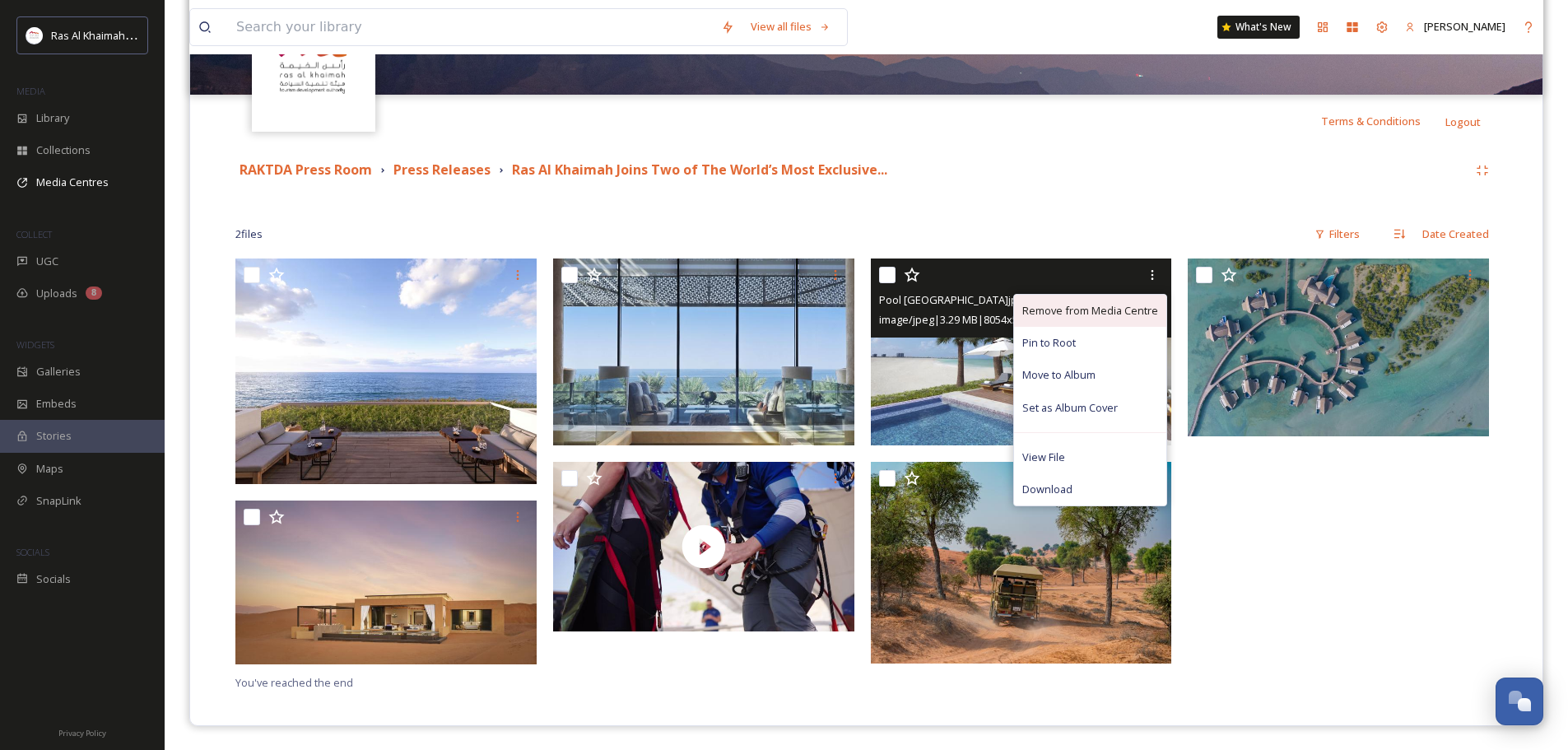
click at [1114, 306] on span "Remove from Media Centre" at bounding box center [1090, 311] width 136 height 16
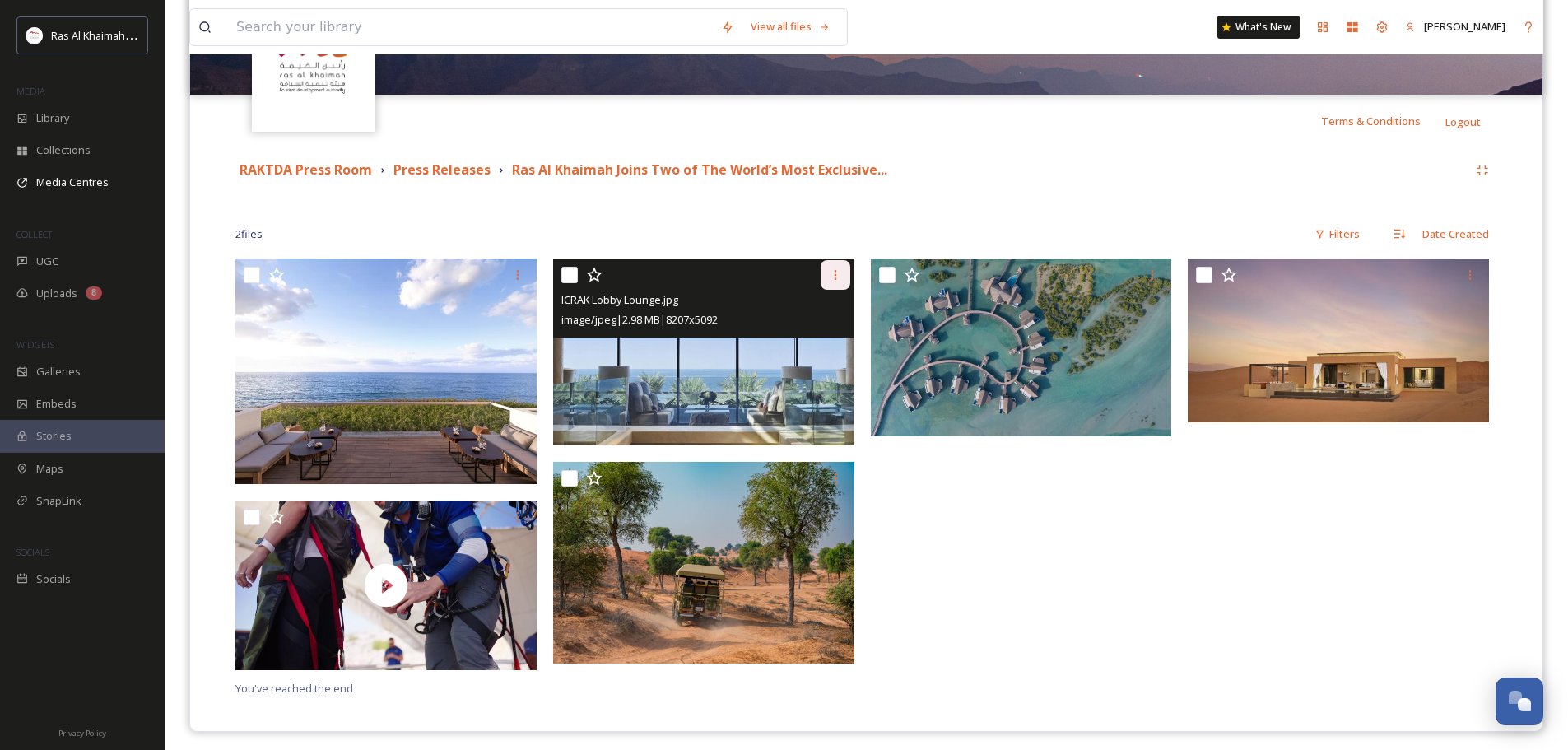
click at [832, 274] on icon at bounding box center [835, 275] width 14 height 14
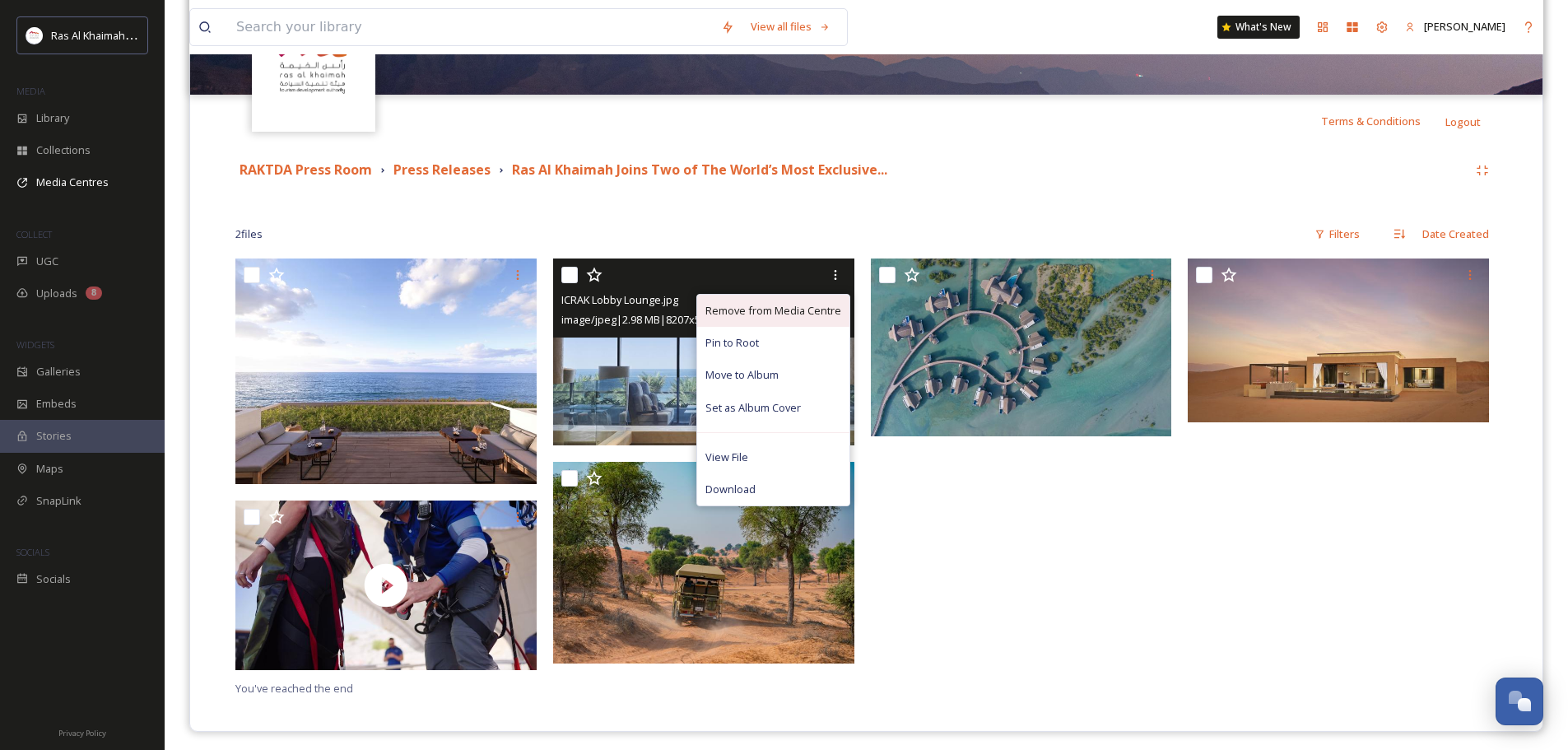
click at [760, 315] on span "Remove from Media Centre" at bounding box center [773, 311] width 136 height 16
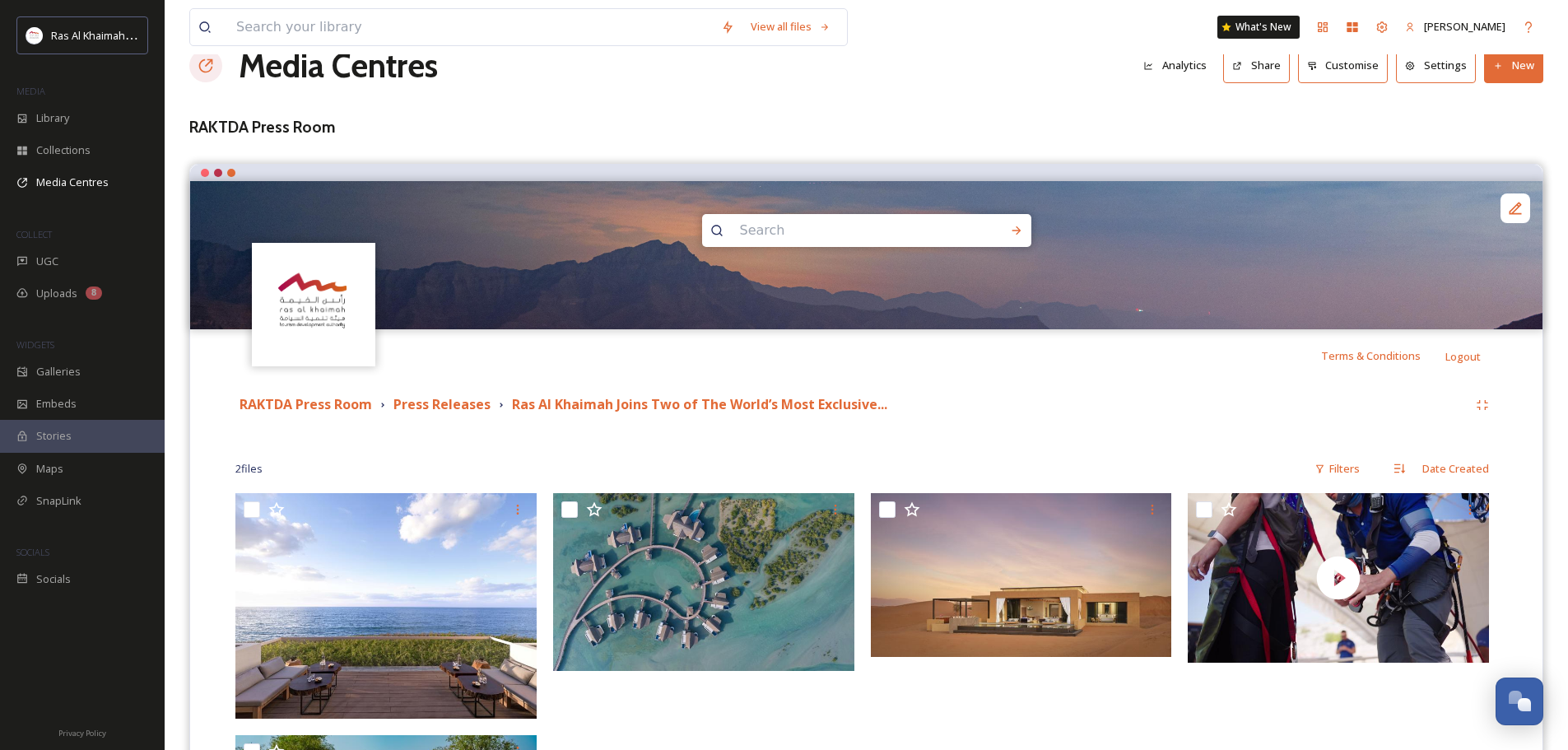
scroll to position [0, 0]
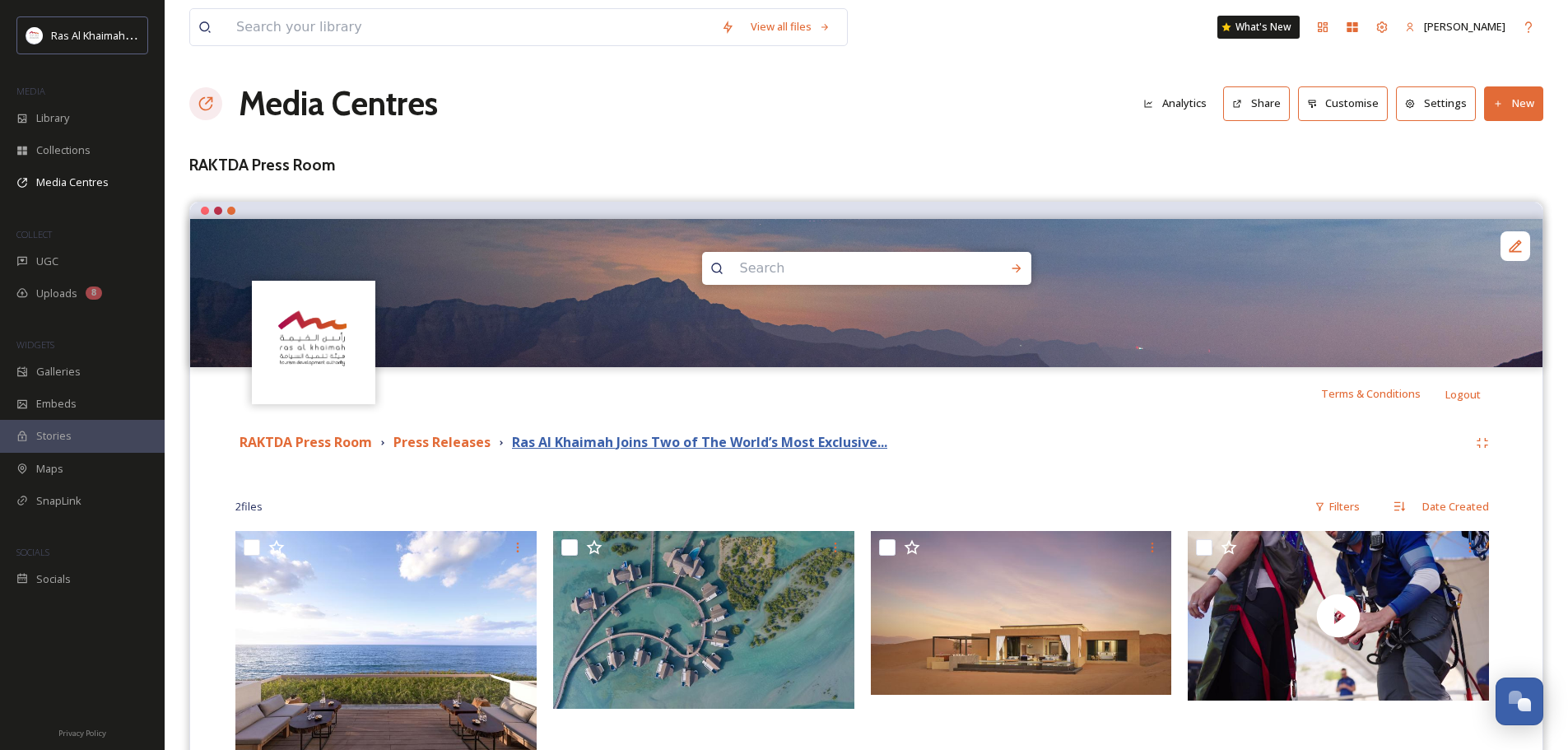
click at [616, 442] on strong "Ras Al Khaimah Joins Two of The World’s Most Exclusive..." at bounding box center [699, 442] width 375 height 18
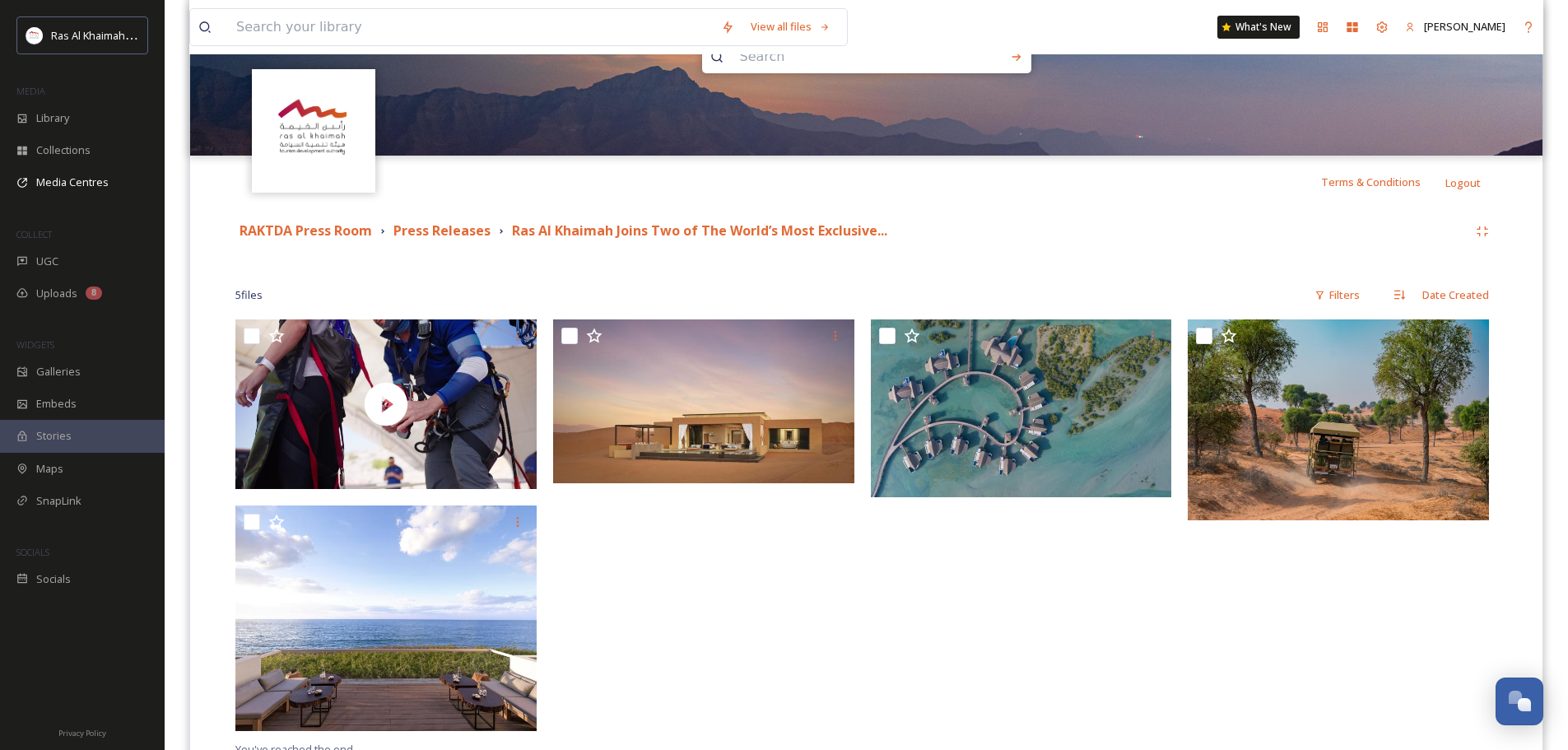
scroll to position [279, 0]
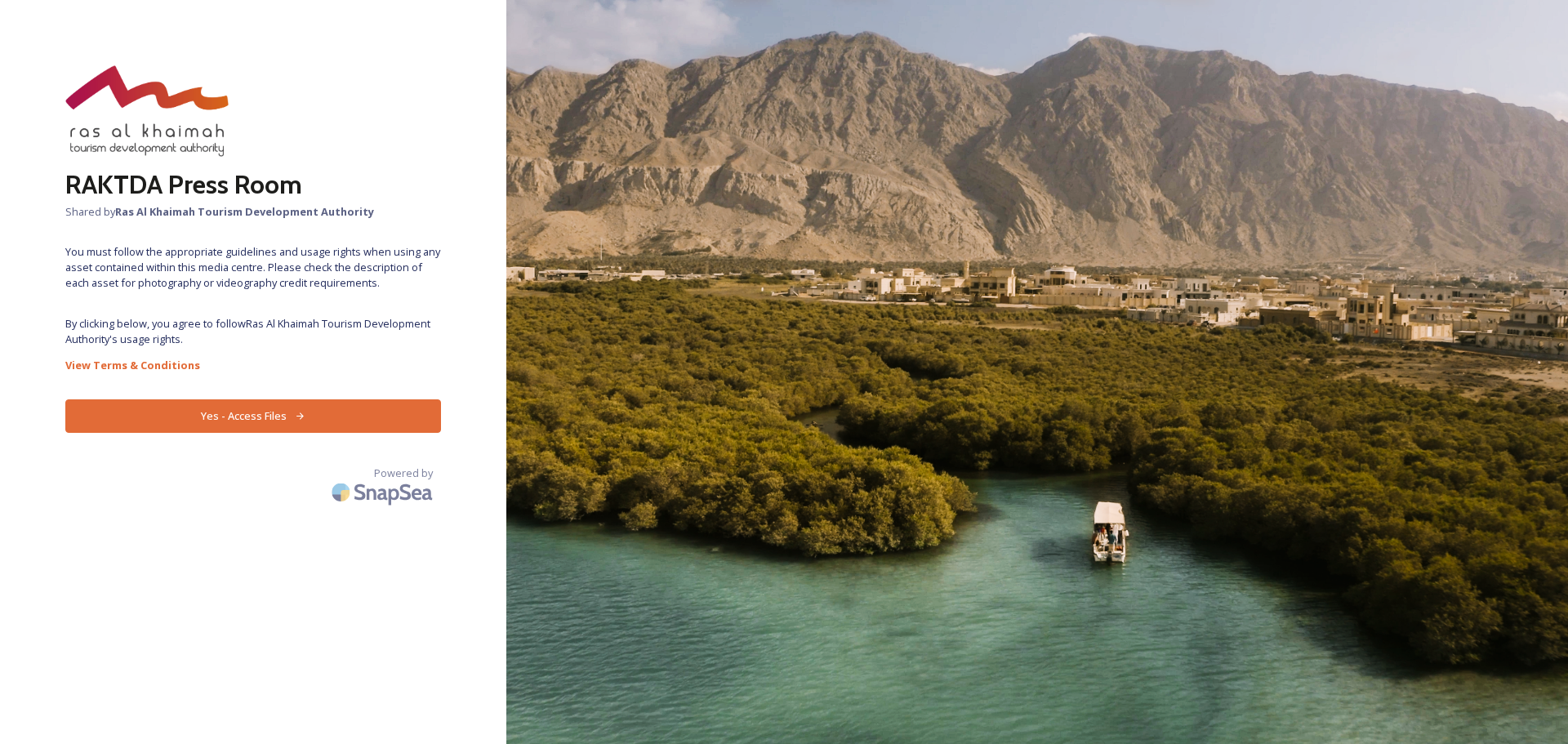
click at [295, 412] on icon at bounding box center [300, 415] width 11 height 11
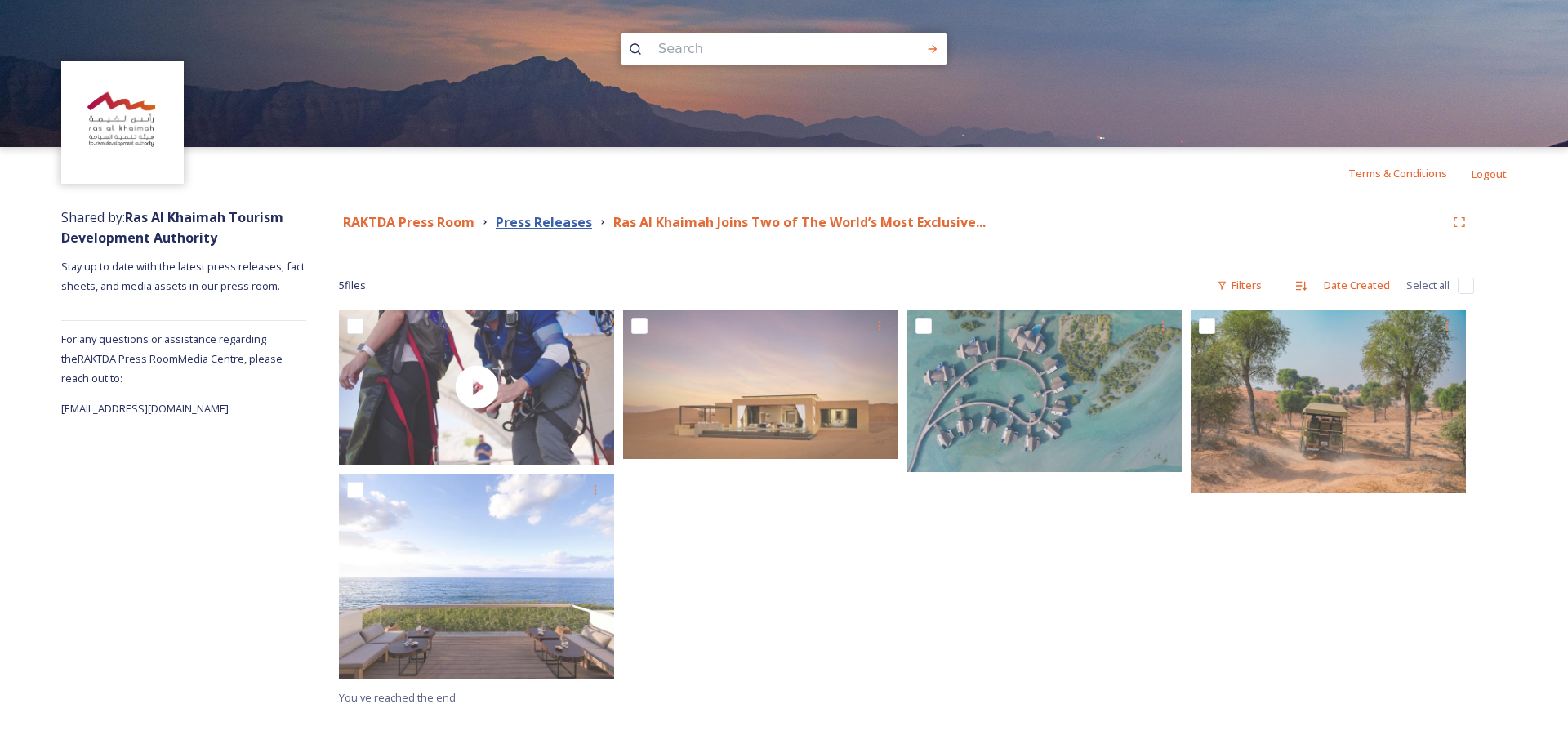
click at [533, 220] on strong "Press Releases" at bounding box center [544, 222] width 96 height 18
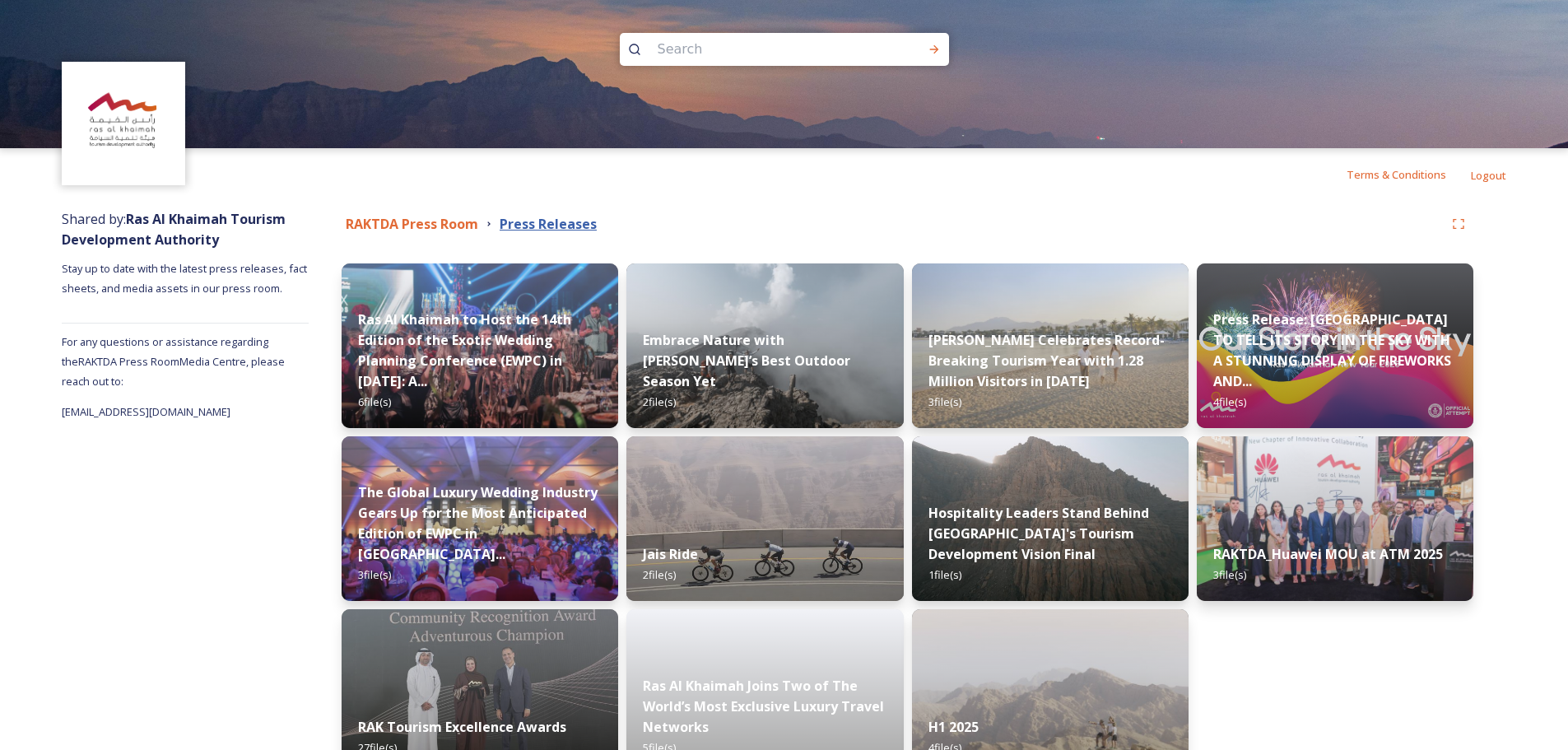
click at [573, 228] on strong "Press Releases" at bounding box center [548, 223] width 97 height 18
click at [1047, 326] on div "Ras Al Khaimah Celebrates Record-Breaking Tourism Year with 1.28 Million Visito…" at bounding box center [1049, 371] width 283 height 117
